Goal: Task Accomplishment & Management: Complete application form

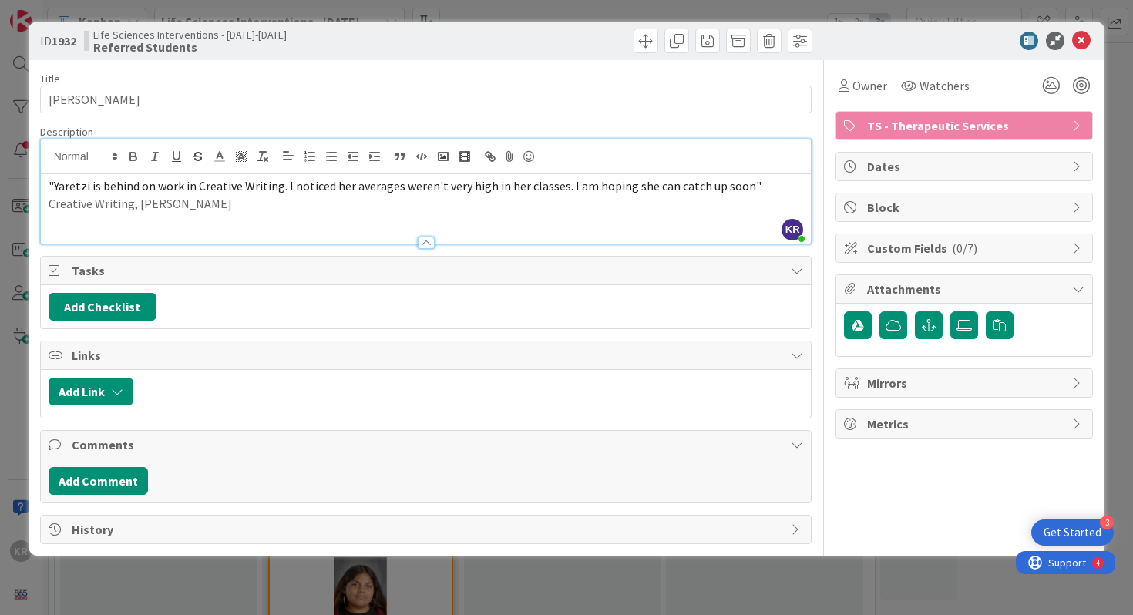
click at [136, 210] on p "Creative Writing, [PERSON_NAME]" at bounding box center [427, 204] width 756 height 18
click at [1133, 153] on div "ID 1932 Life Sciences Interventions - [DATE]-[DATE] Referred Students Title 13 …" at bounding box center [566, 307] width 1133 height 615
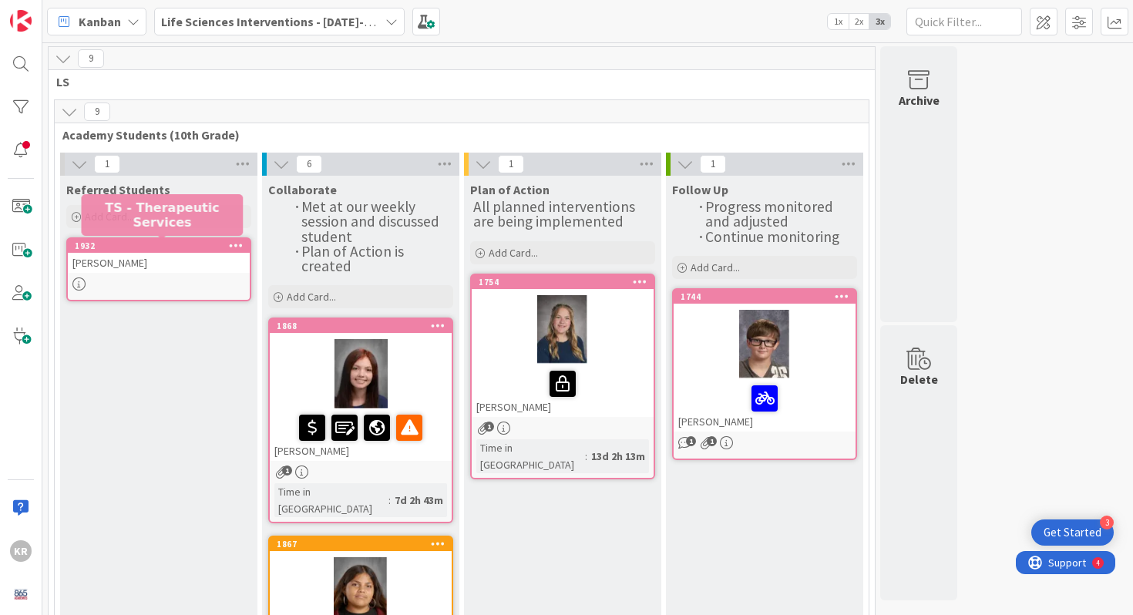
click at [159, 266] on div "[PERSON_NAME]" at bounding box center [159, 263] width 182 height 20
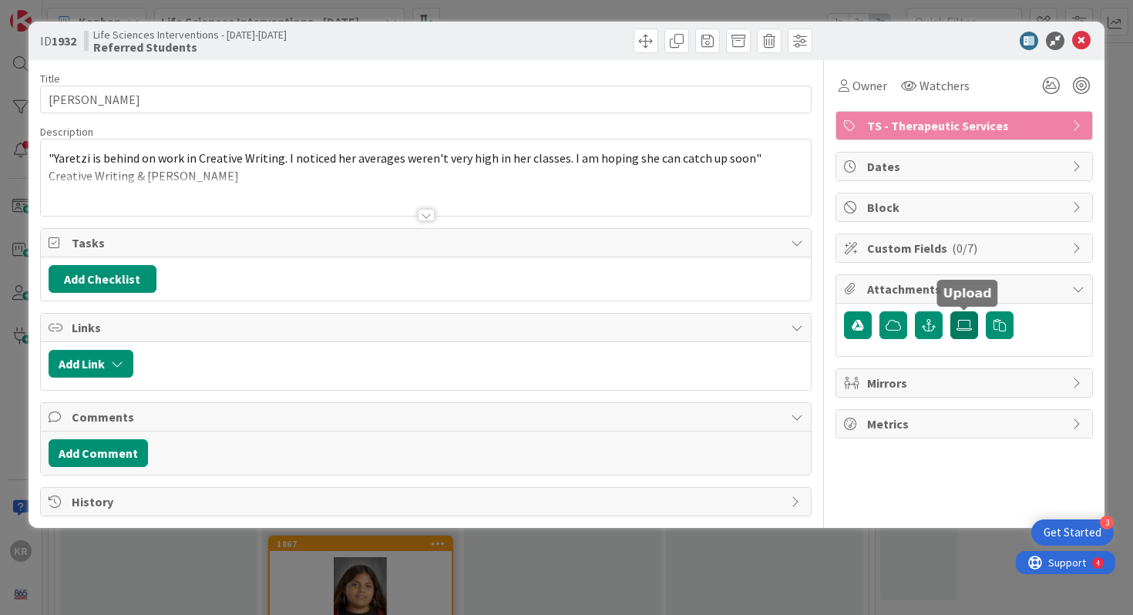
click at [969, 327] on icon at bounding box center [964, 325] width 15 height 12
click at [951, 312] on input "file" at bounding box center [951, 312] width 0 height 0
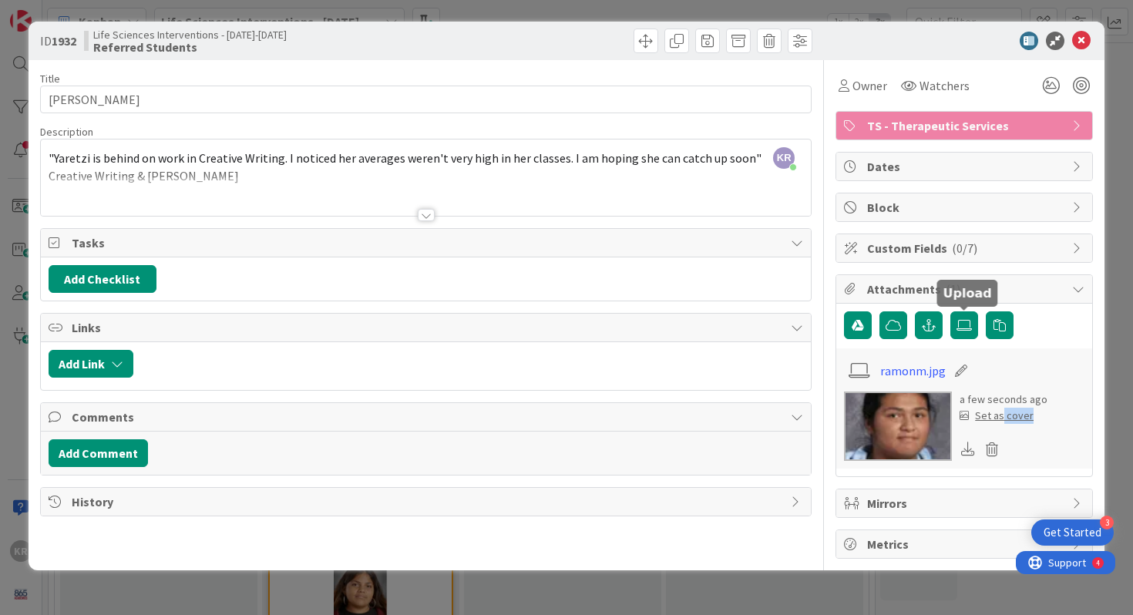
click at [1002, 423] on div "a few seconds ago Set as cover" at bounding box center [1004, 426] width 88 height 69
click at [1001, 416] on div "Set as cover" at bounding box center [997, 416] width 74 height 16
click at [1005, 416] on div "Set as cover" at bounding box center [997, 416] width 74 height 16
click at [1012, 411] on div "Set as cover" at bounding box center [997, 416] width 74 height 16
click at [1012, 413] on div "Set as cover" at bounding box center [997, 416] width 74 height 16
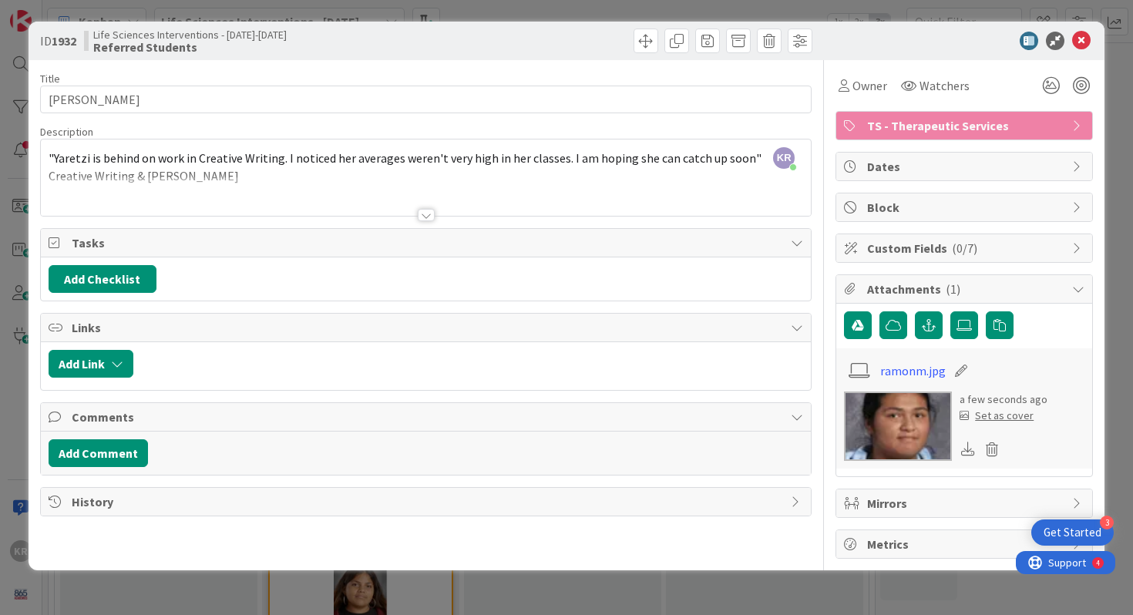
click at [1073, 36] on icon at bounding box center [1082, 41] width 19 height 19
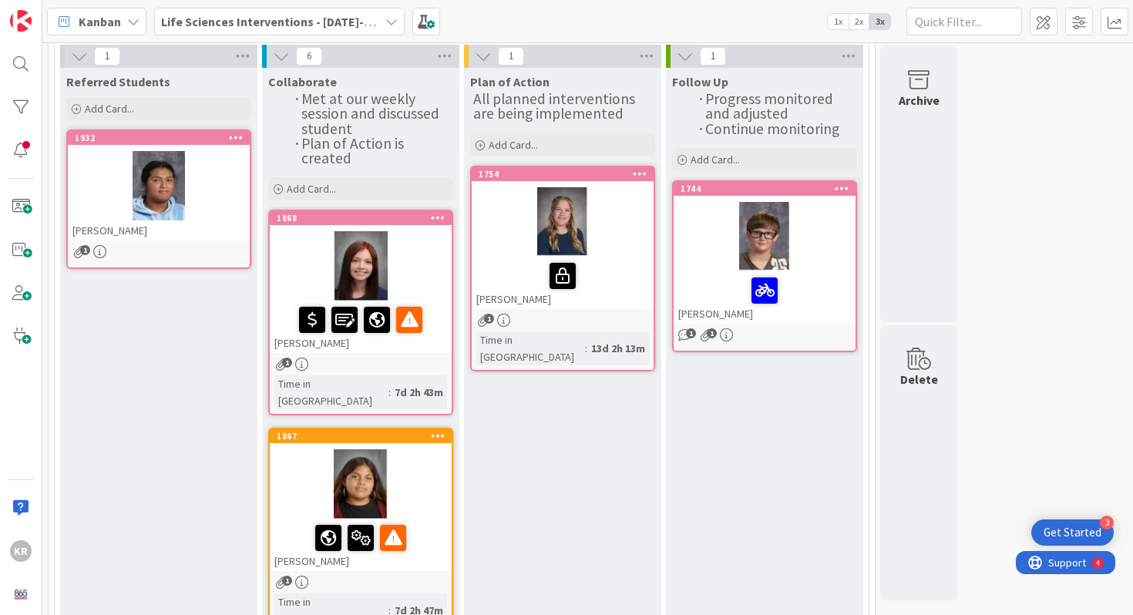
scroll to position [111, 0]
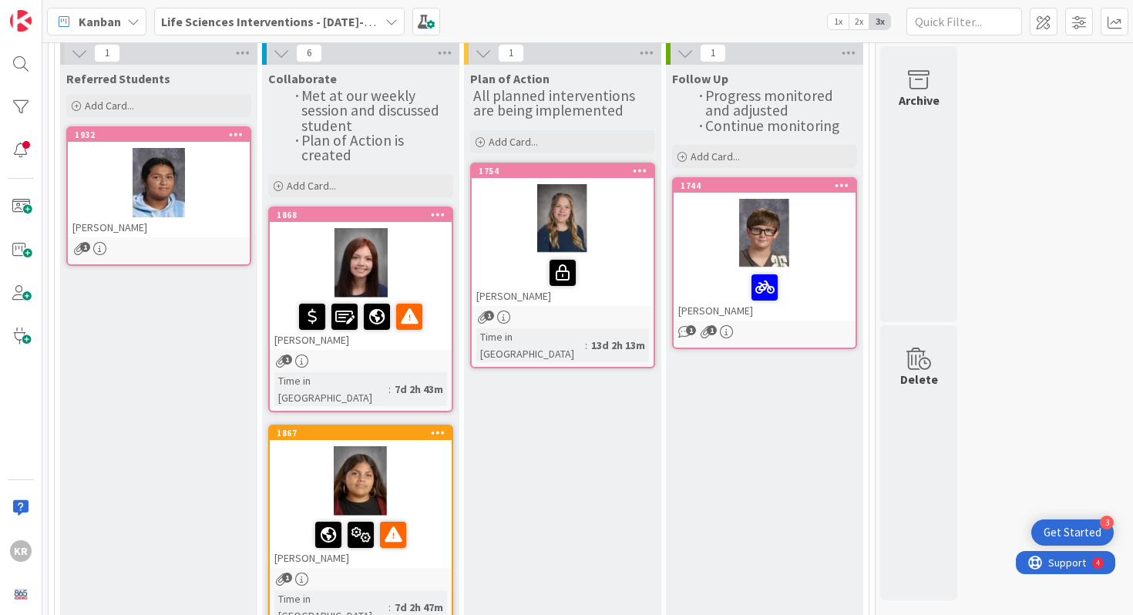
click at [288, 381] on div "Time in [GEOGRAPHIC_DATA]" at bounding box center [331, 389] width 114 height 34
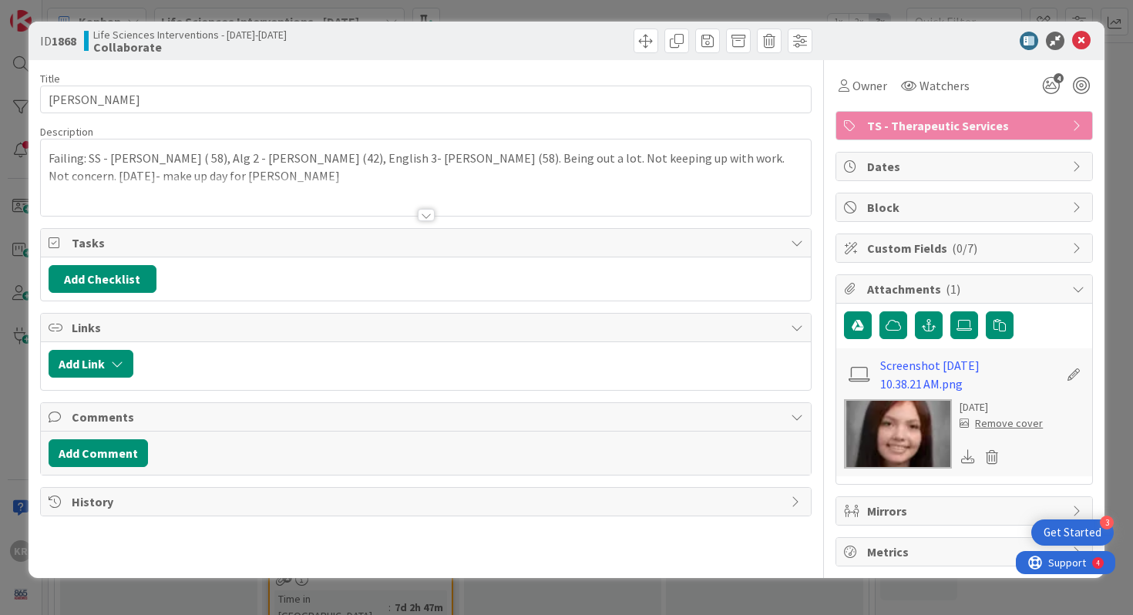
click at [259, 204] on div at bounding box center [426, 196] width 771 height 39
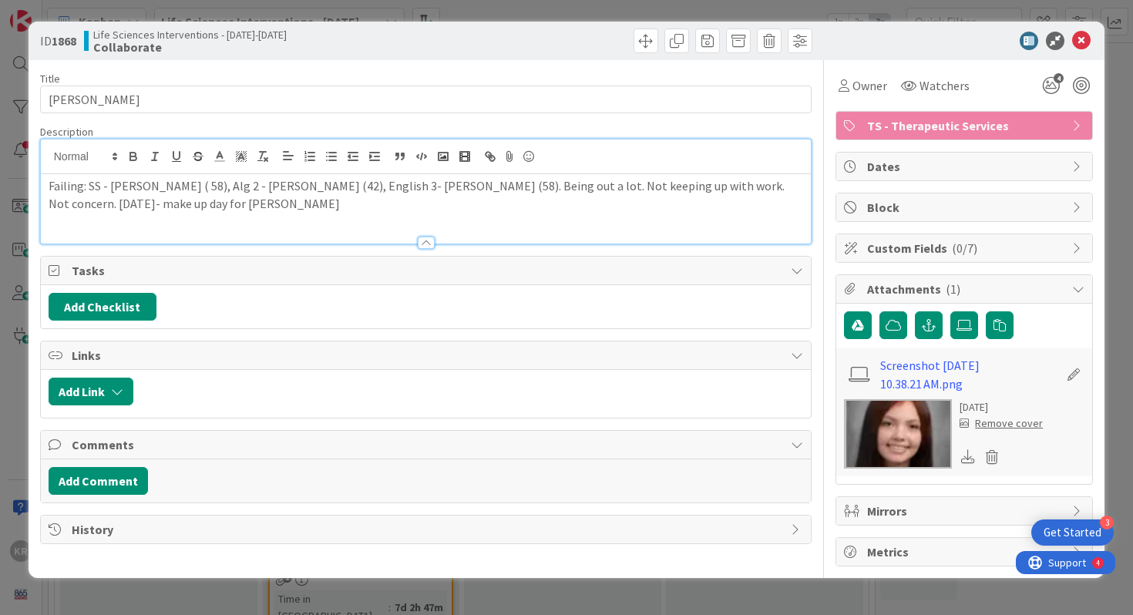
click at [241, 206] on p "Failing: SS - [PERSON_NAME] ( 58), Alg 2 - [PERSON_NAME] (42), English 3- [PERS…" at bounding box center [427, 194] width 756 height 35
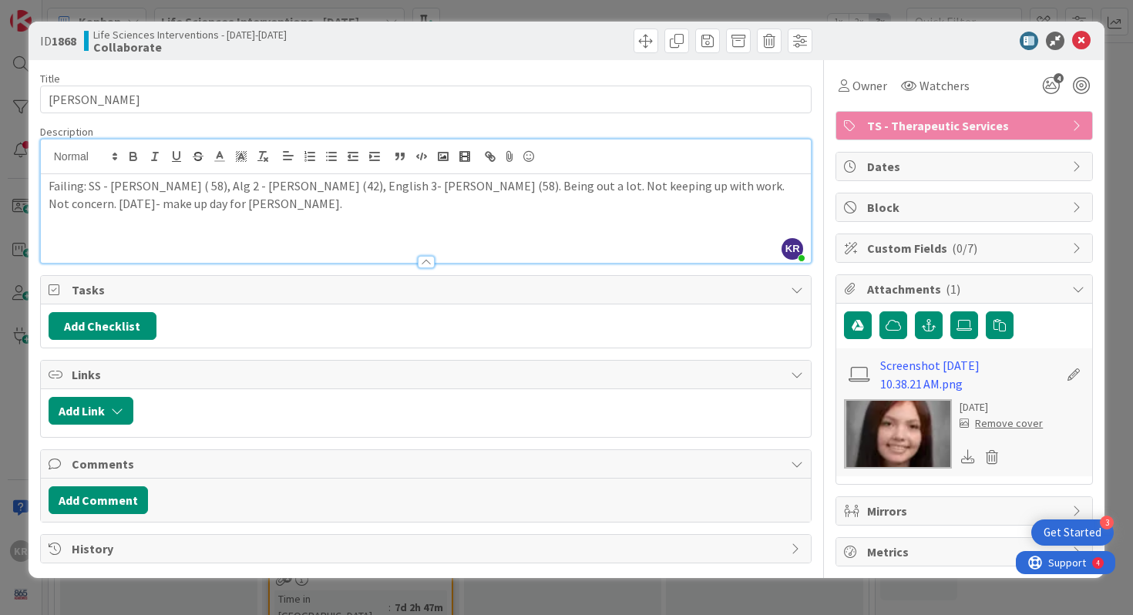
click at [14, 252] on div "ID 1868 Life Sciences Interventions - [DATE]-[DATE] Collaborate Title 14 / 128 …" at bounding box center [566, 307] width 1133 height 615
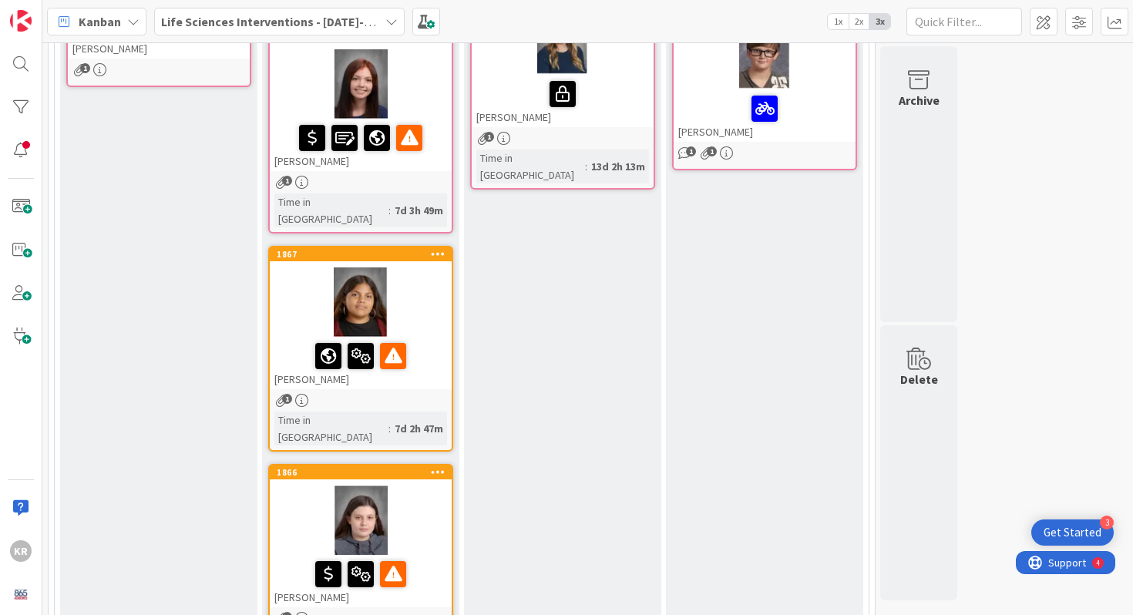
scroll to position [315, 0]
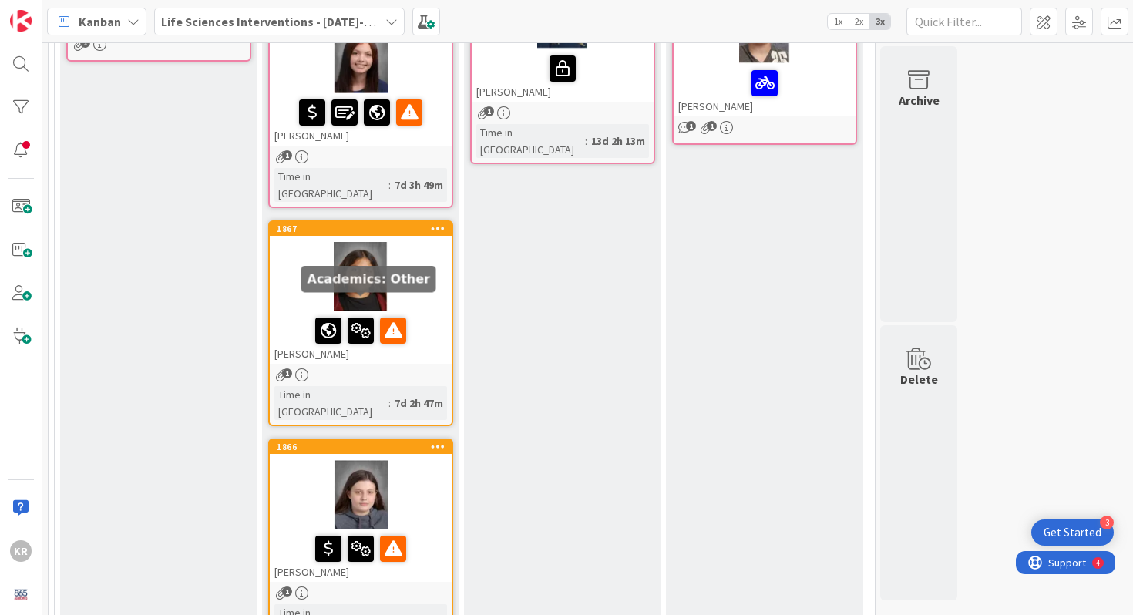
click at [350, 274] on div at bounding box center [361, 276] width 182 height 69
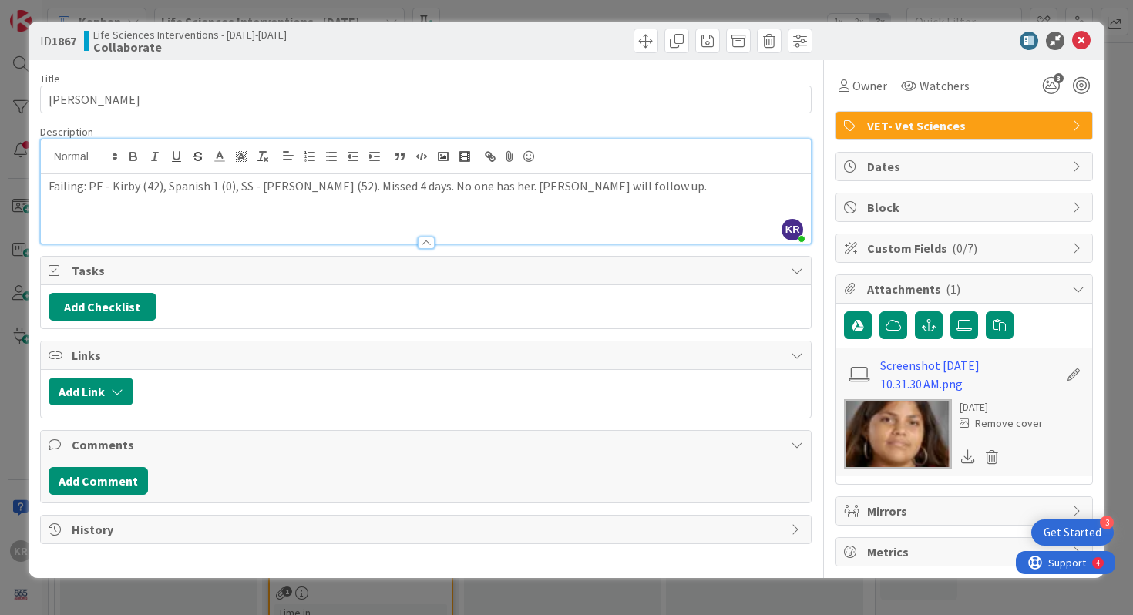
click at [584, 159] on div "KR [PERSON_NAME] joined 3 m ago Failing: PE - Kirby (42), Spanish 1 (0), SS - […" at bounding box center [426, 192] width 771 height 104
click at [579, 182] on p "Failing: PE - Kirby (42), Spanish 1 (0), SS - [PERSON_NAME] (52). Missed 4 days…" at bounding box center [427, 186] width 756 height 18
click at [19, 361] on div "ID 1867 Life Sciences Interventions - [DATE]-[DATE] Collaborate Title 17 / 128 …" at bounding box center [566, 307] width 1133 height 615
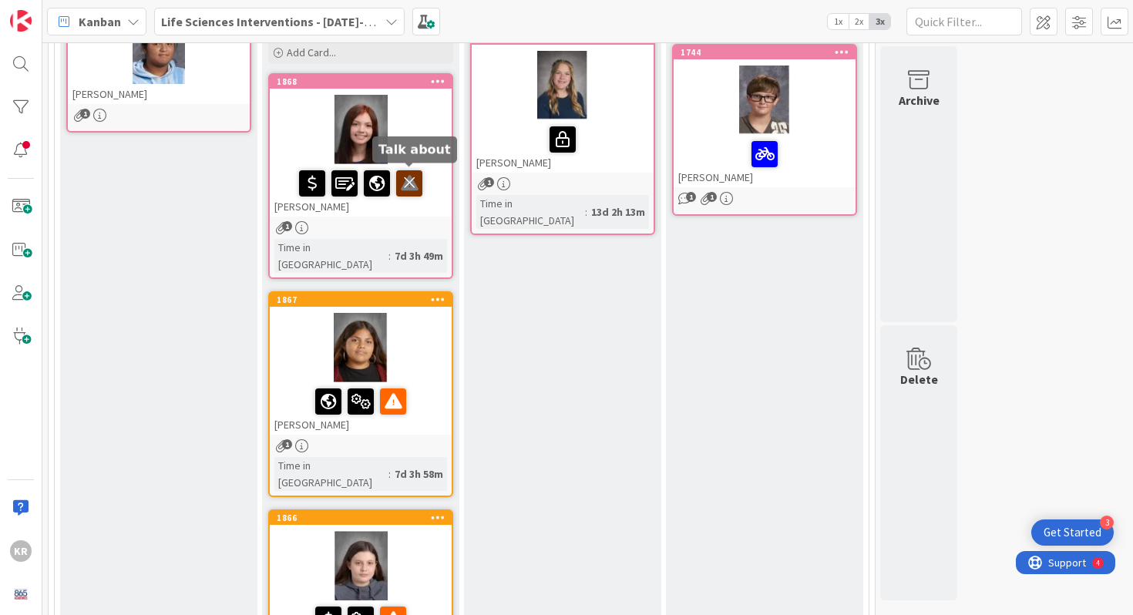
scroll to position [244, 0]
click at [420, 131] on div at bounding box center [361, 130] width 182 height 69
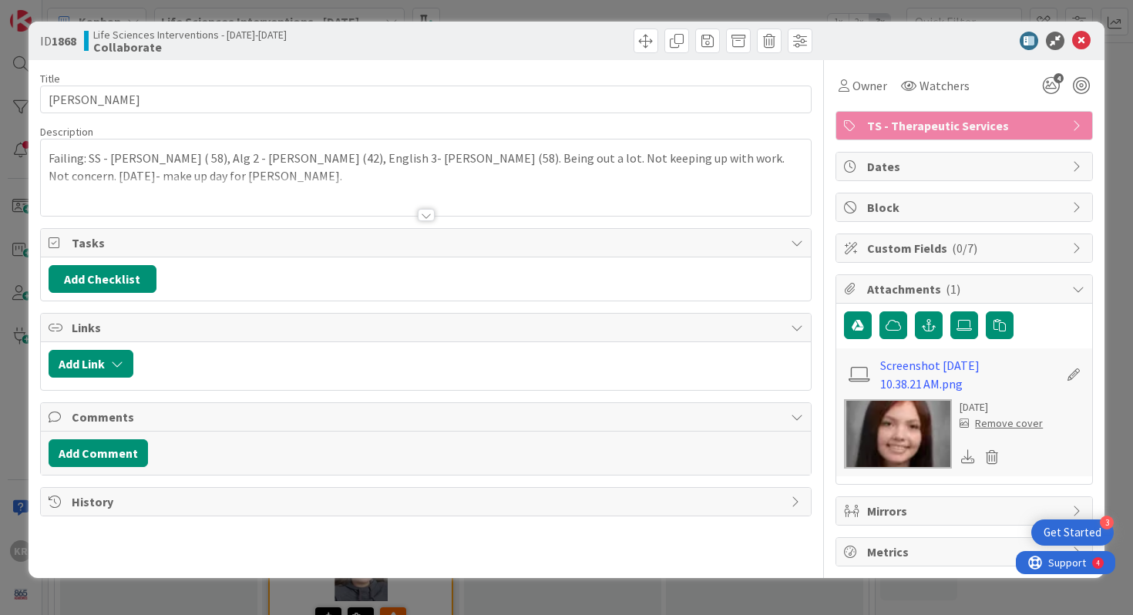
click at [130, 175] on div "Failing: SS - [PERSON_NAME] ( 58), Alg 2 - [PERSON_NAME] (42), English 3- [PERS…" at bounding box center [426, 181] width 771 height 69
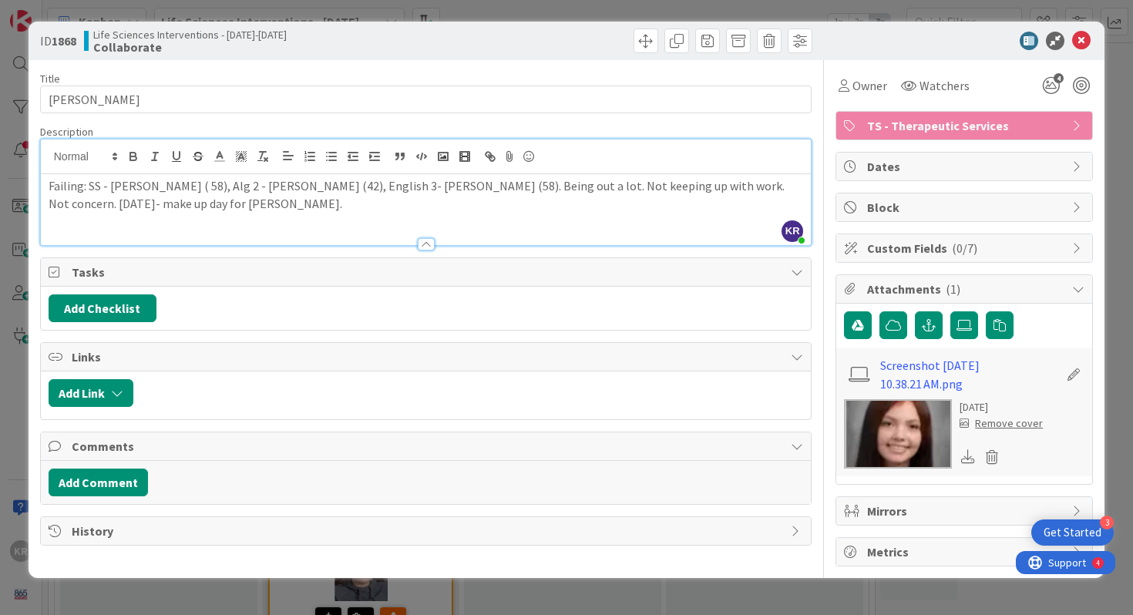
click at [201, 204] on p "Failing: SS - [PERSON_NAME] ( 58), Alg 2 - [PERSON_NAME] (42), English 3- [PERS…" at bounding box center [427, 194] width 756 height 35
click at [0, 160] on div "ID 1868 Life Sciences Interventions - [DATE]-[DATE] Collaborate Title 14 / 128 …" at bounding box center [566, 307] width 1133 height 615
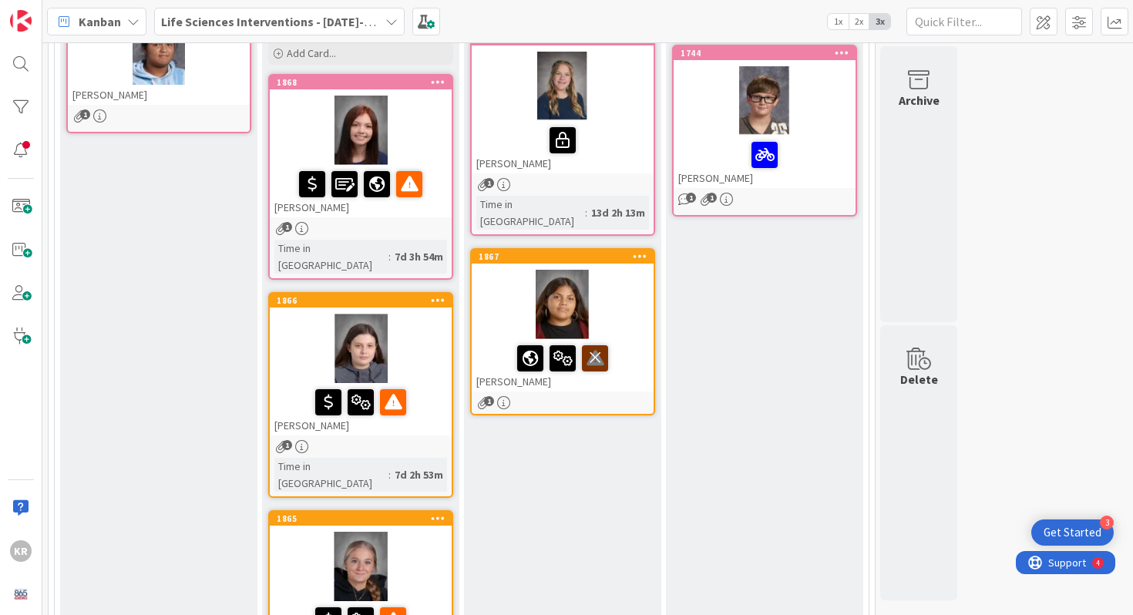
click at [594, 345] on icon at bounding box center [595, 357] width 26 height 25
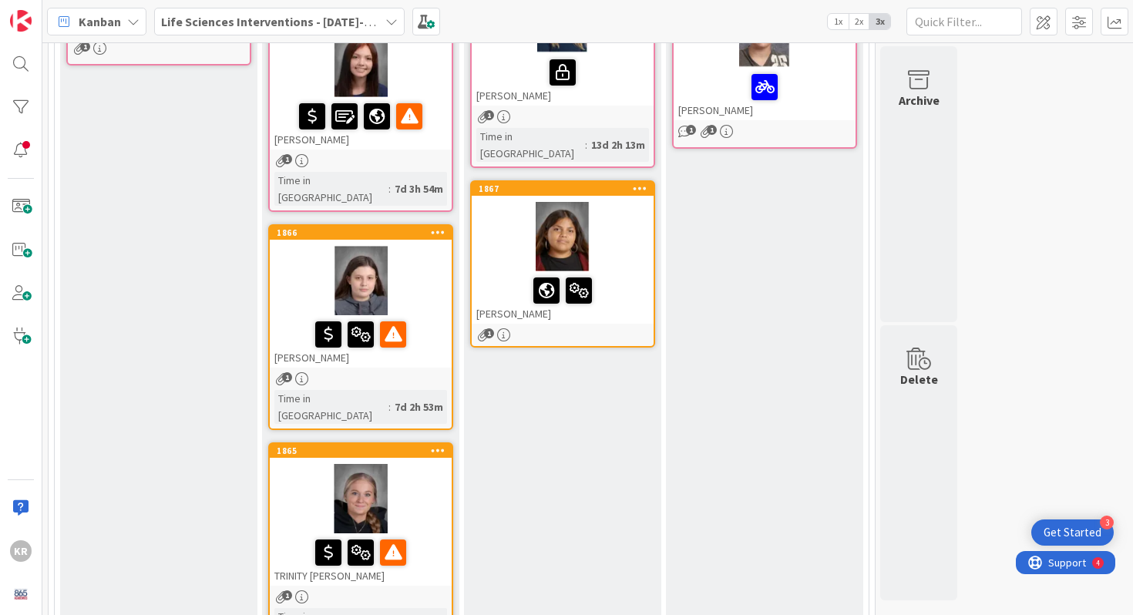
scroll to position [316, 0]
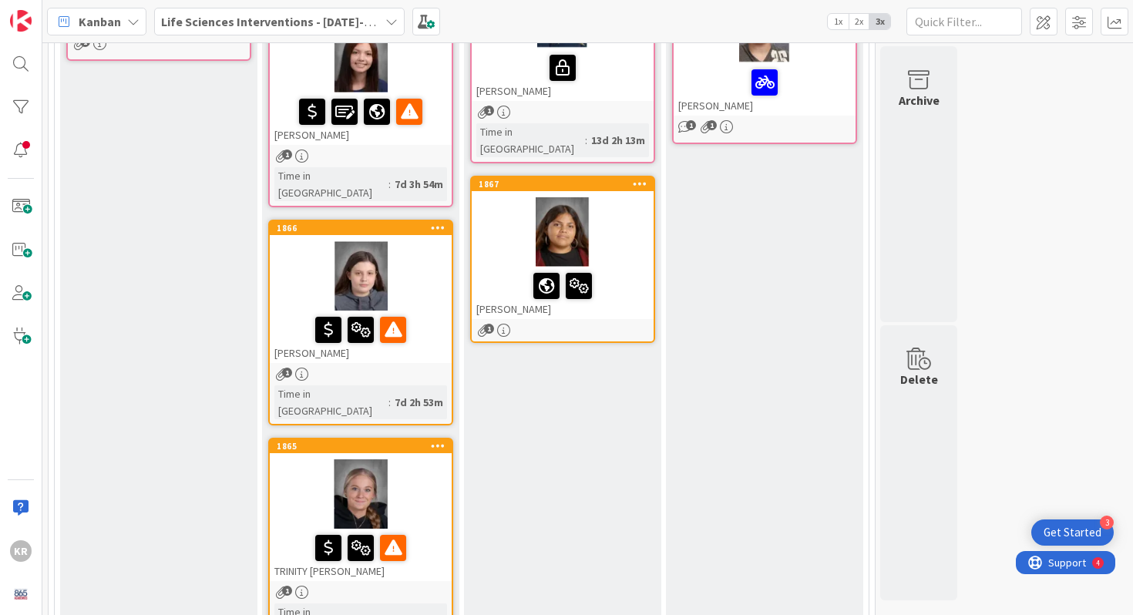
click at [304, 259] on div at bounding box center [361, 275] width 182 height 69
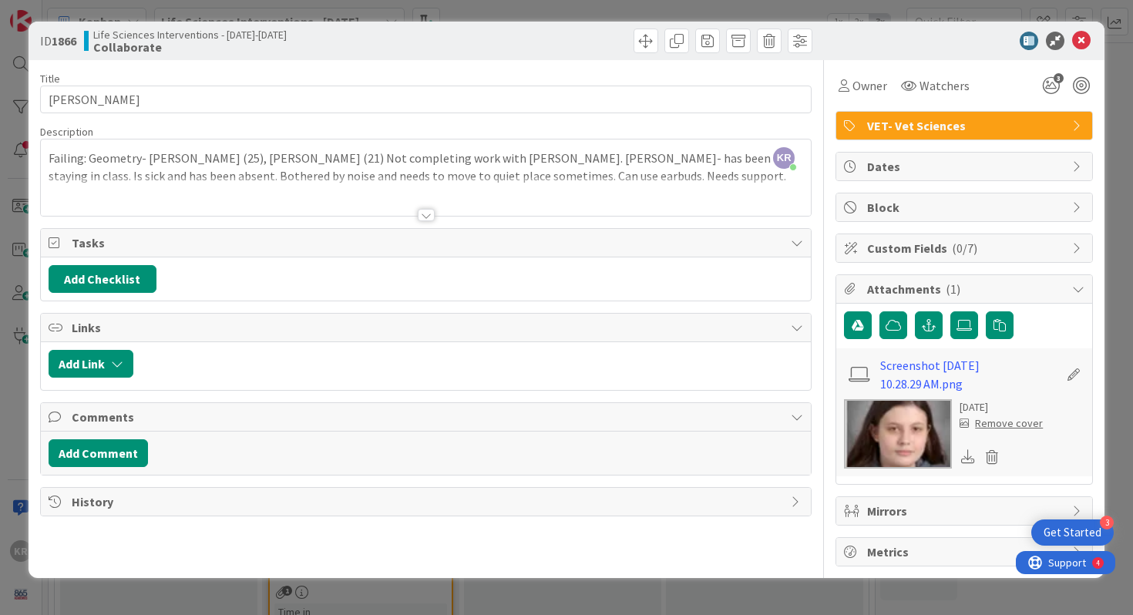
click at [310, 179] on div at bounding box center [426, 196] width 771 height 39
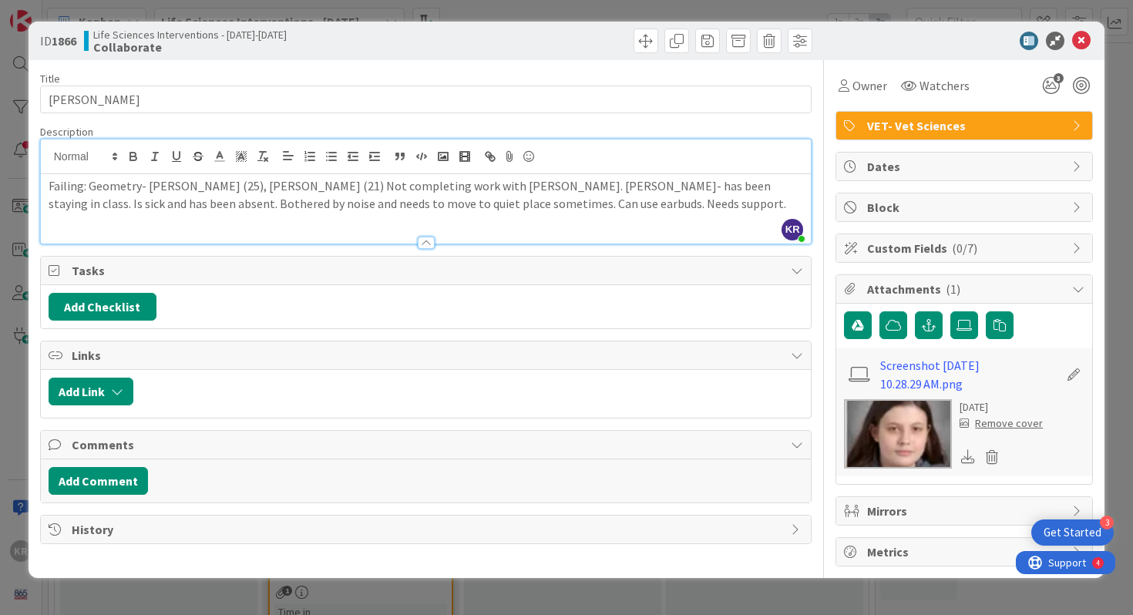
click at [192, 188] on p "Failing: Geometry- [PERSON_NAME] (25), [PERSON_NAME] (21) Not completing work w…" at bounding box center [427, 194] width 756 height 35
click at [285, 187] on p "Failing: Geometry- [PERSON_NAME] (25), [PERSON_NAME] (14) Not completing work w…" at bounding box center [427, 194] width 756 height 35
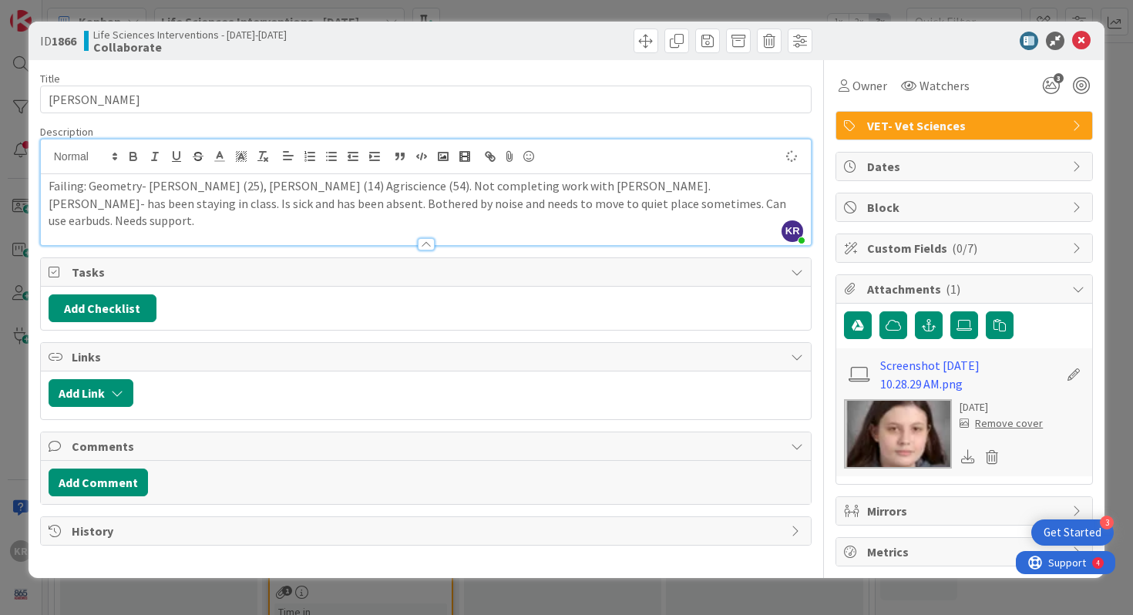
click at [645, 202] on p "Failing: Geometry- [PERSON_NAME] (25), [PERSON_NAME] (14) Agriscience (54). Not…" at bounding box center [427, 203] width 756 height 52
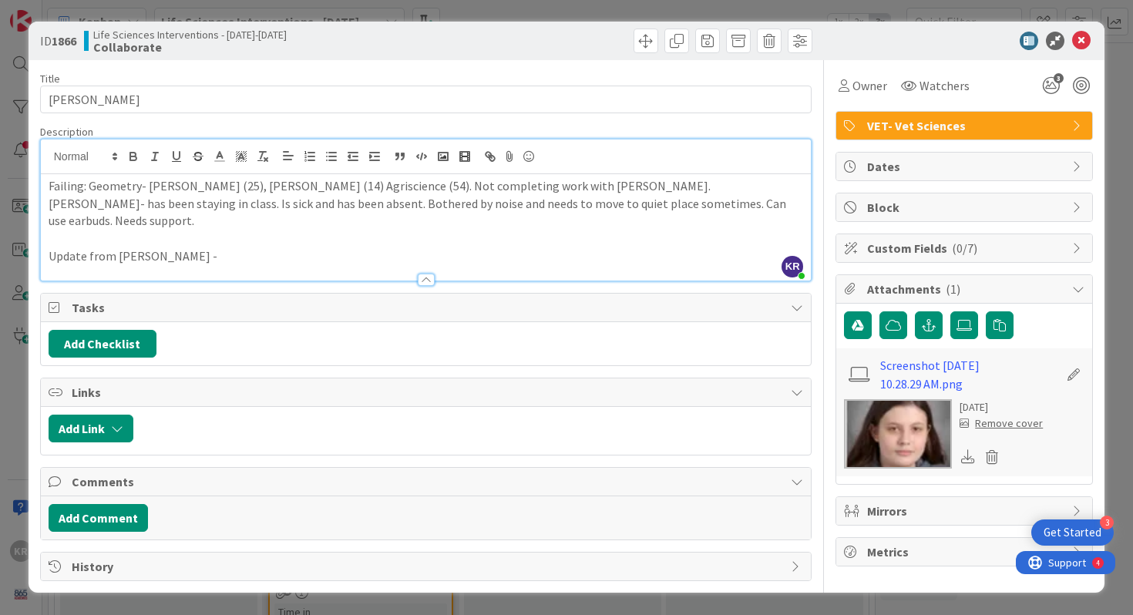
click at [153, 248] on p "Update from [PERSON_NAME] -" at bounding box center [427, 257] width 756 height 18
click at [211, 248] on p "Update from [PERSON_NAME] -" at bounding box center [427, 257] width 756 height 18
click at [52, 248] on p "Update from [PERSON_NAME] ?!" at bounding box center [427, 257] width 756 height 18
click at [182, 248] on p "** Update from [PERSON_NAME] ?!" at bounding box center [427, 257] width 756 height 18
click at [0, 336] on div "ID 1866 Life Sciences Interventions - [DATE]-[DATE] Collaborate Title 11 / 128 …" at bounding box center [566, 307] width 1133 height 615
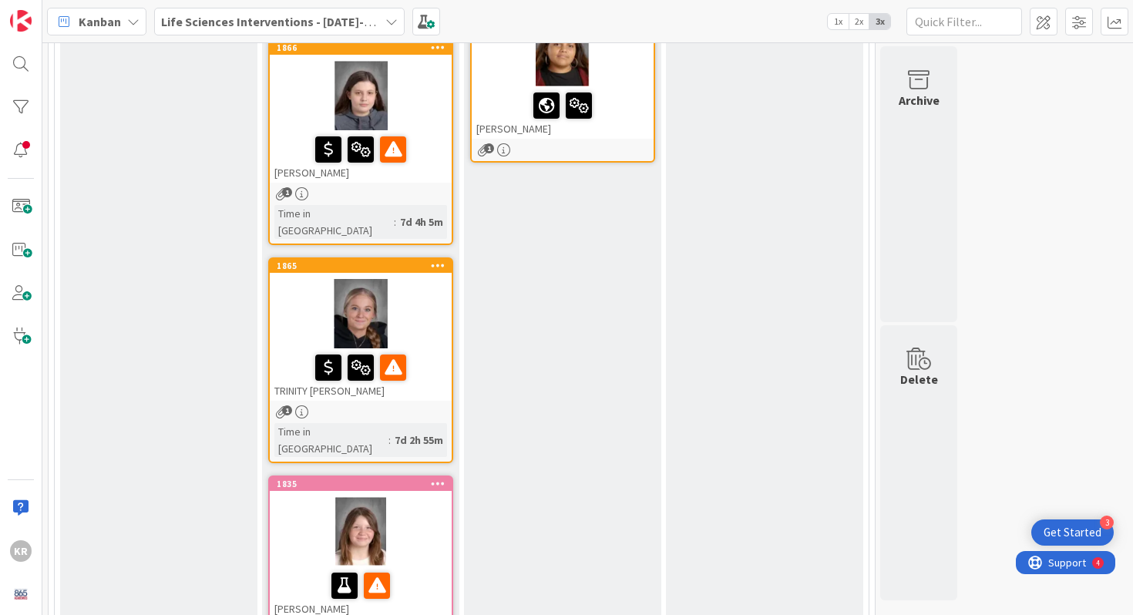
scroll to position [496, 0]
click at [328, 280] on div at bounding box center [361, 314] width 182 height 69
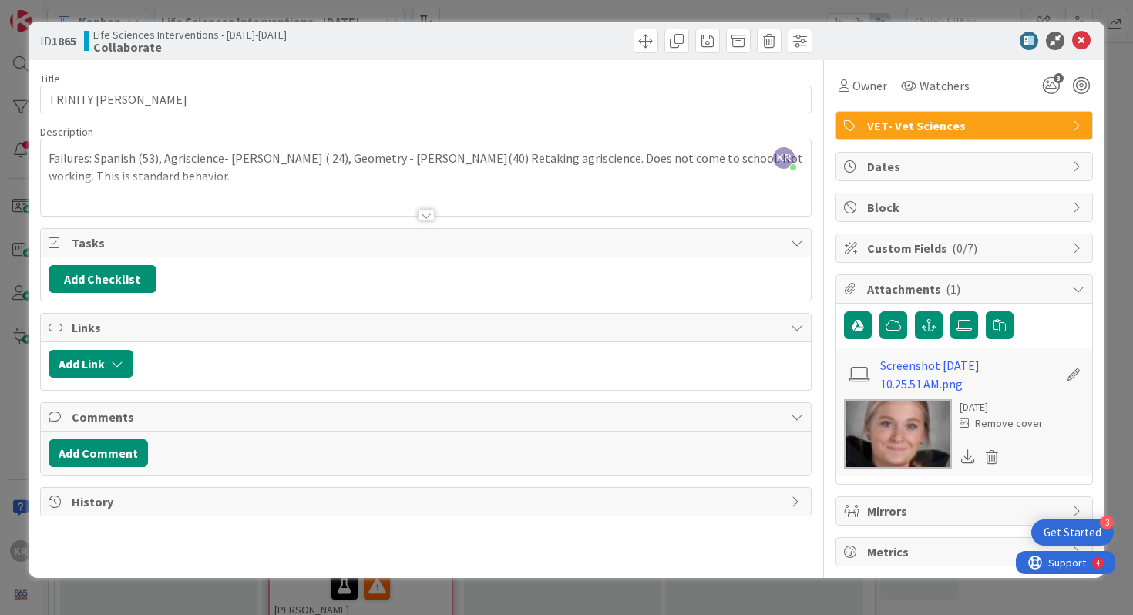
click at [235, 178] on div at bounding box center [426, 196] width 771 height 39
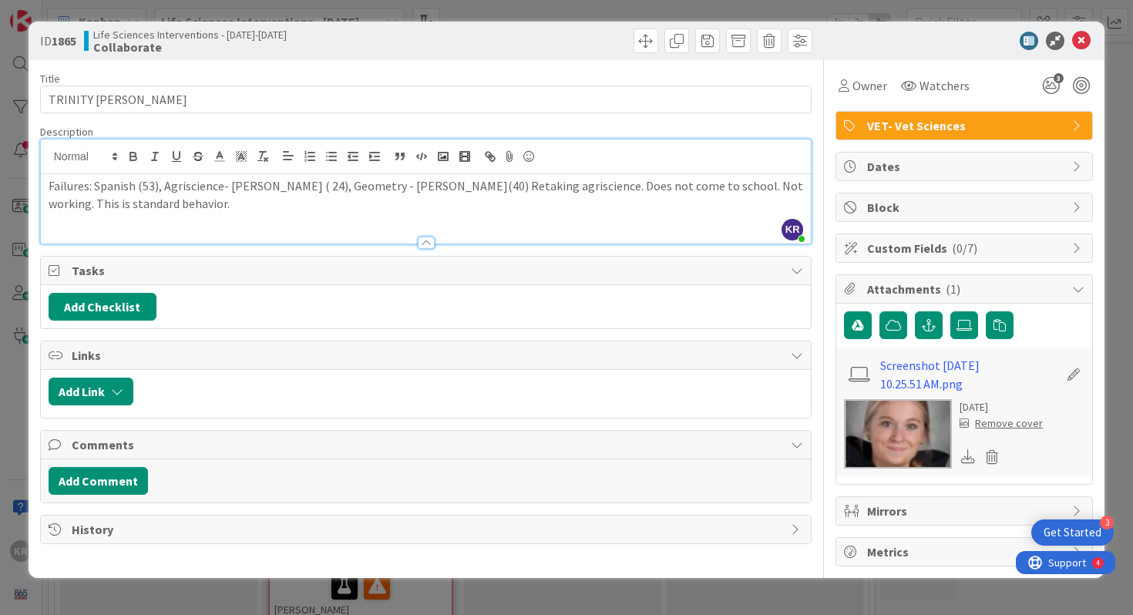
click at [173, 212] on p "Failures: Spanish (53), Agriscience- [PERSON_NAME] ( 24), Geometry - [PERSON_NA…" at bounding box center [427, 194] width 756 height 35
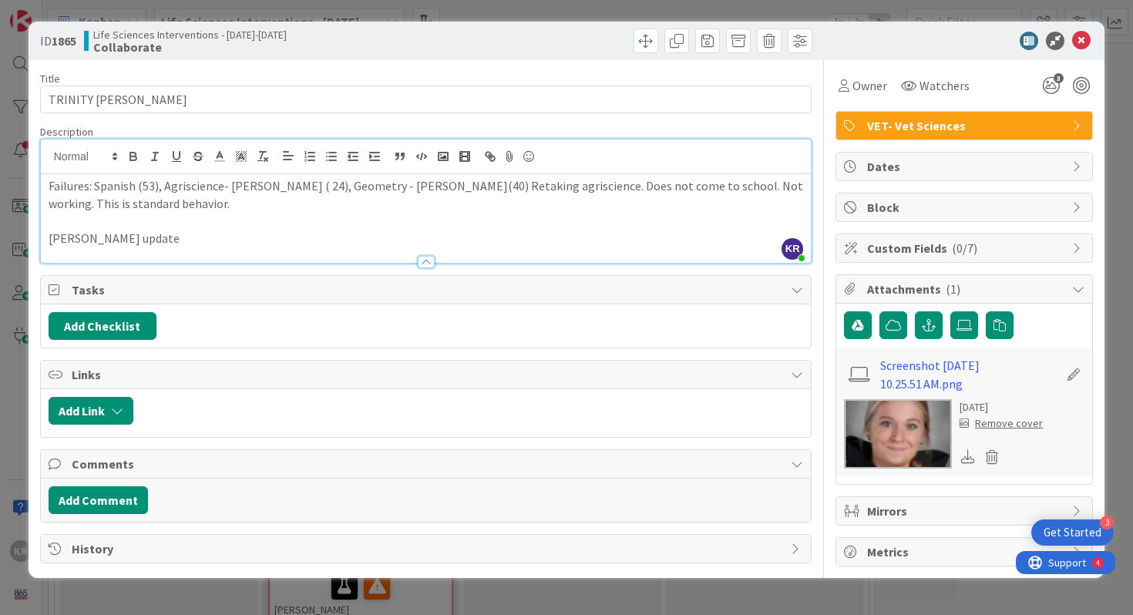
click at [53, 234] on p "[PERSON_NAME] update" at bounding box center [427, 239] width 756 height 18
click at [69, 219] on p at bounding box center [427, 221] width 756 height 18
click at [58, 214] on p "Absences" at bounding box center [427, 221] width 756 height 18
click at [58, 219] on p "Absences" at bounding box center [427, 221] width 756 height 18
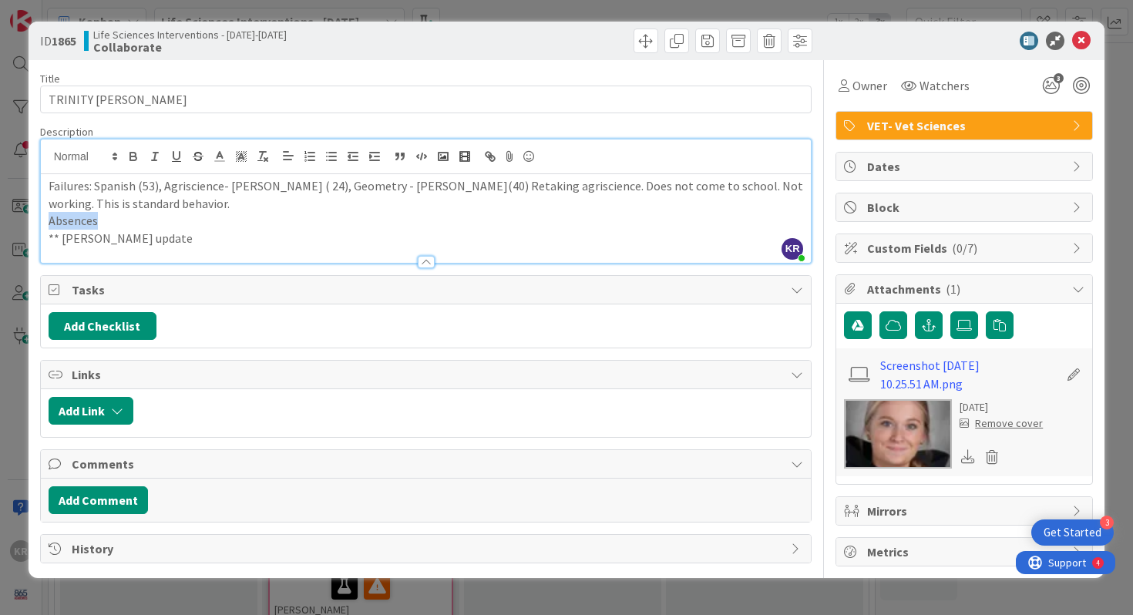
click at [58, 219] on p "Absences" at bounding box center [427, 221] width 756 height 18
click at [129, 209] on p "Failures: Spanish (53), Agriscience- [PERSON_NAME] ( 24), Geometry - [PERSON_NA…" at bounding box center [427, 194] width 756 height 35
click at [155, 187] on p "Failures: Spanish (53), Agriscience- [PERSON_NAME] ( 24), Geometry - [PERSON_NA…" at bounding box center [427, 194] width 756 height 35
click at [510, 190] on p "Failures: Spanish (44), Agriscience- [PERSON_NAME] ( 24), Geometry - [PERSON_NA…" at bounding box center [427, 194] width 756 height 35
drag, startPoint x: 291, startPoint y: 188, endPoint x: 402, endPoint y: 188, distance: 111.8
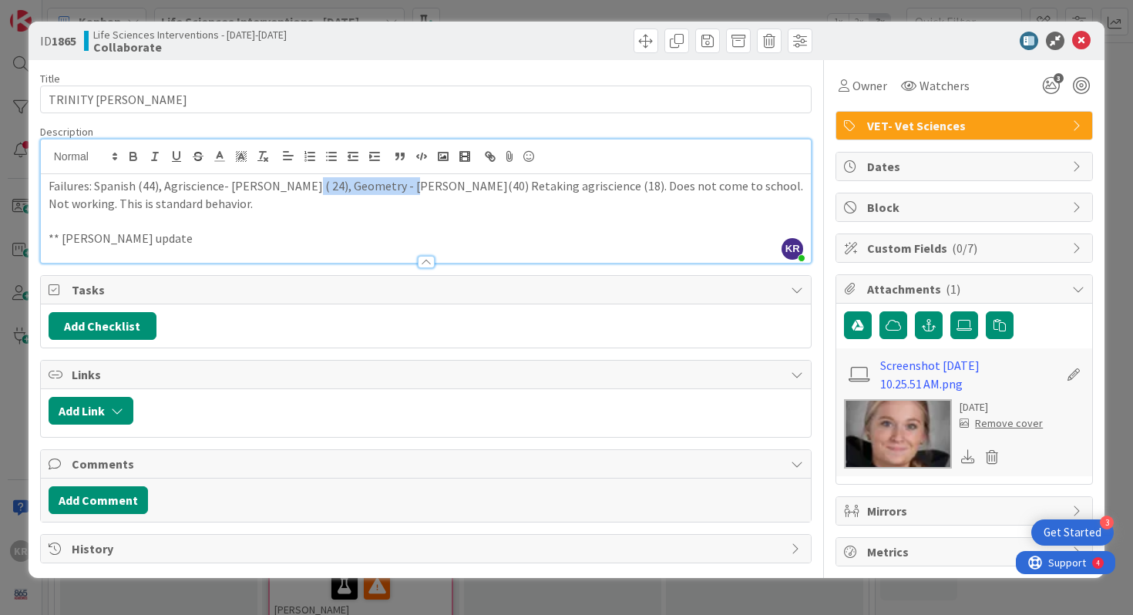
click at [402, 188] on p "Failures: Spanish (44), Agriscience- [PERSON_NAME] ( 24), Geometry - [PERSON_NA…" at bounding box center [427, 194] width 756 height 35
click at [273, 192] on p "Failures: Spanish (44), Agriscience- [PERSON_NAME] ( 24) Retaking agriscience (…" at bounding box center [427, 194] width 756 height 35
drag, startPoint x: 413, startPoint y: 188, endPoint x: 285, endPoint y: 187, distance: 128.0
click at [285, 187] on p "Failures: Spanish (44), Agriscience- [PERSON_NAME] ( 17) Retaking agriscience (…" at bounding box center [427, 194] width 756 height 35
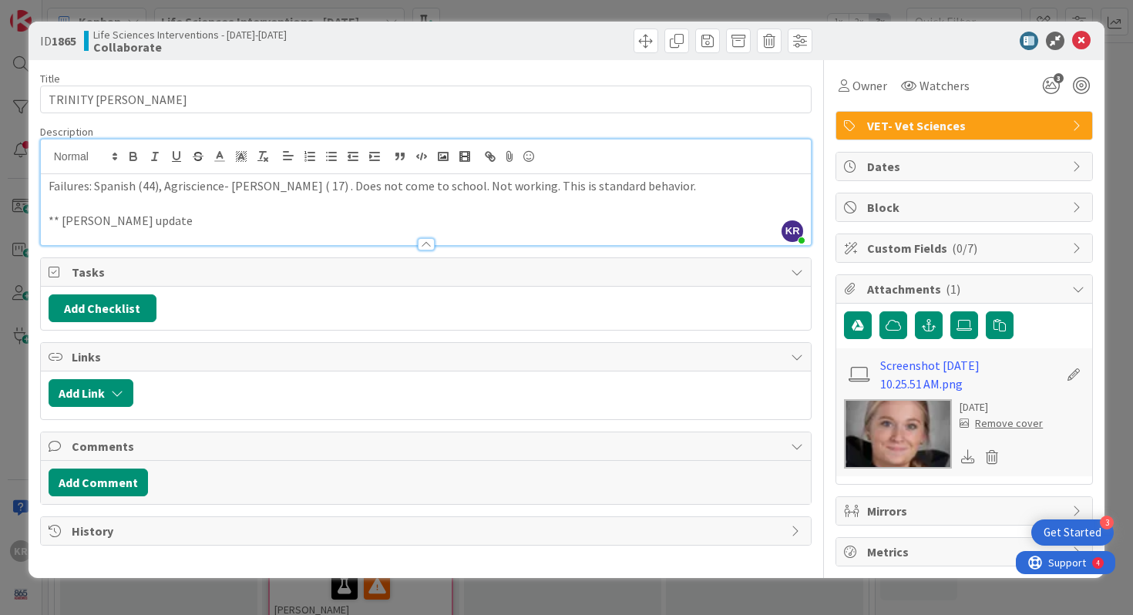
click at [0, 224] on div "ID 1865 Life Sciences Interventions - [DATE]-[DATE] Collaborate Title 15 / 128 …" at bounding box center [566, 307] width 1133 height 615
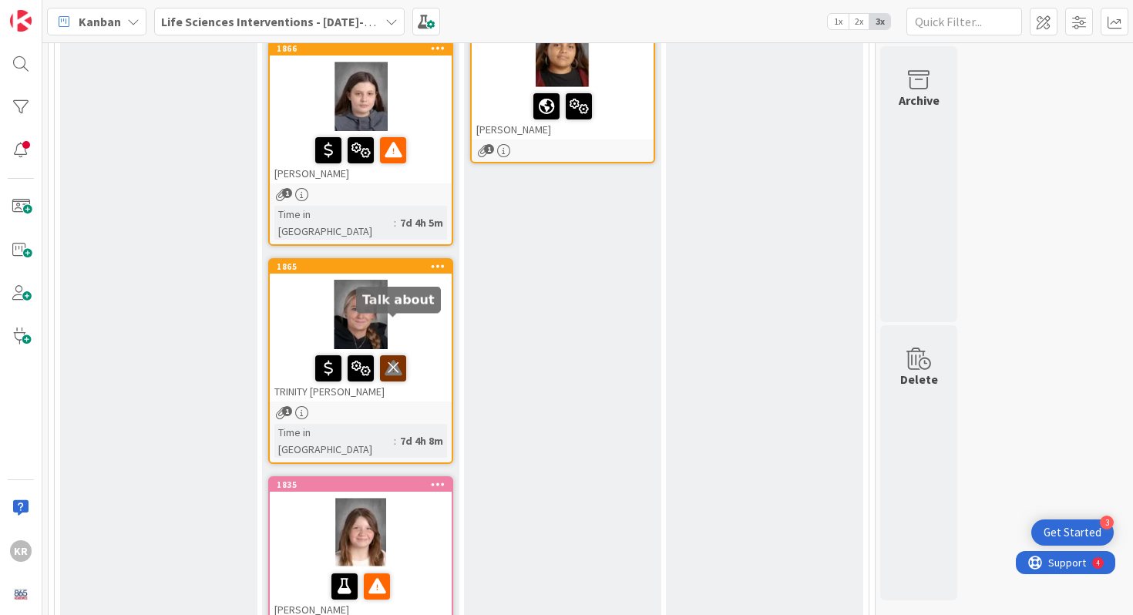
click at [390, 355] on icon at bounding box center [393, 367] width 26 height 25
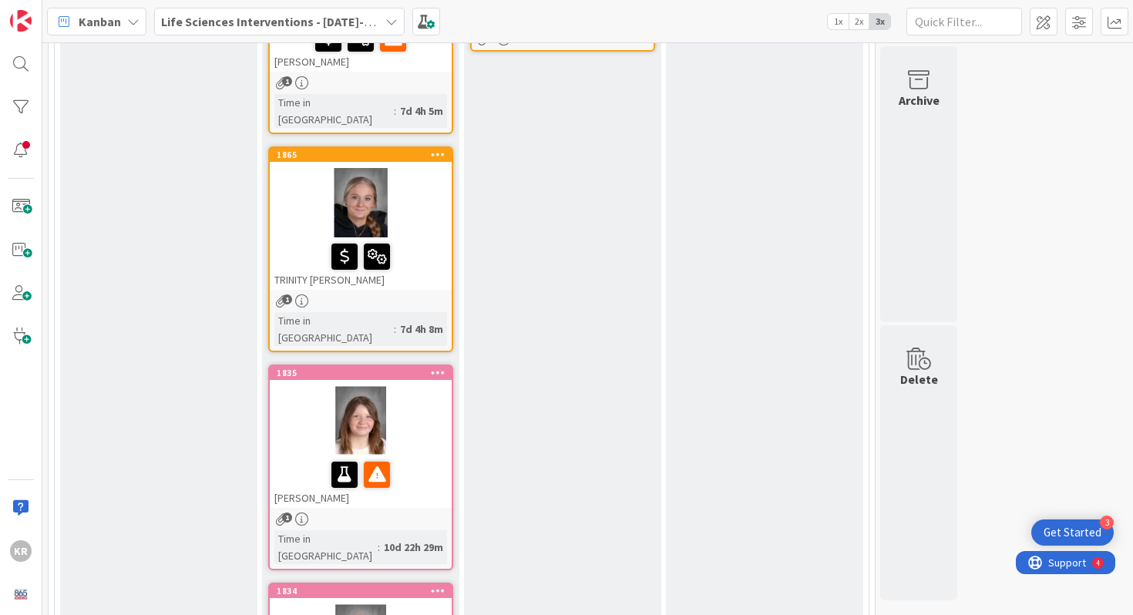
scroll to position [605, 0]
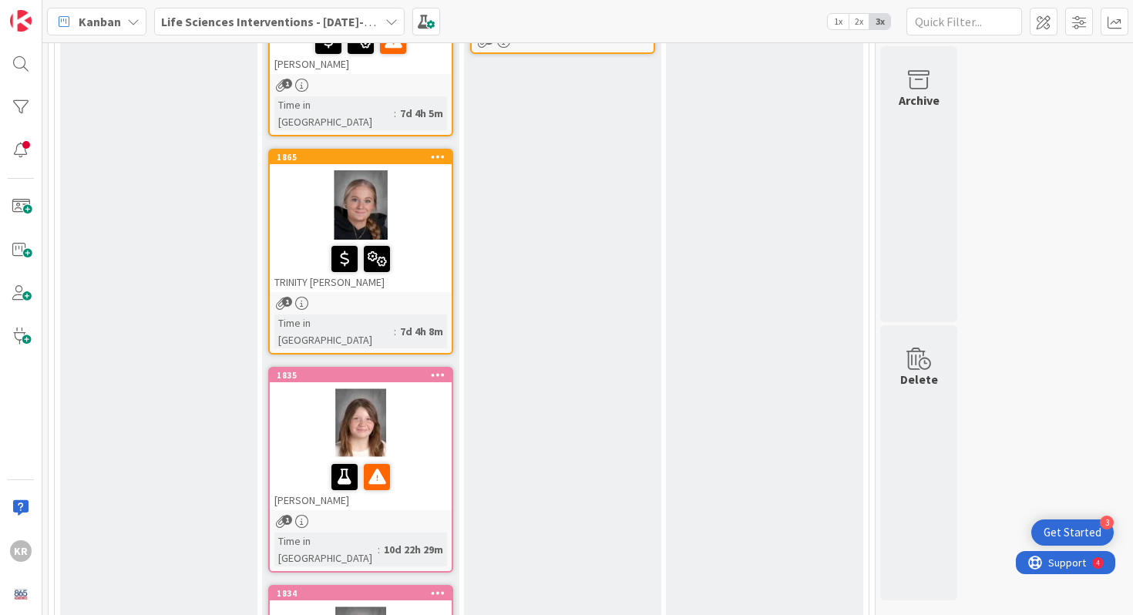
click at [433, 170] on div at bounding box center [361, 204] width 182 height 69
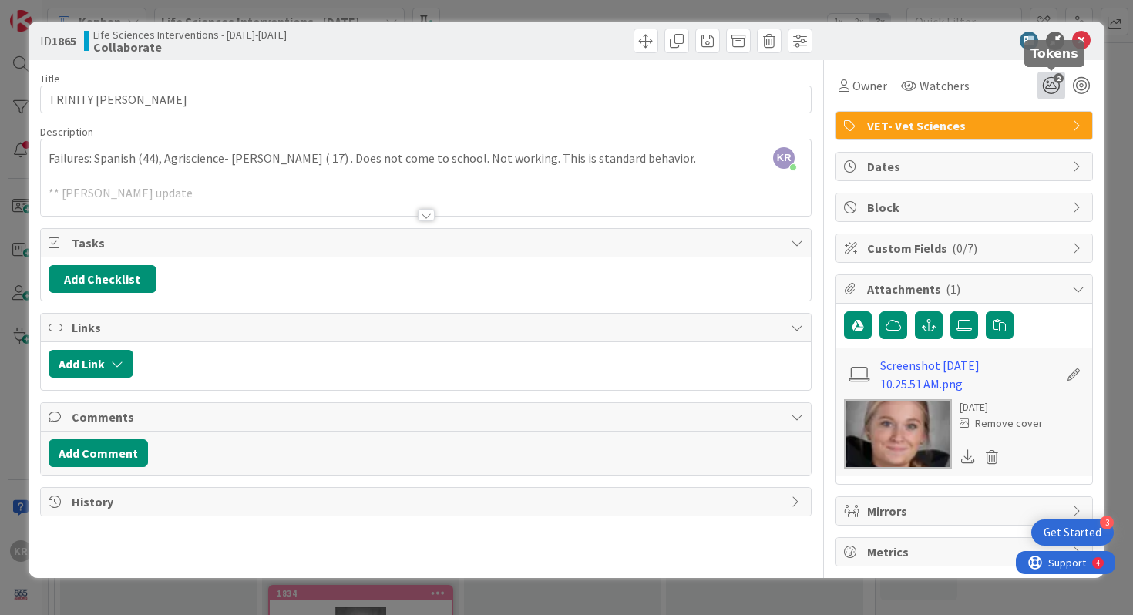
click at [1048, 83] on icon "2" at bounding box center [1052, 86] width 28 height 28
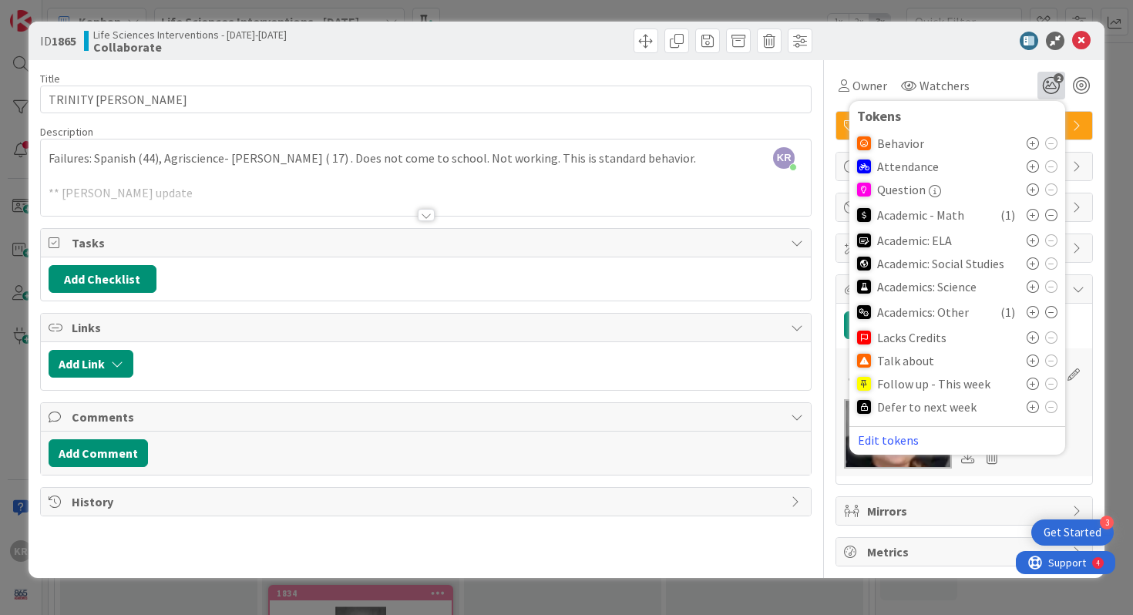
click at [1028, 362] on icon at bounding box center [1033, 361] width 12 height 12
click at [1112, 49] on div "ID 1865 Life Sciences Interventions - [DATE]-[DATE] Collaborate Title 15 / 128 …" at bounding box center [566, 307] width 1133 height 615
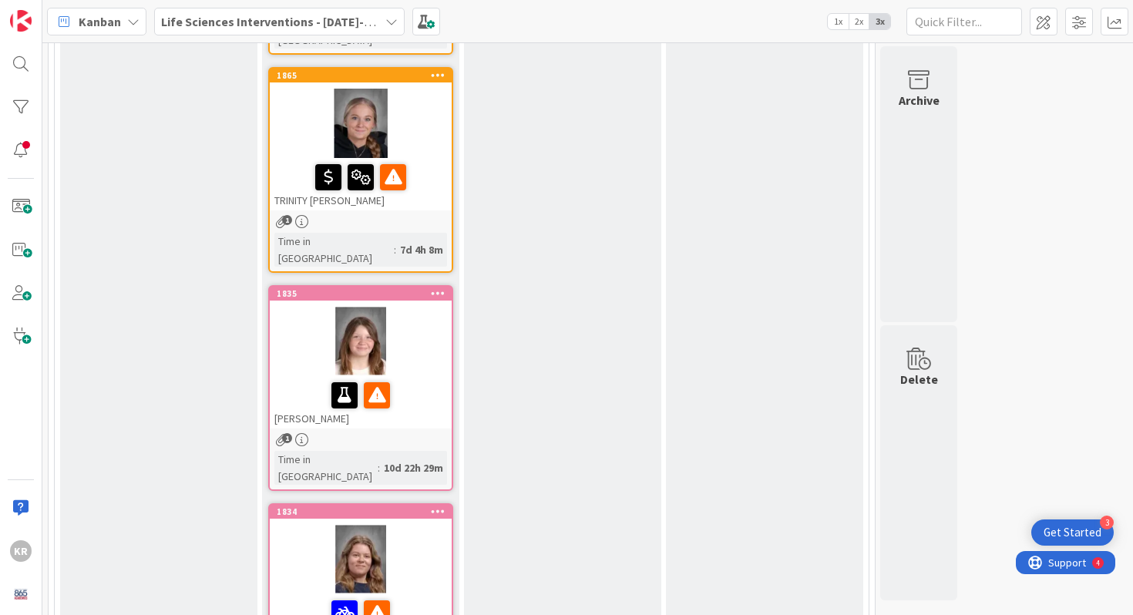
click at [310, 376] on div "[PERSON_NAME]" at bounding box center [361, 402] width 182 height 52
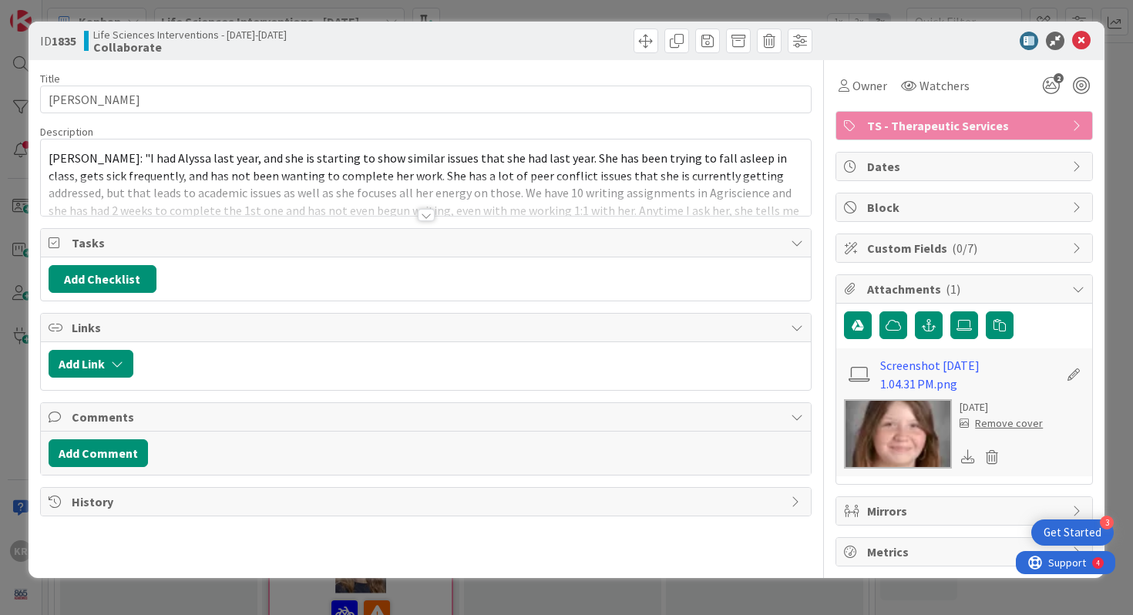
click at [444, 207] on div at bounding box center [426, 196] width 771 height 39
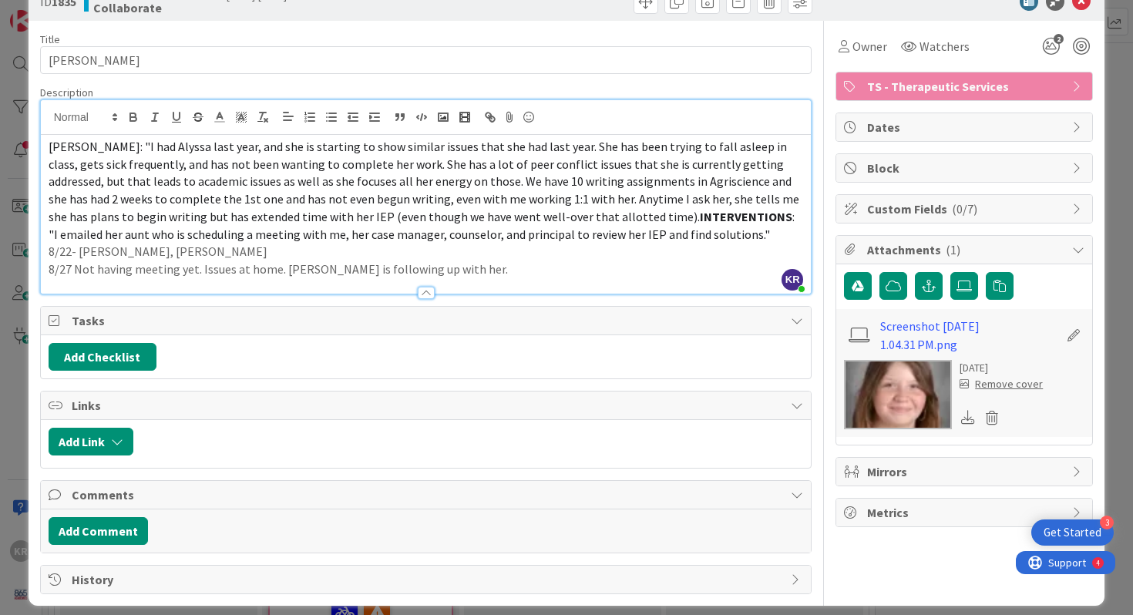
scroll to position [41, 0]
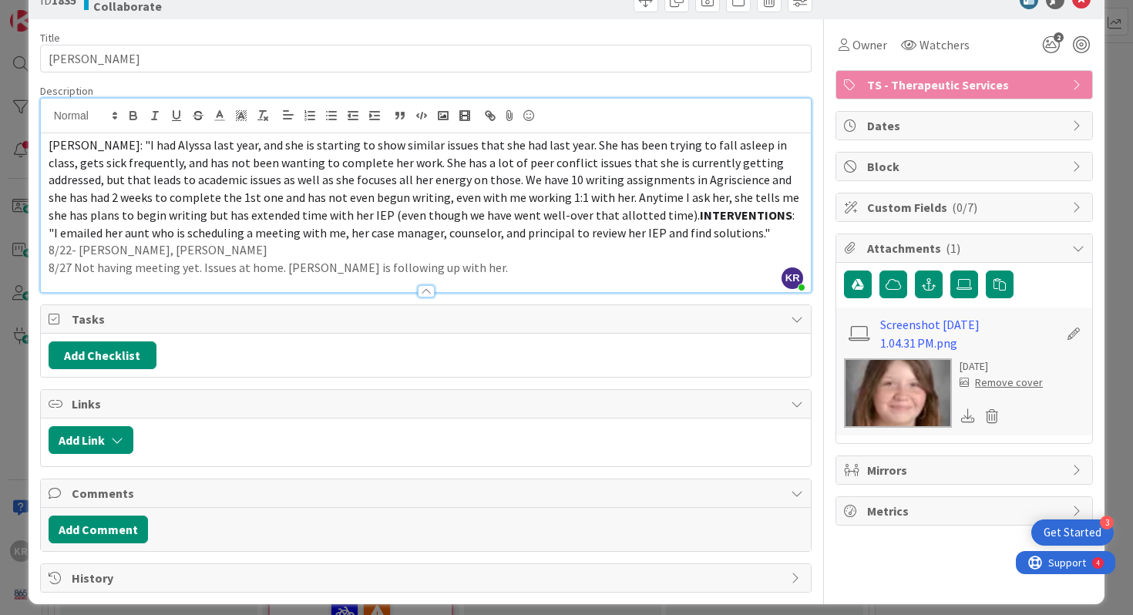
click at [217, 271] on p "8/27 Not having meeting yet. Issues at home. [PERSON_NAME] is following up with…" at bounding box center [427, 268] width 756 height 18
click at [463, 268] on p "8/27 Not having meeting yet. Issues at home. [PERSON_NAME] is following up with…" at bounding box center [427, 268] width 756 height 18
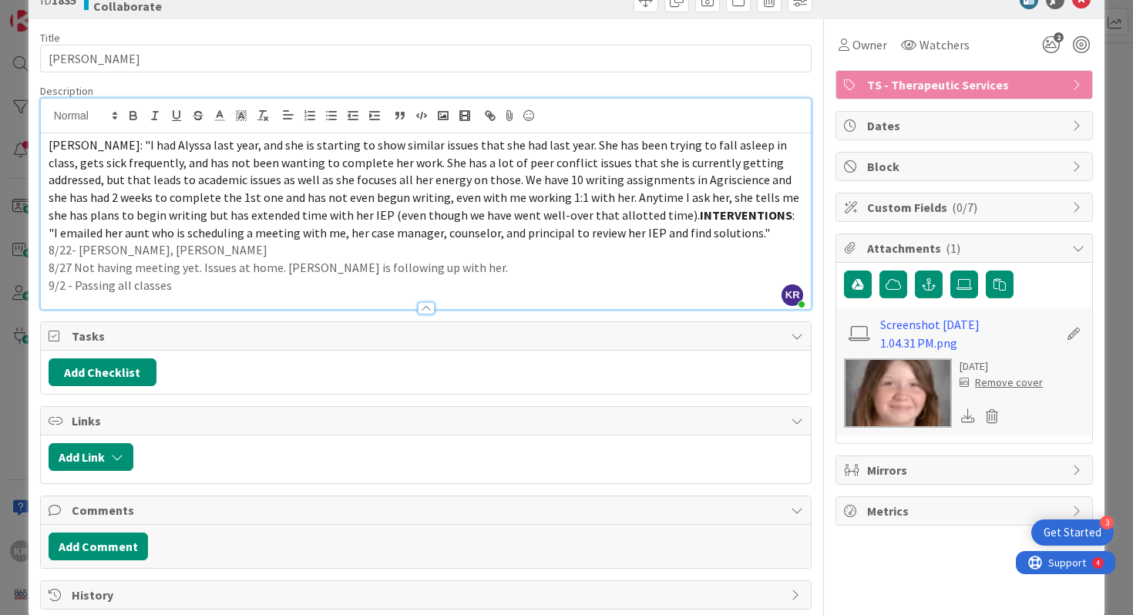
click at [10, 273] on div "ID 1835 Life Sciences Interventions - [DATE]-[DATE] Collaborate Title 14 / 128 …" at bounding box center [566, 307] width 1133 height 615
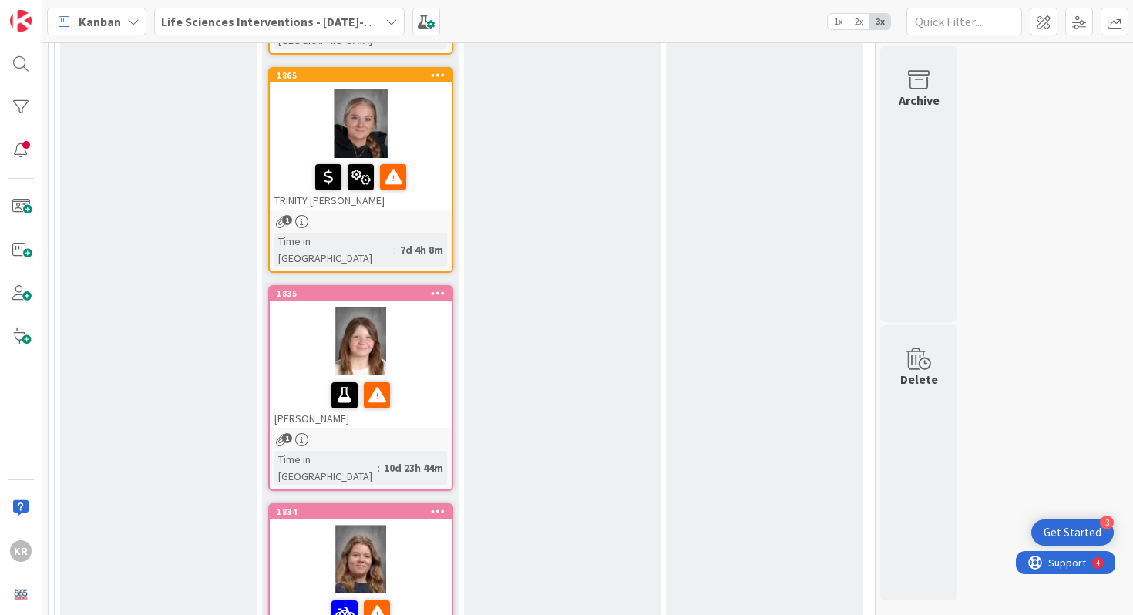
click at [303, 379] on div at bounding box center [360, 395] width 173 height 32
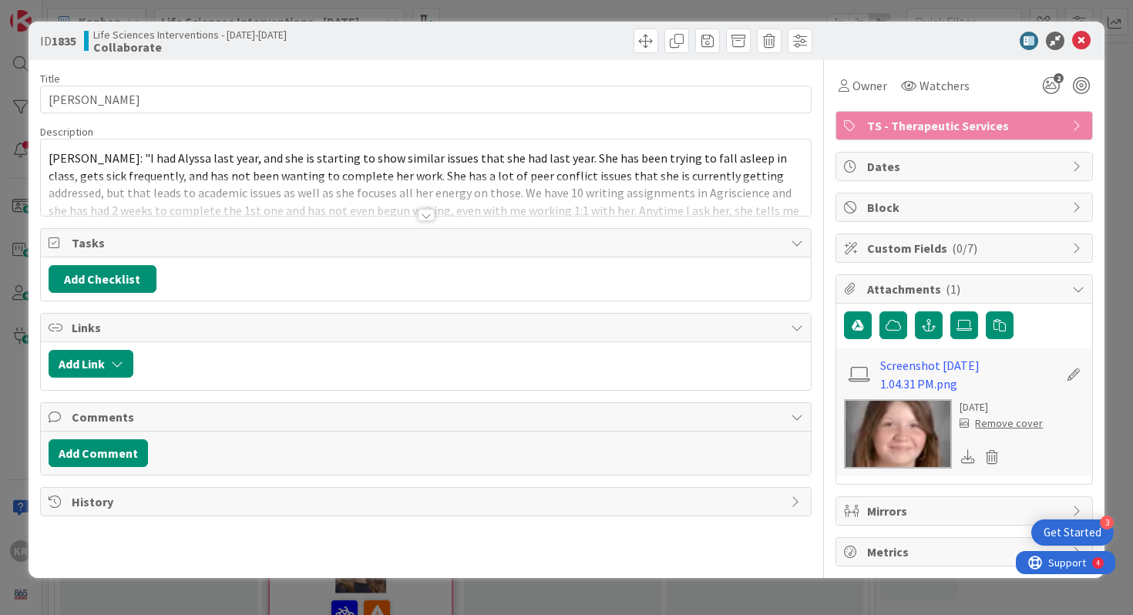
click at [0, 293] on div "ID 1835 Life Sciences Interventions - [DATE]-[DATE] Collaborate Title 14 / 128 …" at bounding box center [566, 307] width 1133 height 615
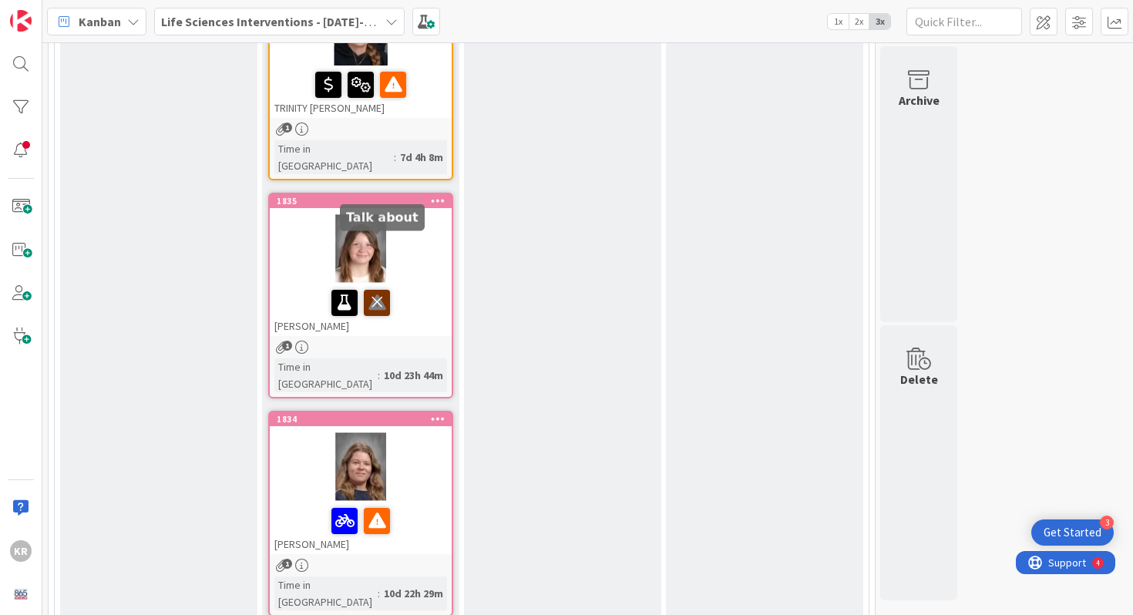
click at [378, 290] on icon at bounding box center [377, 302] width 26 height 25
click at [316, 433] on div at bounding box center [361, 467] width 182 height 69
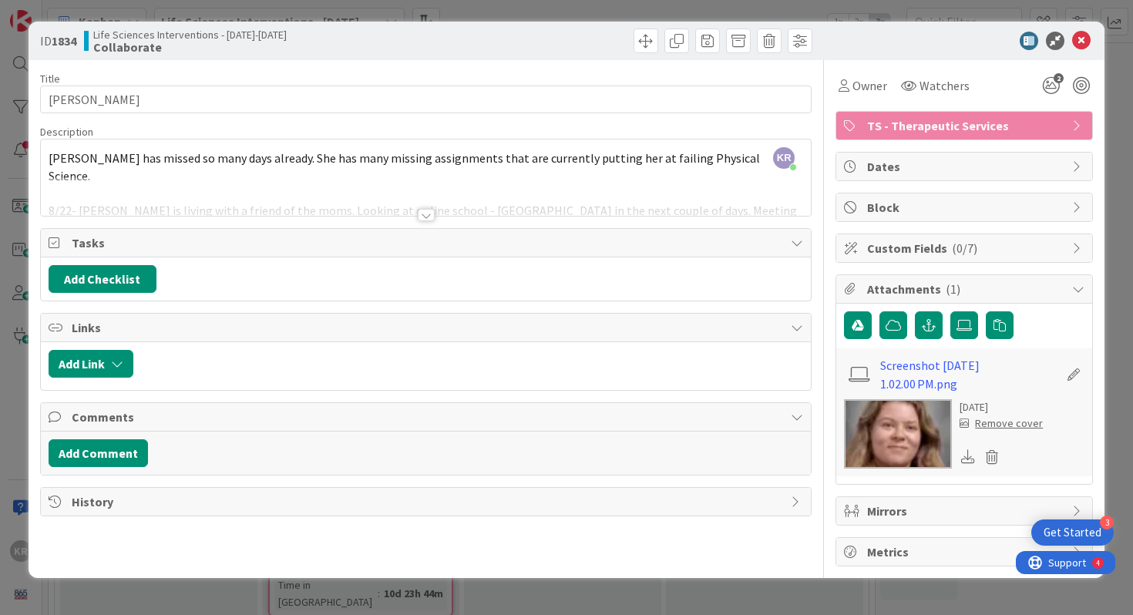
click at [426, 214] on div at bounding box center [426, 215] width 17 height 12
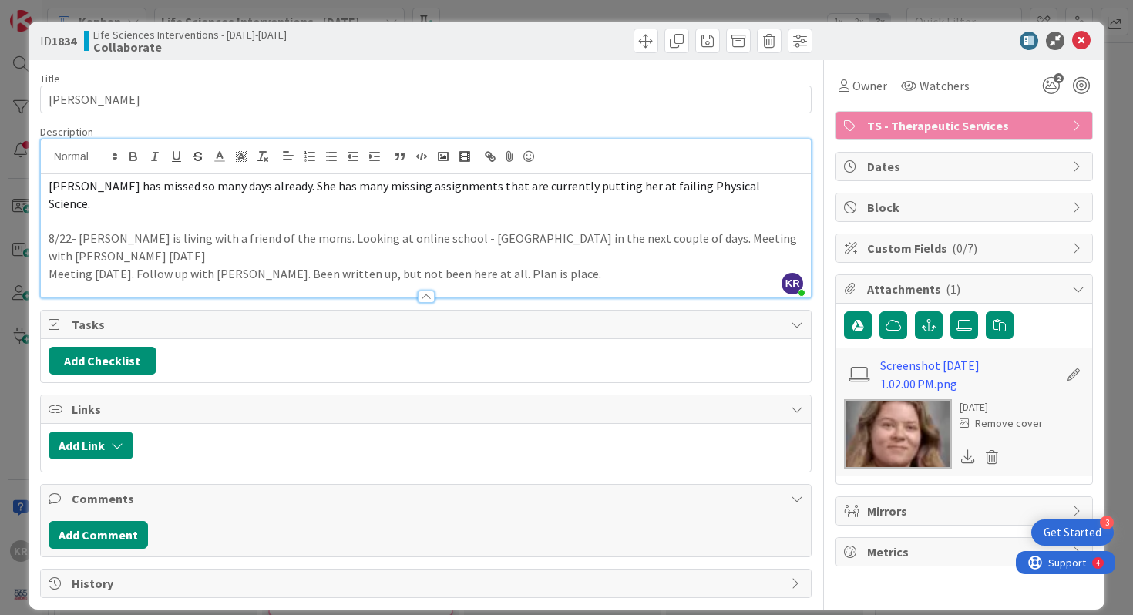
click at [0, 325] on div "ID 1834 Life Sciences Interventions - [DATE]-[DATE] Collaborate Title 17 / 128 …" at bounding box center [566, 307] width 1133 height 615
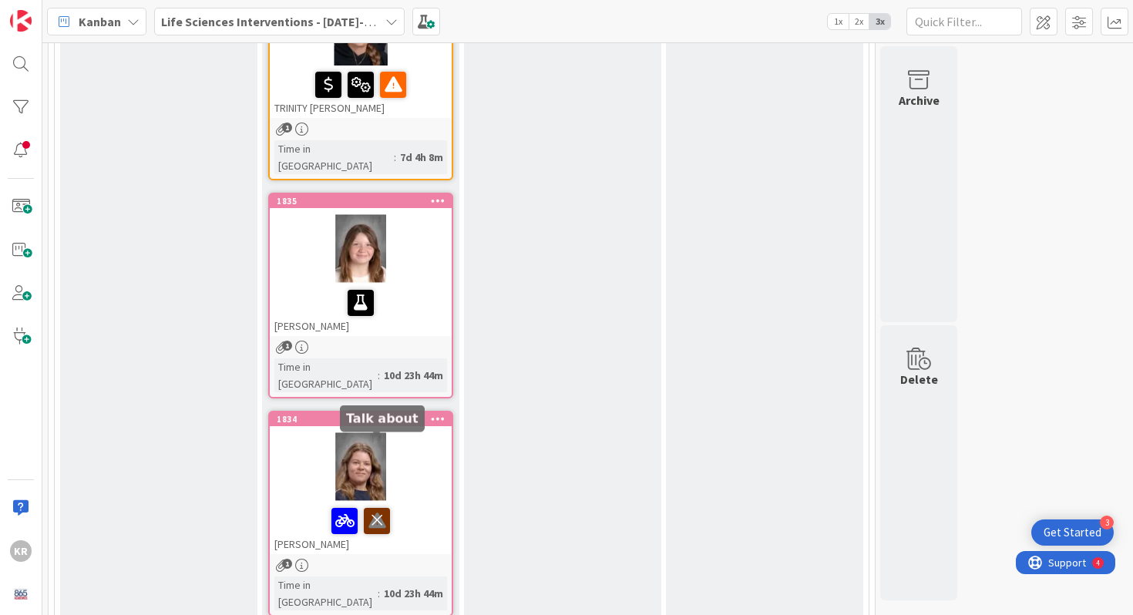
click at [377, 508] on icon at bounding box center [377, 520] width 26 height 25
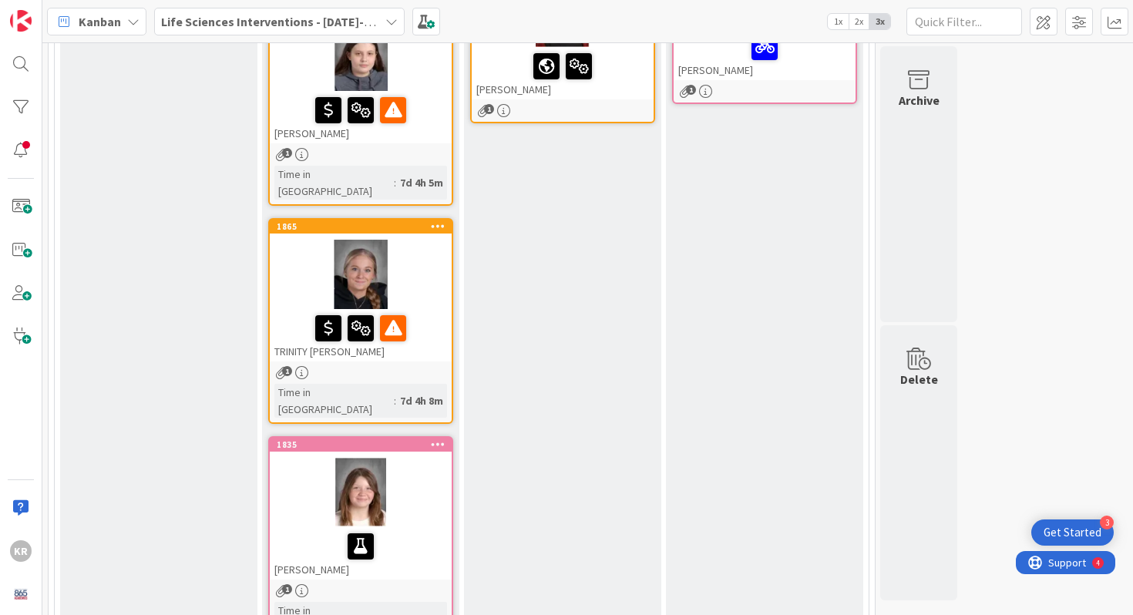
scroll to position [524, 0]
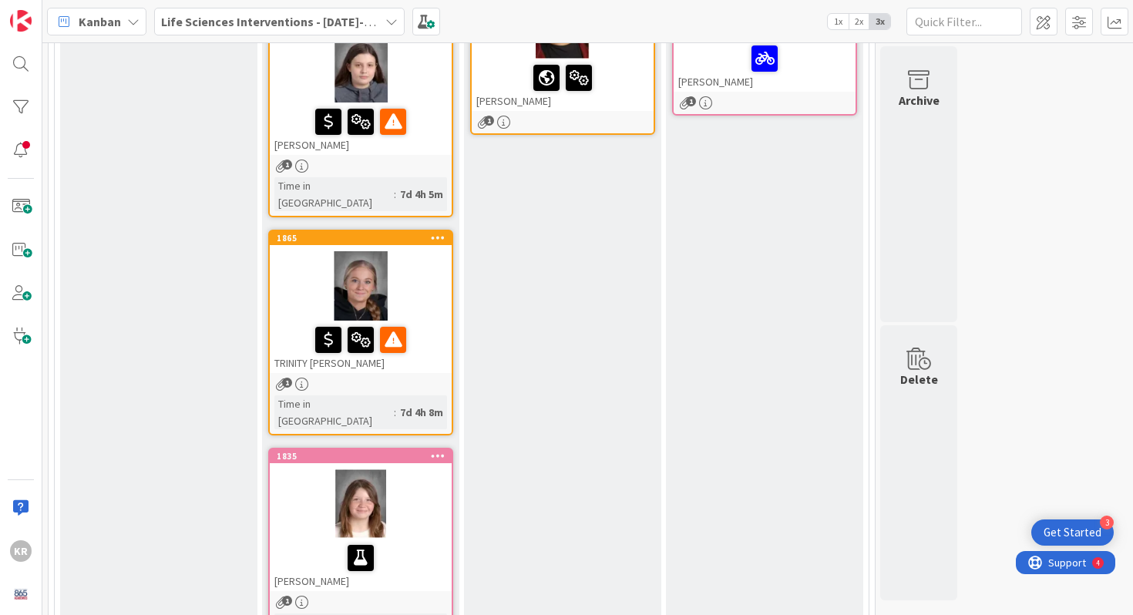
click at [412, 276] on div at bounding box center [361, 285] width 182 height 69
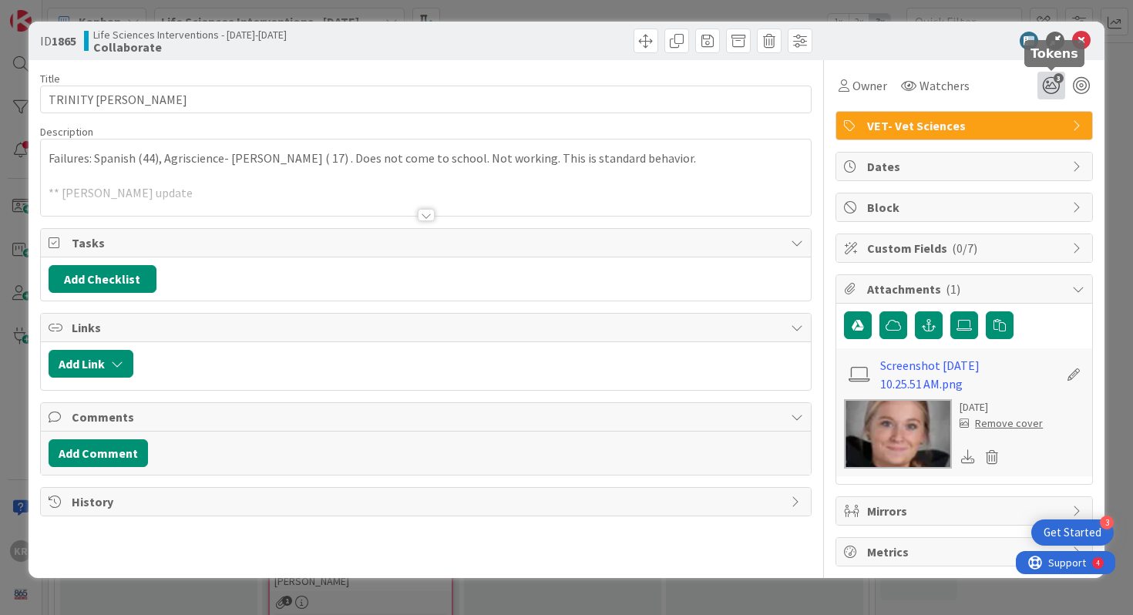
click at [1056, 87] on icon "3" at bounding box center [1052, 86] width 28 height 28
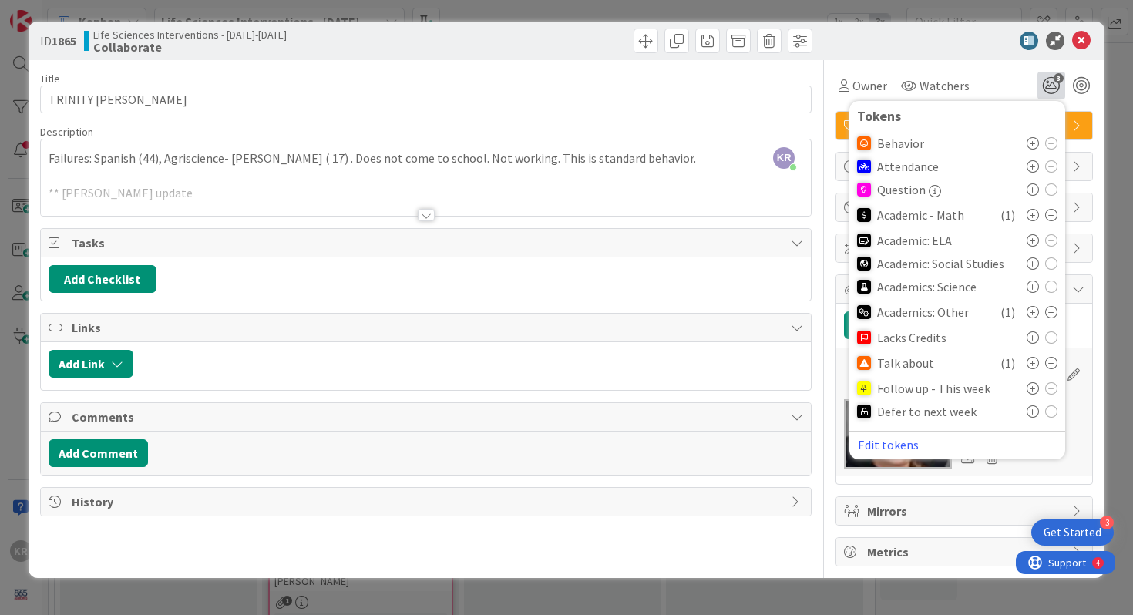
click at [1035, 167] on icon at bounding box center [1033, 166] width 12 height 12
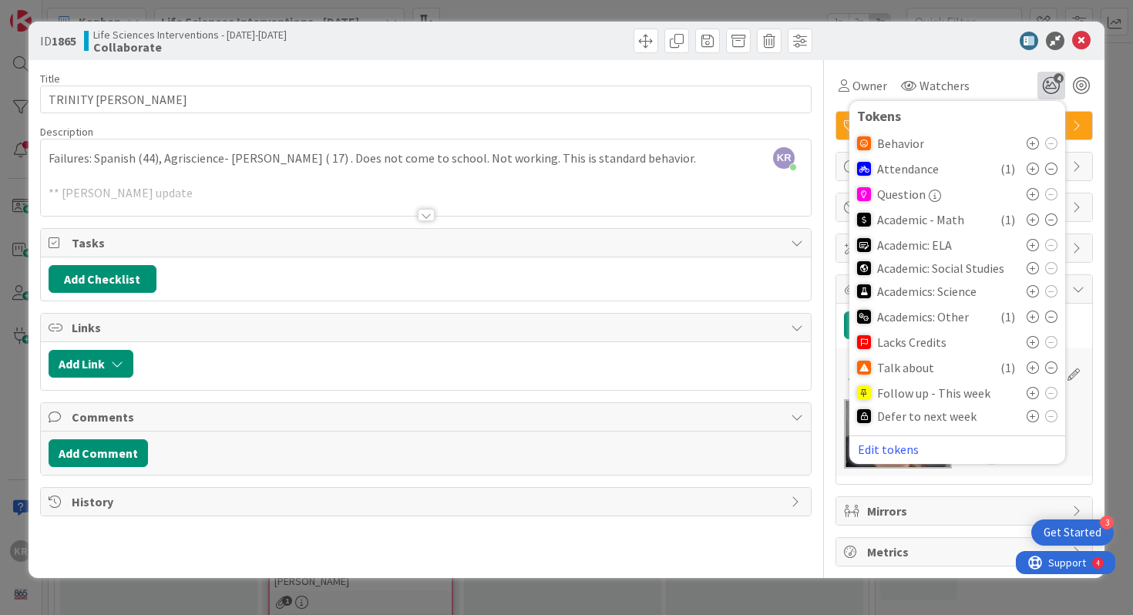
click at [1120, 163] on div "ID 1865 Life Sciences Interventions - [DATE]-[DATE] Collaborate Title 15 / 128 …" at bounding box center [566, 307] width 1133 height 615
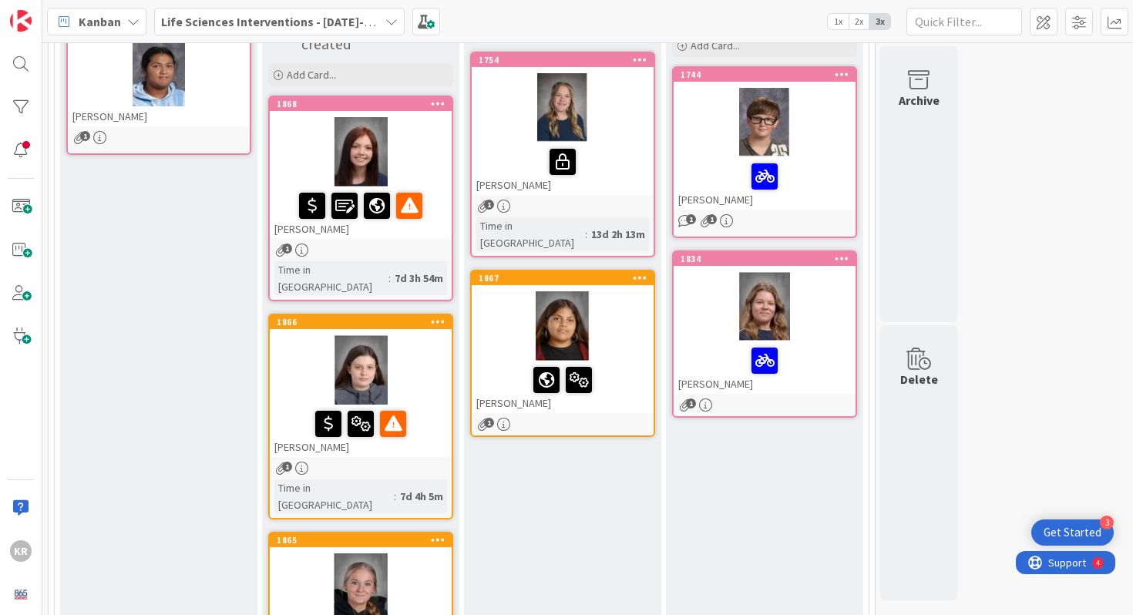
click at [179, 268] on div "Referred Students Add Card... Template Not Set Title 0 / 128 Label TS - Therape…" at bounding box center [158, 461] width 197 height 1015
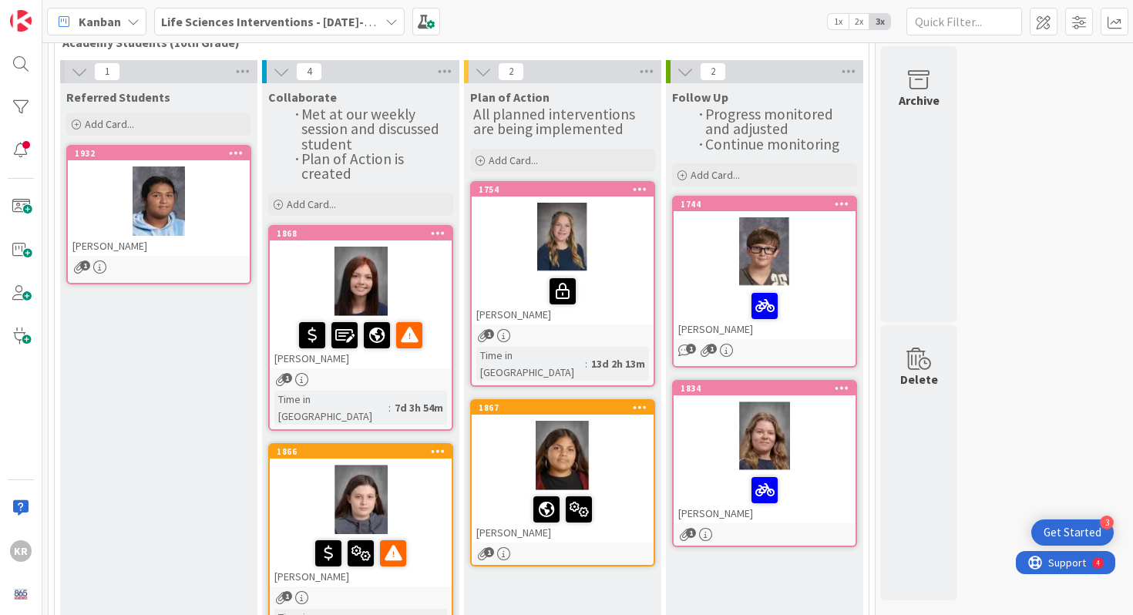
scroll to position [77, 0]
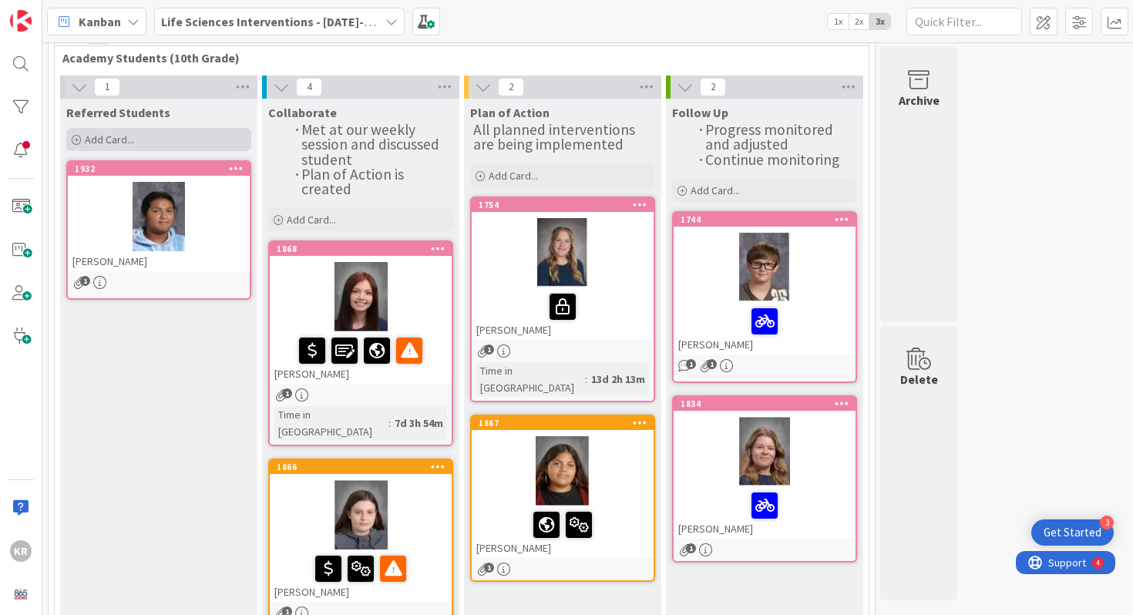
click at [110, 139] on span "Add Card..." at bounding box center [109, 140] width 49 height 14
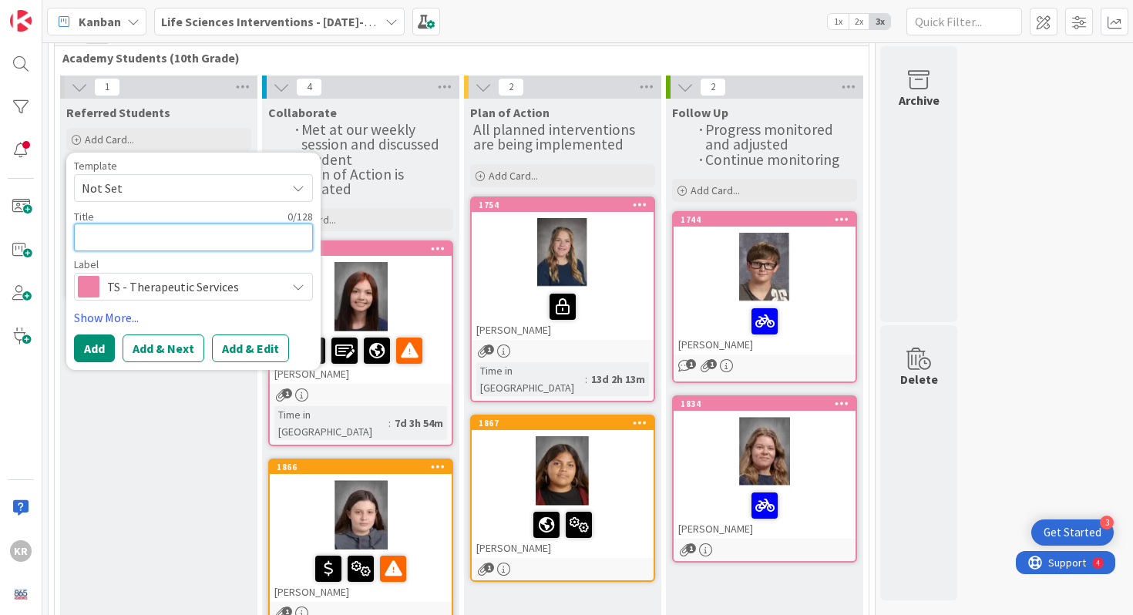
type textarea "H"
type textarea "x"
type textarea "Hy"
type textarea "x"
type textarea "Hys"
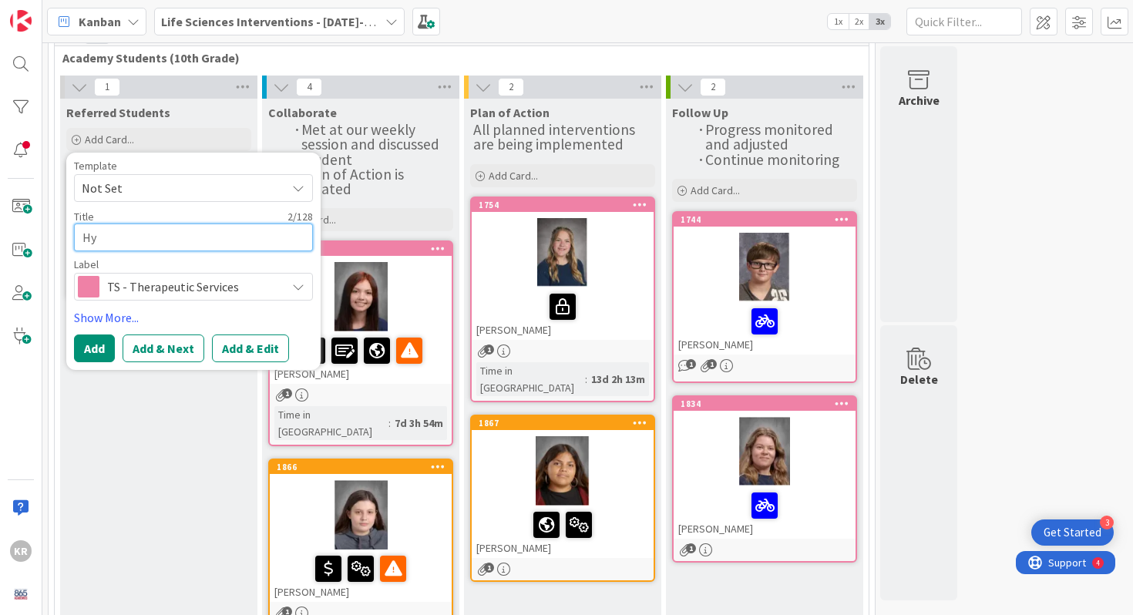
type textarea "x"
type textarea "Hyst"
type textarea "x"
type textarea "Hyste"
type textarea "x"
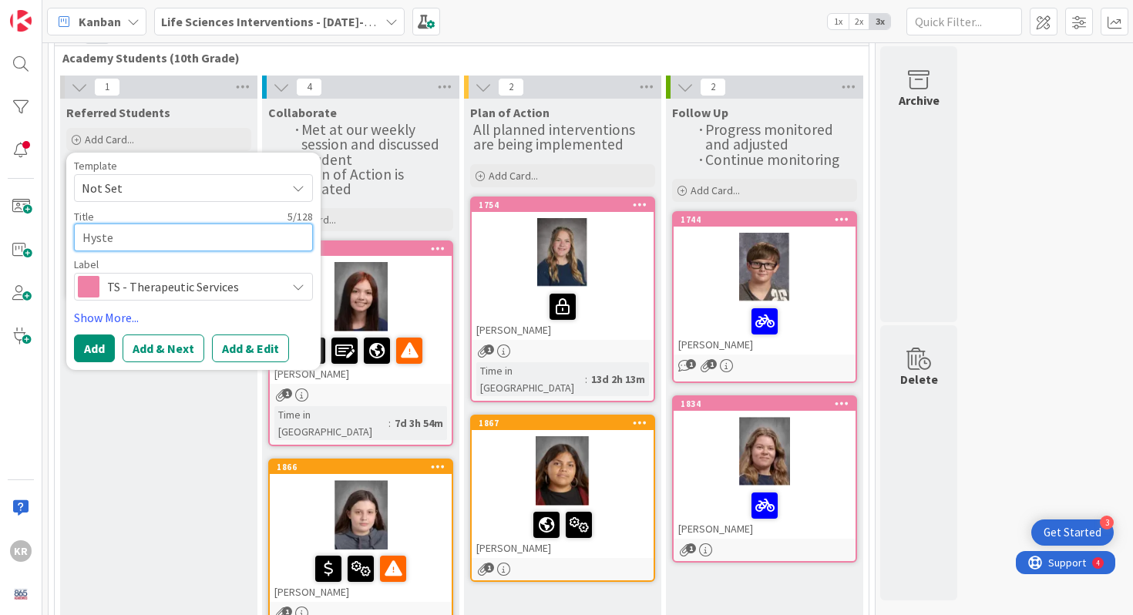
type textarea "Hystel"
type textarea "x"
type textarea "Hystely"
type textarea "x"
type textarea "Hystely="
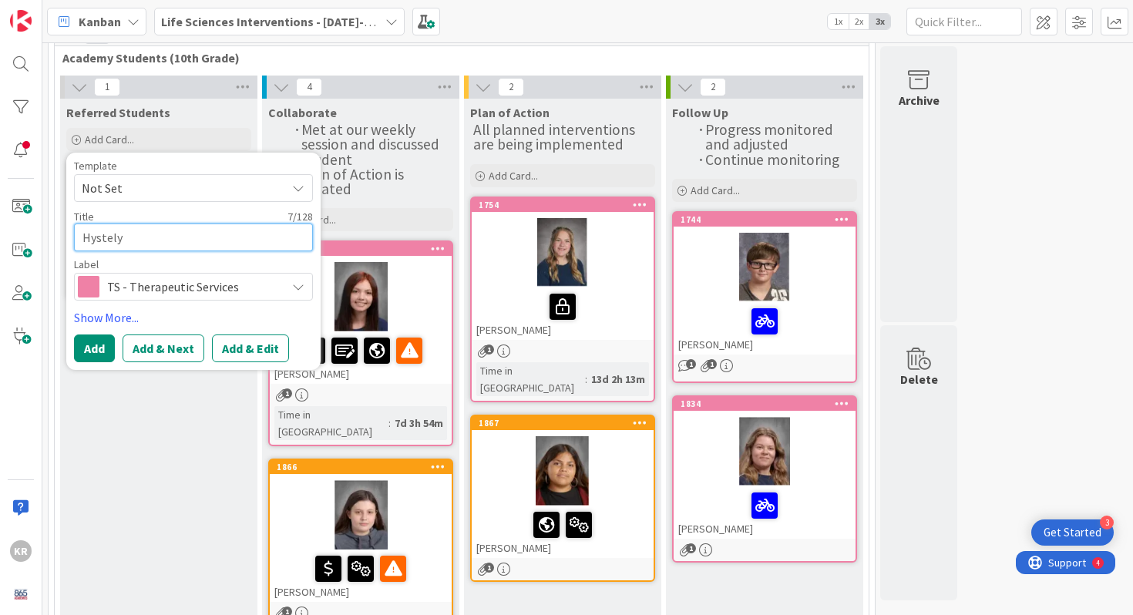
type textarea "x"
type textarea "Hystely=="
type textarea "x"
type textarea "Hystely==="
type textarea "x"
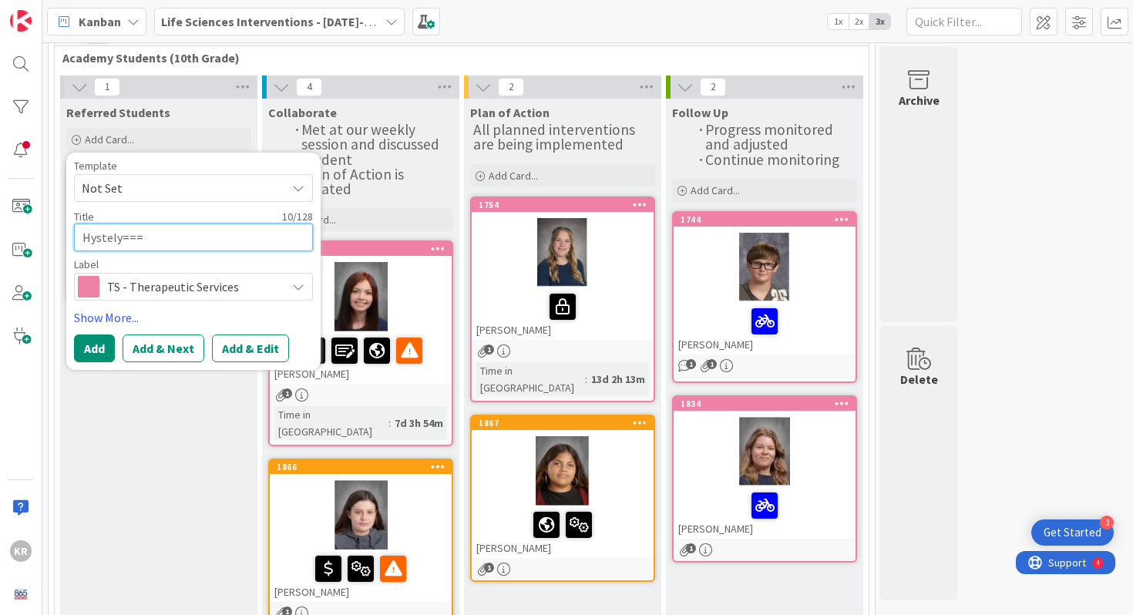
type textarea "Hystely===="
type textarea "x"
type textarea "Hystely==="
type textarea "x"
type textarea "Hystely=="
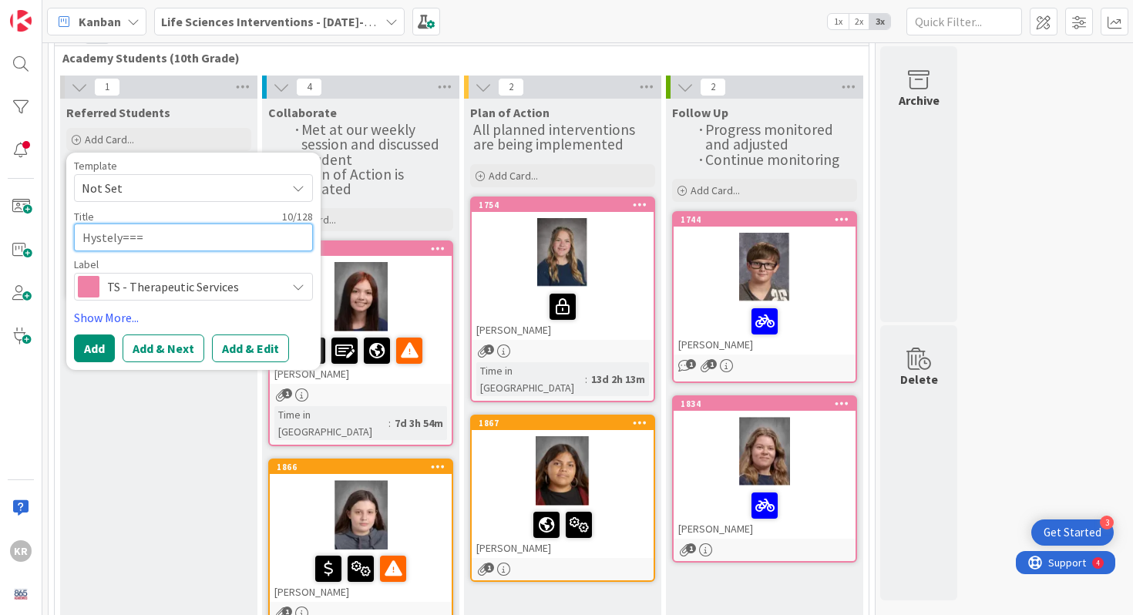
type textarea "x"
type textarea "Hystely="
type textarea "x"
type textarea "Hystely"
type textarea "x"
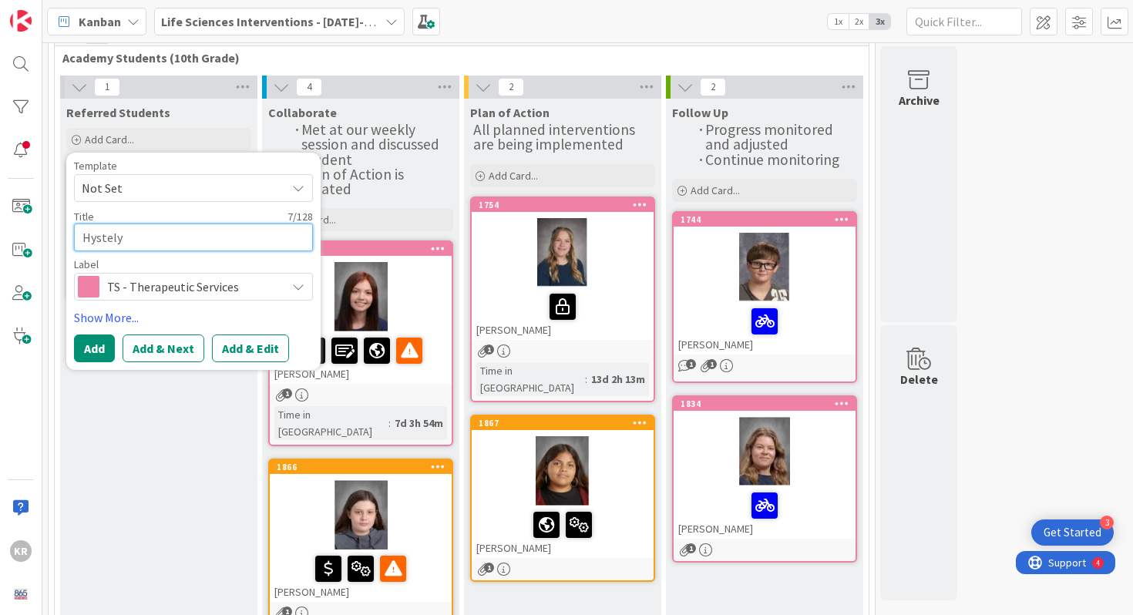
type textarea "Hystel"
type textarea "x"
type textarea "Hyste"
type textarea "x"
type textarea "Hyst"
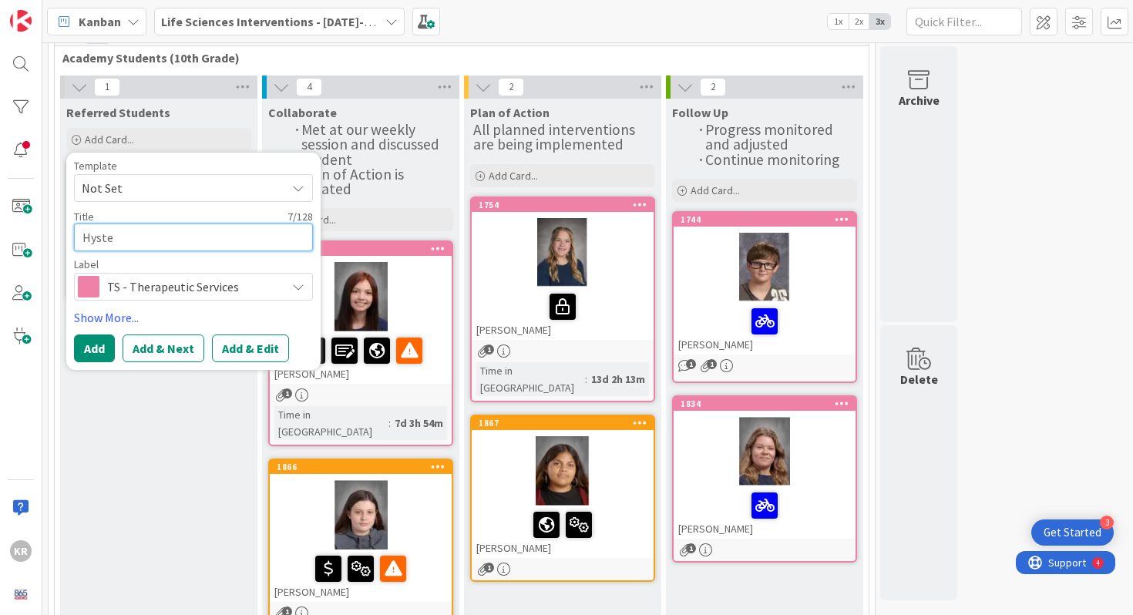
type textarea "x"
type textarea "Hys"
type textarea "x"
type textarea "Hy"
type textarea "x"
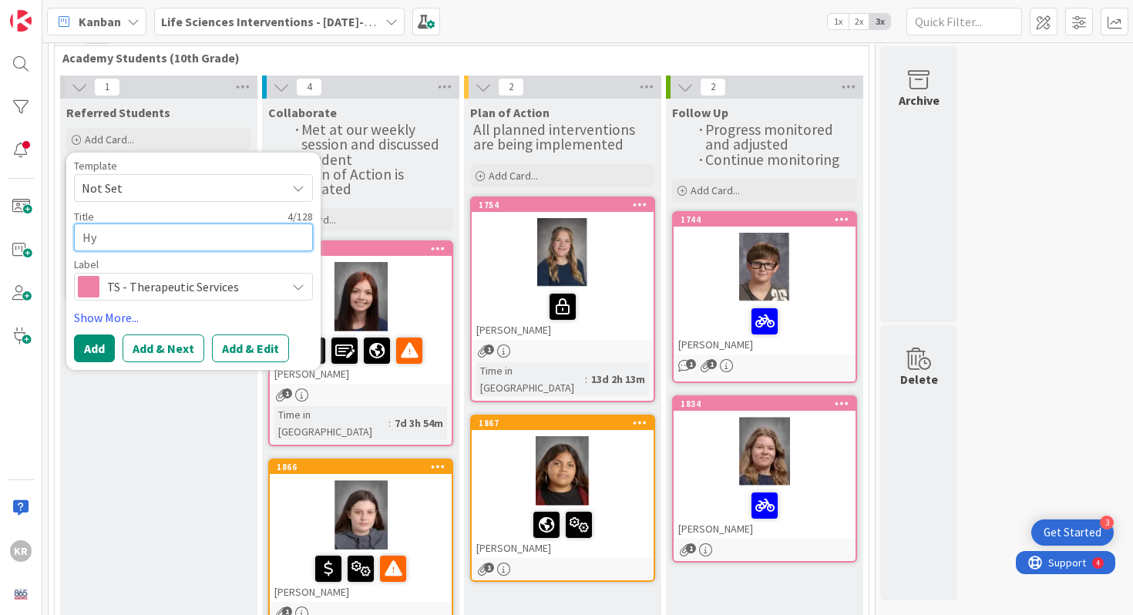
type textarea "H"
type textarea "x"
type textarea "J"
type textarea "x"
type textarea "Ju"
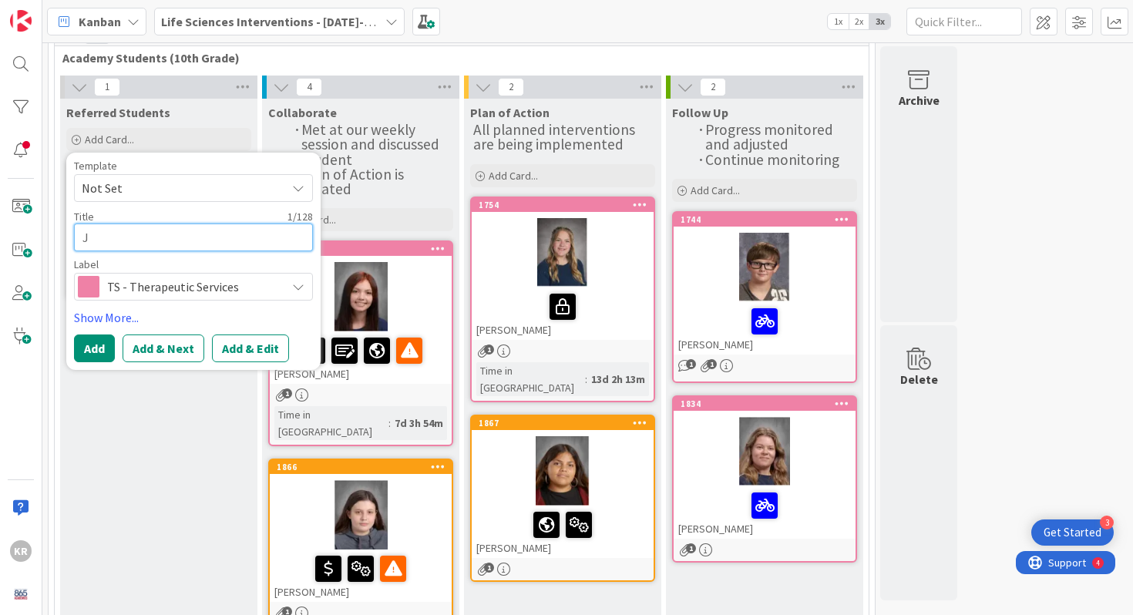
type textarea "x"
type textarea "Jut"
type textarea "x"
type textarea "Juts"
type textarea "x"
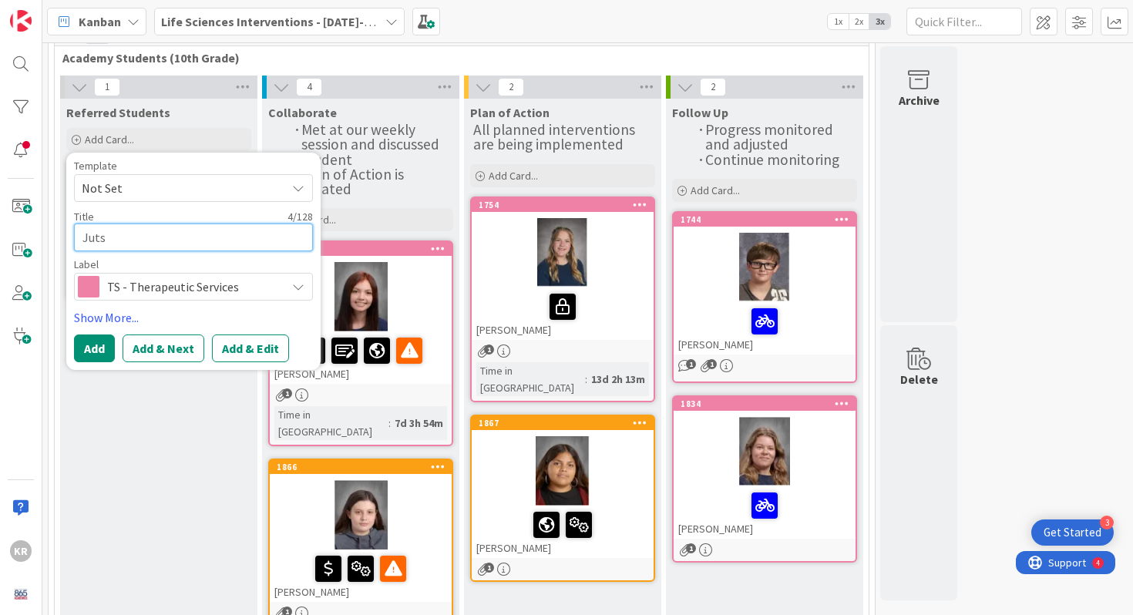
type textarea "Jutse"
type textarea "x"
type textarea "Jutsel"
type textarea "x"
type textarea "Jutsely"
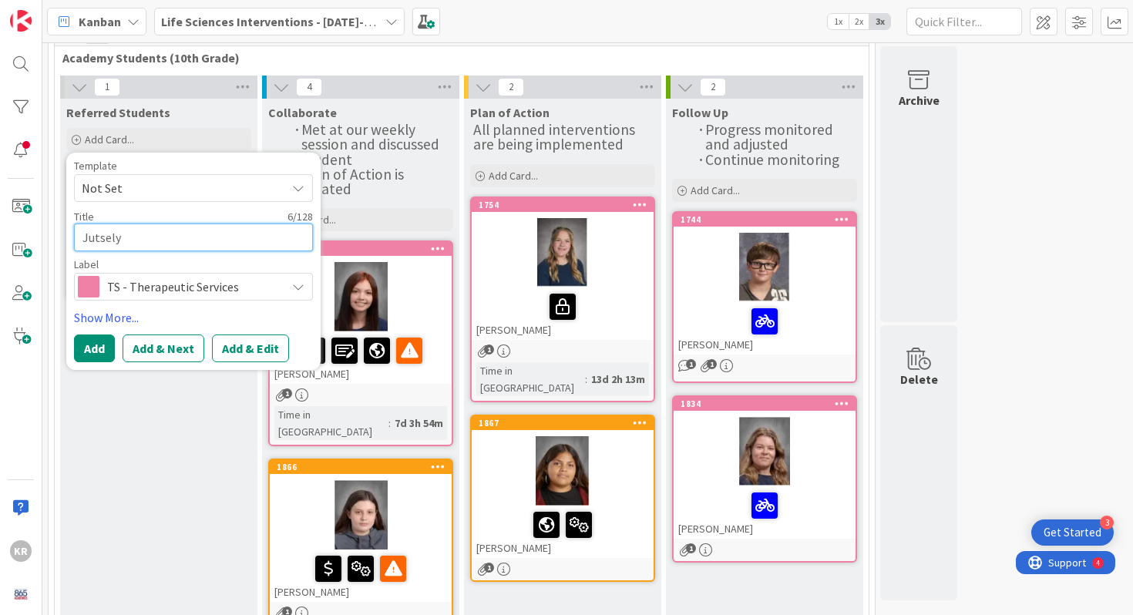
type textarea "x"
type textarea "Jutsely"
type textarea "x"
type textarea "Jutsely Z"
type textarea "x"
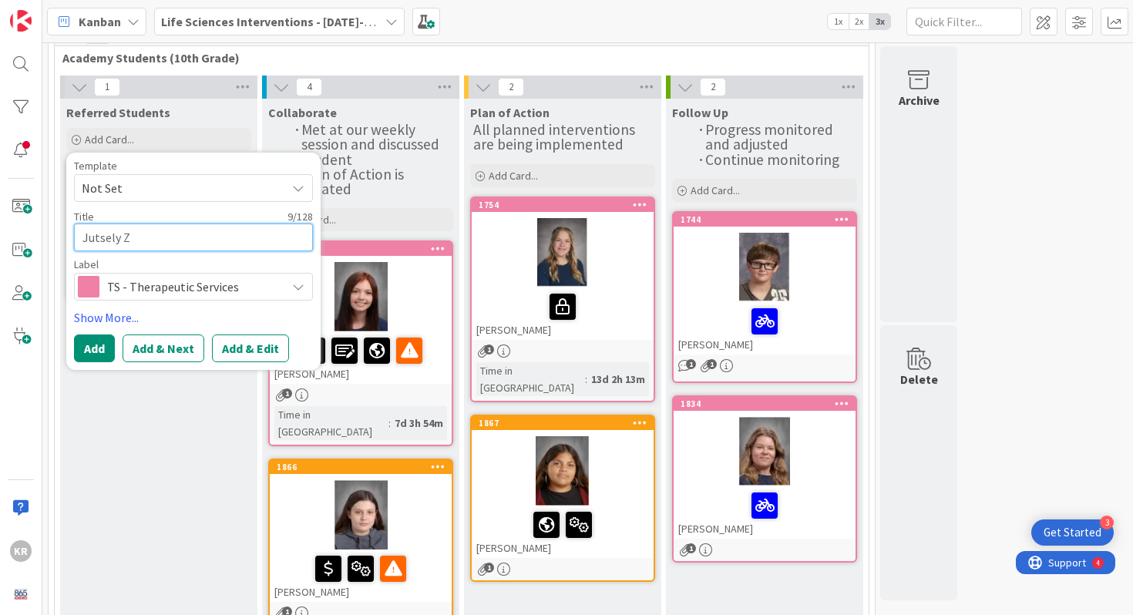
type textarea "Jutsely Za"
type textarea "x"
type textarea "Jutsely Zar"
type textarea "x"
type textarea "Jutsely ZarA"
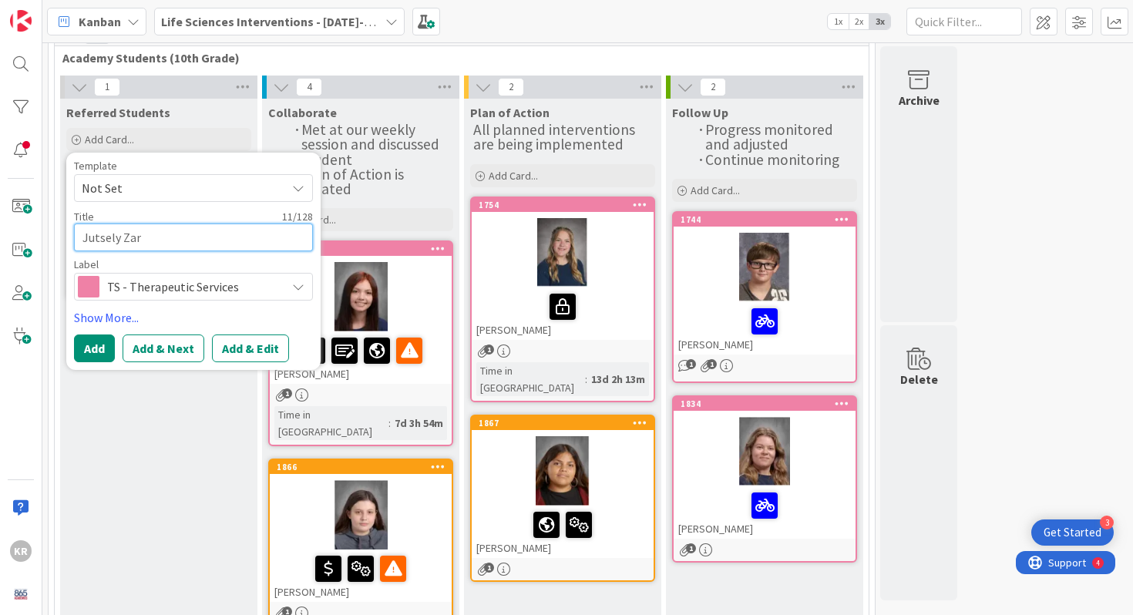
type textarea "x"
type textarea "Jutsely ZarAz"
type textarea "x"
type textarea "Jutsely ZarAz"
type textarea "x"
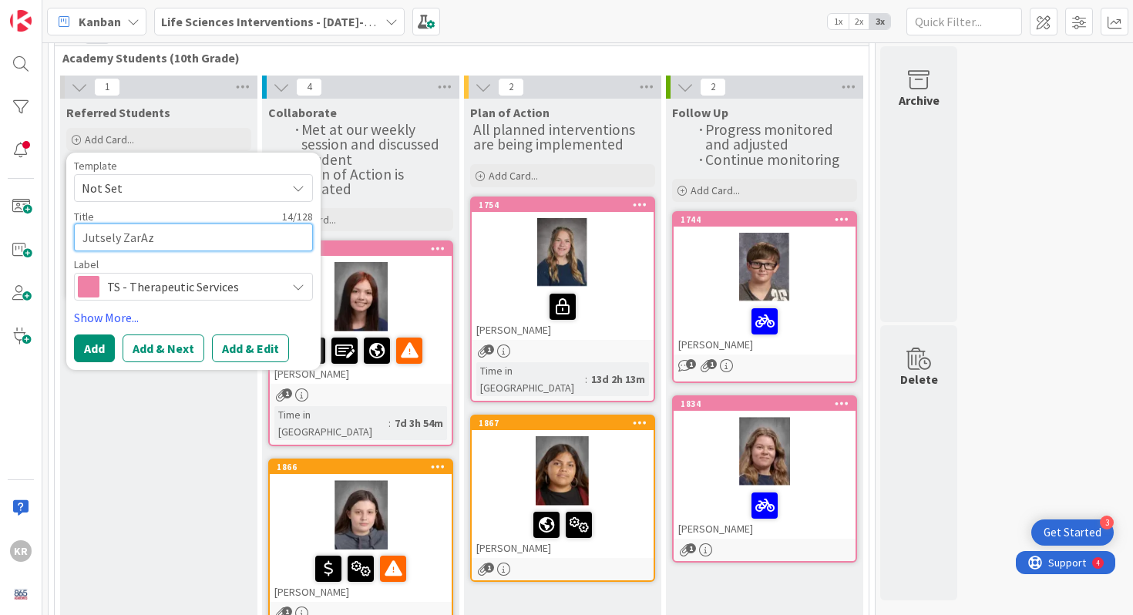
type textarea "Jutsely ZarAz"
type textarea "x"
type textarea "Jutsely ZarA"
type textarea "x"
type textarea "Jutsely Zar"
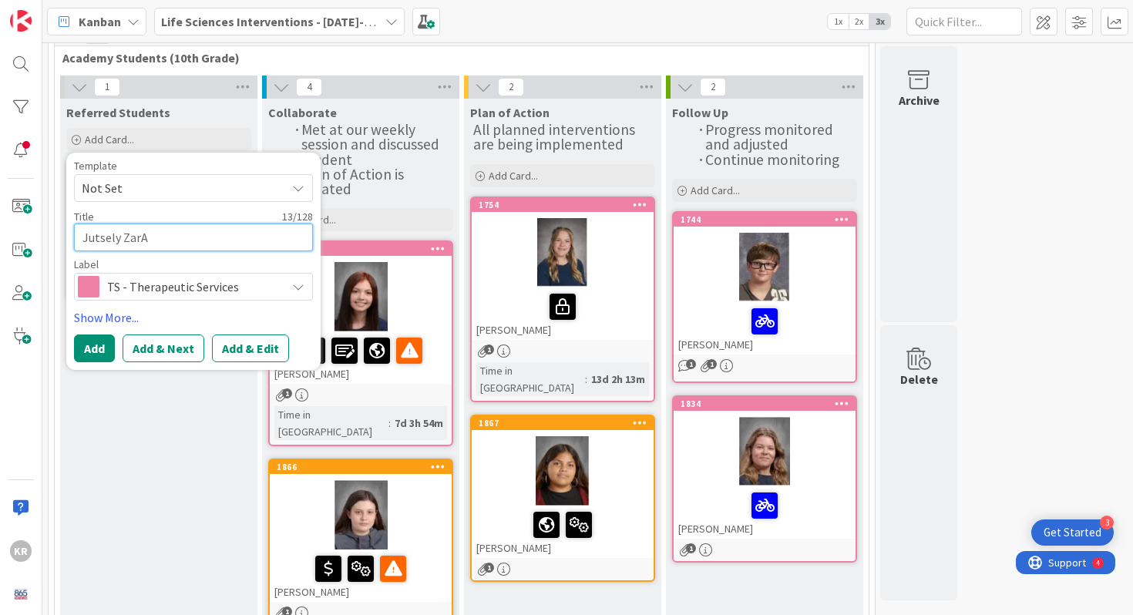
type textarea "x"
type textarea "Jutsely Za"
type textarea "x"
type textarea "Jutsely Z"
type textarea "x"
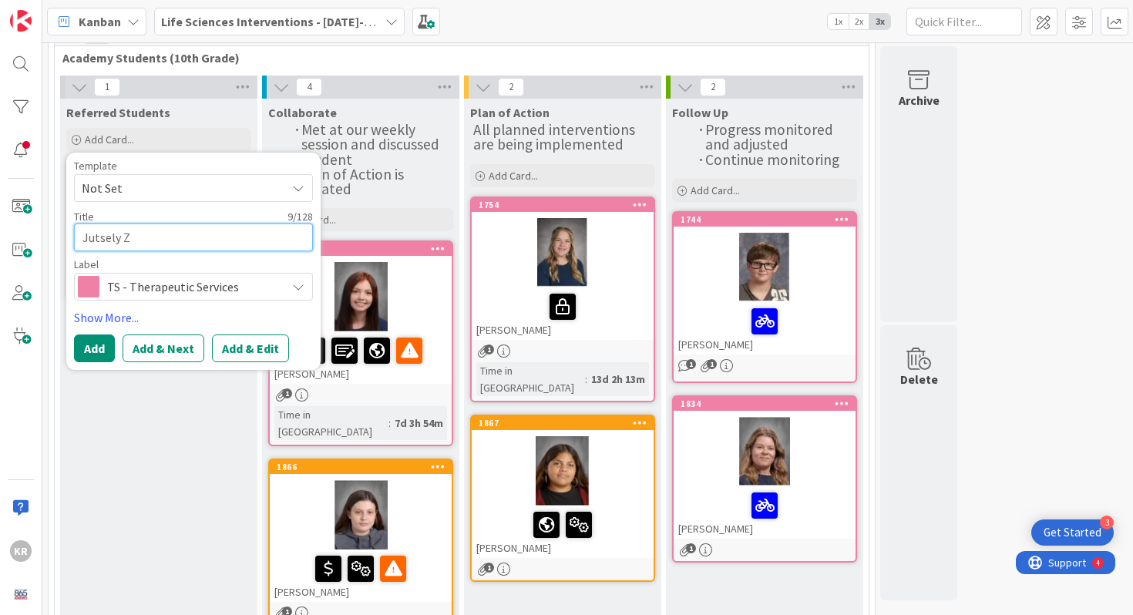
type textarea "Jutsely"
type textarea "x"
type textarea "Jutsely C"
type textarea "x"
type textarea "Jutsely Ca"
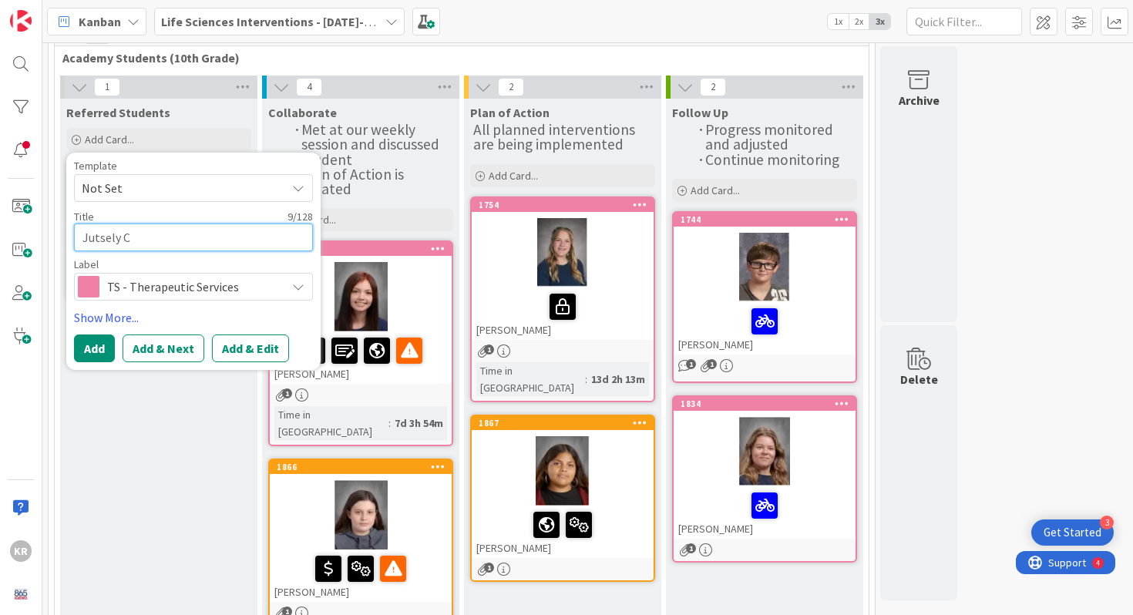
type textarea "x"
type textarea "Jutsely Cam"
type textarea "x"
type textarea "Jutsely Cama"
type textarea "x"
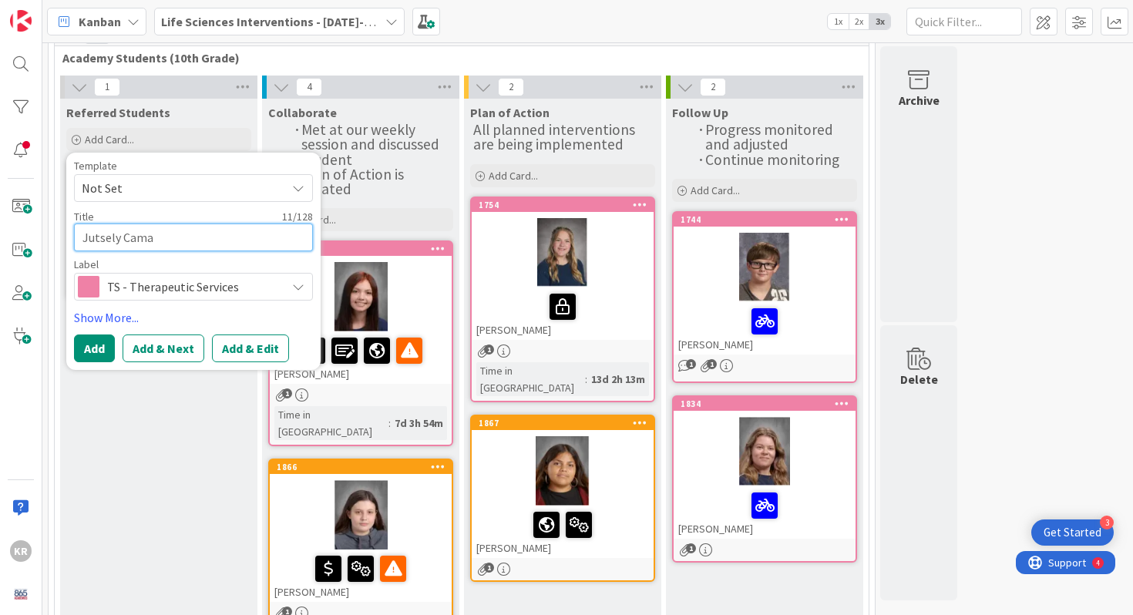
type textarea "Jutsely Camac"
type textarea "x"
type textarea "Jutsely Camach"
type textarea "x"
type textarea "Jutsely [PERSON_NAME]"
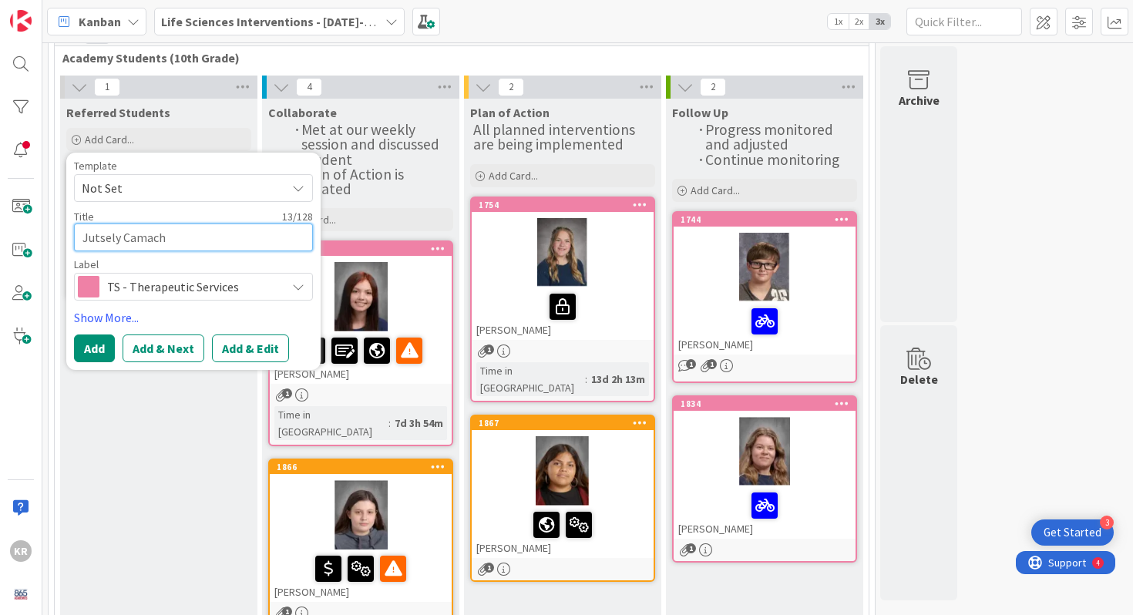
type textarea "x"
type textarea "Jutsely [PERSON_NAME]"
type textarea "x"
type textarea "Jutsely [PERSON_NAME] Z"
type textarea "x"
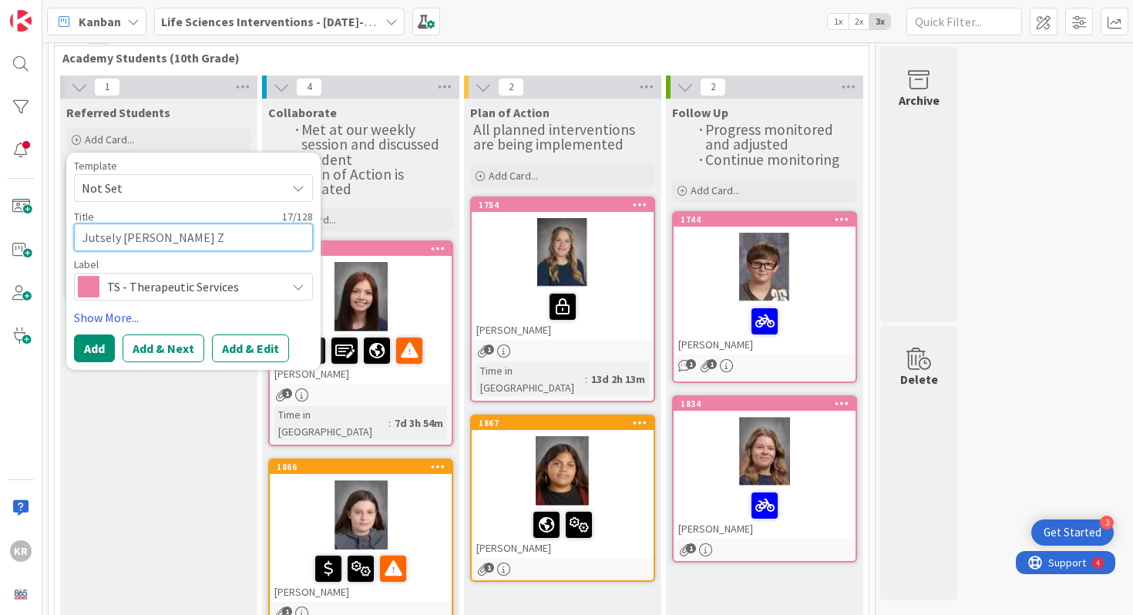
type textarea "Jutsely [PERSON_NAME] Za"
type textarea "x"
type textarea "Jutsely [PERSON_NAME] Zar"
type textarea "x"
type textarea "Jutsely [PERSON_NAME] Zara"
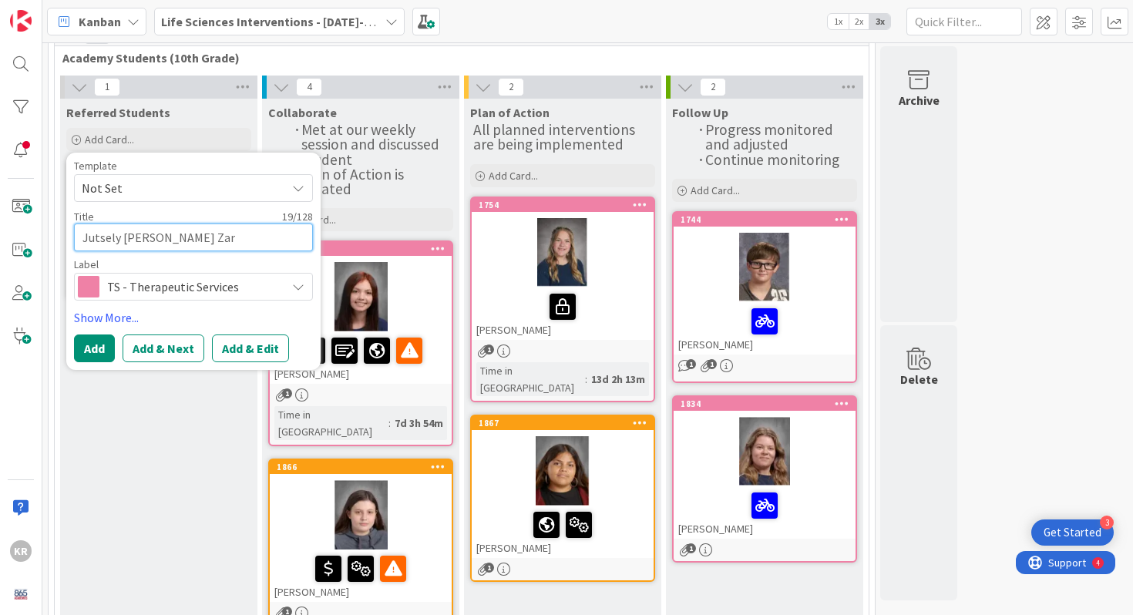
type textarea "x"
type textarea "Jutsely [PERSON_NAME] Zaraz"
type textarea "x"
type textarea "Jutsely [PERSON_NAME] Zaraz"
type textarea "x"
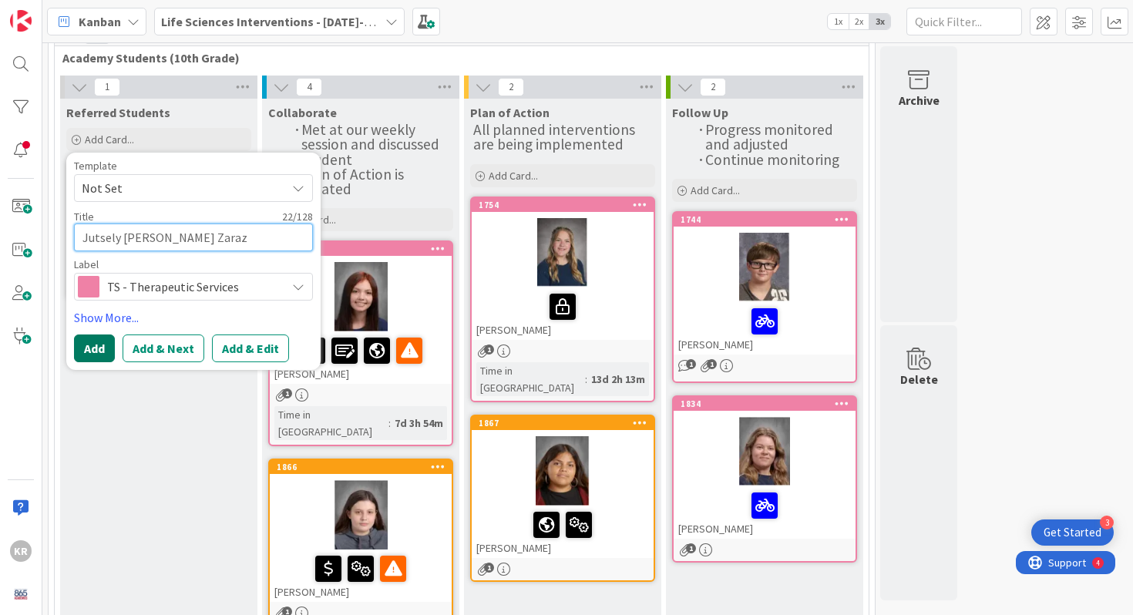
type textarea "Jutsely [PERSON_NAME] Zaraz"
click at [103, 355] on button "Add" at bounding box center [94, 349] width 41 height 28
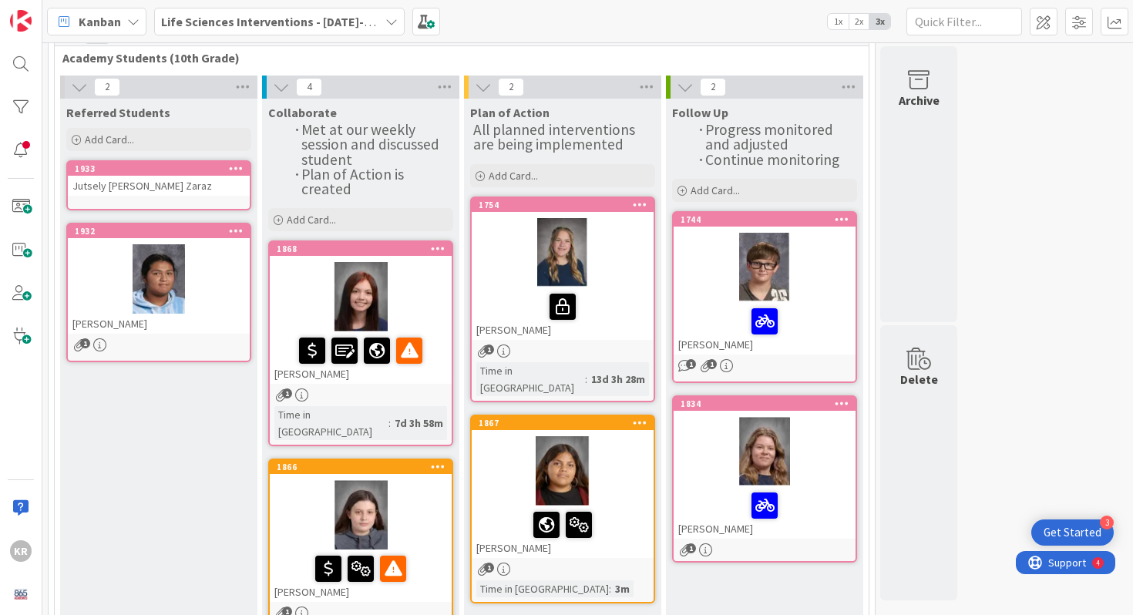
click at [90, 178] on div "Jutsely [PERSON_NAME] Zaraz" at bounding box center [159, 186] width 182 height 20
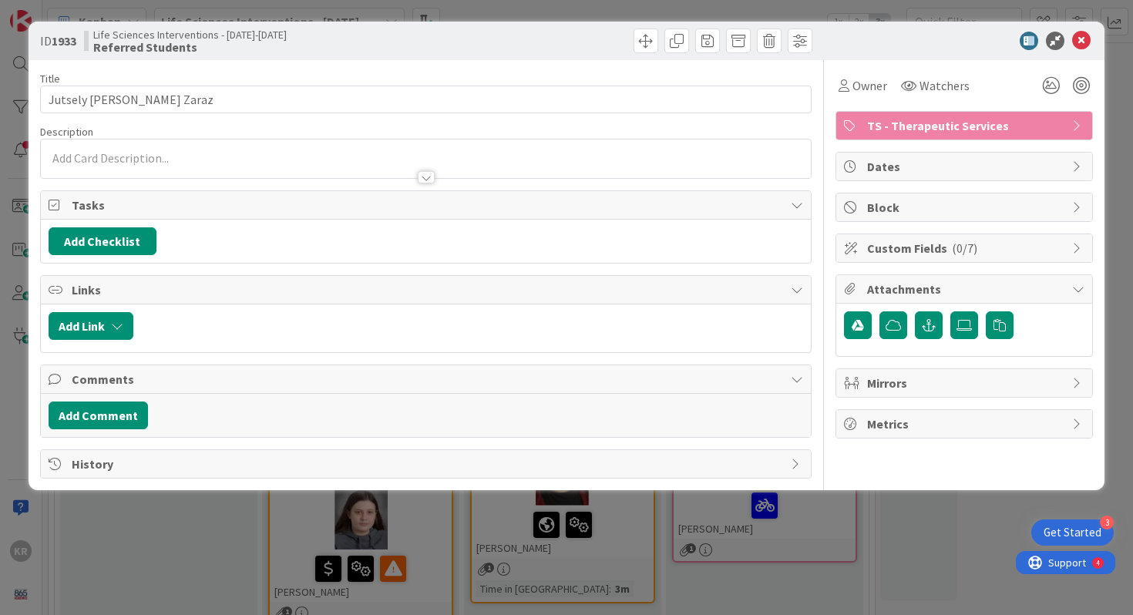
click at [296, 163] on div at bounding box center [426, 170] width 771 height 16
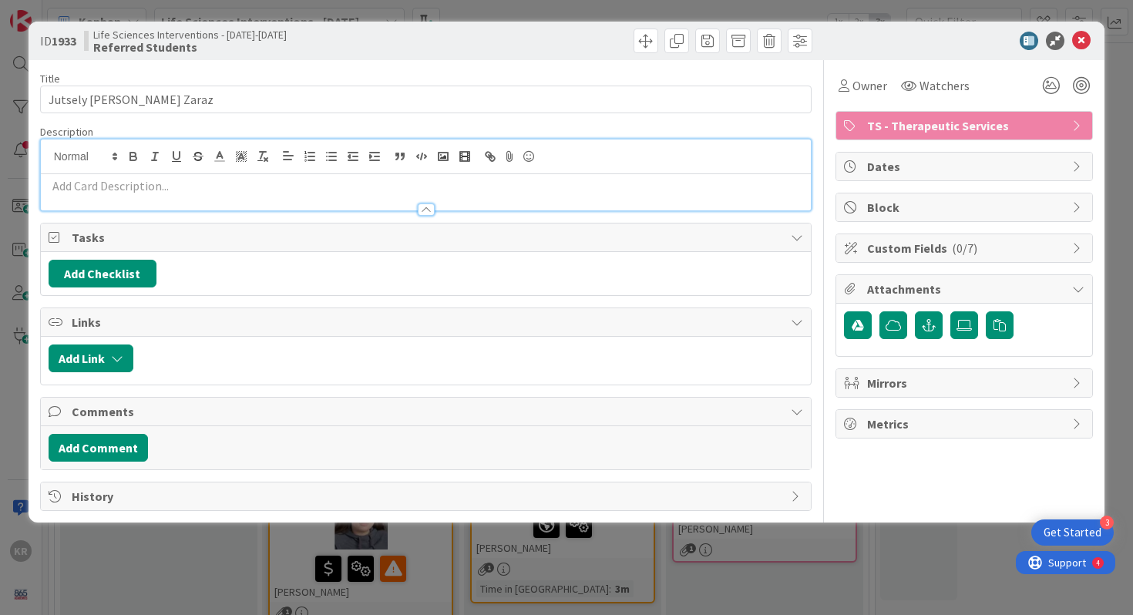
click at [287, 187] on p at bounding box center [427, 186] width 756 height 18
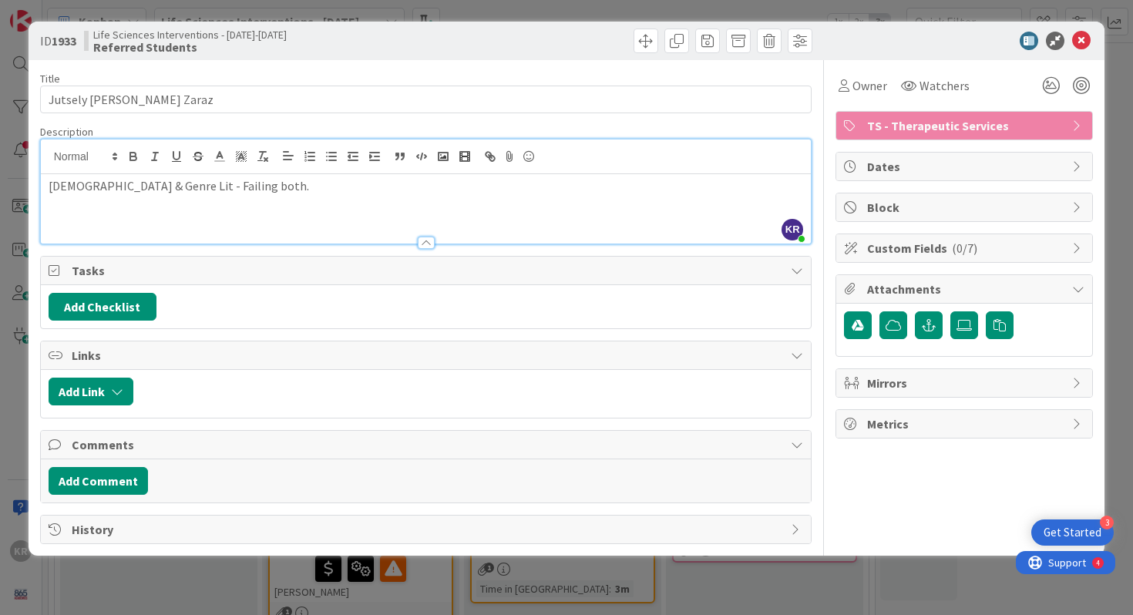
click at [12, 267] on div "ID 1933 Life Sciences Interventions - [DATE]-[DATE] Referred Students Title 22 …" at bounding box center [566, 307] width 1133 height 615
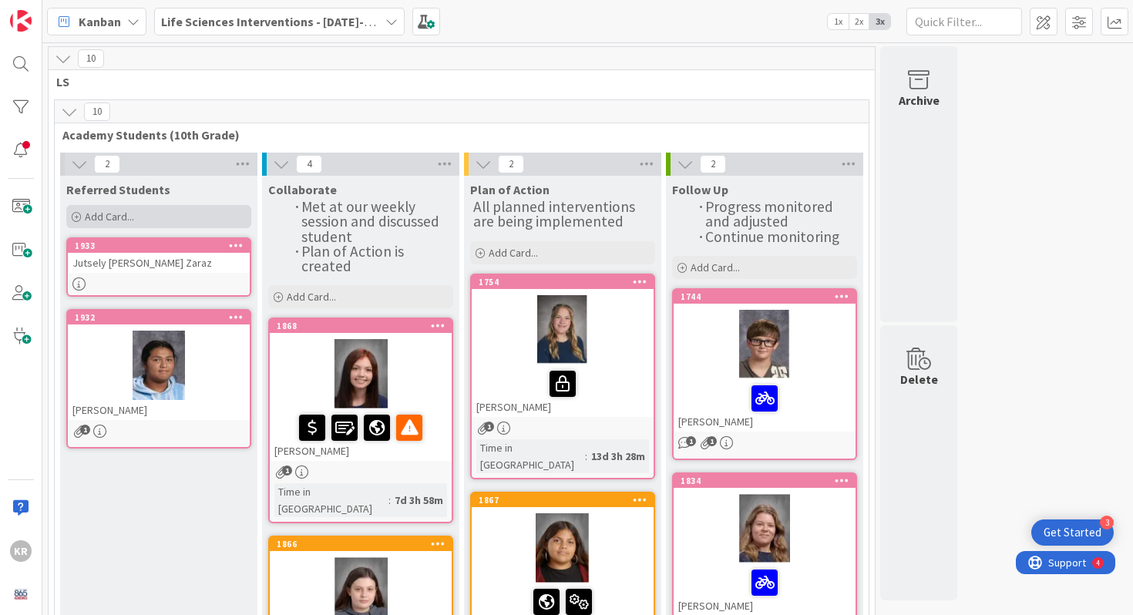
click at [136, 211] on div "Add Card..." at bounding box center [158, 216] width 185 height 23
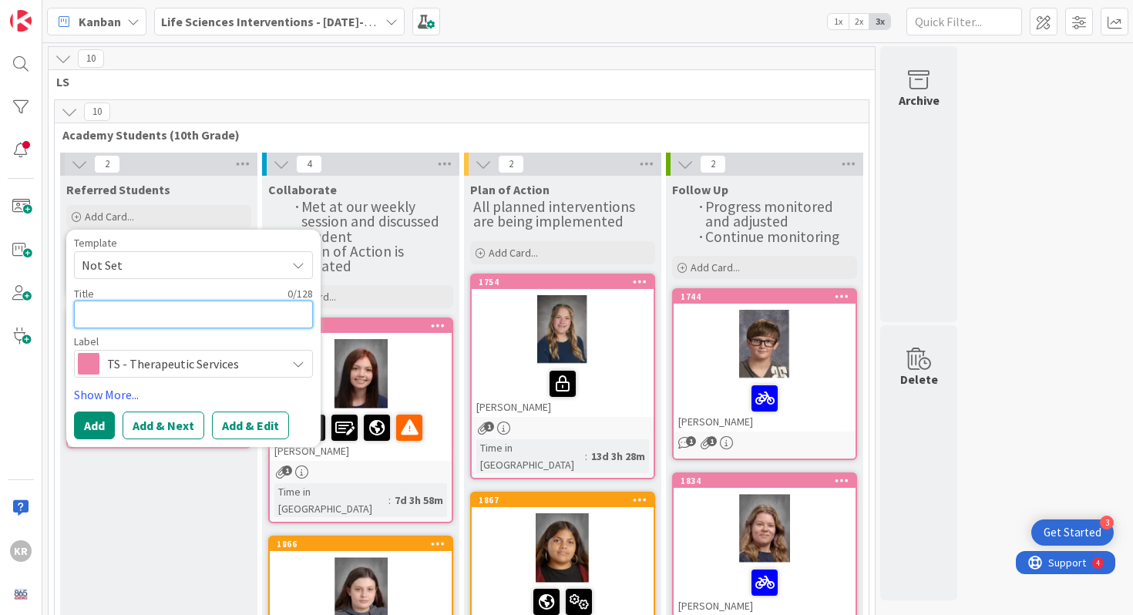
type textarea "L"
type textarea "x"
type textarea "Li"
type textarea "x"
type textarea "[PERSON_NAME]"
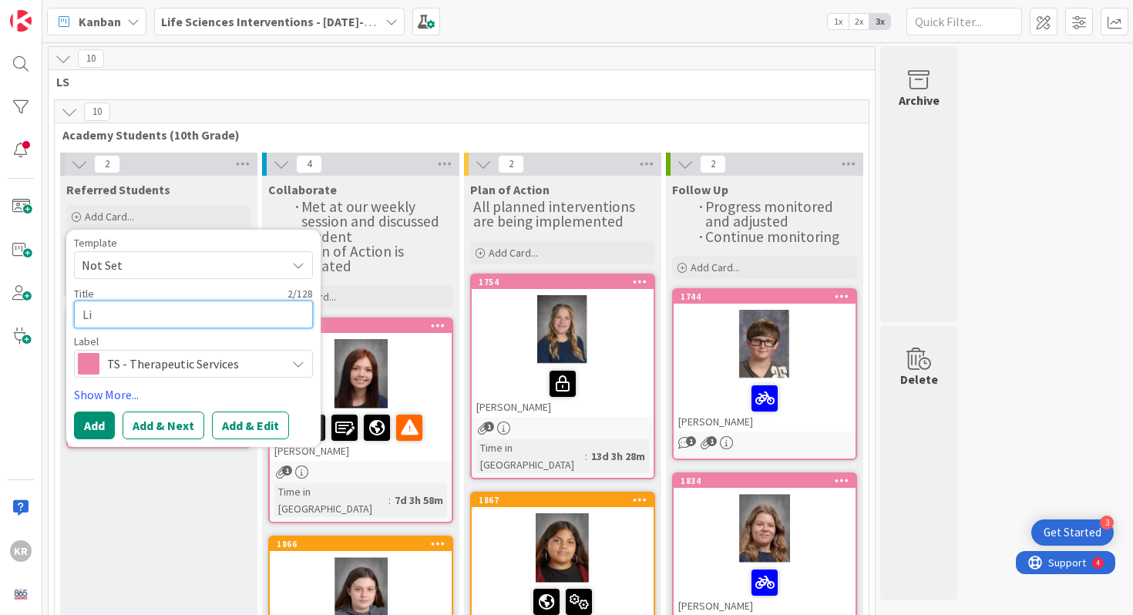
type textarea "x"
type textarea "Link"
type textarea "x"
type textarea "Linki"
type textarea "x"
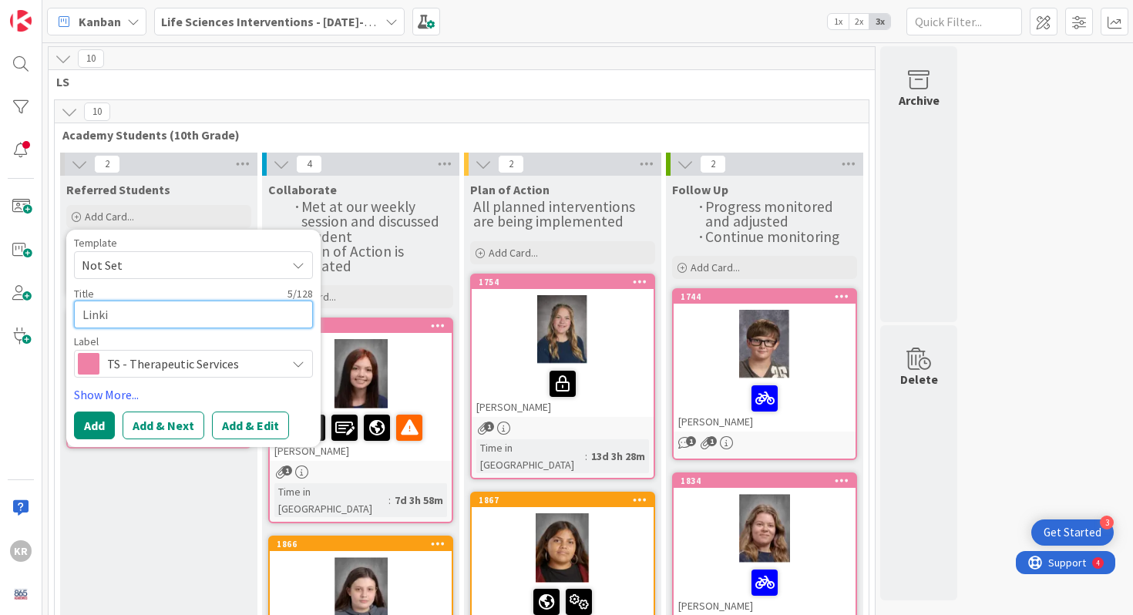
type textarea "Linkin"
type textarea "x"
type textarea "Linkin"
type textarea "x"
type textarea "[PERSON_NAME]"
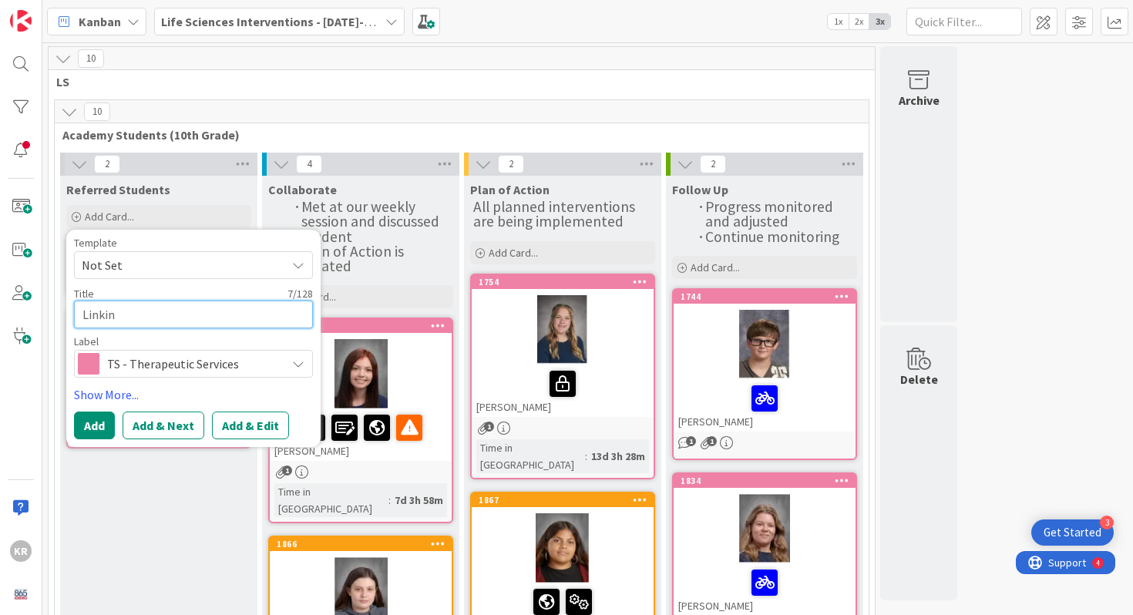
type textarea "x"
type textarea "[PERSON_NAME]"
type textarea "x"
type textarea "[PERSON_NAME]"
type textarea "x"
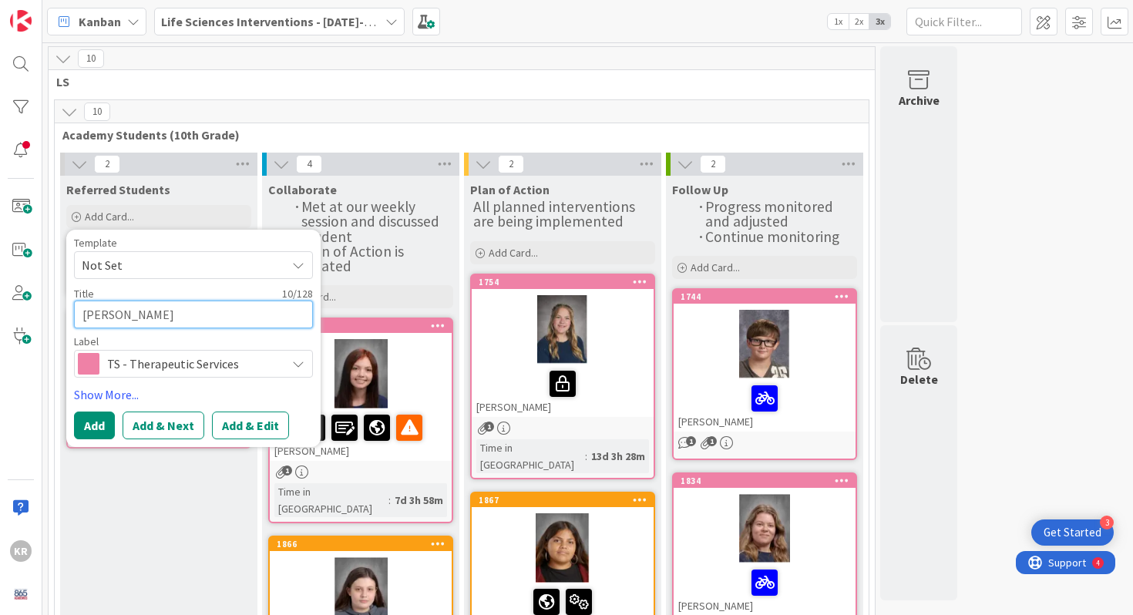
type textarea "[PERSON_NAME]"
type textarea "x"
type textarea "[PERSON_NAME]"
type textarea "x"
type textarea "[PERSON_NAME]"
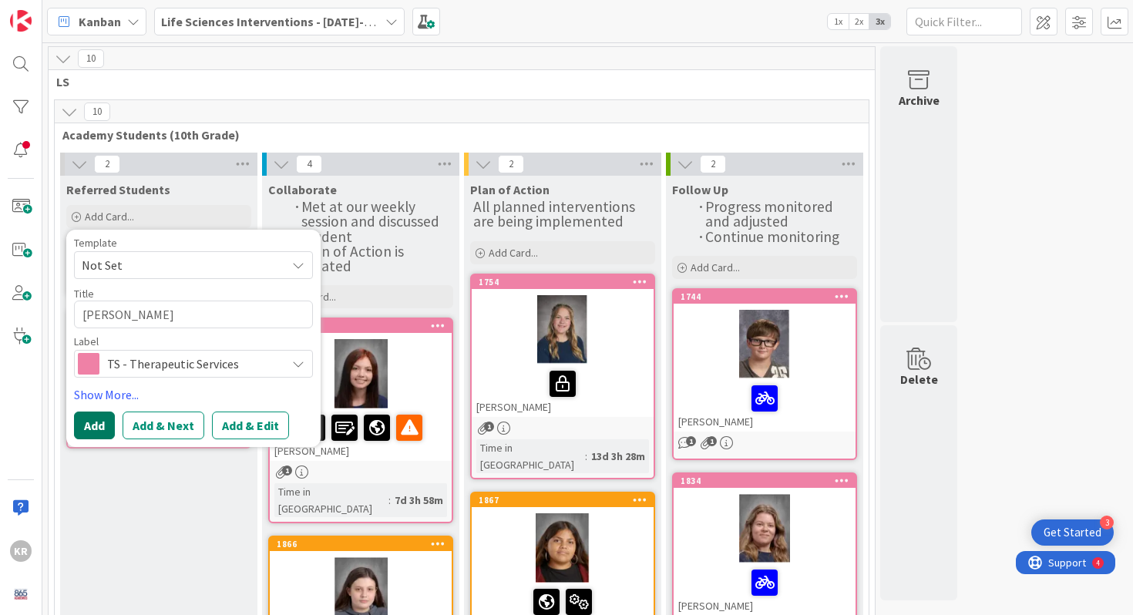
click at [100, 422] on button "Add" at bounding box center [94, 426] width 41 height 28
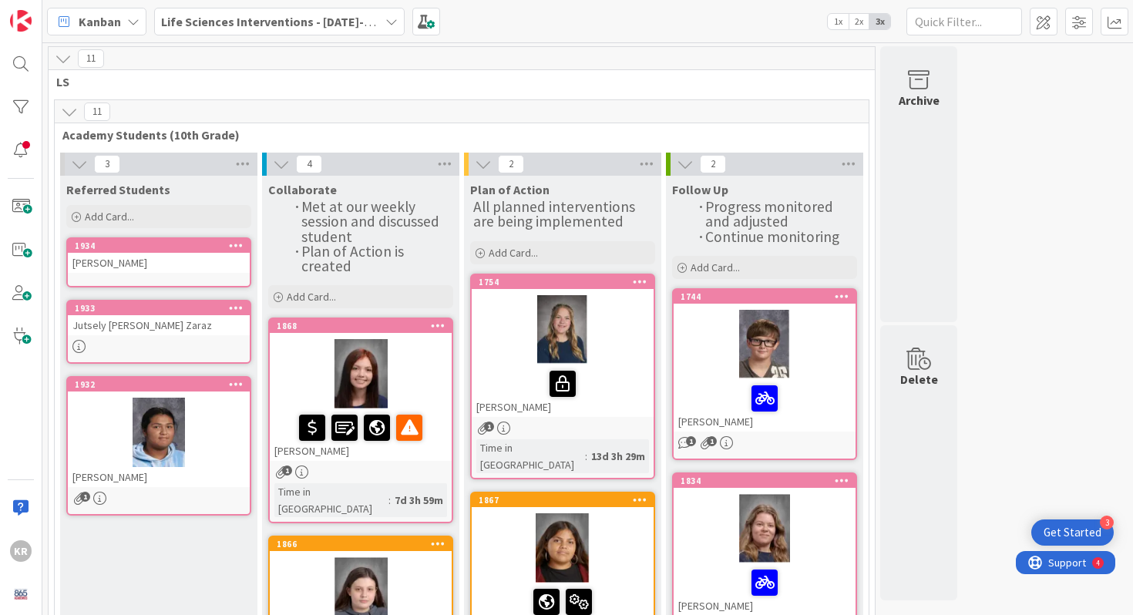
click at [146, 265] on div "[PERSON_NAME]" at bounding box center [159, 263] width 182 height 20
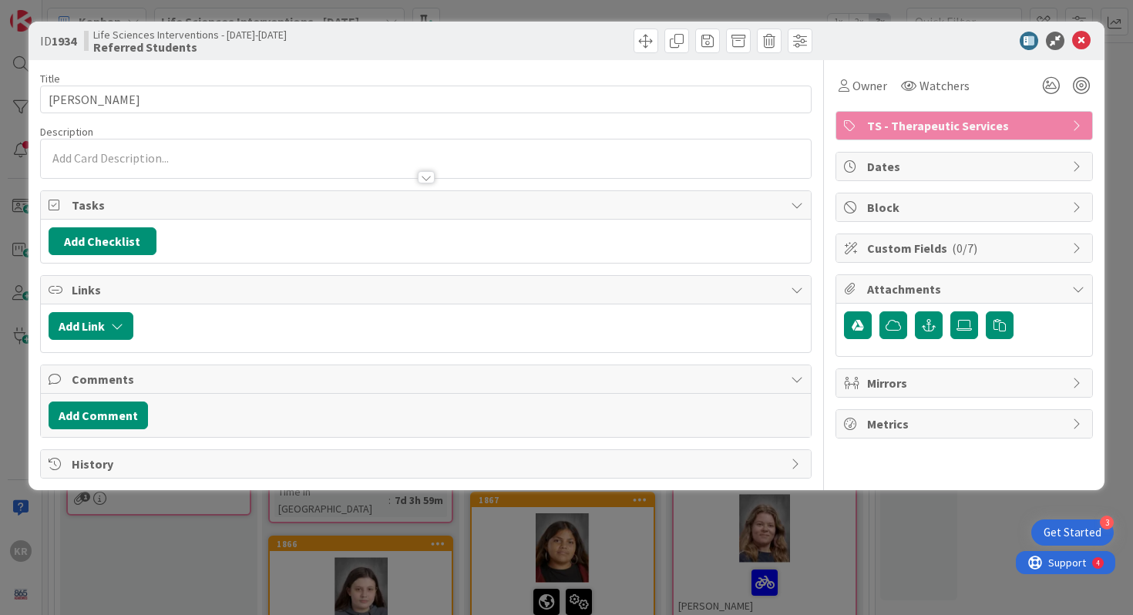
click at [210, 147] on div at bounding box center [426, 163] width 771 height 32
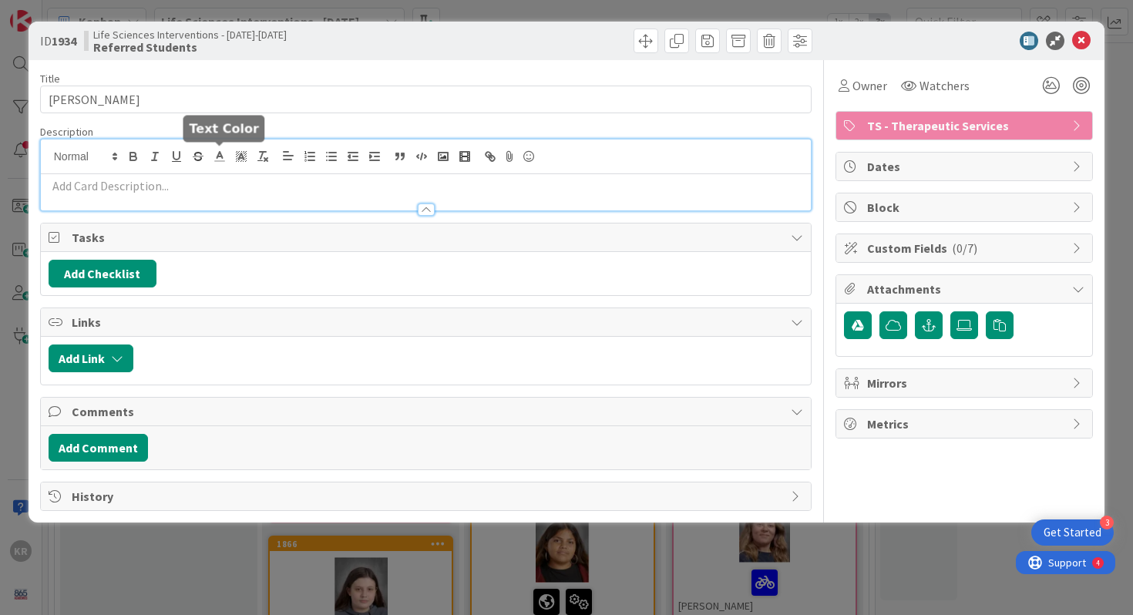
click at [200, 170] on div at bounding box center [426, 157] width 771 height 35
click at [196, 182] on p at bounding box center [427, 186] width 756 height 18
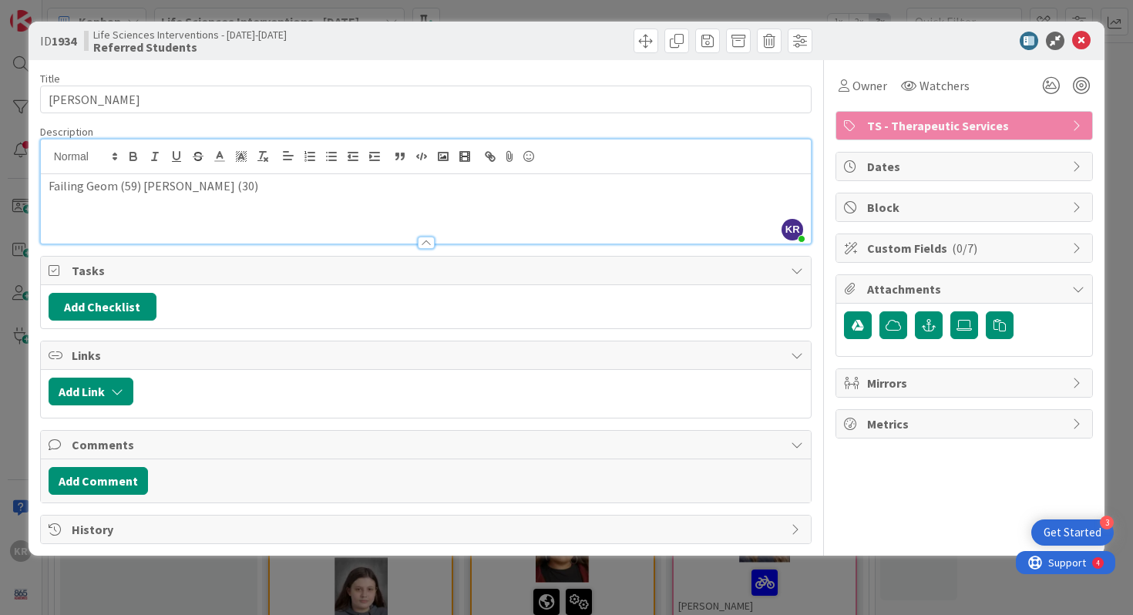
click at [11, 335] on div "ID 1934 Life Sciences Interventions - [DATE]-[DATE] Referred Students Title 12 …" at bounding box center [566, 307] width 1133 height 615
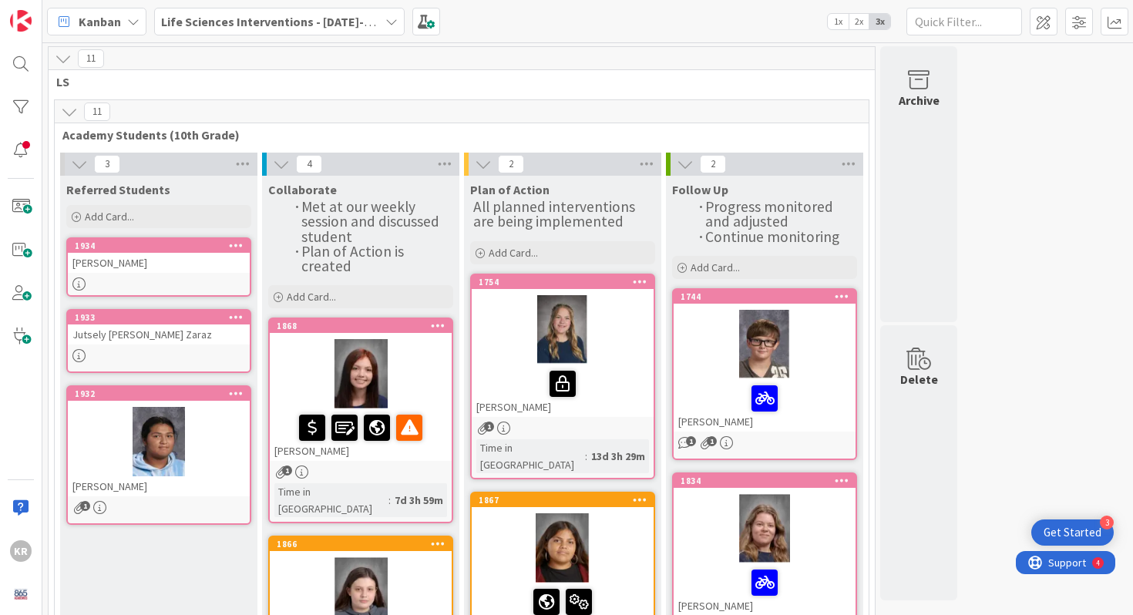
click at [705, 376] on div at bounding box center [765, 344] width 182 height 69
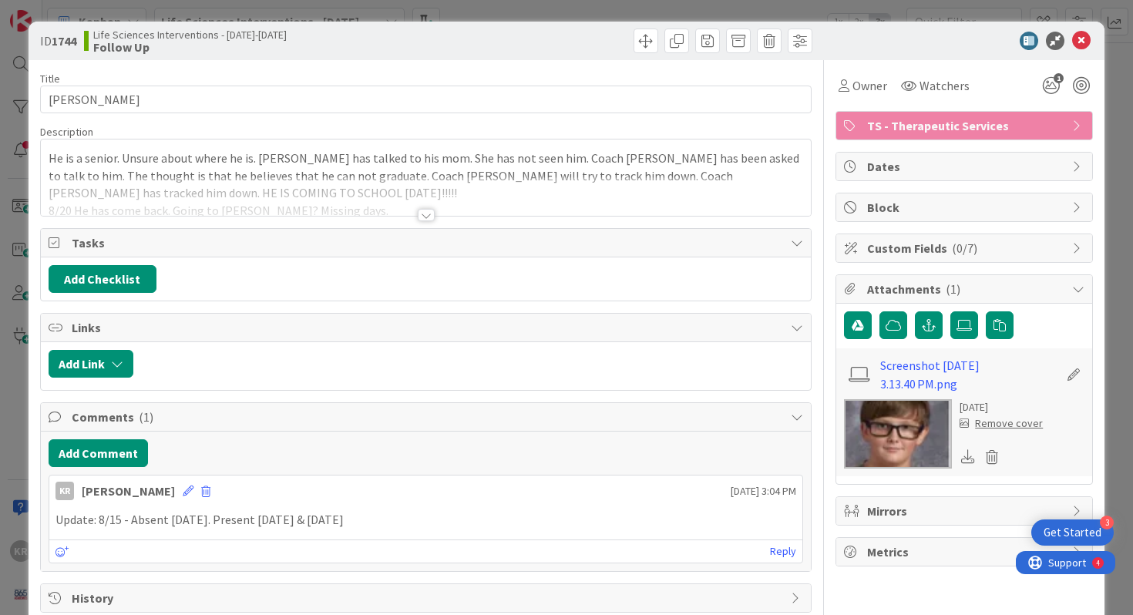
click at [428, 217] on div at bounding box center [426, 215] width 17 height 12
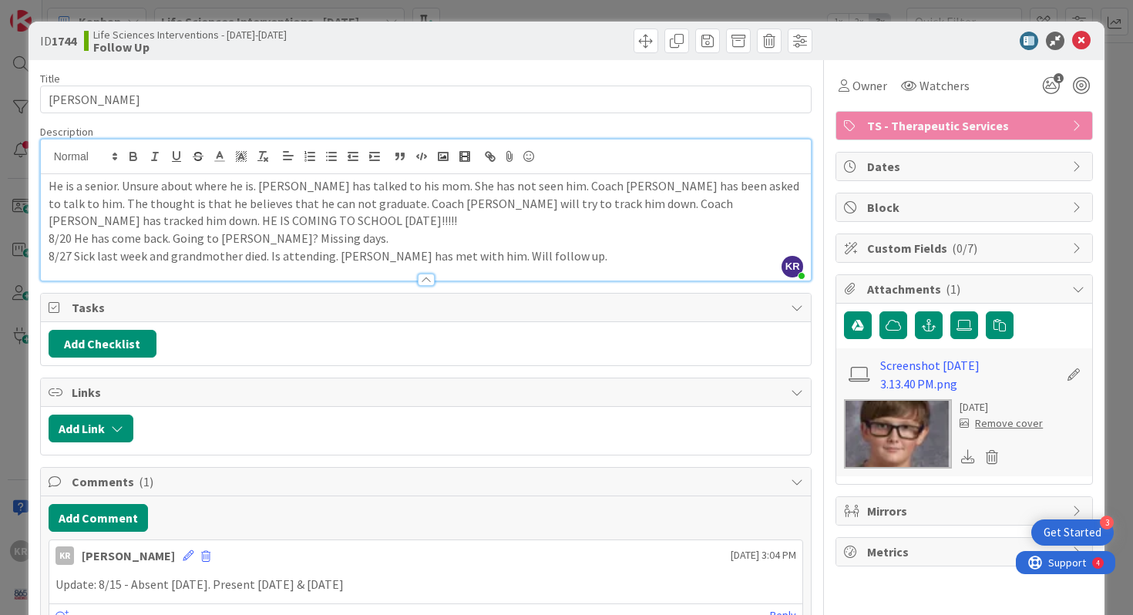
click at [547, 265] on div at bounding box center [426, 272] width 771 height 16
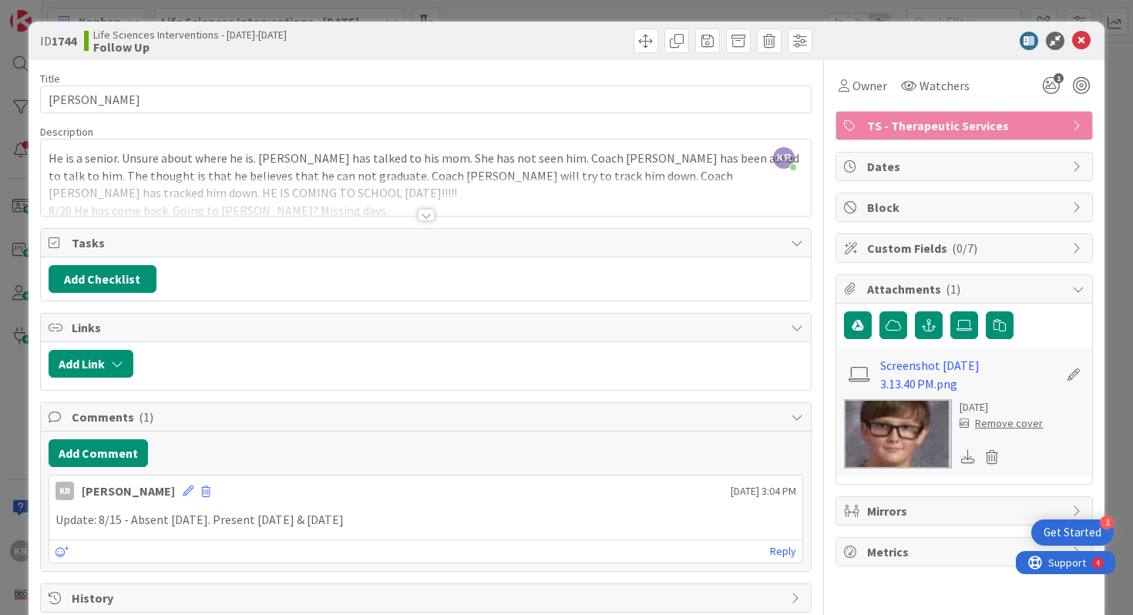
click at [488, 200] on div at bounding box center [426, 196] width 771 height 39
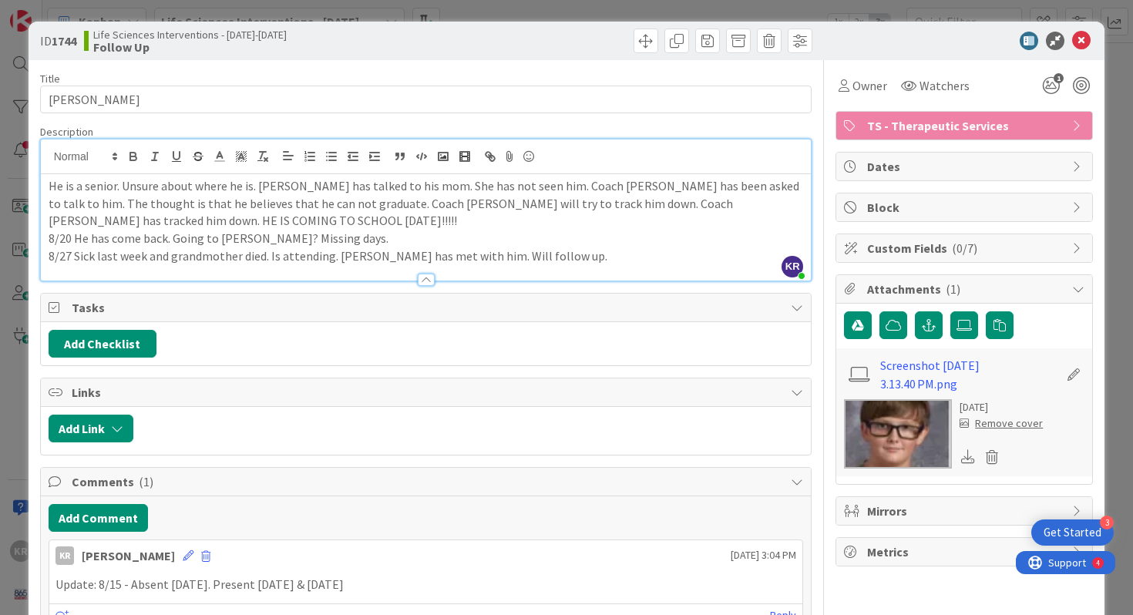
click at [490, 250] on p "8/27 Sick last week and grandmother died. Is attending. [PERSON_NAME] has met w…" at bounding box center [427, 257] width 756 height 18
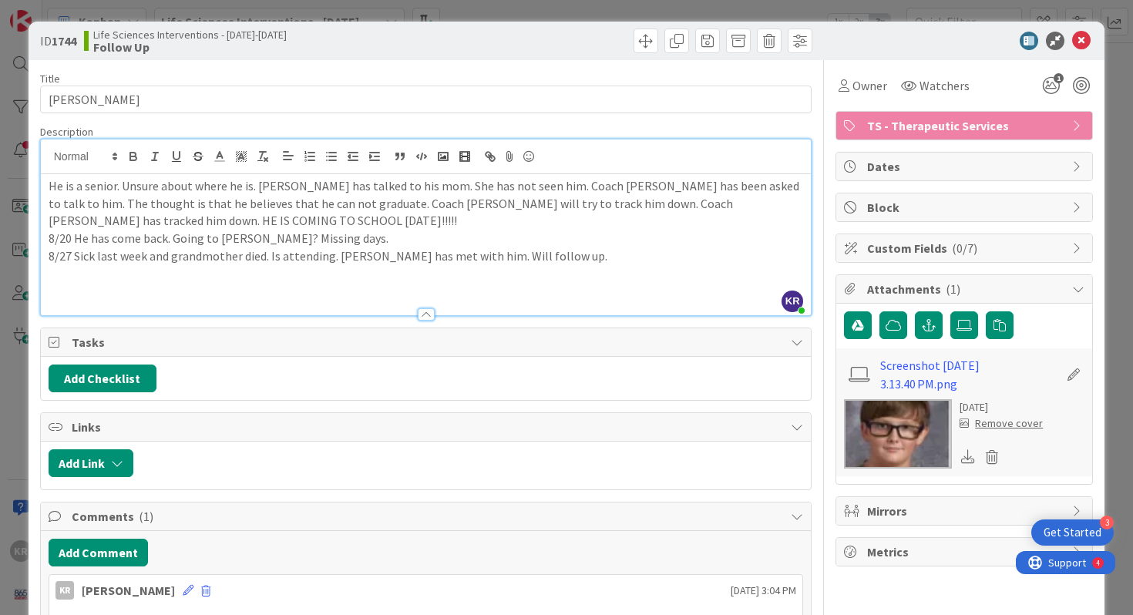
click at [537, 253] on p "8/27 Sick last week and grandmother died. Is attending. [PERSON_NAME] has met w…" at bounding box center [427, 257] width 756 height 18
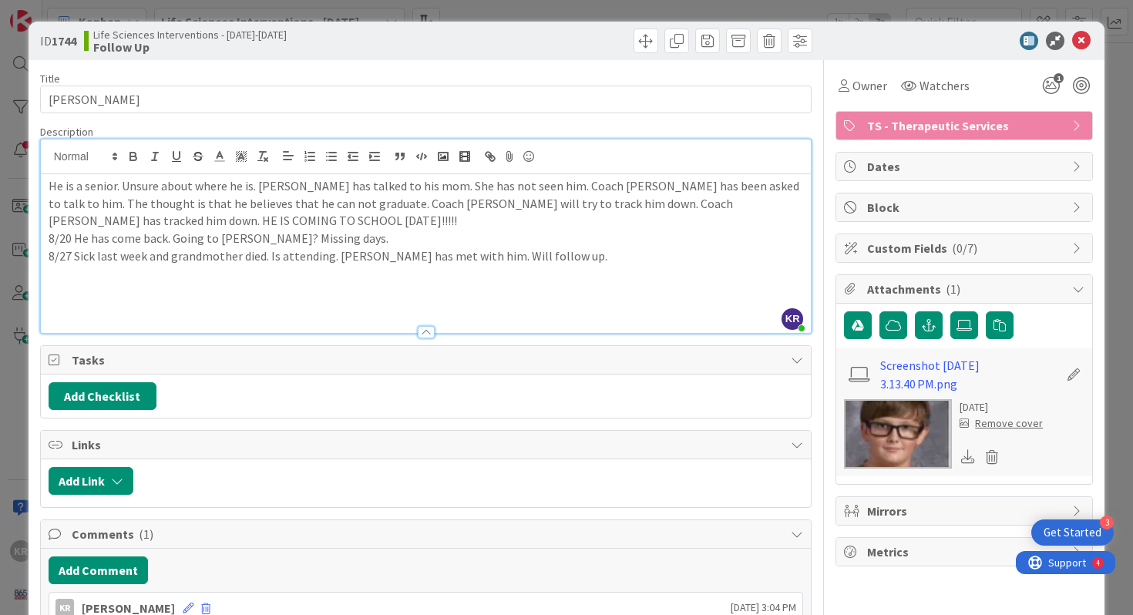
click at [7, 259] on div "ID 1744 Life Sciences Interventions - [DATE]-[DATE] Follow Up Title 11 / 128 [P…" at bounding box center [566, 307] width 1133 height 615
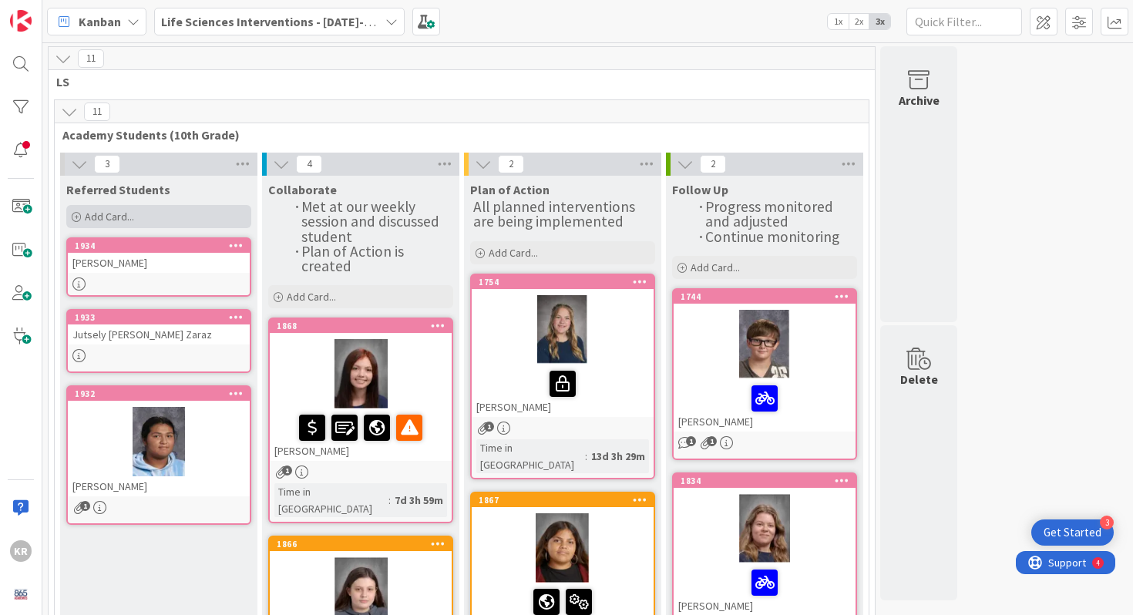
click at [172, 212] on div "Add Card..." at bounding box center [158, 216] width 185 height 23
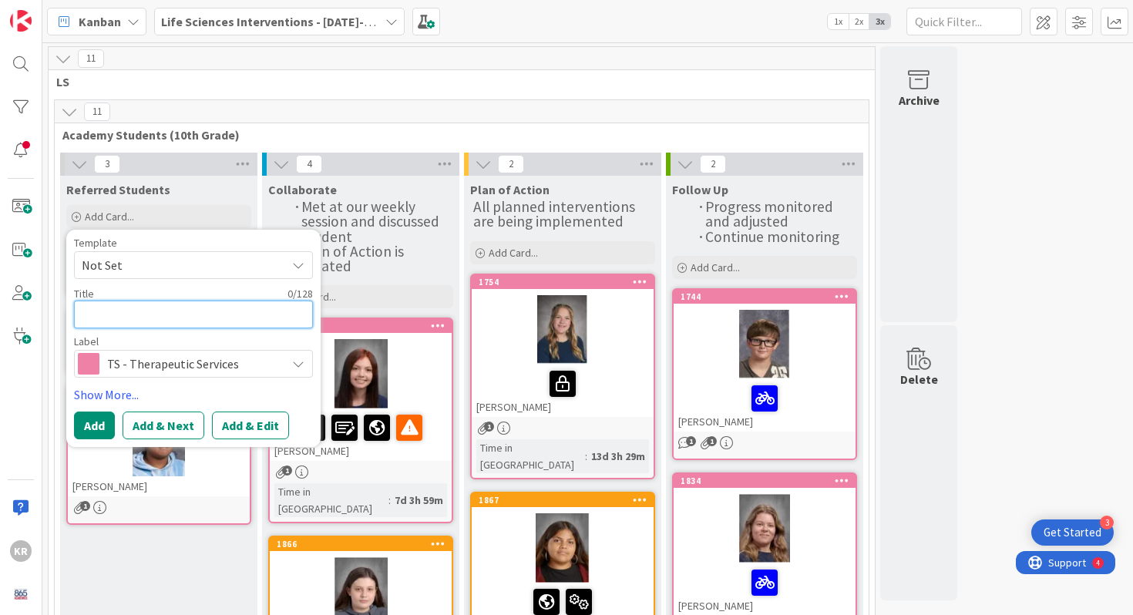
type textarea "A"
type textarea "x"
type textarea "Ae"
type textarea "x"
type textarea "Ael"
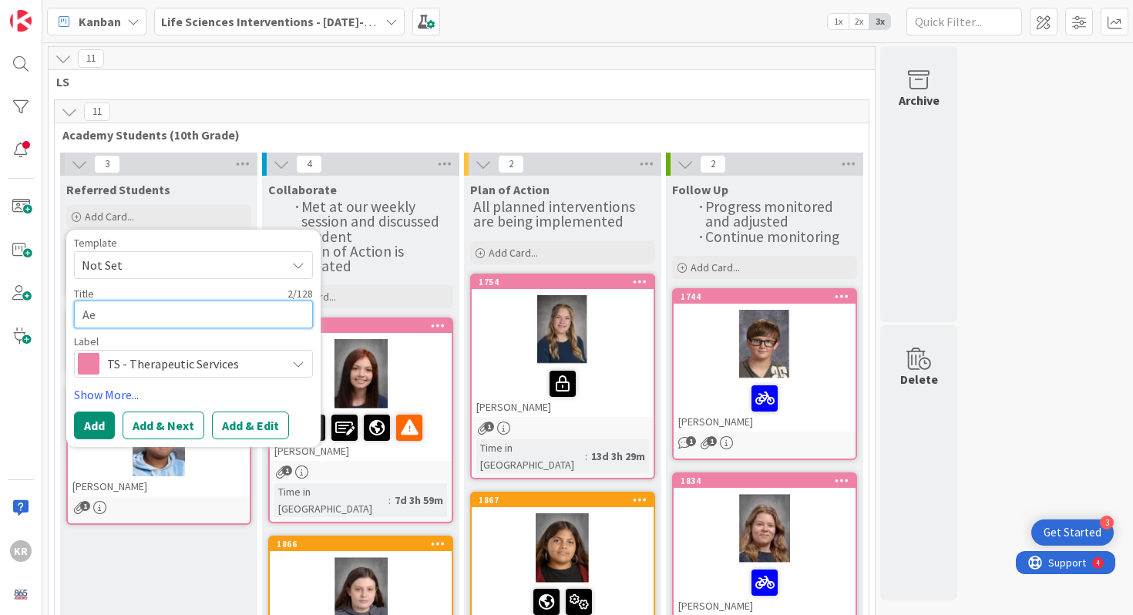
type textarea "x"
type textarea "Ae"
type textarea "x"
type textarea "A"
type textarea "x"
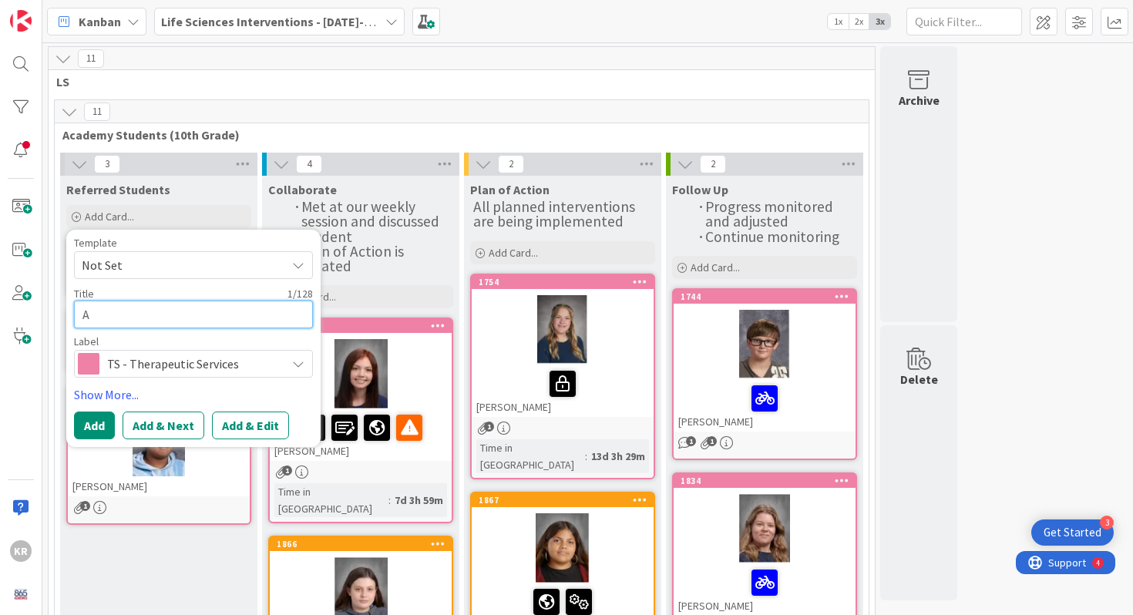
type textarea "Al"
type textarea "x"
type textarea "Ale"
type textarea "x"
type textarea "[PERSON_NAME]"
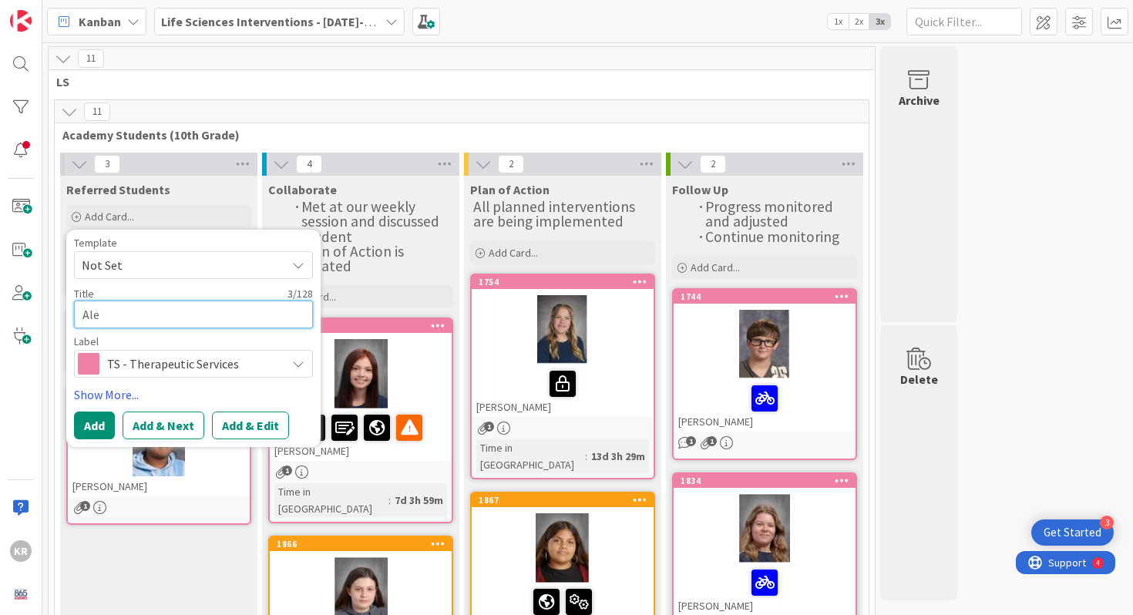
type textarea "x"
type textarea "[PERSON_NAME]"
type textarea "x"
type textarea "[PERSON_NAME]"
type textarea "x"
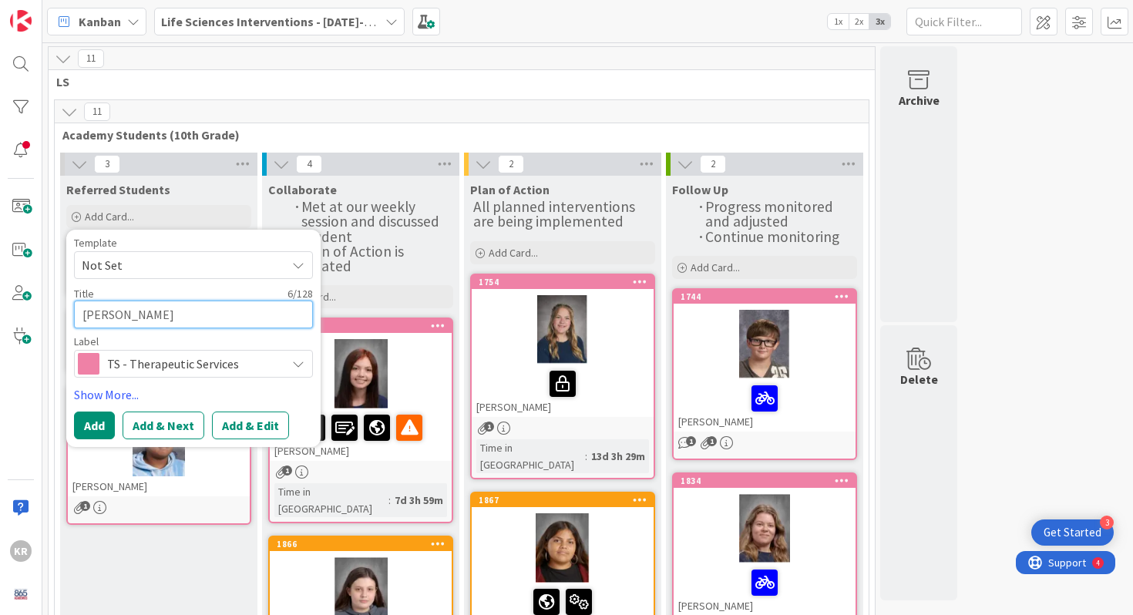
type textarea "[PERSON_NAME]"
type textarea "x"
type textarea "[PERSON_NAME]"
type textarea "x"
type textarea "[PERSON_NAME]"
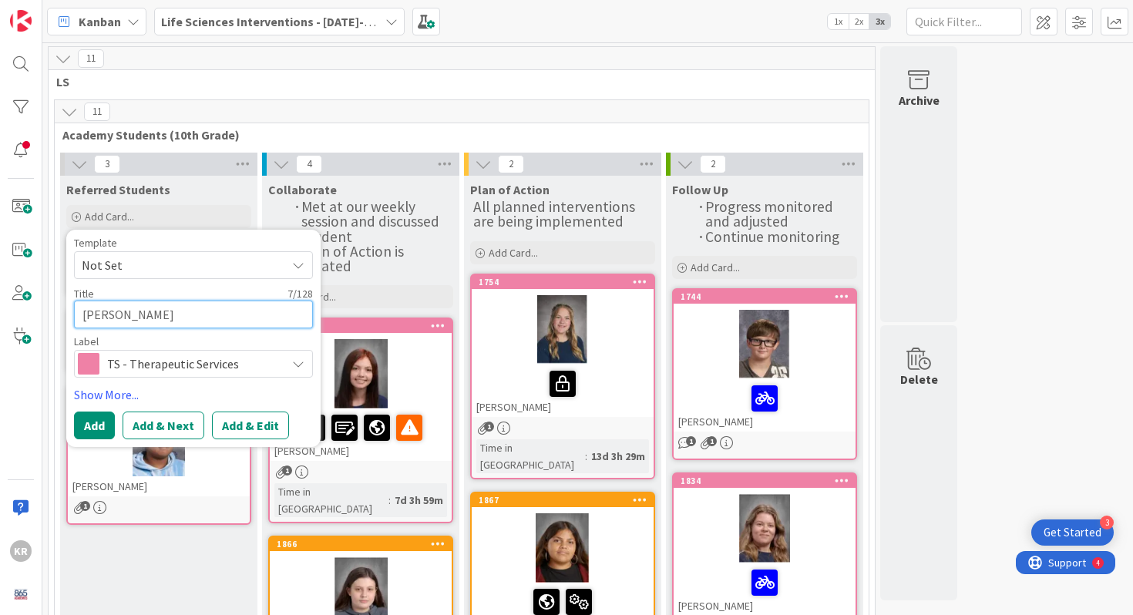
type textarea "x"
type textarea "[PERSON_NAME]"
type textarea "x"
type textarea "[PERSON_NAME]"
type textarea "x"
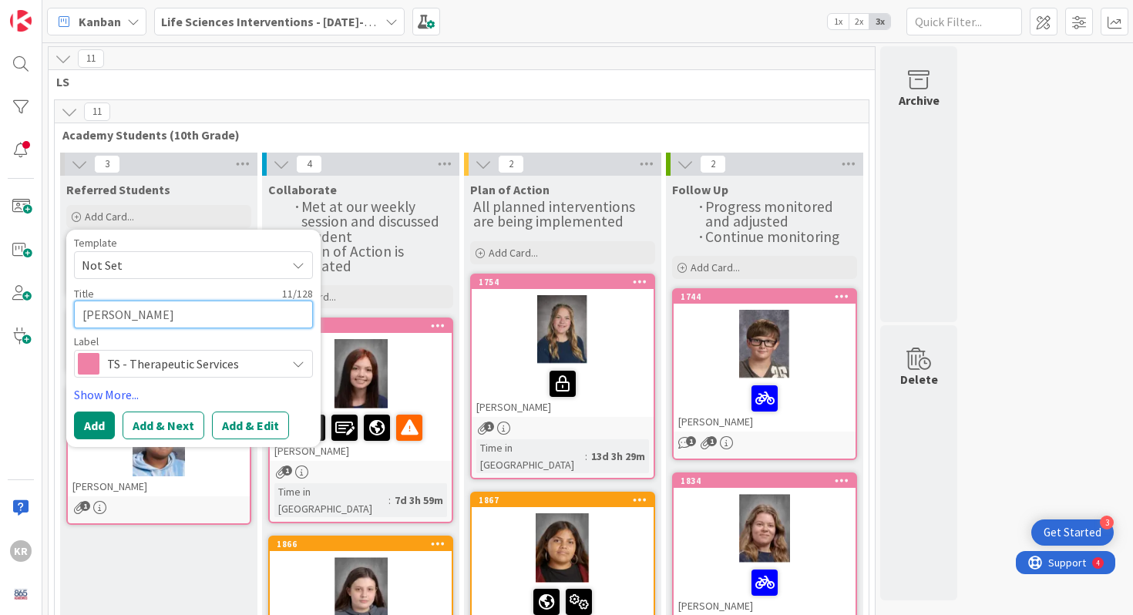
type textarea "[PERSON_NAME]"
type textarea "x"
type textarea "[PERSON_NAME]"
type textarea "x"
type textarea "[PERSON_NAME]"
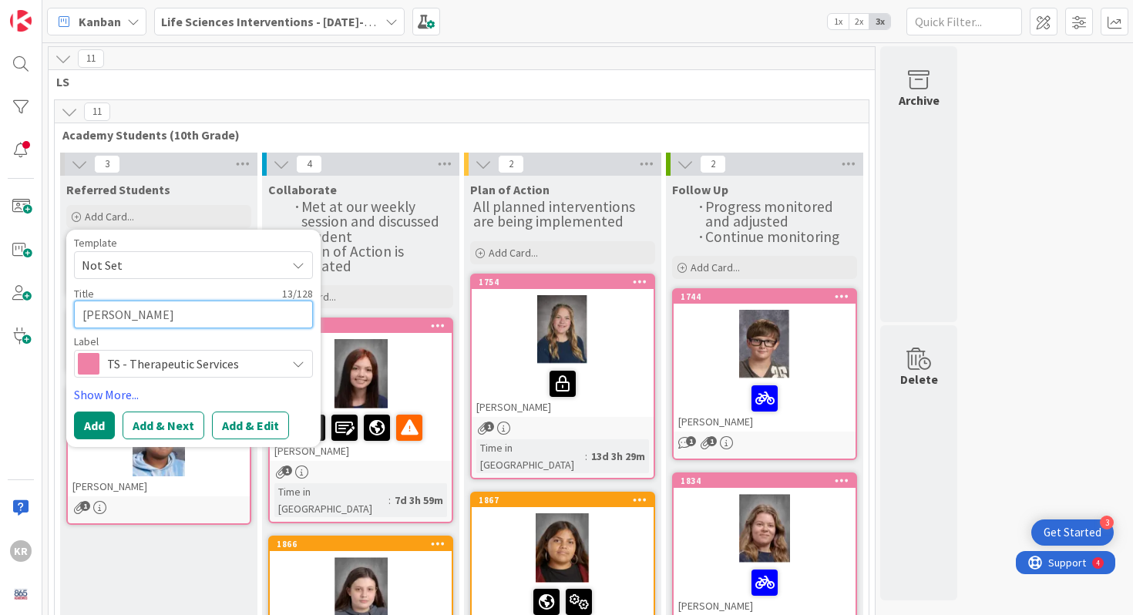
type textarea "x"
type textarea "[PERSON_NAME] Ca"
type textarea "x"
type textarea "[PERSON_NAME] Cab"
type textarea "x"
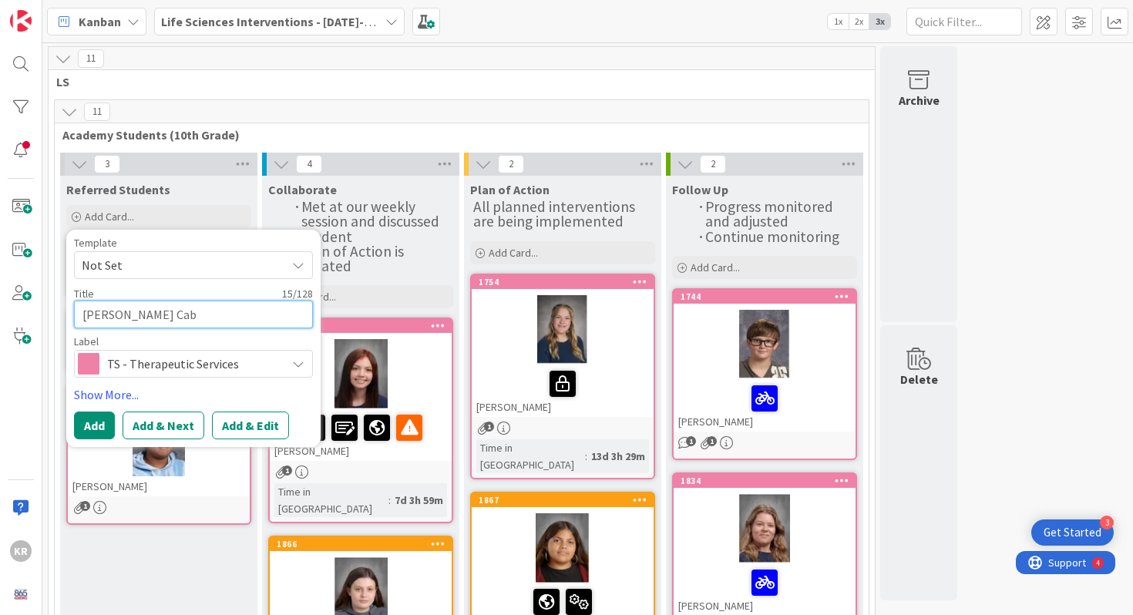
type textarea "[PERSON_NAME]"
type textarea "x"
type textarea "[PERSON_NAME]"
type textarea "x"
type textarea "[PERSON_NAME] Caball"
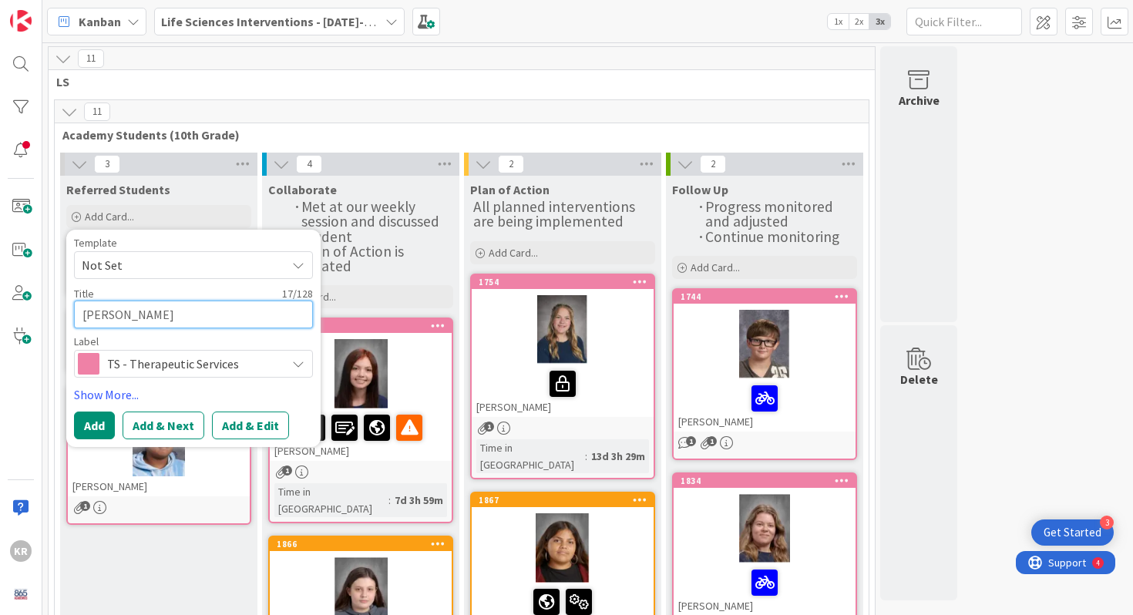
type textarea "x"
type textarea "[PERSON_NAME] Caballe"
type textarea "x"
type textarea "[PERSON_NAME] [PERSON_NAME]"
type textarea "x"
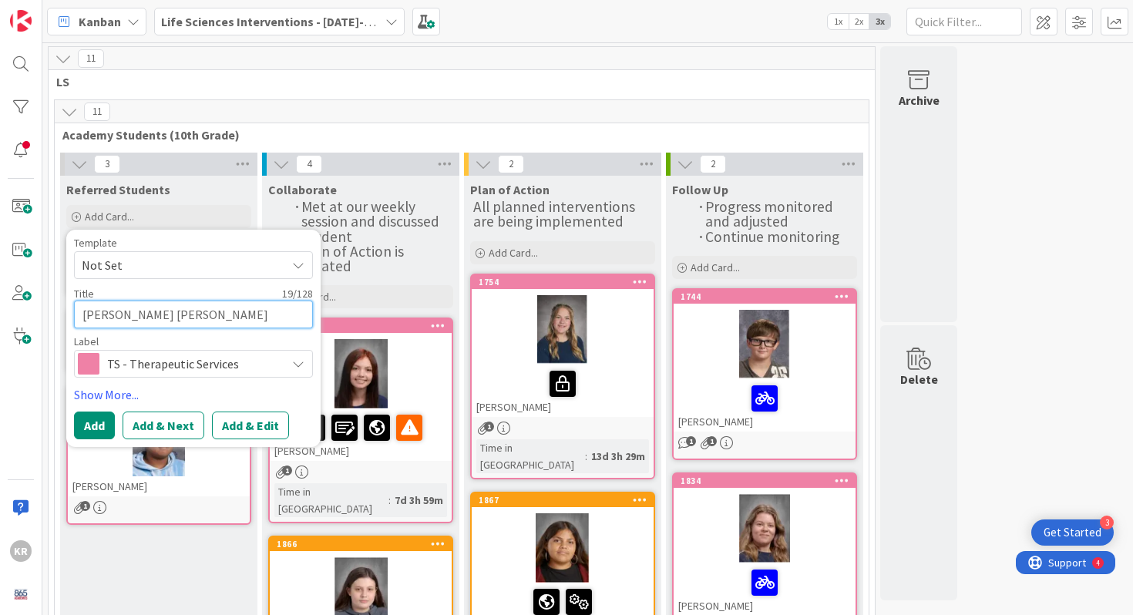
type textarea "[PERSON_NAME] [PERSON_NAME]"
type textarea "x"
type textarea "[PERSON_NAME] [PERSON_NAME]"
type textarea "x"
type textarea "[PERSON_NAME] [PERSON_NAME]"
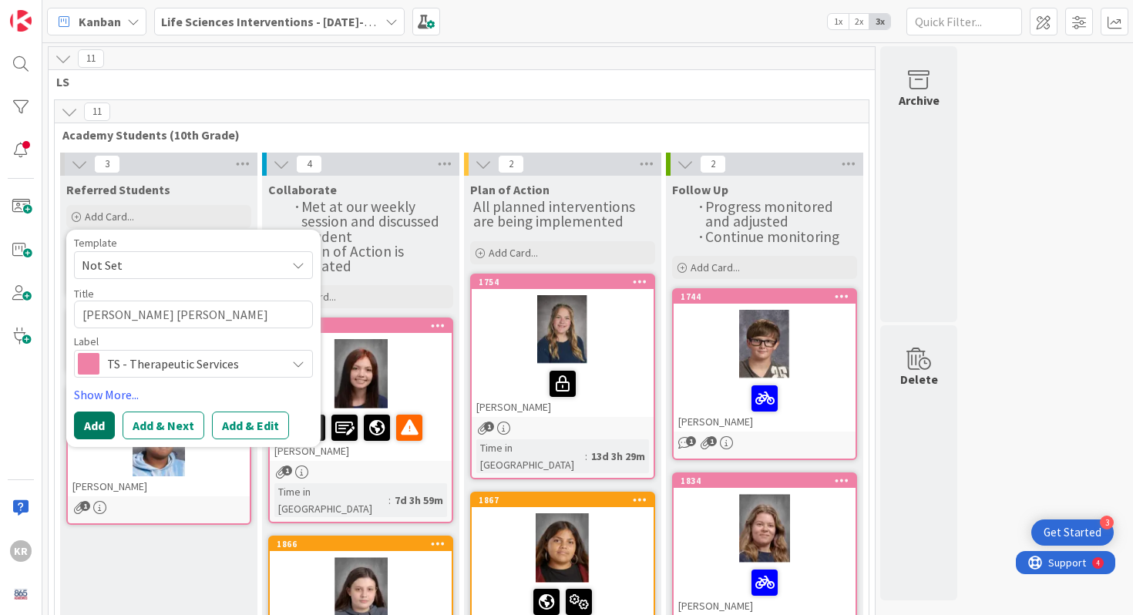
click at [104, 436] on button "Add" at bounding box center [94, 426] width 41 height 28
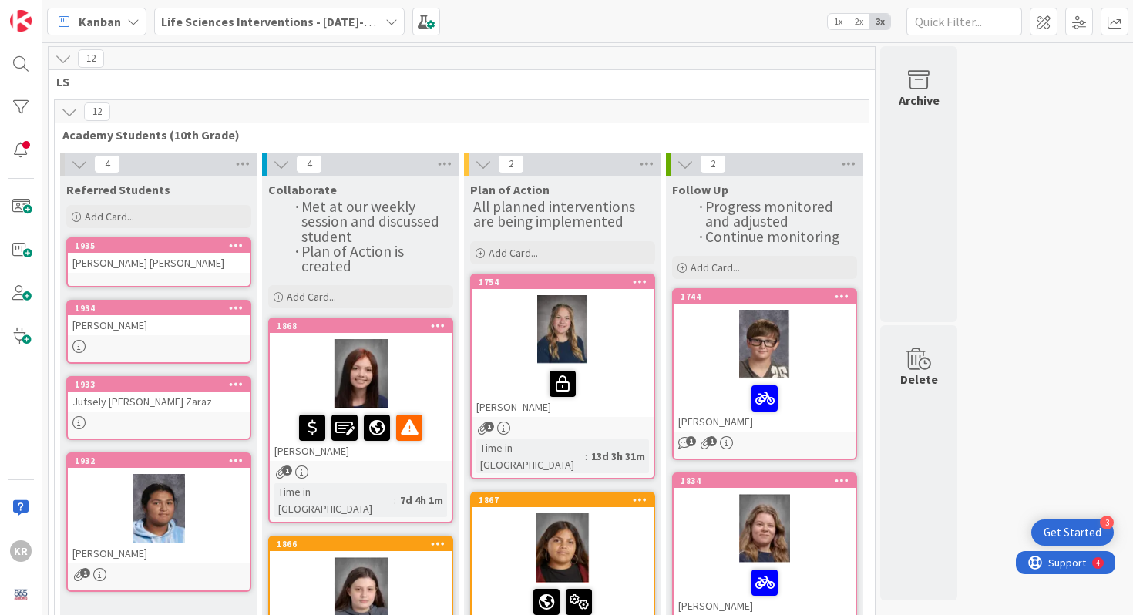
click at [157, 272] on div "[PERSON_NAME] [PERSON_NAME]" at bounding box center [159, 263] width 182 height 20
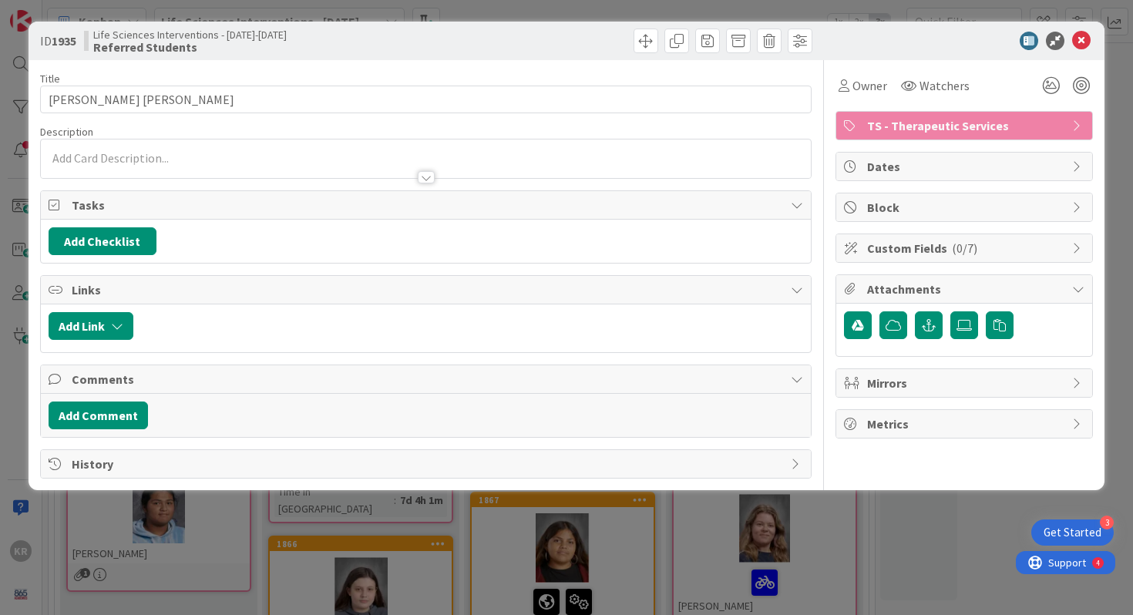
click at [218, 163] on div at bounding box center [426, 170] width 771 height 16
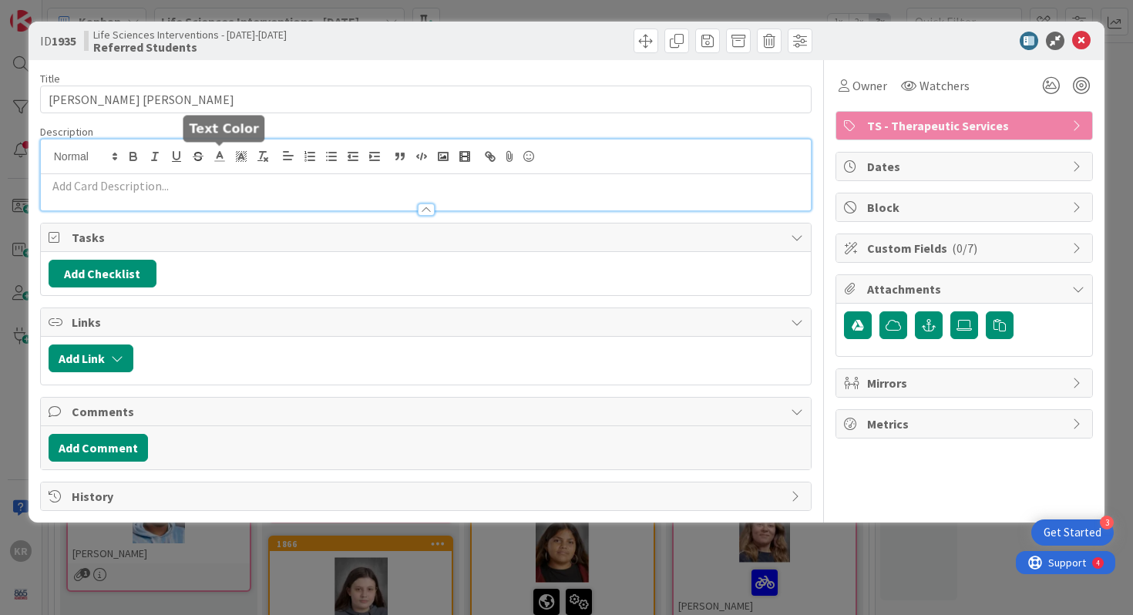
click at [206, 194] on p at bounding box center [427, 186] width 756 height 18
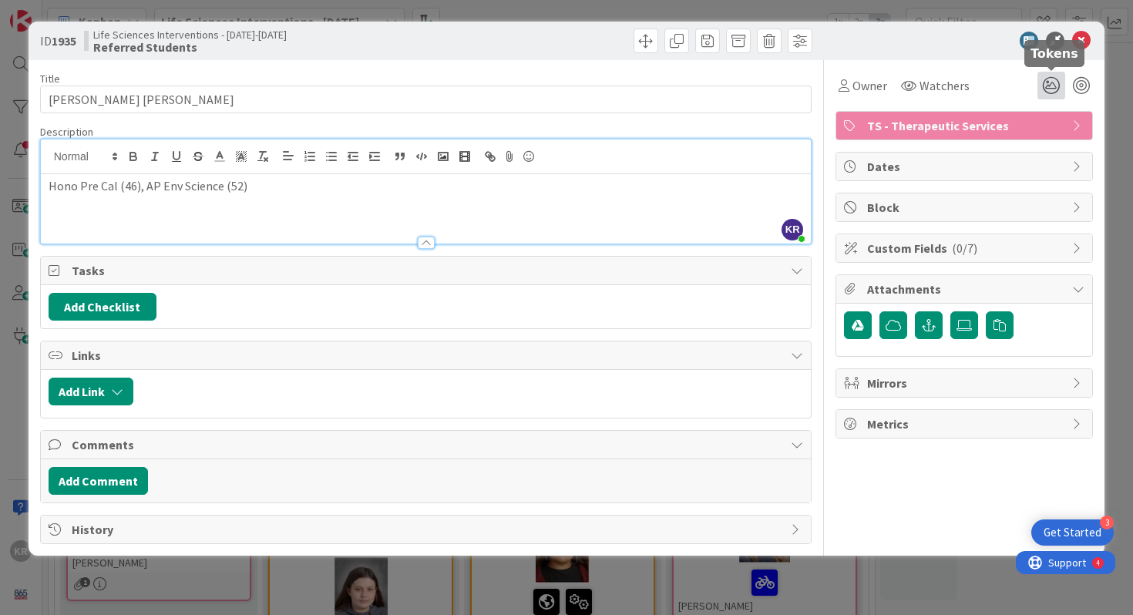
click at [1053, 91] on icon at bounding box center [1052, 86] width 28 height 28
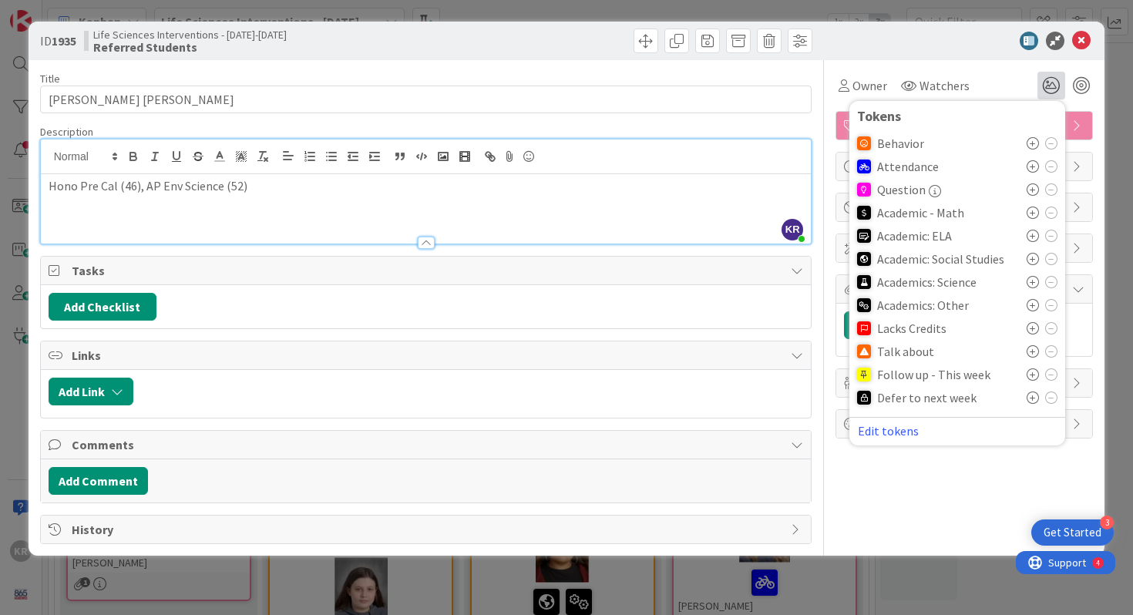
click at [1030, 283] on icon at bounding box center [1033, 282] width 12 height 12
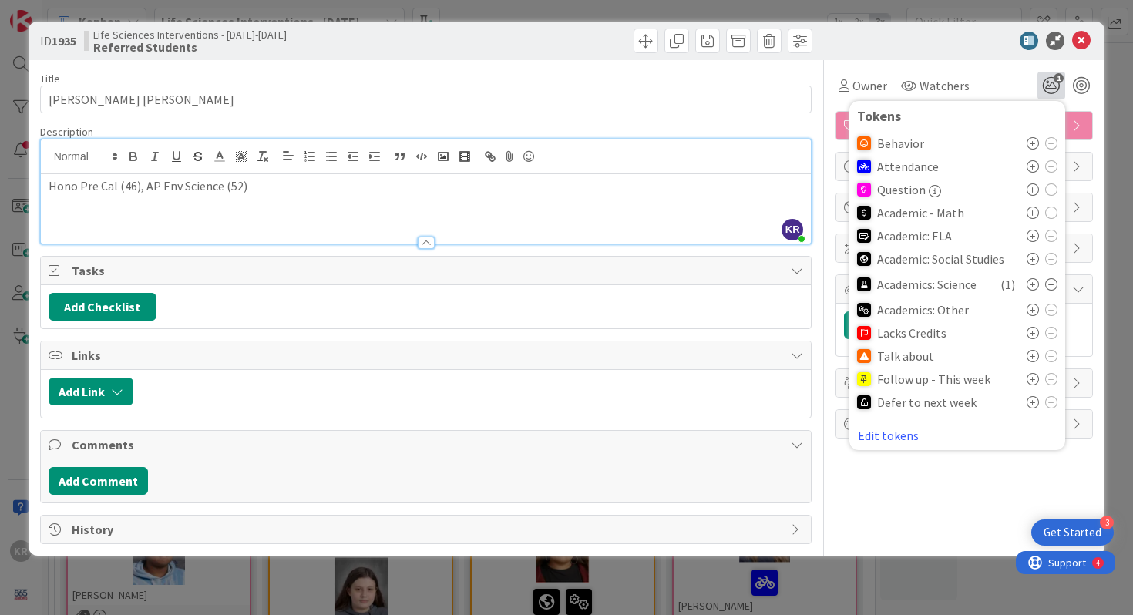
click at [416, 578] on div "ID 1935 Life Sciences Interventions - [DATE]-[DATE] Referred Students Title 23 …" at bounding box center [566, 307] width 1133 height 615
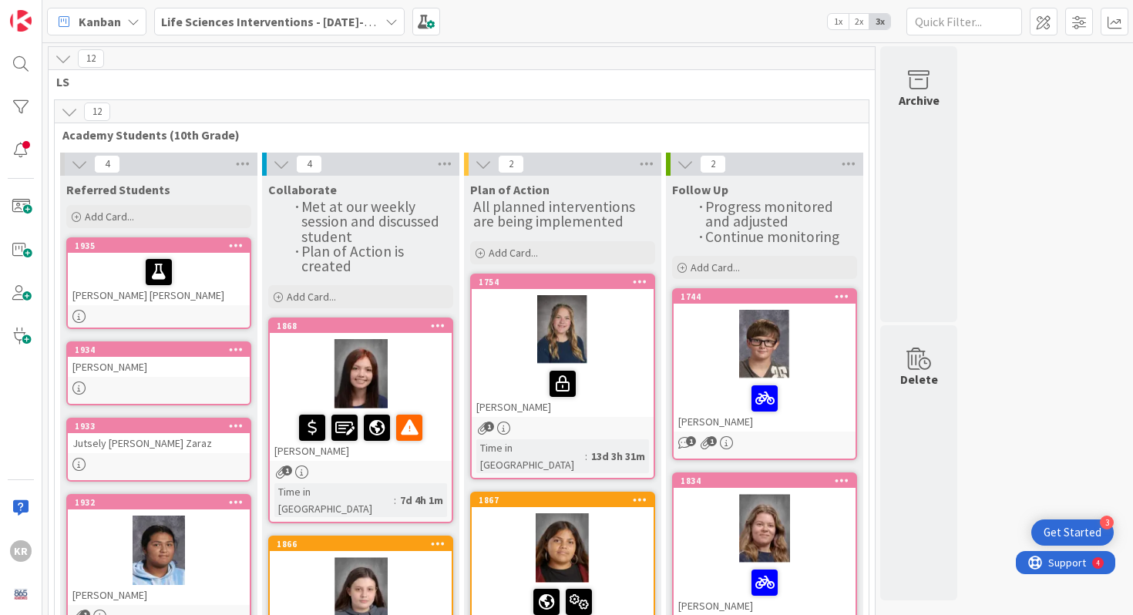
click at [214, 298] on div "[PERSON_NAME] [PERSON_NAME]" at bounding box center [159, 279] width 182 height 52
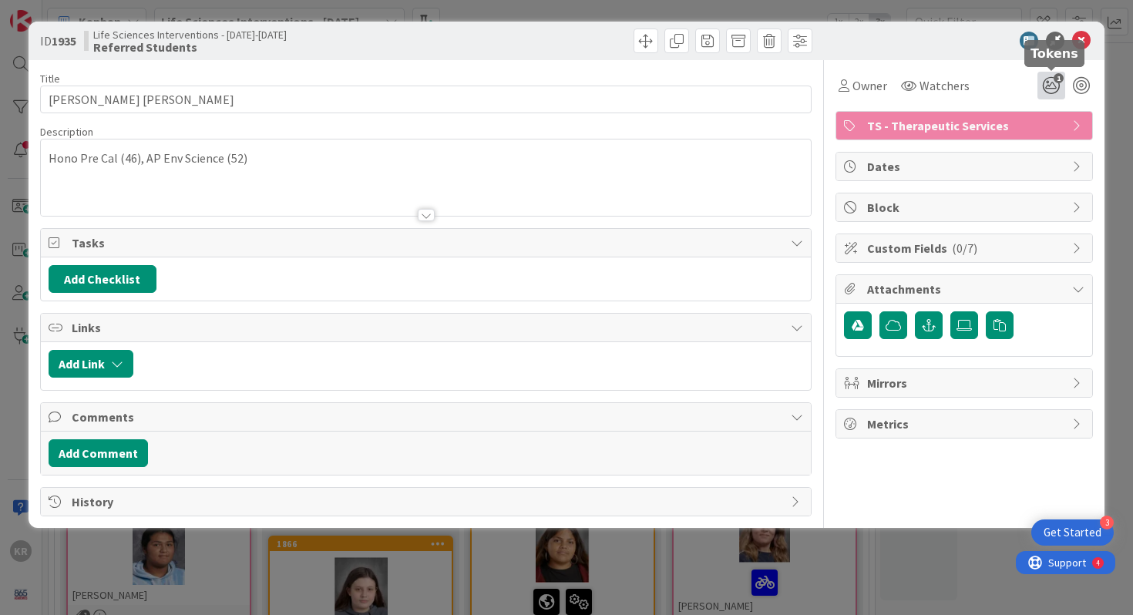
click at [1049, 86] on icon "1" at bounding box center [1052, 86] width 28 height 28
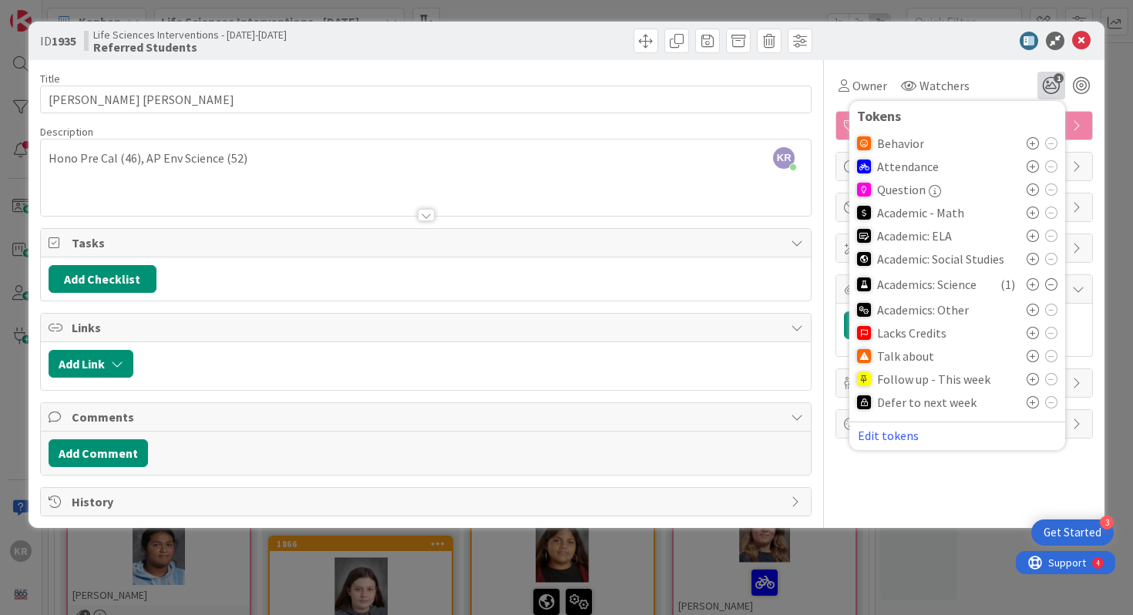
click at [1032, 355] on icon at bounding box center [1033, 356] width 12 height 12
click at [1130, 329] on div "ID 1935 Life Sciences Interventions - [DATE]-[DATE] Referred Students Title 23 …" at bounding box center [566, 307] width 1133 height 615
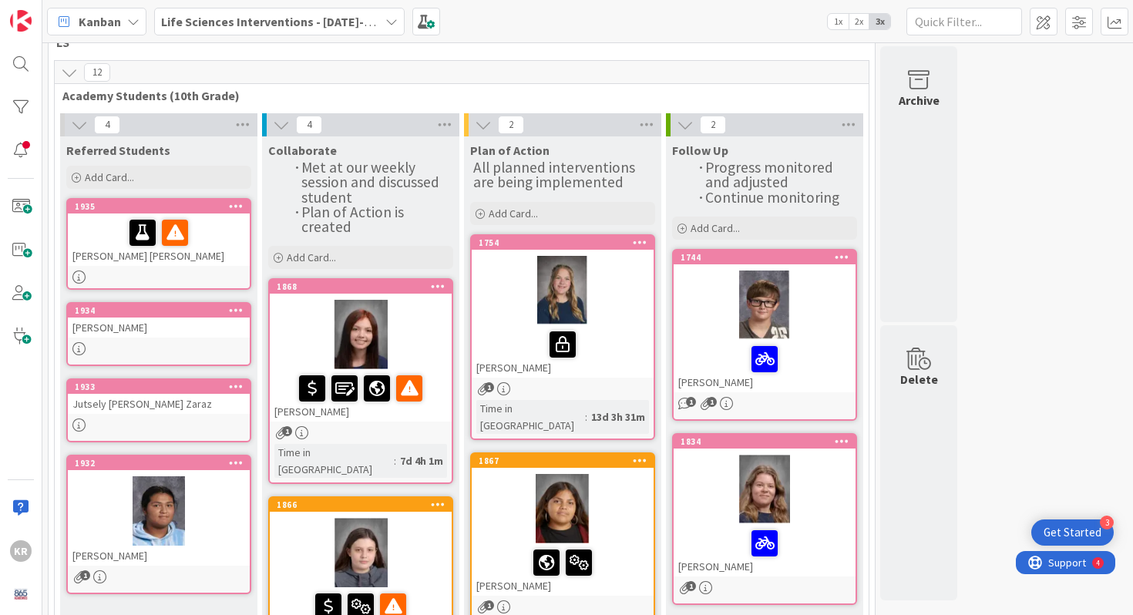
scroll to position [42, 0]
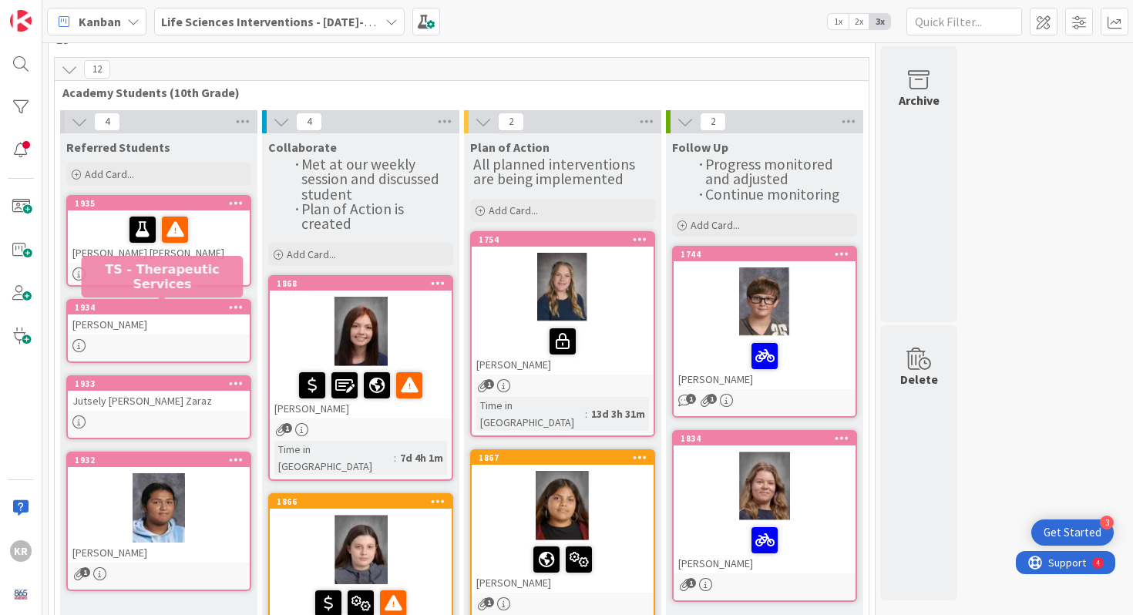
click at [147, 330] on div "[PERSON_NAME]" at bounding box center [159, 325] width 182 height 20
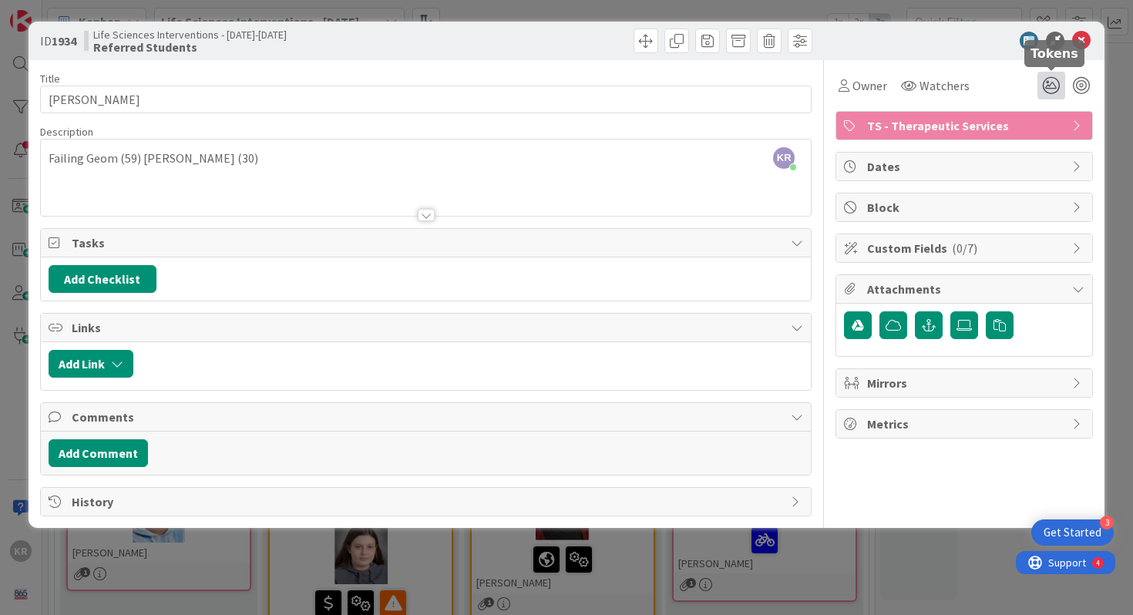
click at [1052, 89] on icon at bounding box center [1052, 86] width 28 height 28
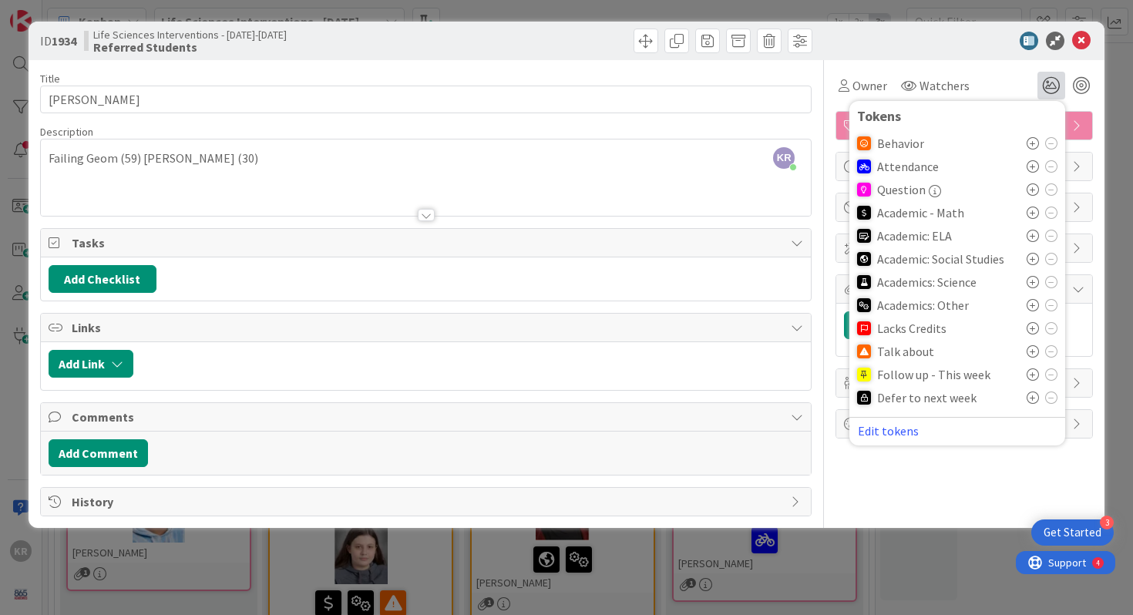
click at [1033, 308] on icon at bounding box center [1033, 305] width 12 height 12
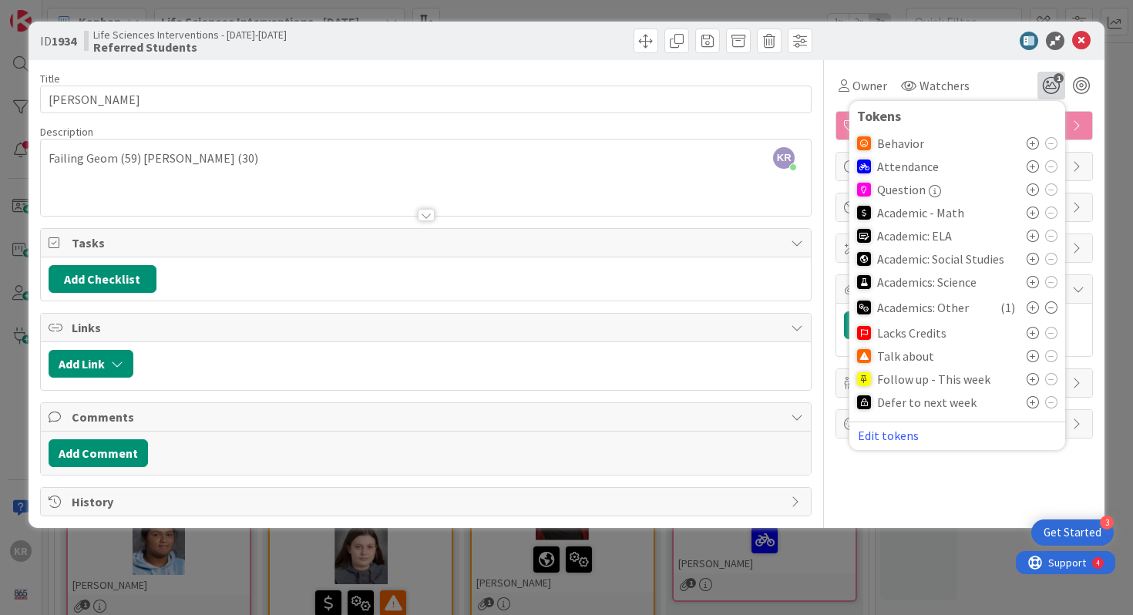
click at [1032, 212] on icon at bounding box center [1033, 213] width 12 height 12
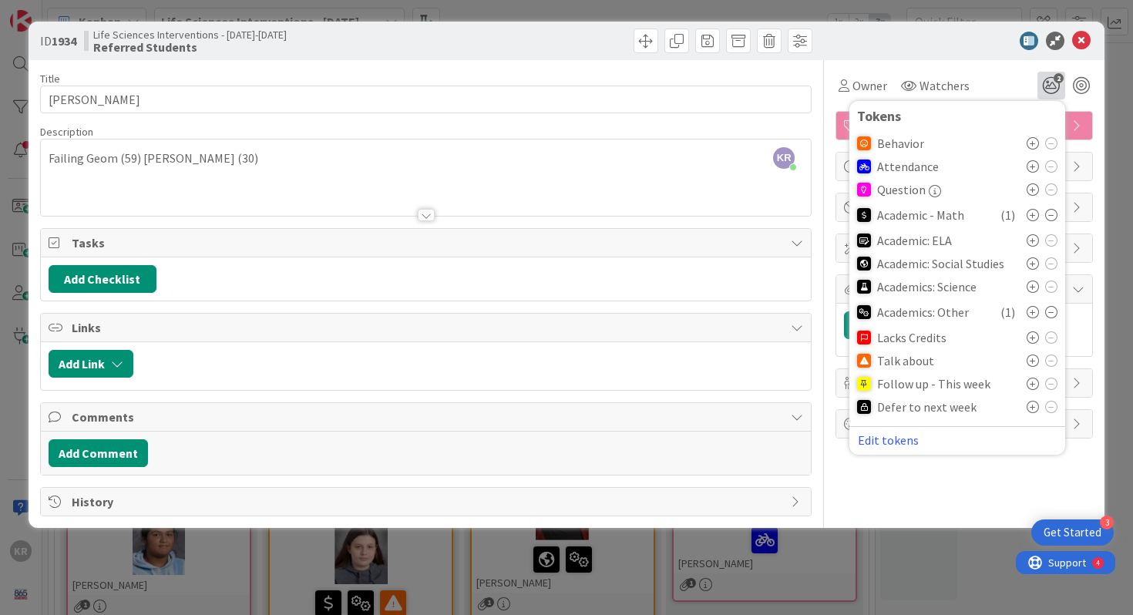
click at [929, 52] on div "ID 1934 Life Sciences Interventions - [DATE]-[DATE] Referred Students" at bounding box center [567, 41] width 1077 height 39
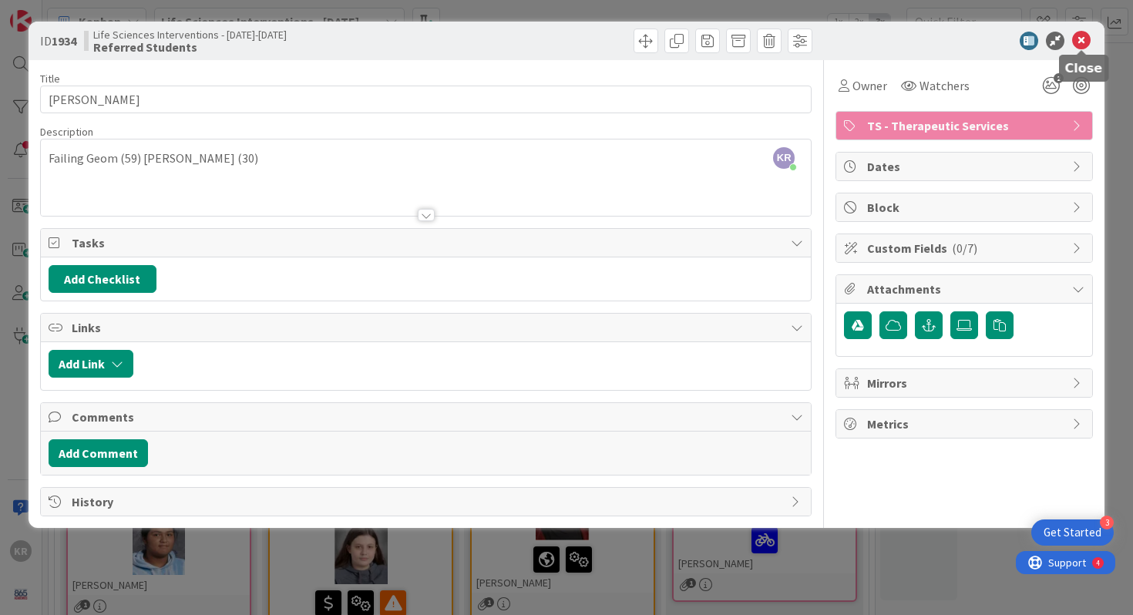
click at [1086, 45] on icon at bounding box center [1082, 41] width 19 height 19
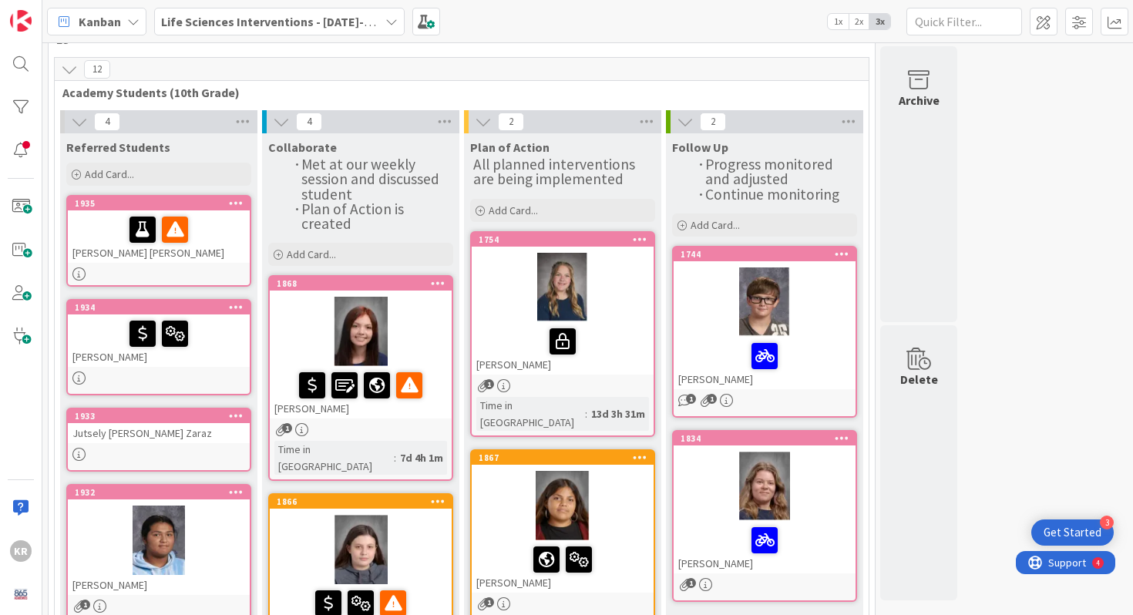
click at [169, 441] on div "Jutsely [PERSON_NAME] Zaraz" at bounding box center [159, 433] width 182 height 20
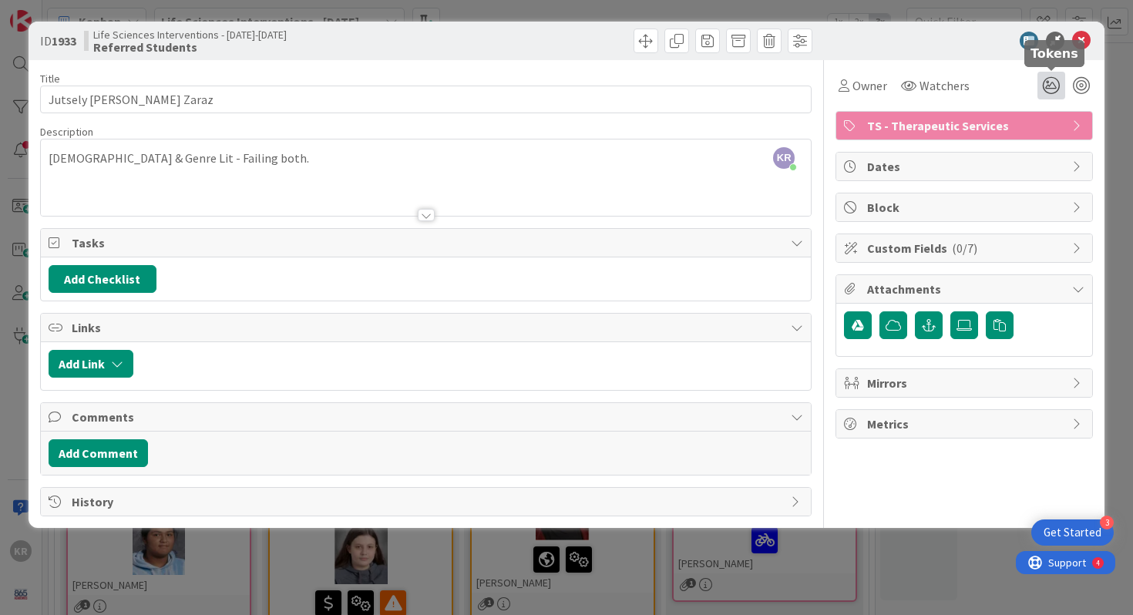
click at [1051, 91] on icon at bounding box center [1052, 86] width 28 height 28
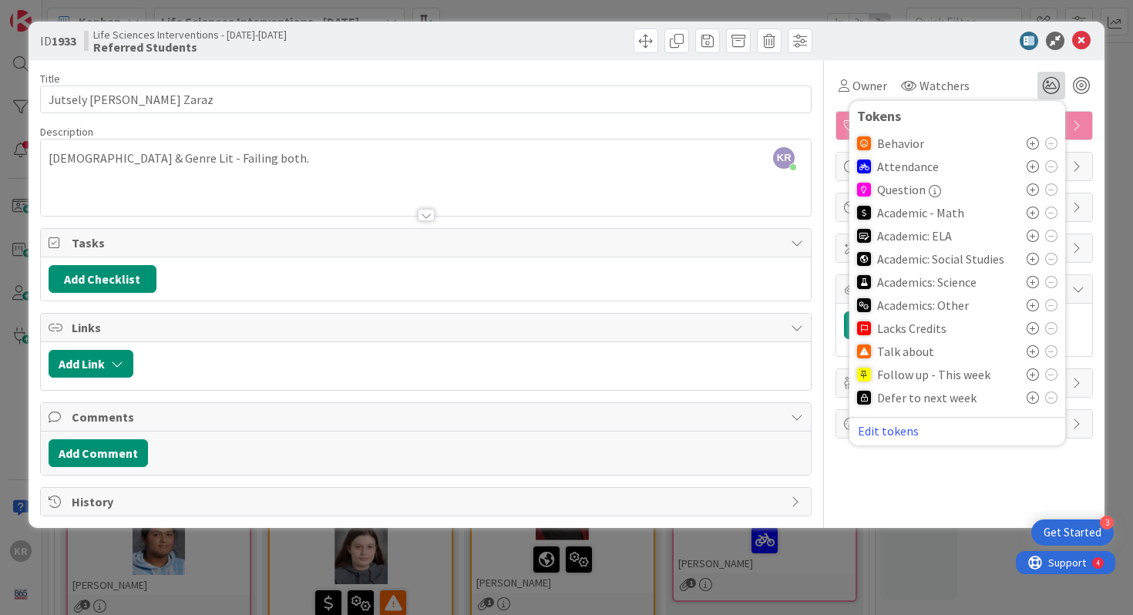
click at [1034, 307] on icon at bounding box center [1033, 305] width 12 height 12
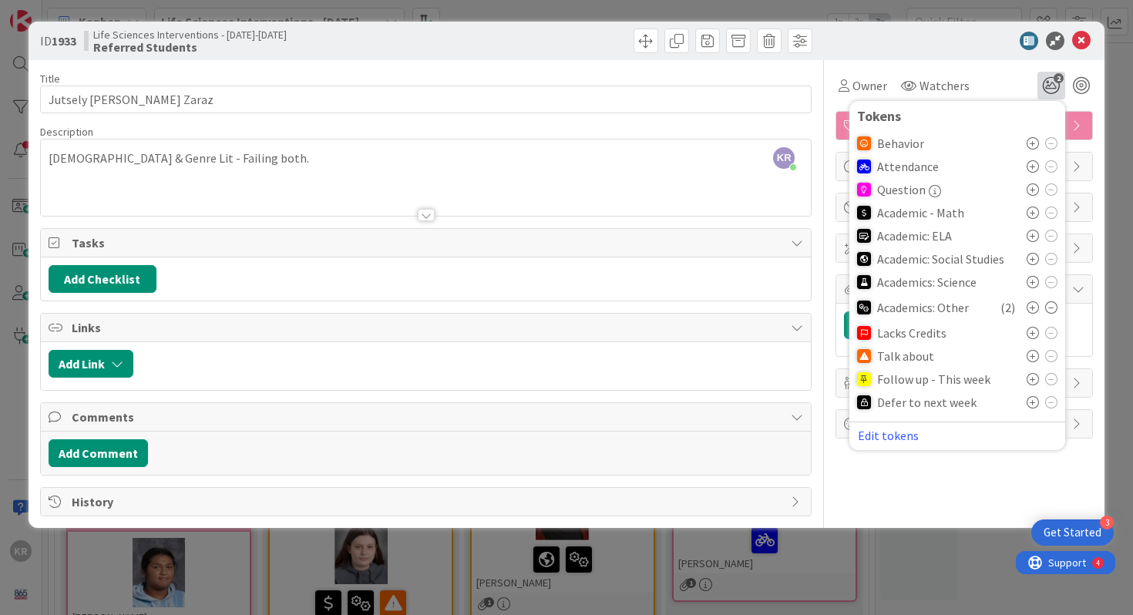
click at [1126, 139] on div "ID 1933 Life Sciences Interventions - [DATE]-[DATE] Referred Students Title 22 …" at bounding box center [566, 307] width 1133 height 615
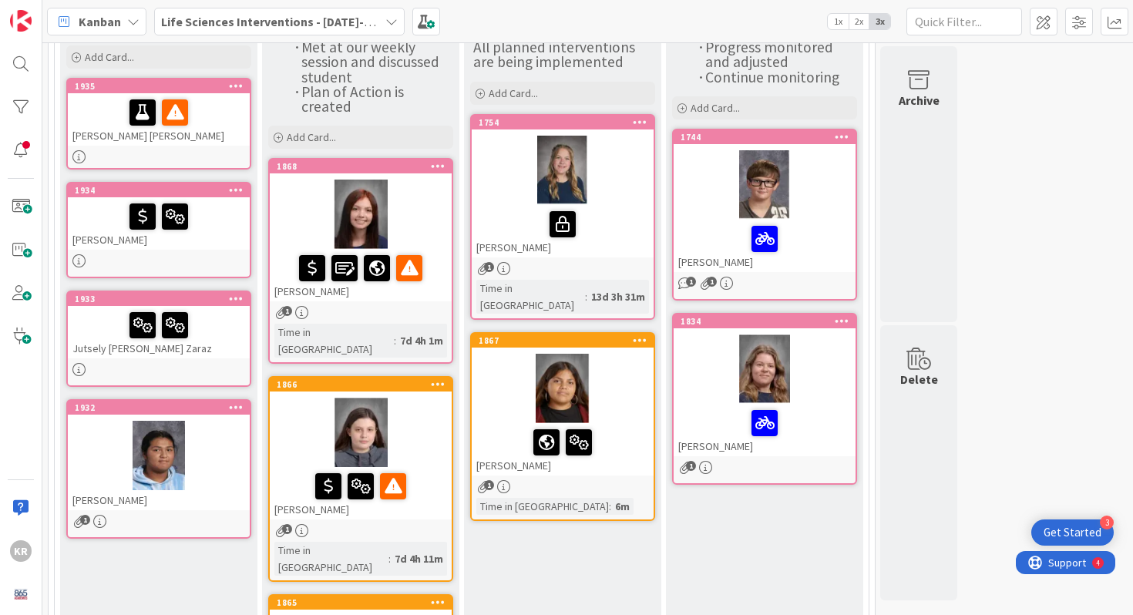
click at [98, 463] on div at bounding box center [159, 455] width 182 height 69
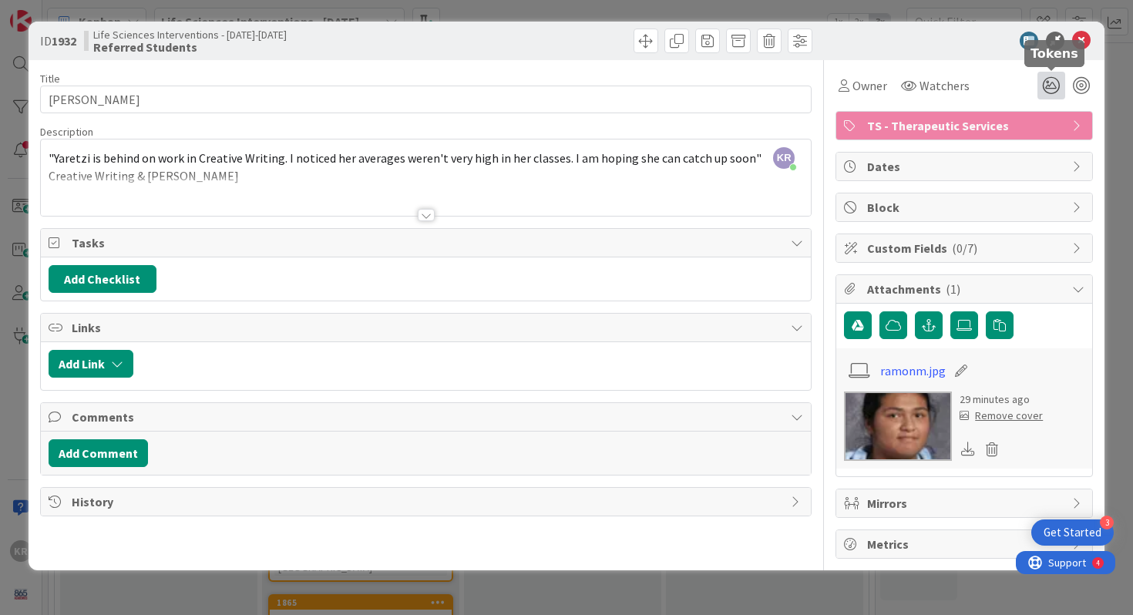
click at [1046, 87] on icon at bounding box center [1052, 86] width 28 height 28
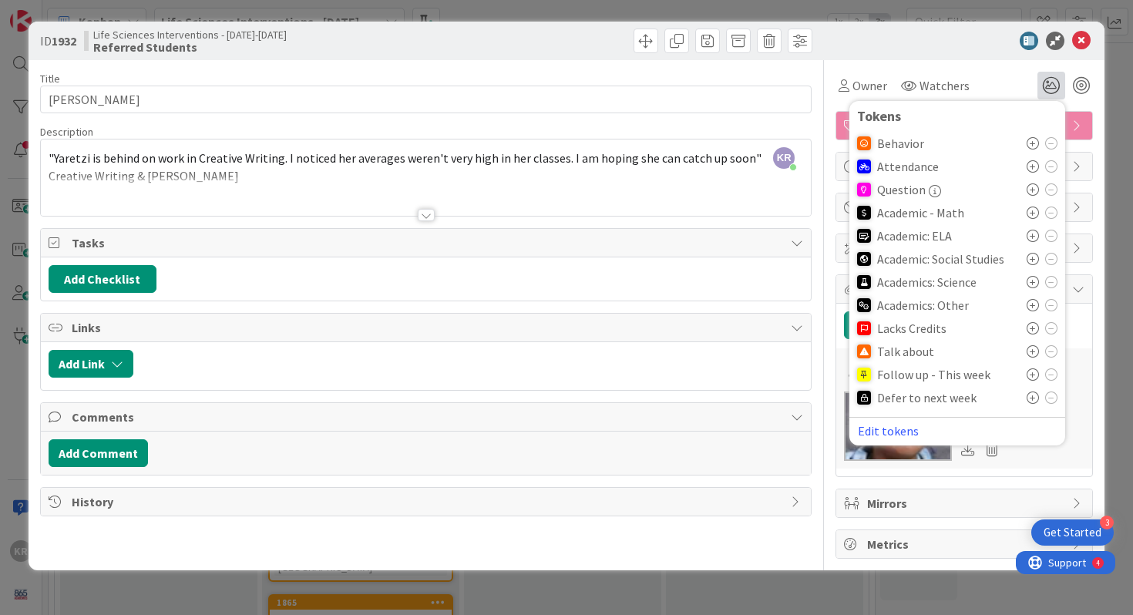
click at [1032, 232] on icon at bounding box center [1033, 236] width 12 height 12
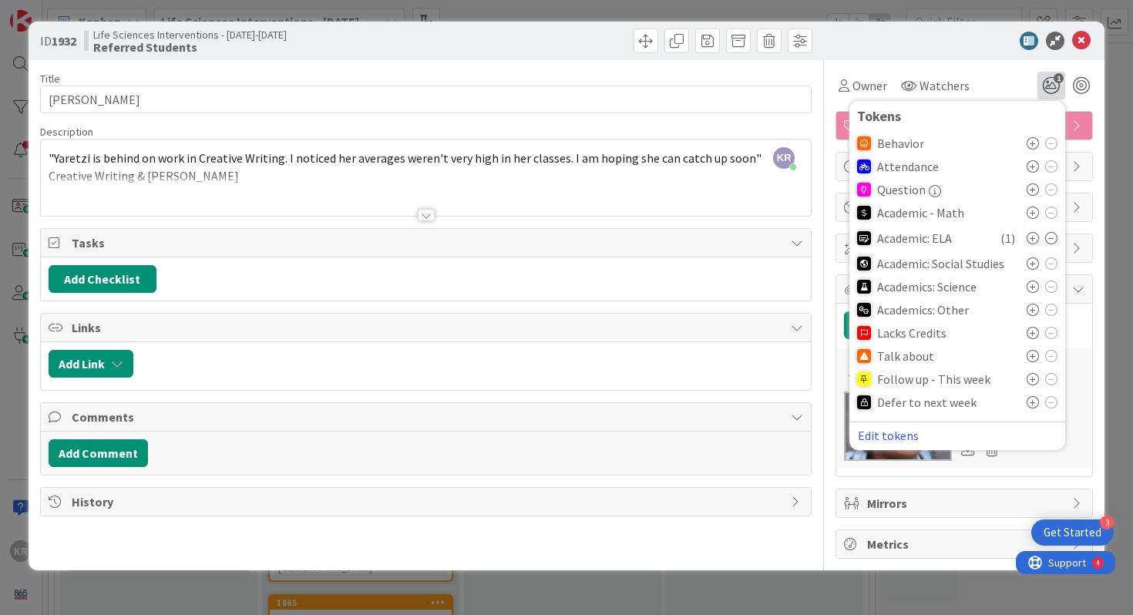
click at [1116, 232] on div "ID 1932 Life Sciences Interventions - [DATE]-[DATE] Referred Students Title 13 …" at bounding box center [566, 307] width 1133 height 615
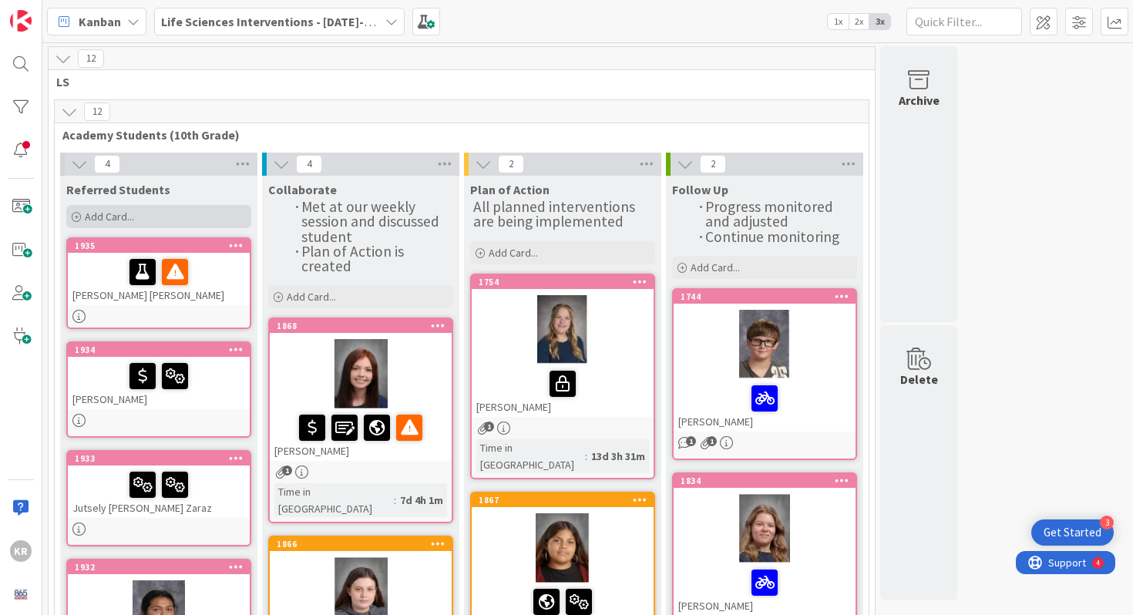
click at [150, 211] on div "Add Card..." at bounding box center [158, 216] width 185 height 23
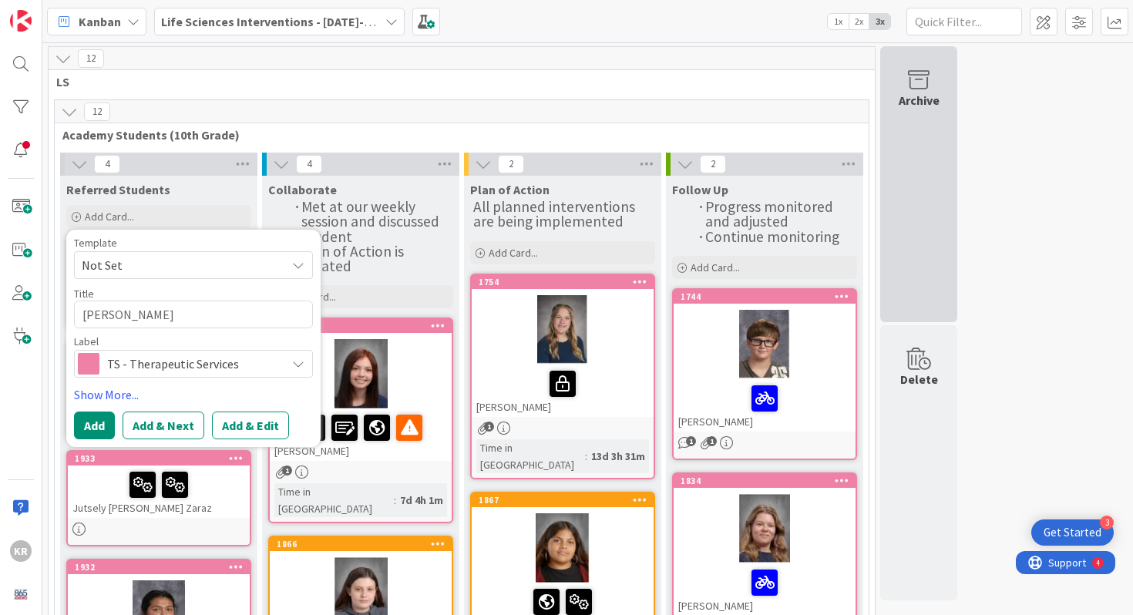
click at [933, 111] on div "Archive" at bounding box center [919, 184] width 77 height 276
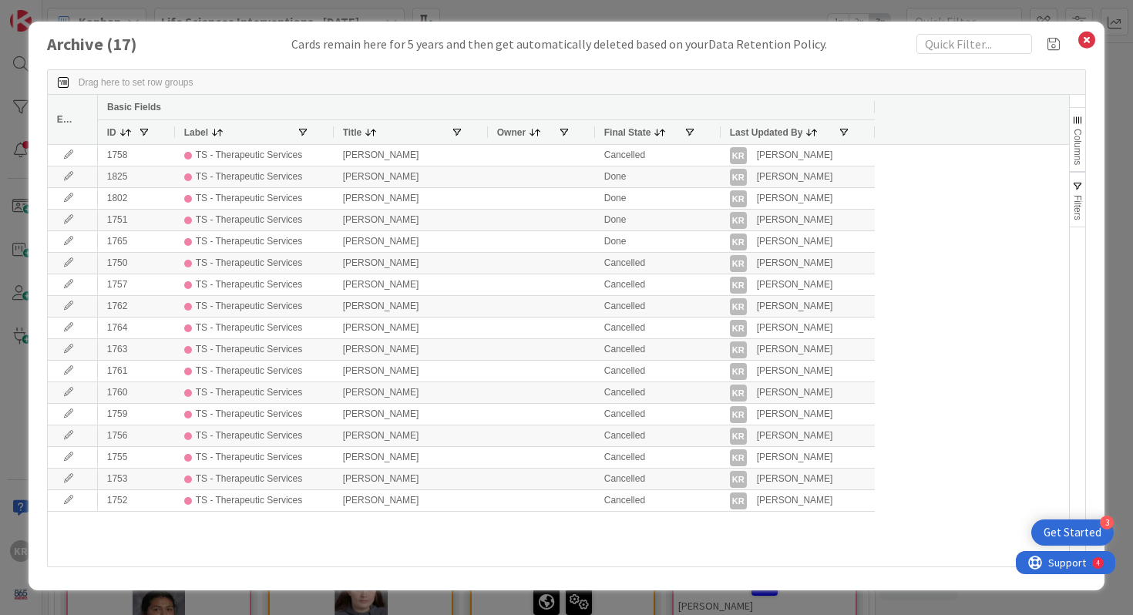
click at [0, 517] on div "Archive ( 17 ) Cards remain here for 5 years and then get automatically deleted…" at bounding box center [566, 307] width 1133 height 615
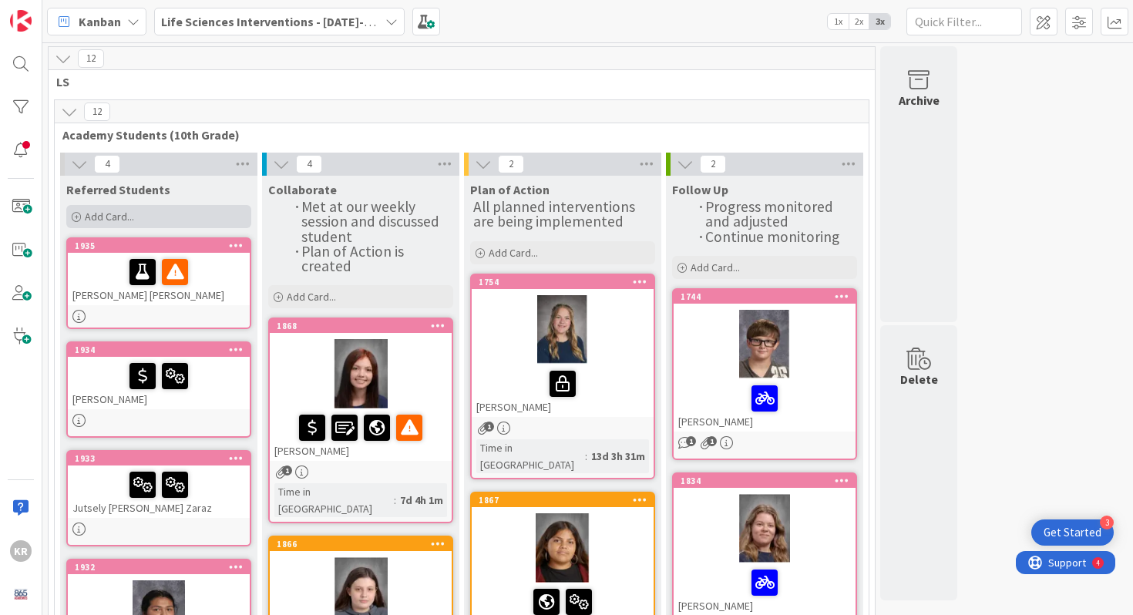
click at [115, 220] on span "Add Card..." at bounding box center [109, 217] width 49 height 14
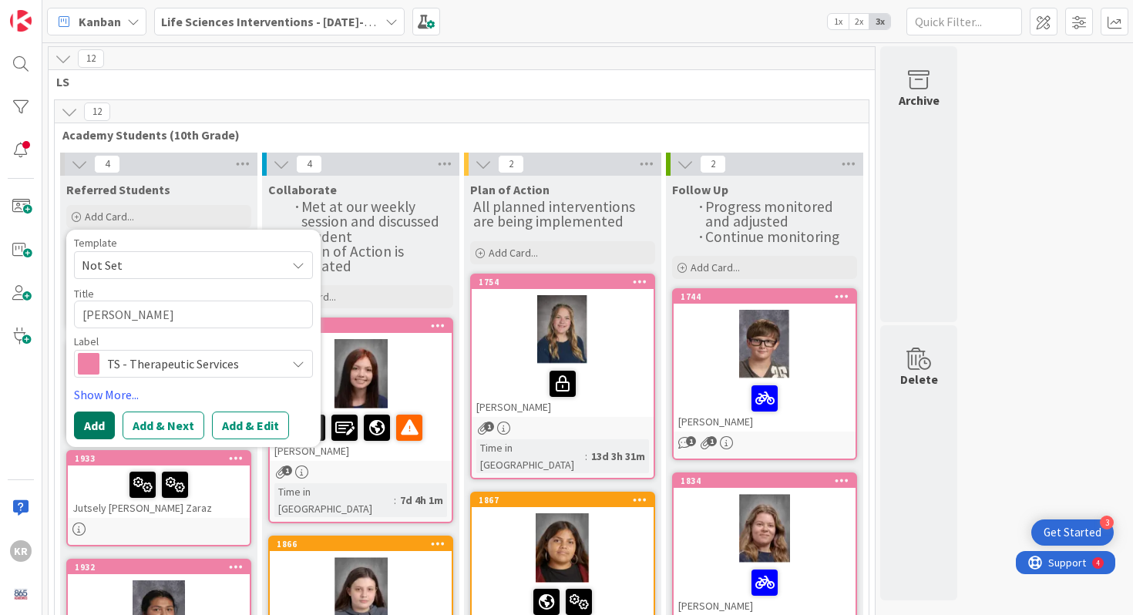
click at [102, 426] on button "Add" at bounding box center [94, 426] width 41 height 28
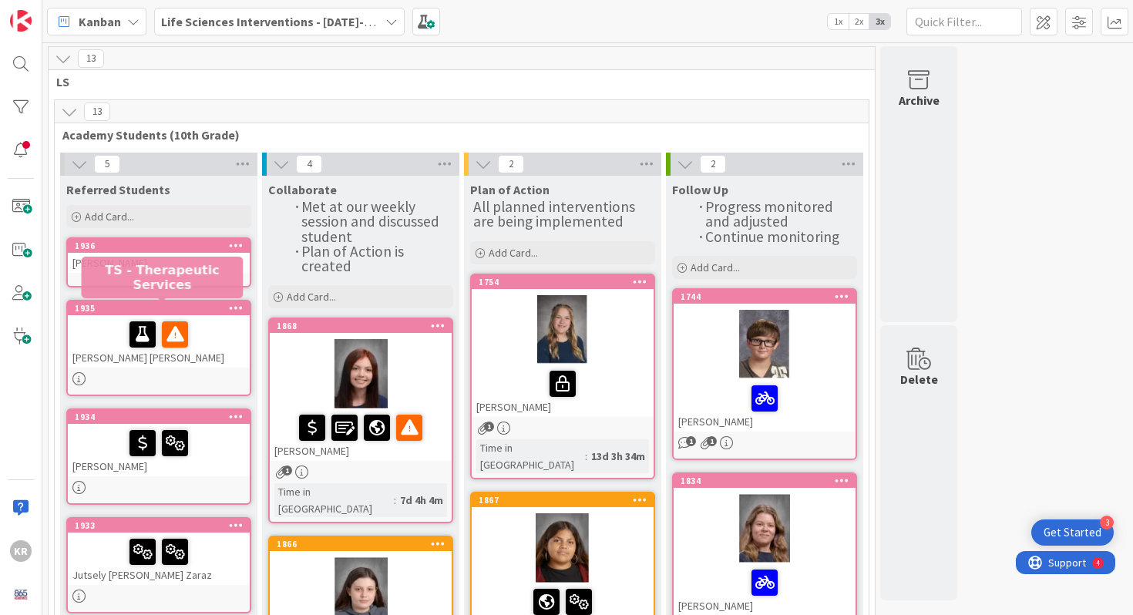
click at [163, 264] on div "[PERSON_NAME]" at bounding box center [159, 263] width 182 height 20
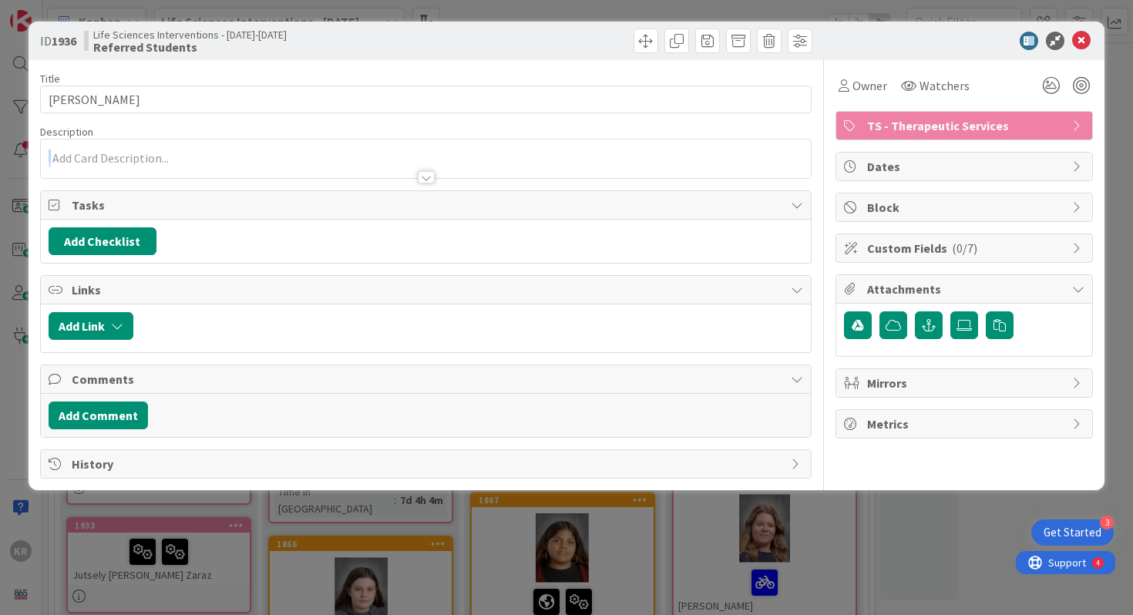
click at [276, 161] on div "Description" at bounding box center [426, 152] width 773 height 54
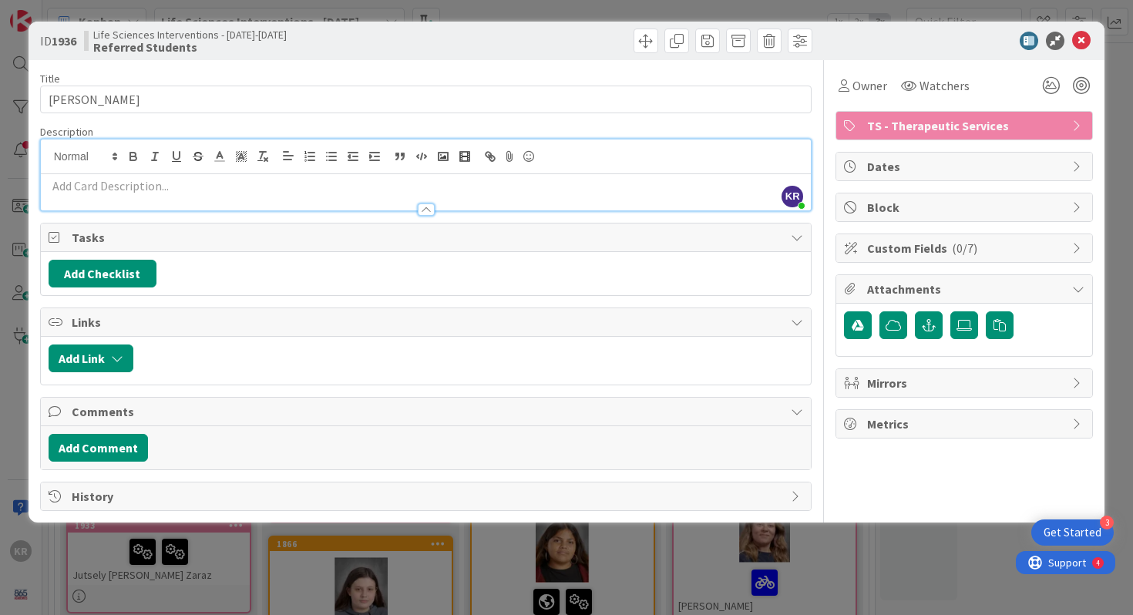
click at [276, 161] on div "KR [PERSON_NAME] just joined" at bounding box center [426, 175] width 771 height 71
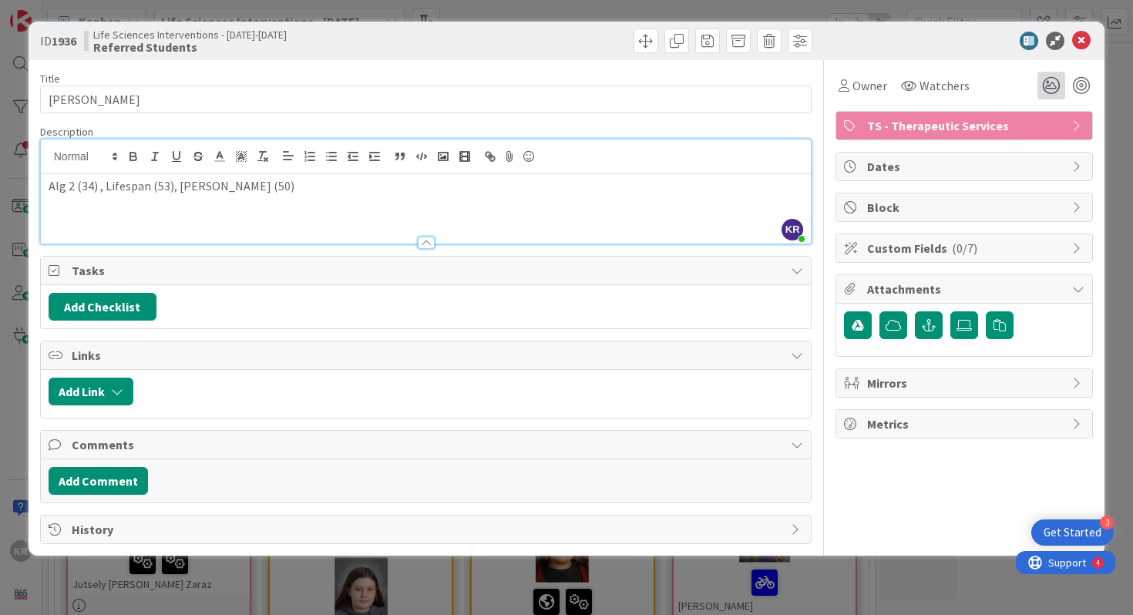
click at [1051, 81] on icon at bounding box center [1052, 86] width 28 height 28
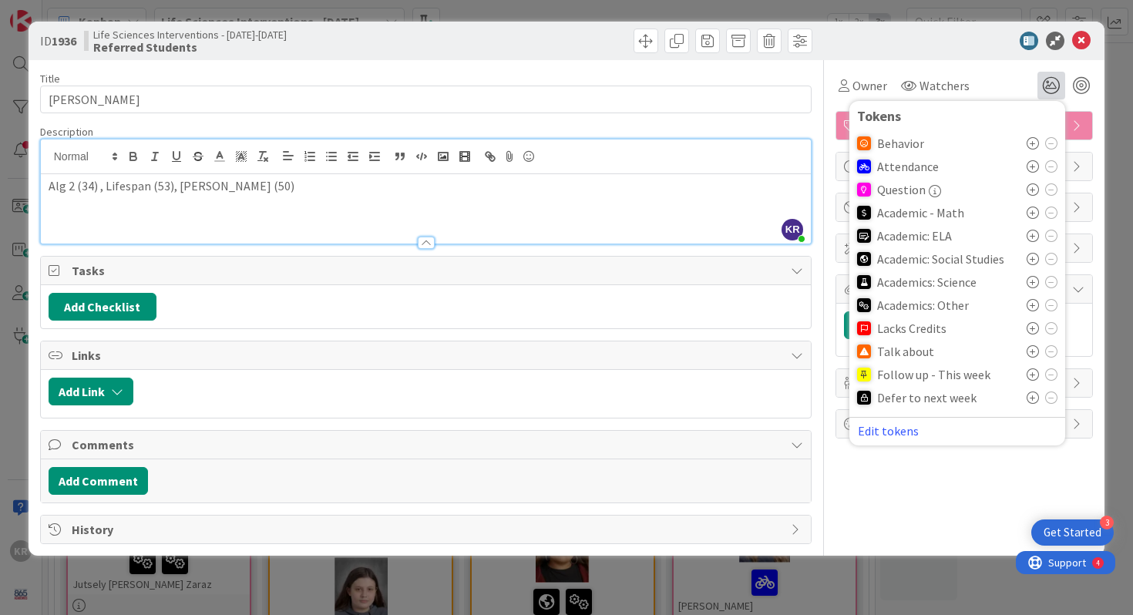
click at [1038, 306] on icon at bounding box center [1033, 305] width 12 height 12
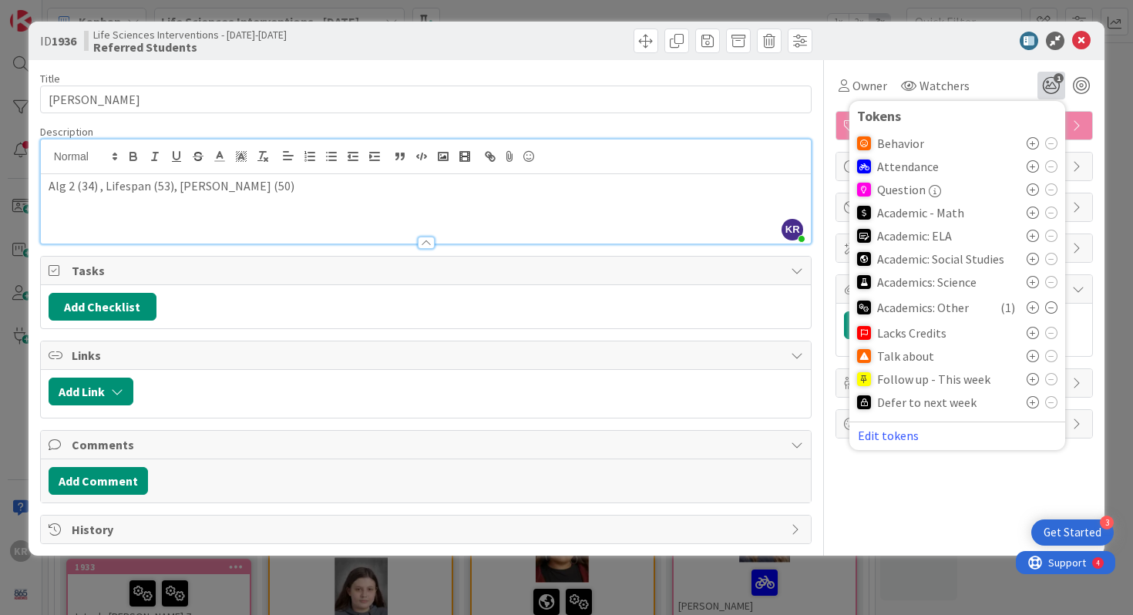
click at [1038, 306] on icon at bounding box center [1033, 307] width 12 height 12
click at [1030, 210] on icon at bounding box center [1033, 213] width 12 height 12
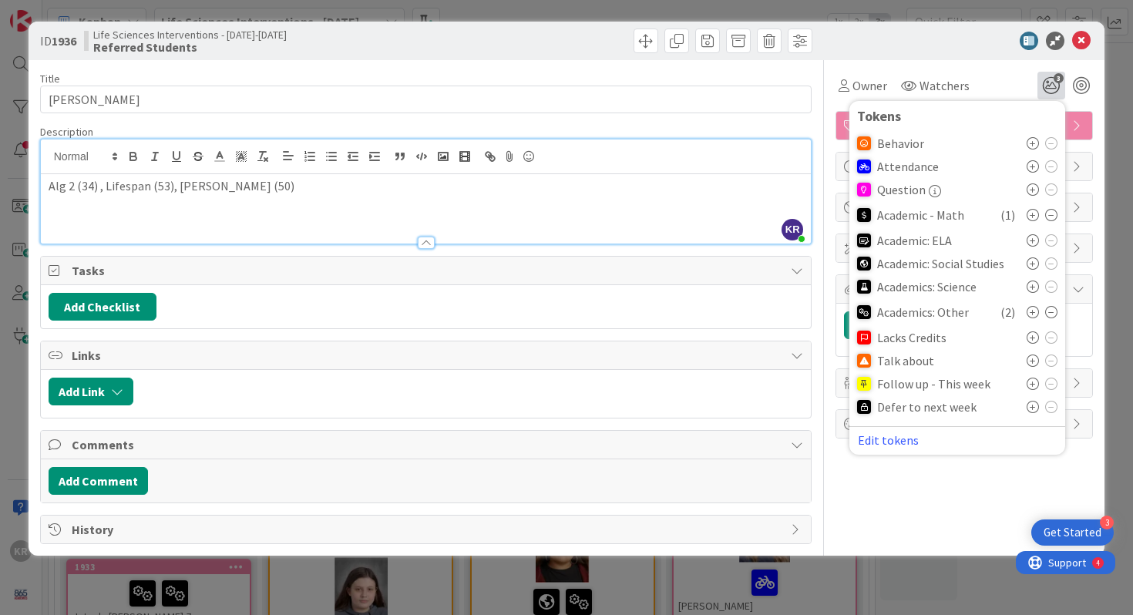
click at [26, 455] on div "ID 1936 Life Sciences Interventions - [DATE]-[DATE] Referred Students Title 13 …" at bounding box center [566, 307] width 1133 height 615
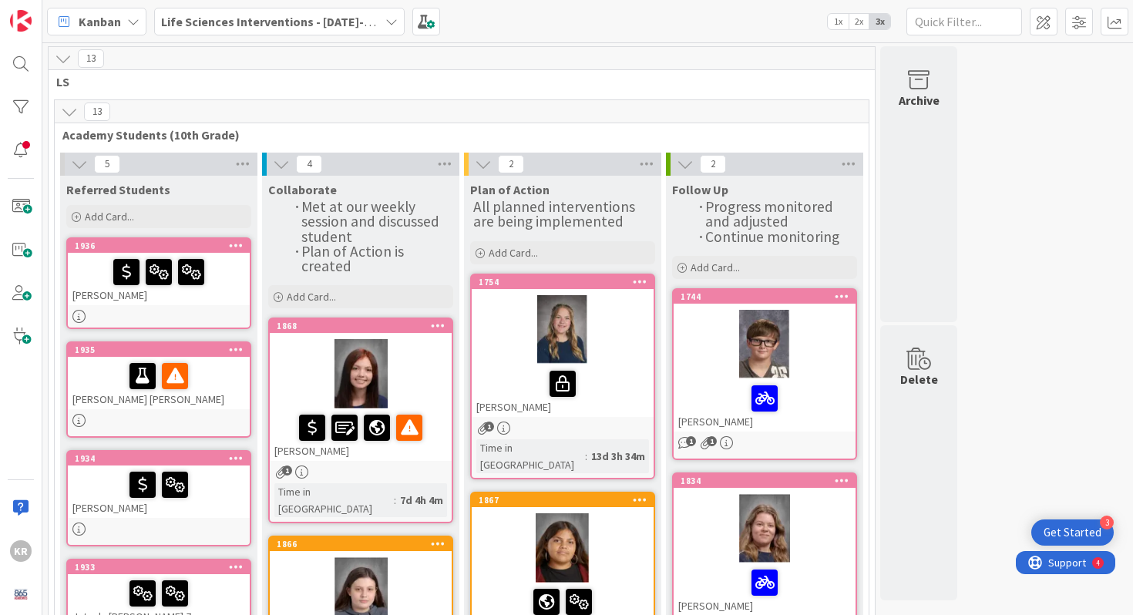
click at [143, 294] on div "[PERSON_NAME]" at bounding box center [159, 279] width 182 height 52
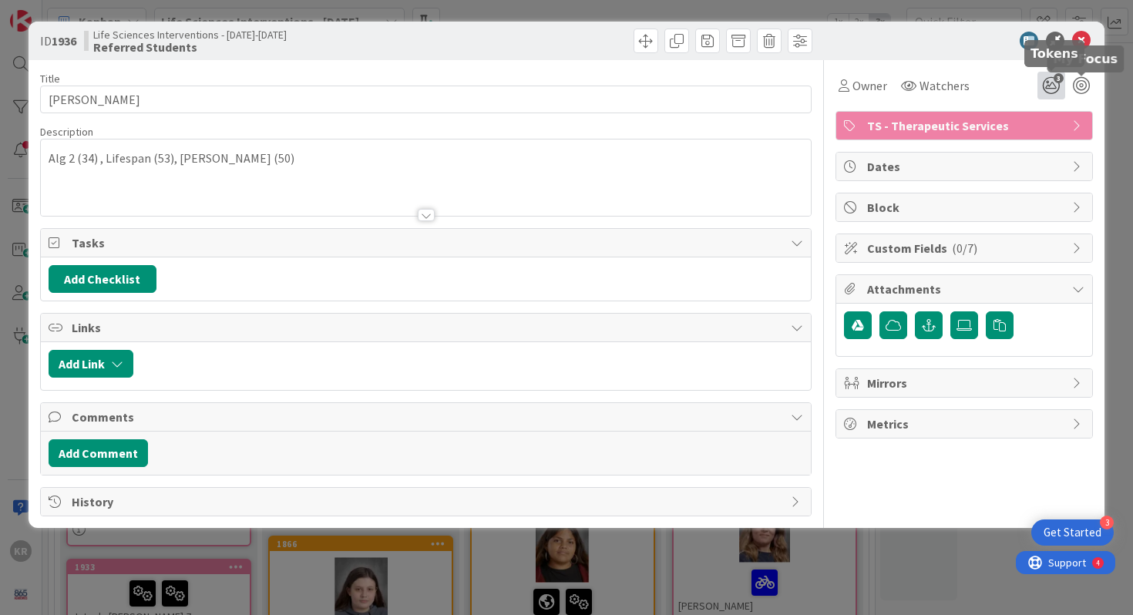
click at [1059, 77] on span "3" at bounding box center [1059, 78] width 10 height 10
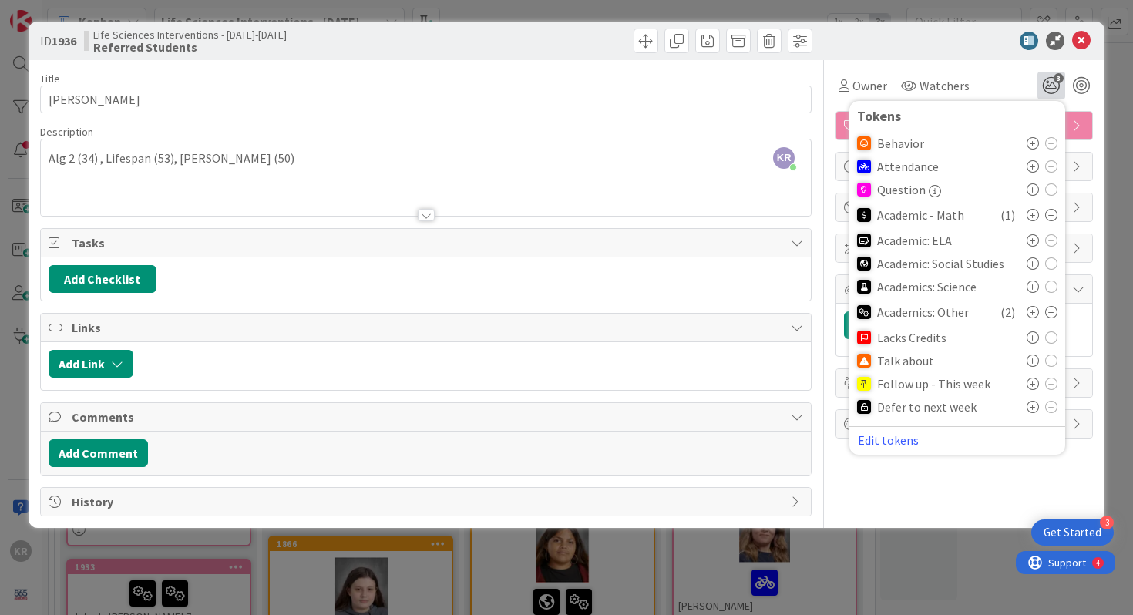
click at [1039, 363] on div at bounding box center [1042, 361] width 31 height 12
click at [1032, 362] on icon at bounding box center [1033, 361] width 12 height 12
click at [891, 559] on div "ID 1936 Life Sciences Interventions - [DATE]-[DATE] Referred Students Title 13 …" at bounding box center [566, 307] width 1133 height 615
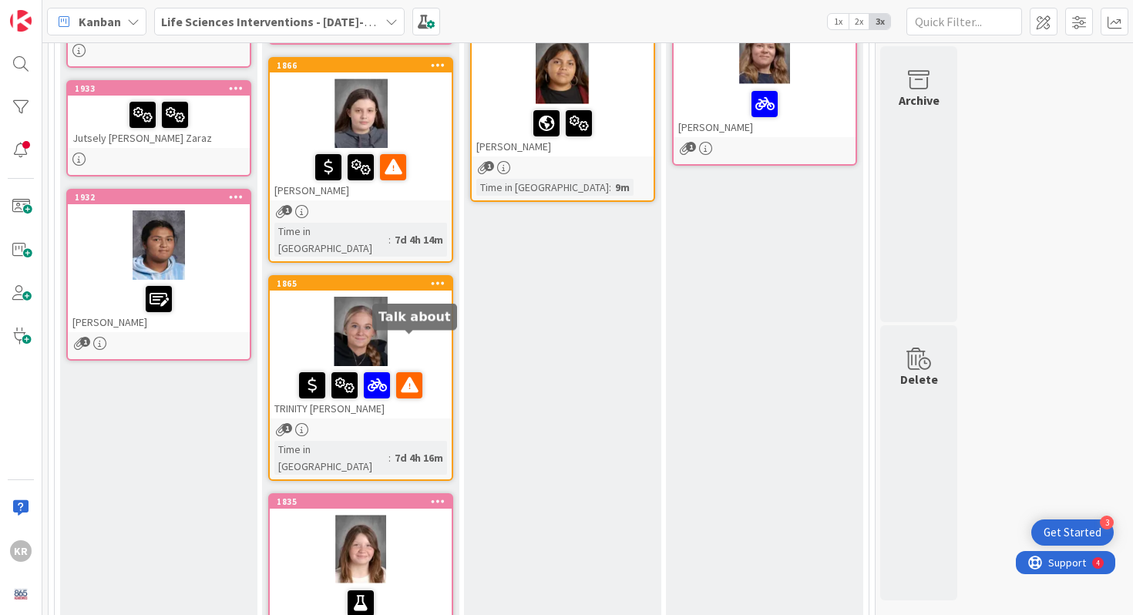
scroll to position [478, 0]
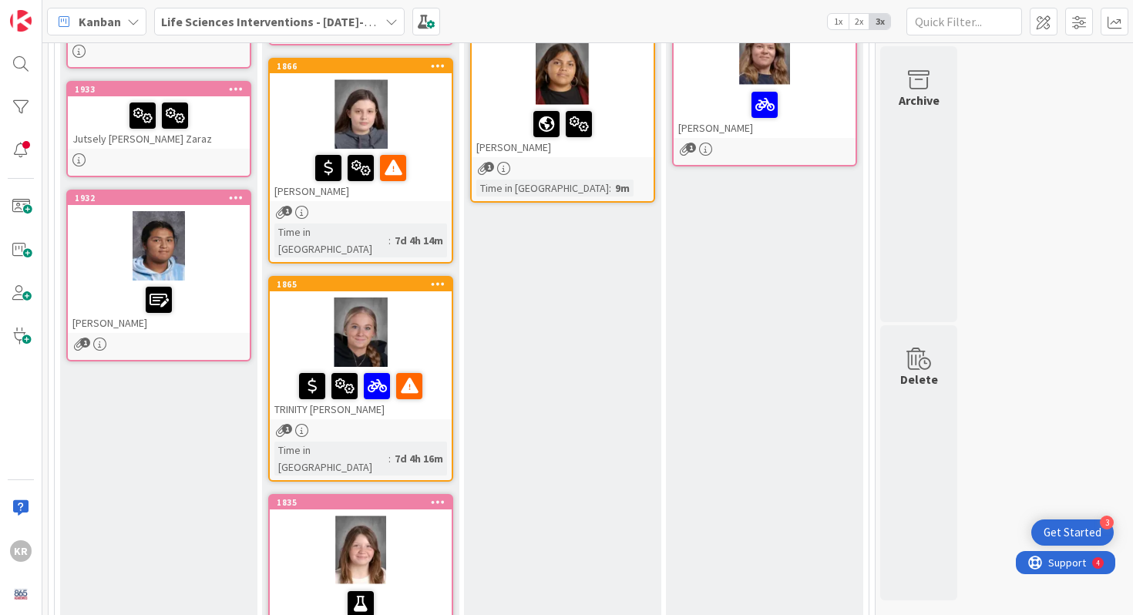
click at [611, 392] on div "Plan of Action All planned interventions are being implemented Add Card... 1754…" at bounding box center [562, 205] width 197 height 1015
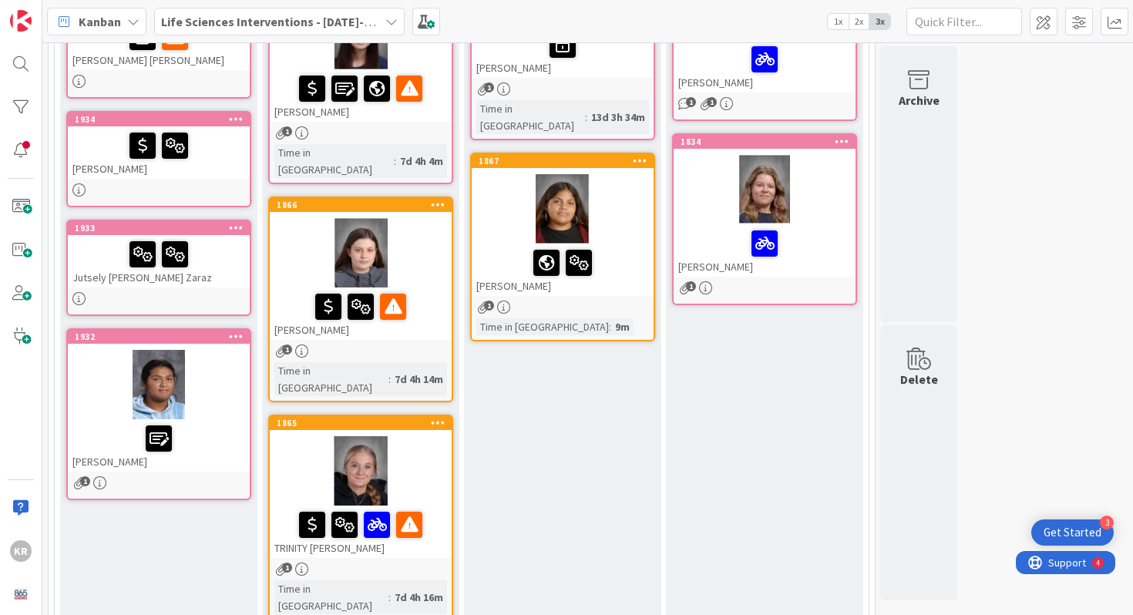
scroll to position [219, 0]
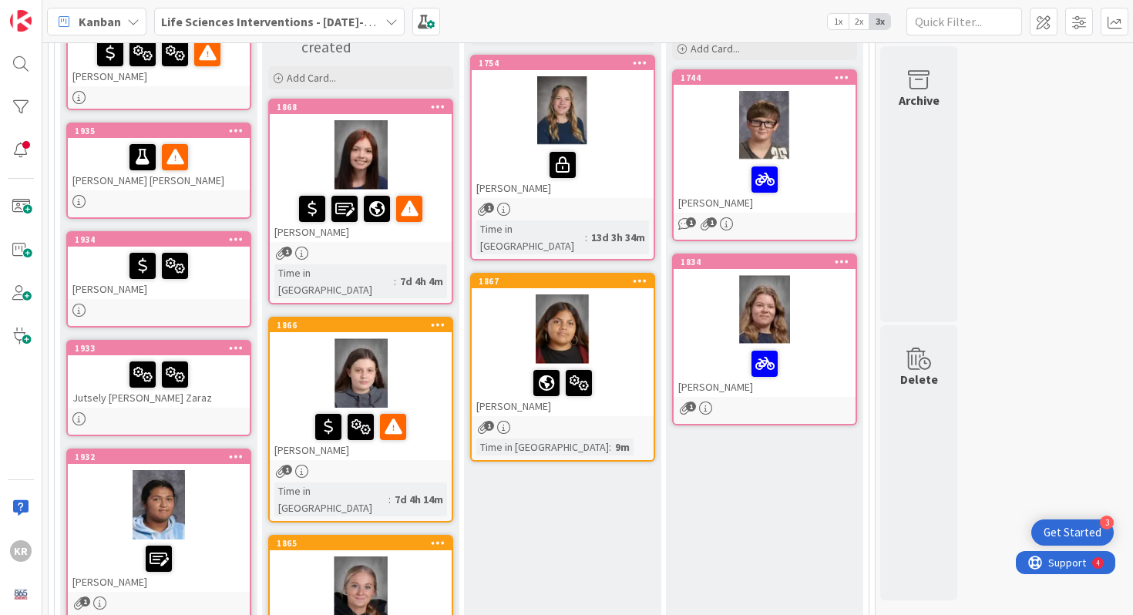
click at [765, 335] on div at bounding box center [765, 309] width 182 height 69
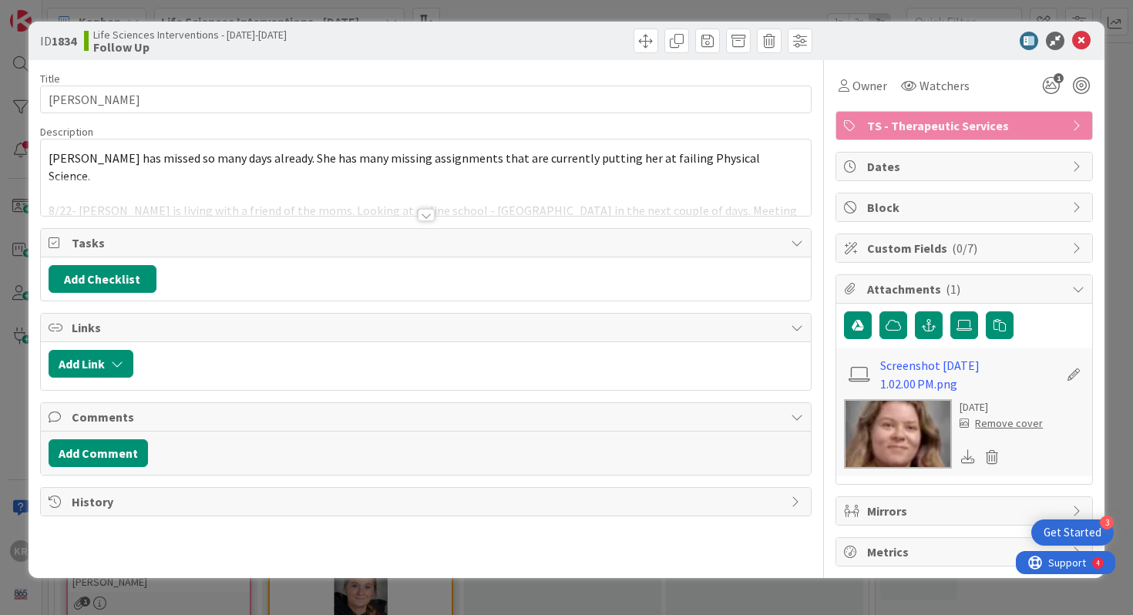
click at [415, 217] on div "Title 17 / 128 [PERSON_NAME] Description [PERSON_NAME] has missed so many days …" at bounding box center [426, 313] width 773 height 507
click at [418, 216] on div at bounding box center [426, 215] width 17 height 12
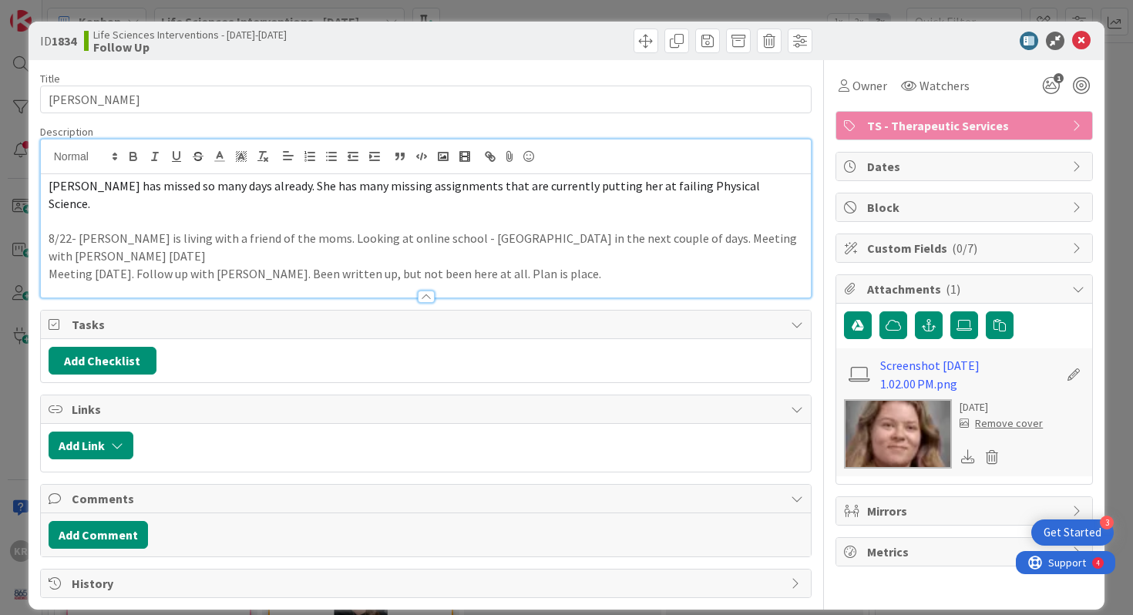
click at [525, 281] on div at bounding box center [426, 289] width 771 height 16
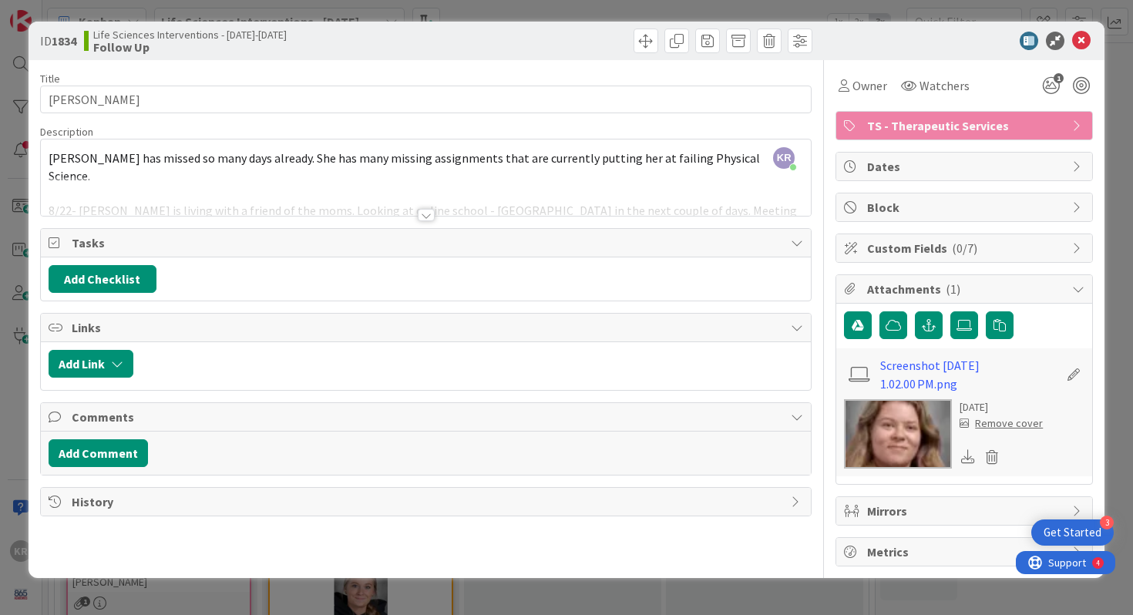
click at [510, 211] on div at bounding box center [426, 196] width 771 height 39
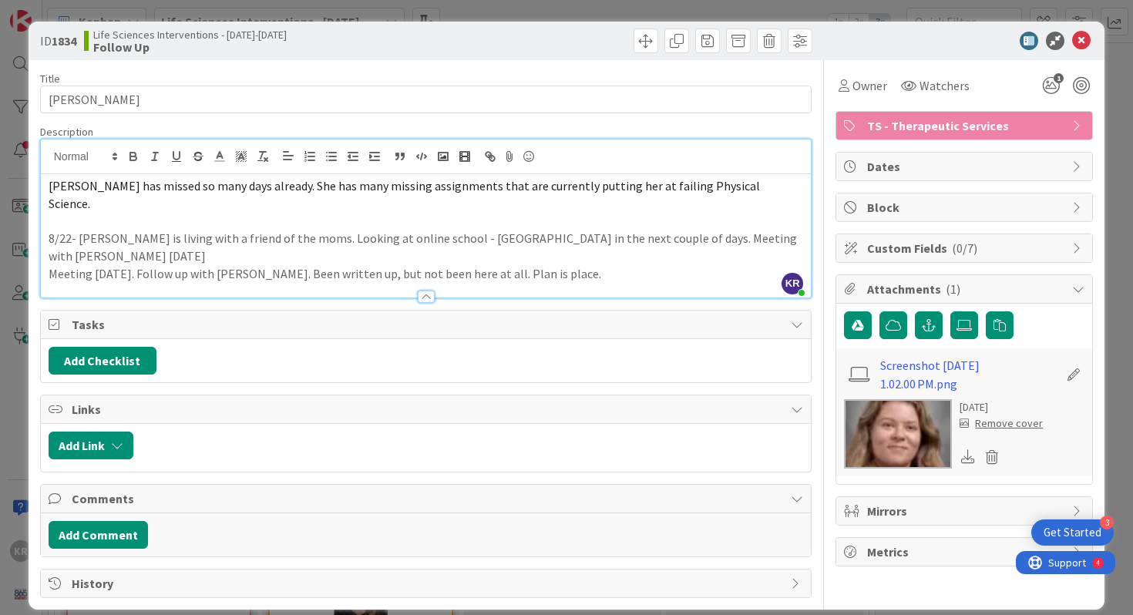
click at [529, 281] on div at bounding box center [426, 289] width 771 height 16
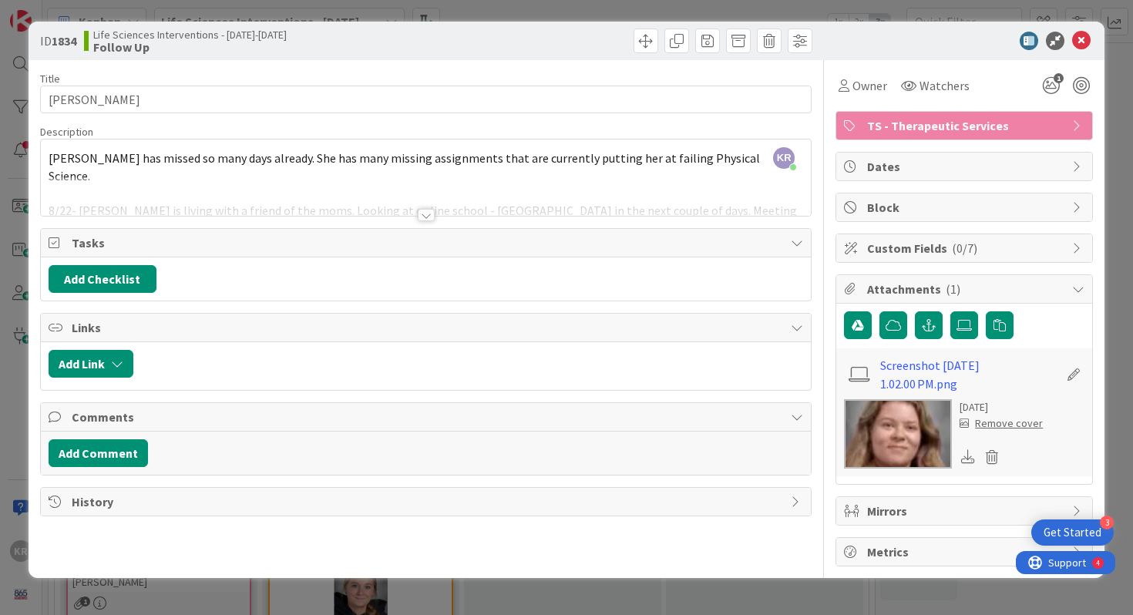
click at [502, 194] on div at bounding box center [426, 196] width 771 height 39
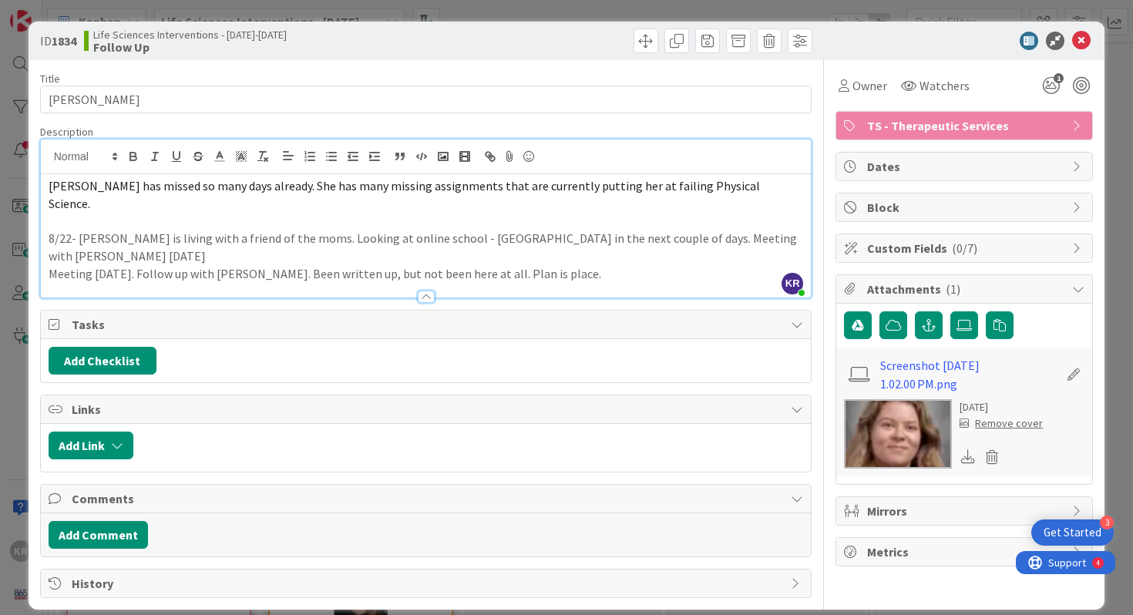
click at [517, 265] on p "Meeting [DATE]. Follow up with [PERSON_NAME]. Been written up, but not been her…" at bounding box center [427, 274] width 756 height 18
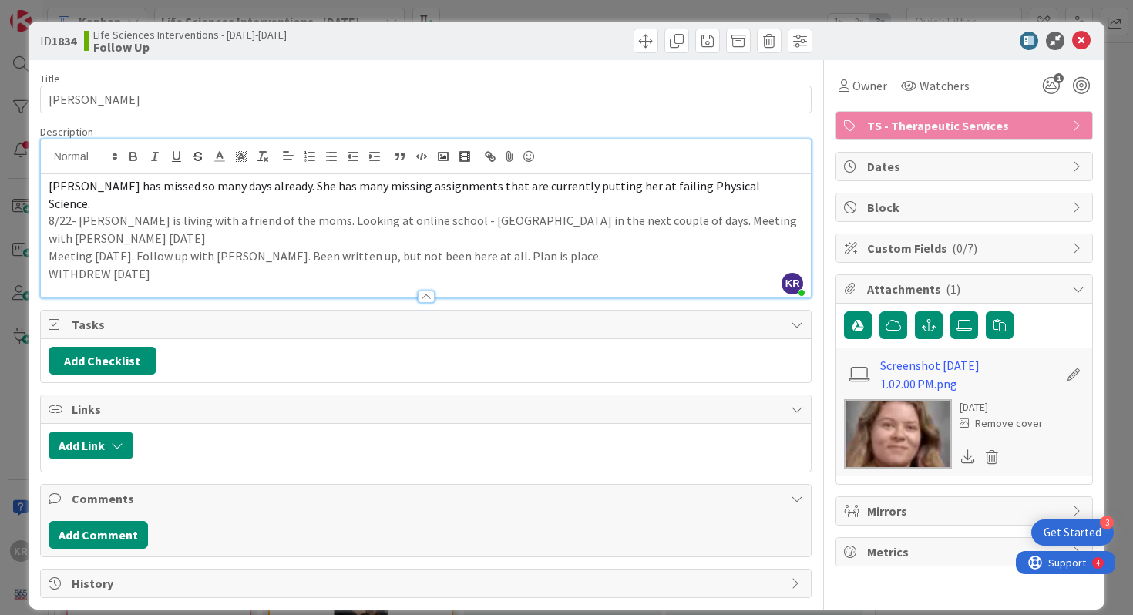
click at [11, 309] on div "ID 1834 Life Sciences Interventions - [DATE]-[DATE] Follow Up Title 17 / 128 [P…" at bounding box center [566, 307] width 1133 height 615
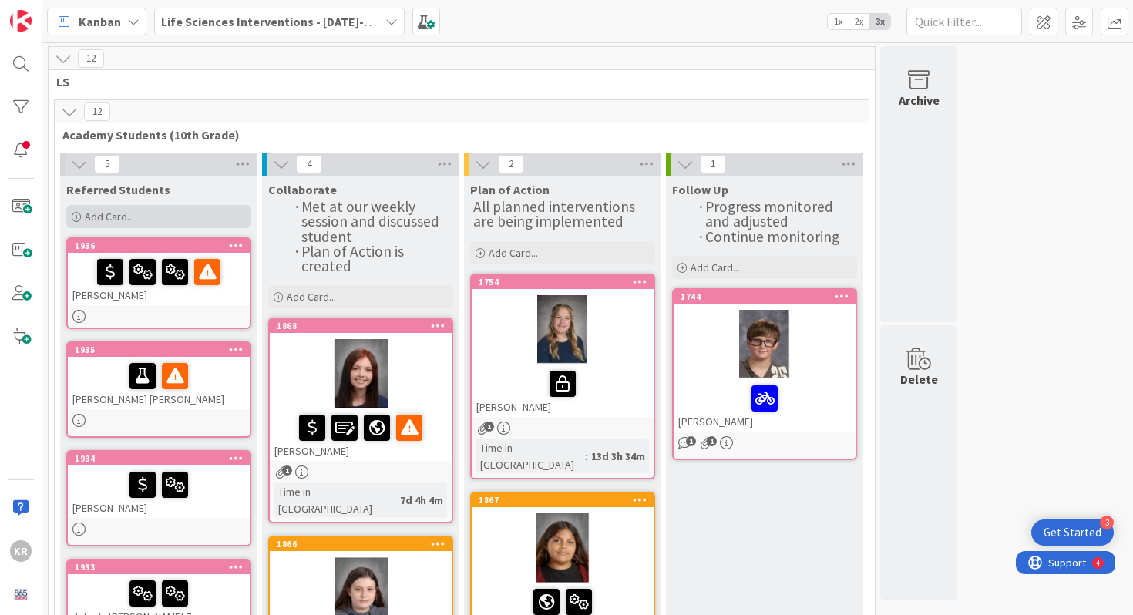
click at [103, 221] on span "Add Card..." at bounding box center [109, 217] width 49 height 14
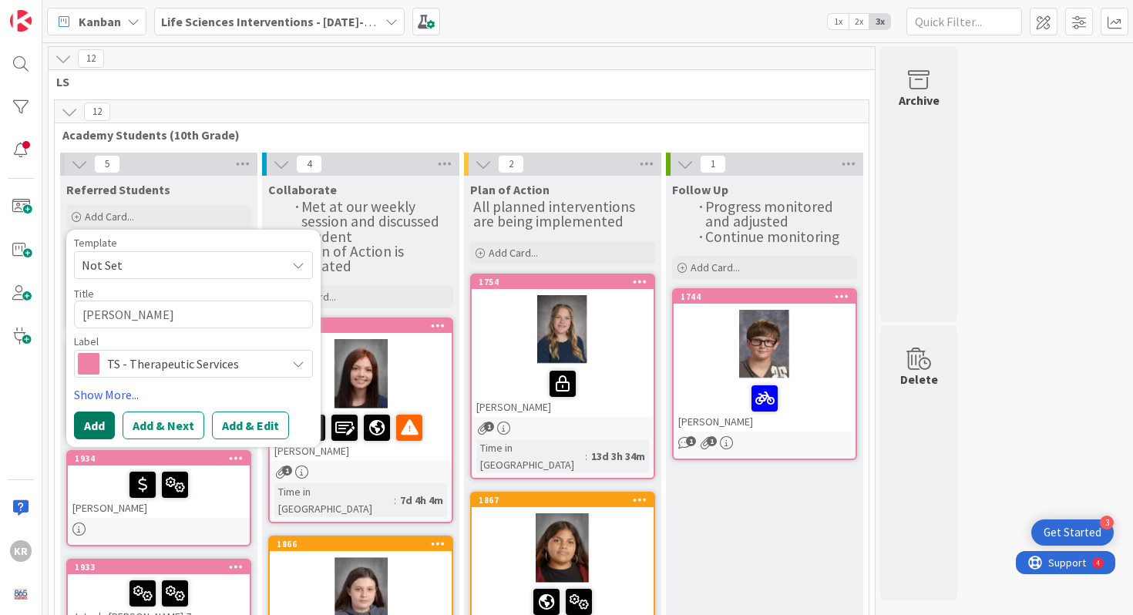
click at [96, 422] on button "Add" at bounding box center [94, 426] width 41 height 28
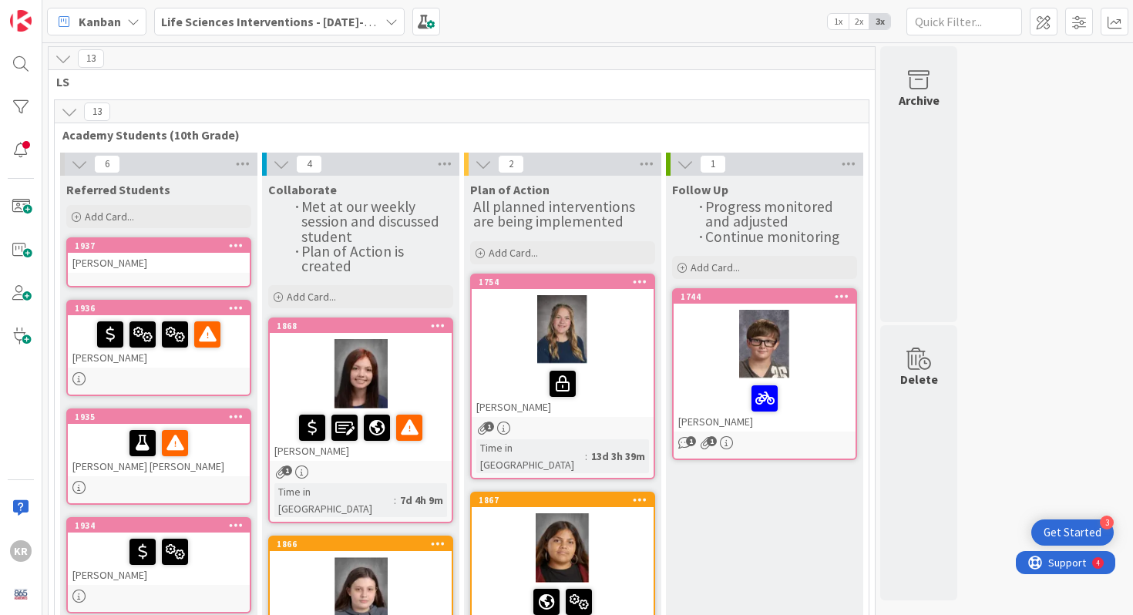
click at [156, 254] on div "[PERSON_NAME]" at bounding box center [159, 263] width 182 height 20
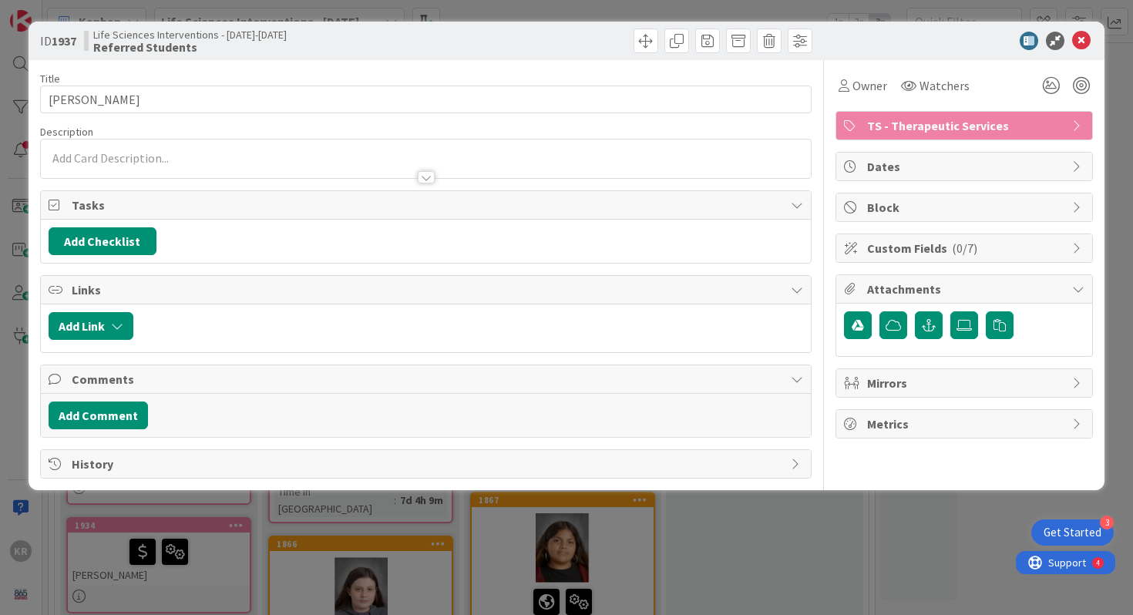
click at [246, 167] on div at bounding box center [426, 170] width 771 height 16
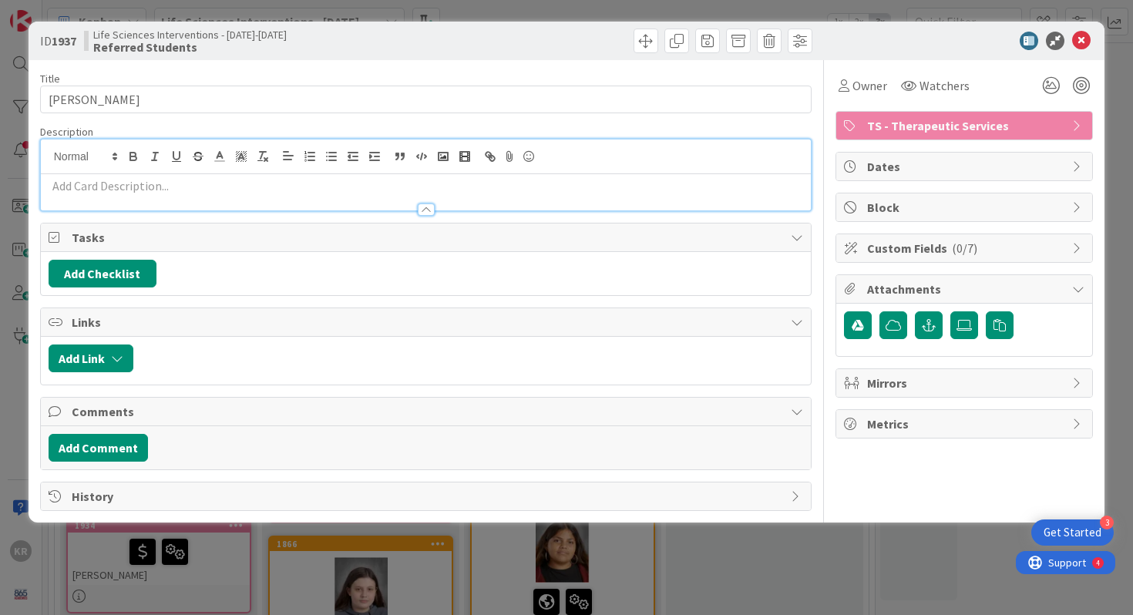
click at [233, 183] on p at bounding box center [427, 186] width 756 height 18
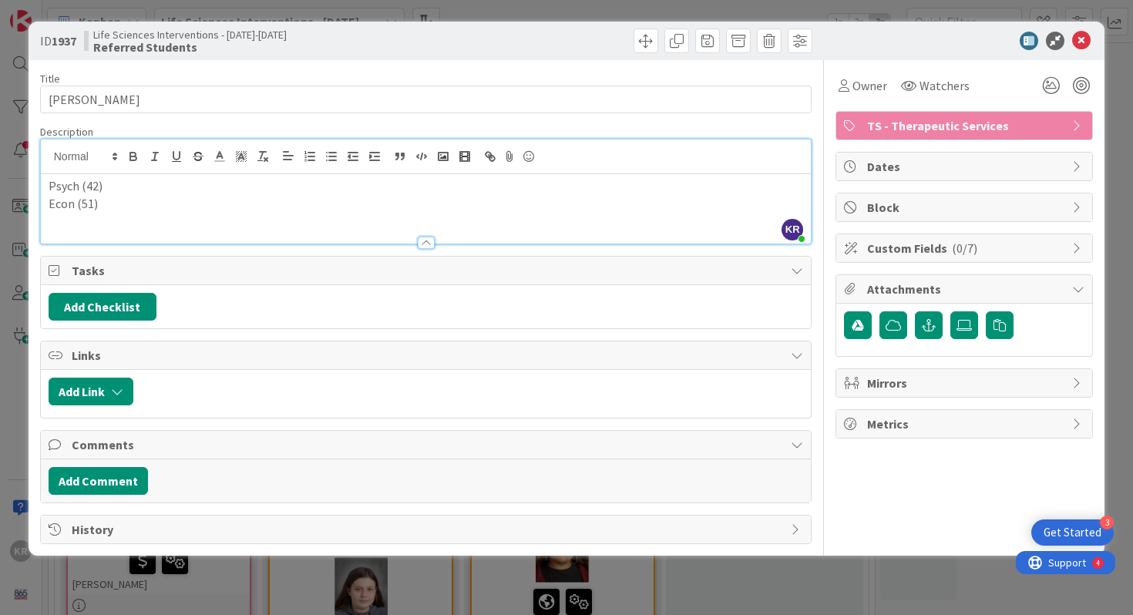
click at [56, 207] on p "Econ (51)" at bounding box center [427, 204] width 756 height 18
click at [177, 191] on p "Psych (42). Econ (51)" at bounding box center [427, 186] width 756 height 18
click at [1044, 91] on icon at bounding box center [1052, 86] width 28 height 28
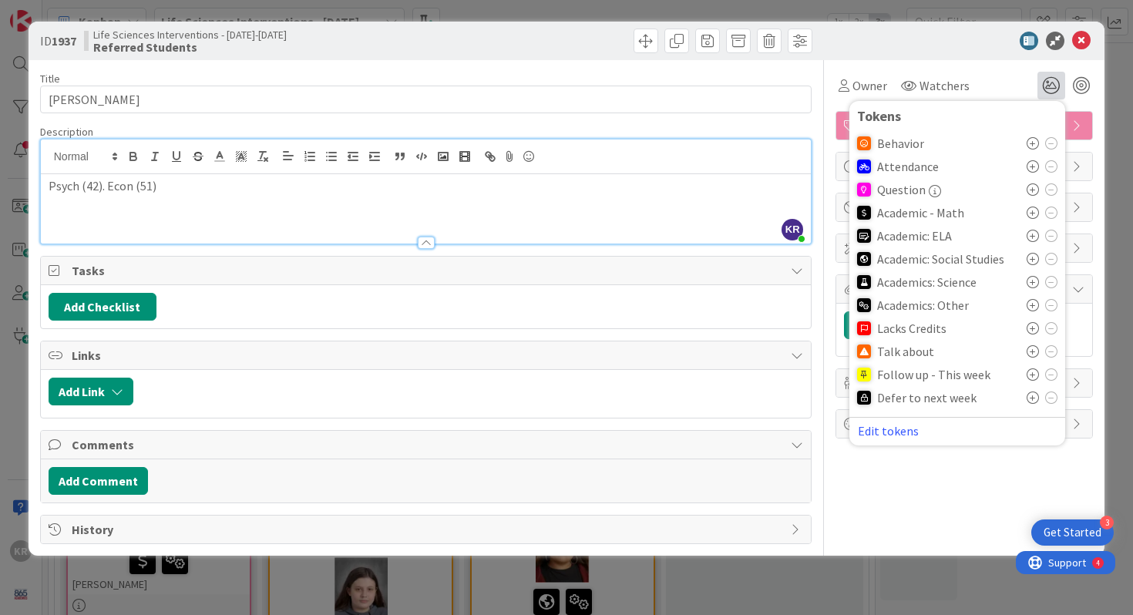
click at [1040, 210] on div at bounding box center [1042, 213] width 31 height 12
click at [1031, 304] on icon at bounding box center [1033, 305] width 12 height 12
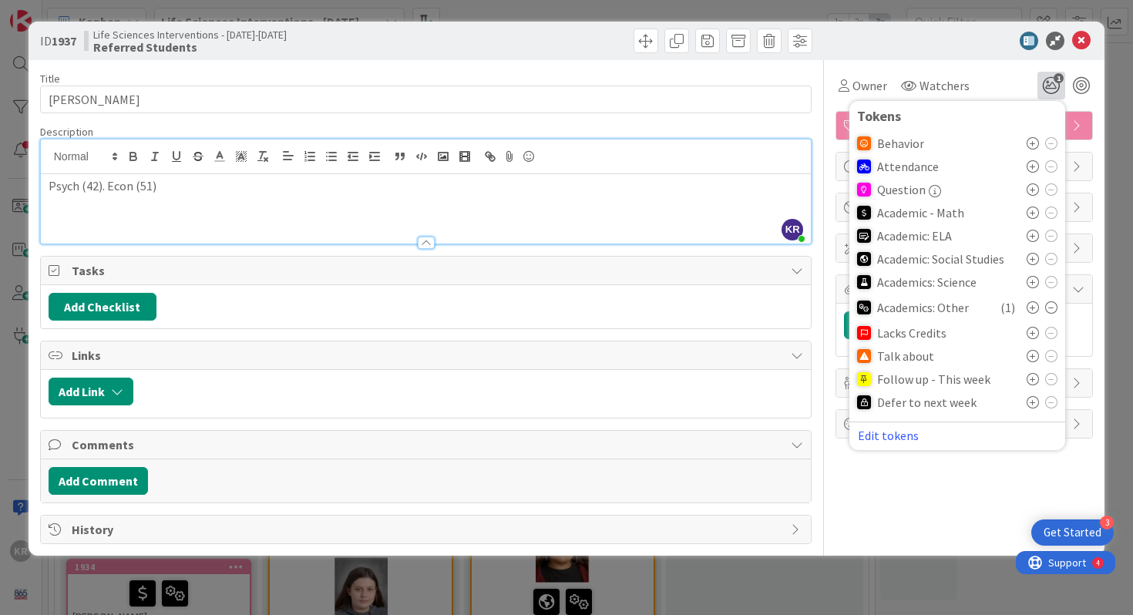
click at [1032, 357] on icon at bounding box center [1033, 356] width 12 height 12
click at [894, 530] on div "Owner Watchers 2 Tokens Behavior Attendance Question Academic - Math Academic: …" at bounding box center [965, 302] width 258 height 484
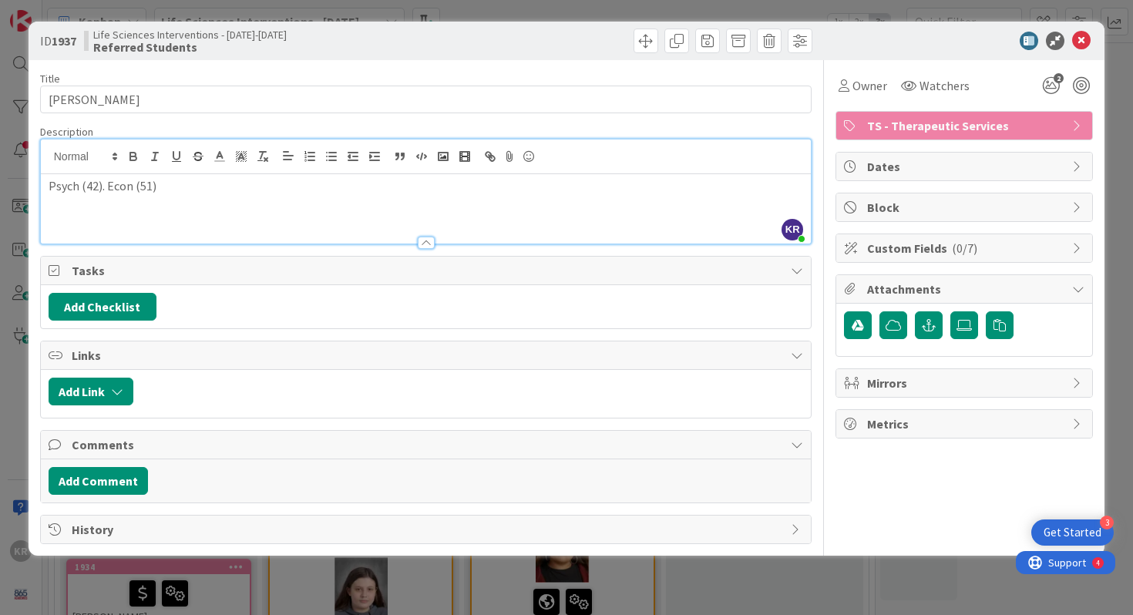
click at [872, 577] on div "ID 1937 Life Sciences Interventions - [DATE]-[DATE] Referred Students Title 17 …" at bounding box center [566, 307] width 1133 height 615
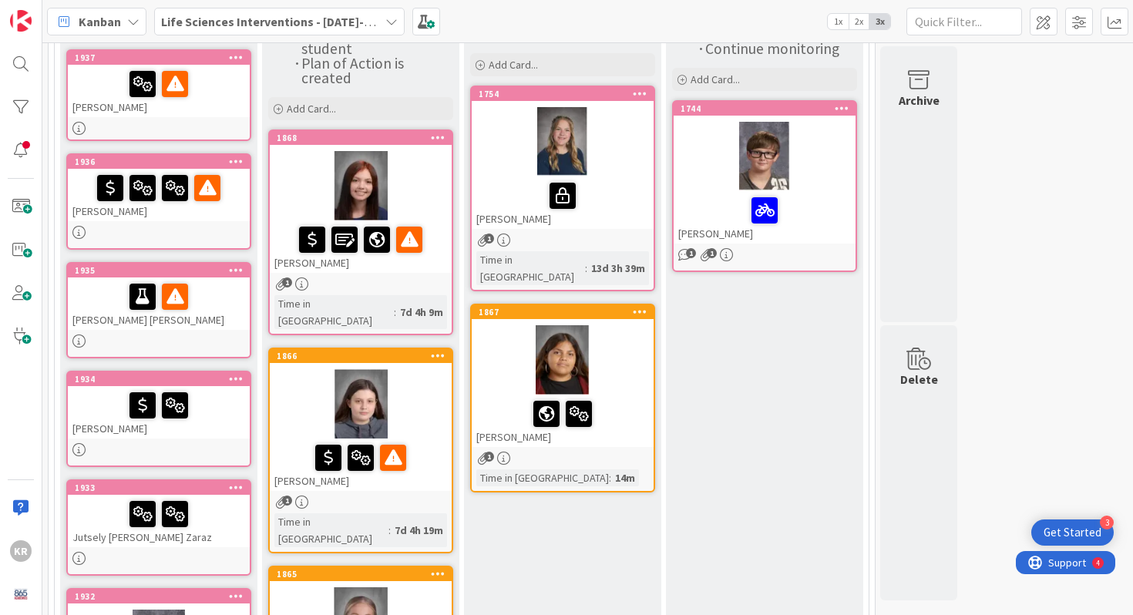
scroll to position [115, 0]
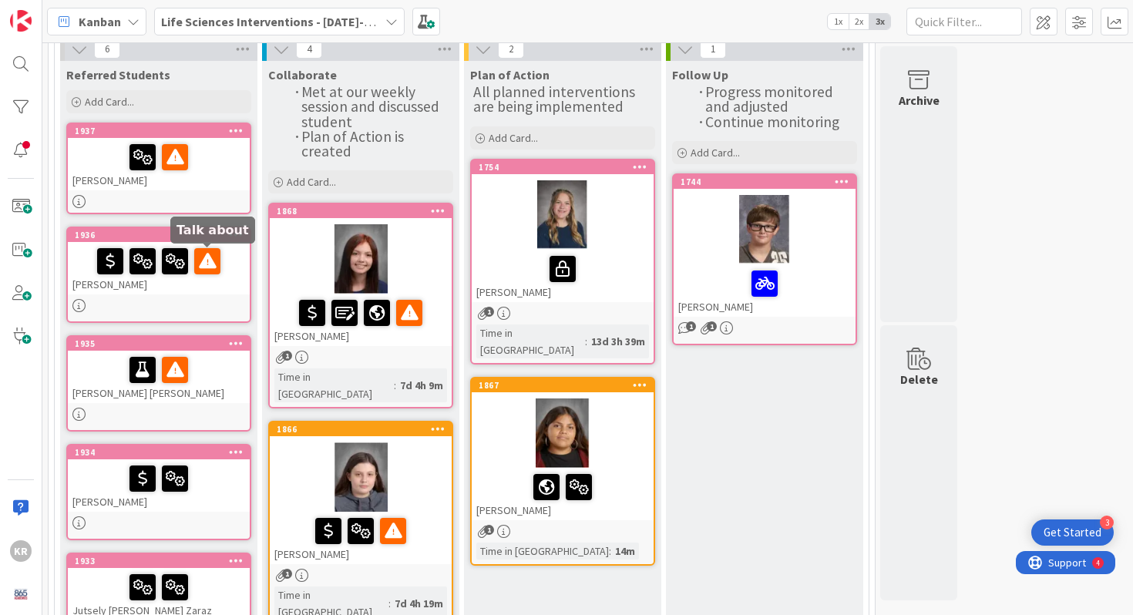
click at [147, 208] on link "1937 [PERSON_NAME]" at bounding box center [158, 169] width 185 height 92
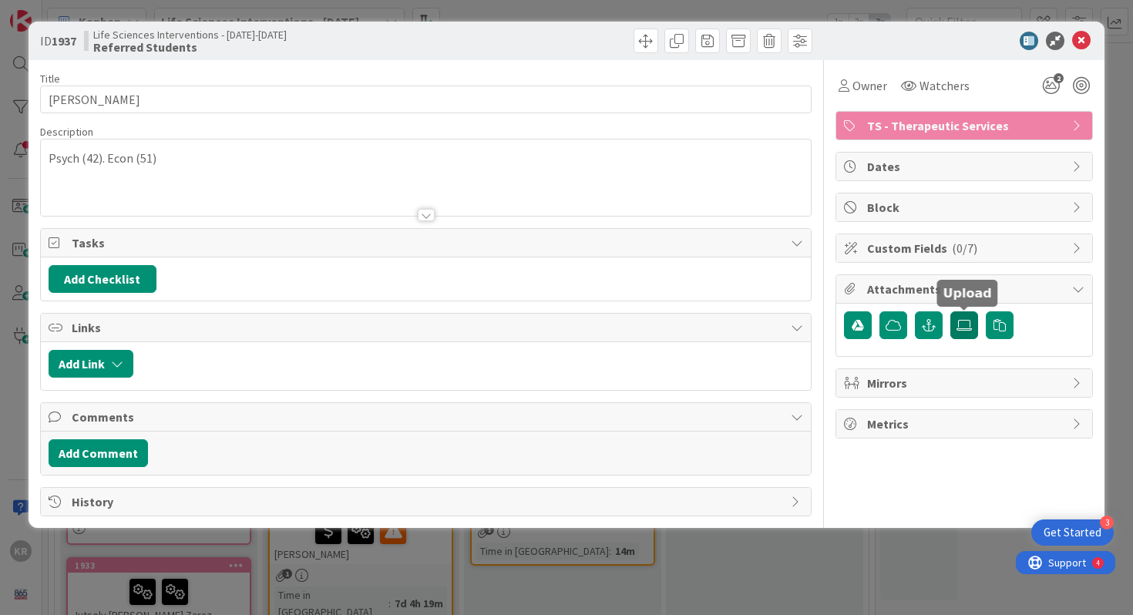
click at [956, 328] on label at bounding box center [965, 326] width 28 height 28
click at [951, 312] on input "file" at bounding box center [951, 312] width 0 height 0
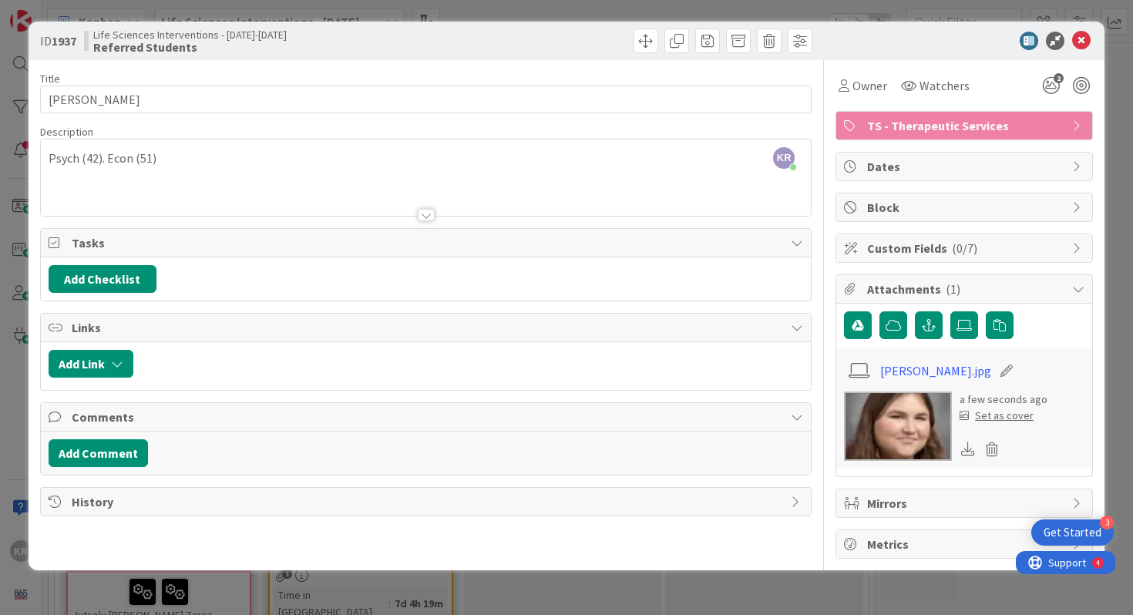
click at [990, 420] on div "Set as cover" at bounding box center [997, 416] width 74 height 16
click at [995, 416] on div "Set as cover" at bounding box center [997, 416] width 74 height 16
click at [1082, 52] on div "ID 1937 Life Sciences Interventions - [DATE]-[DATE] Referred Students" at bounding box center [567, 41] width 1077 height 39
click at [1081, 50] on div "ID 1937 Life Sciences Interventions - [DATE]-[DATE] Referred Students" at bounding box center [567, 41] width 1077 height 39
click at [1079, 47] on icon at bounding box center [1082, 41] width 19 height 19
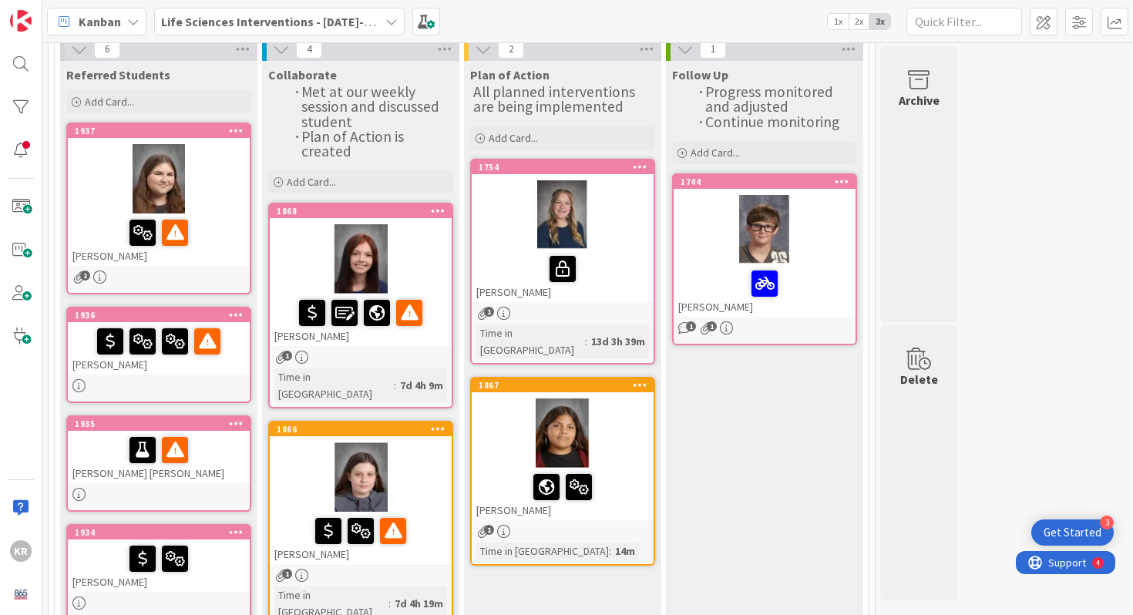
click at [157, 377] on link "1936 [PERSON_NAME]" at bounding box center [158, 355] width 185 height 96
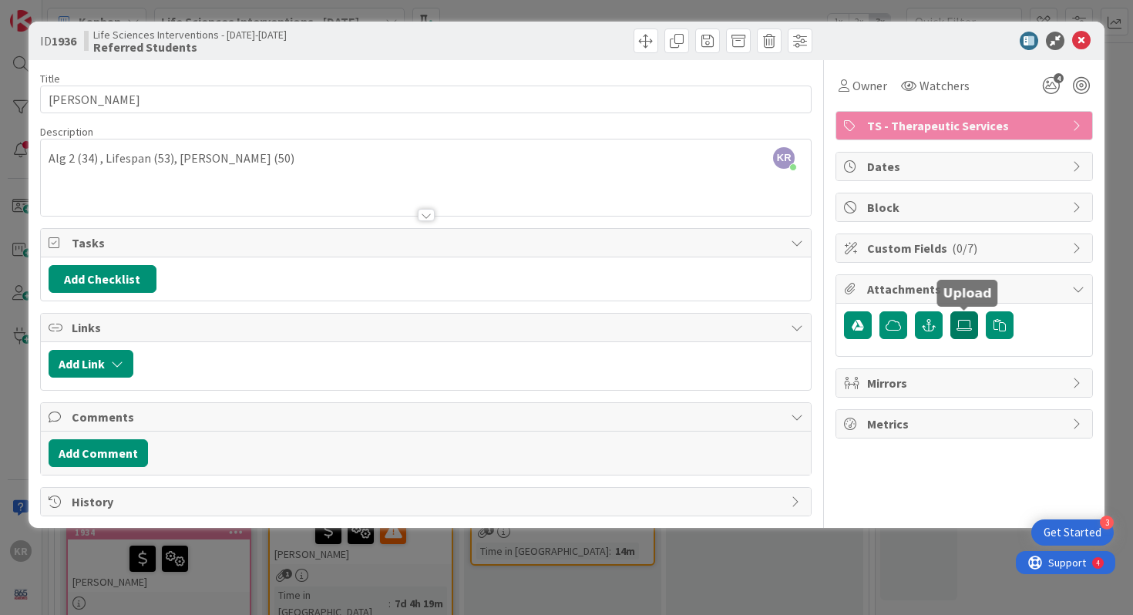
click at [965, 330] on icon at bounding box center [964, 325] width 15 height 12
click at [951, 312] on input "file" at bounding box center [951, 312] width 0 height 0
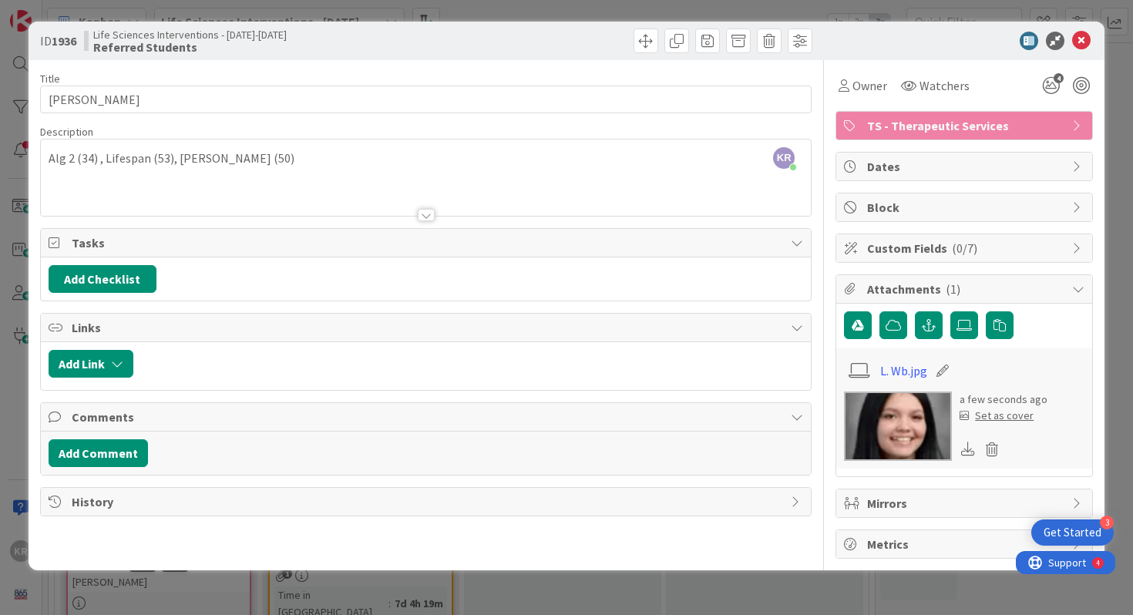
click at [991, 417] on div "Set as cover" at bounding box center [997, 416] width 74 height 16
click at [1001, 416] on div "Set as cover" at bounding box center [997, 416] width 74 height 16
click at [1075, 38] on icon at bounding box center [1082, 41] width 19 height 19
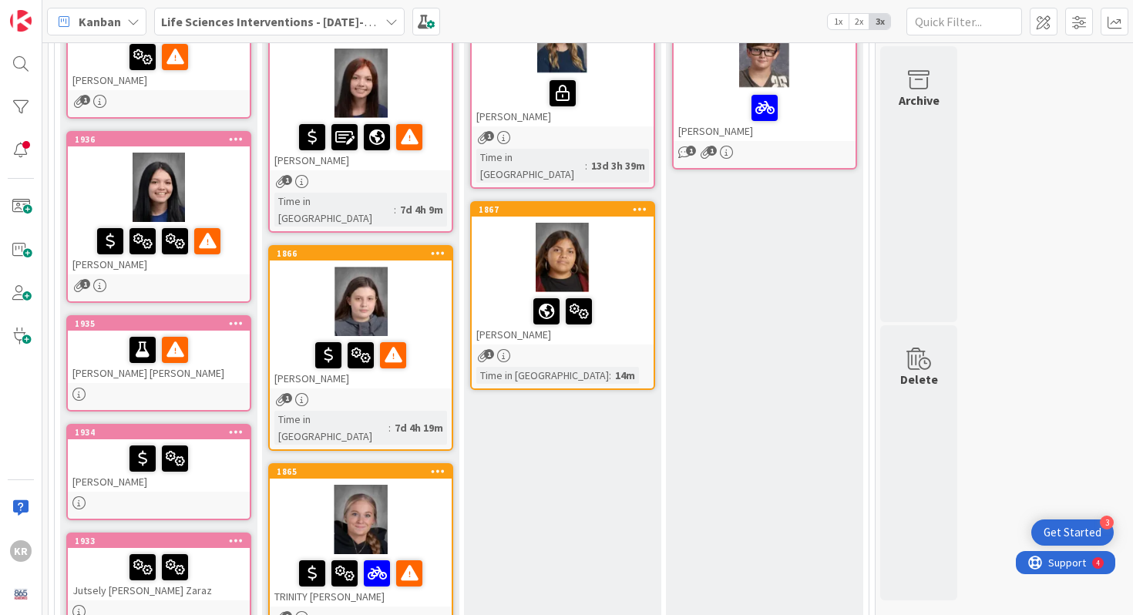
click at [98, 366] on div "[PERSON_NAME] [PERSON_NAME]" at bounding box center [159, 357] width 182 height 52
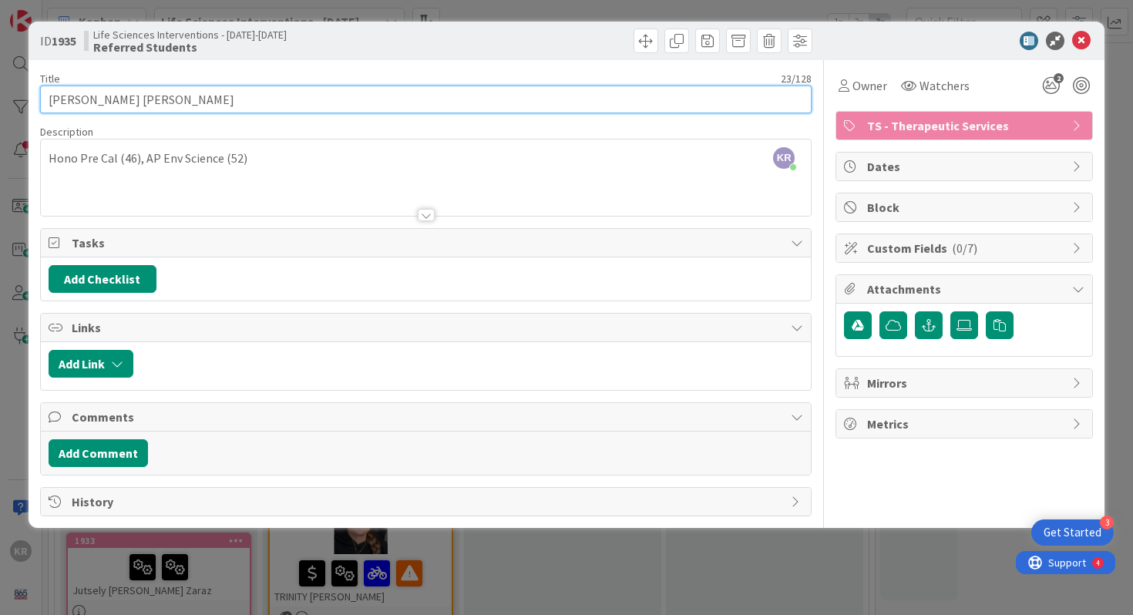
click at [139, 106] on input "[PERSON_NAME] [PERSON_NAME]" at bounding box center [426, 100] width 773 height 28
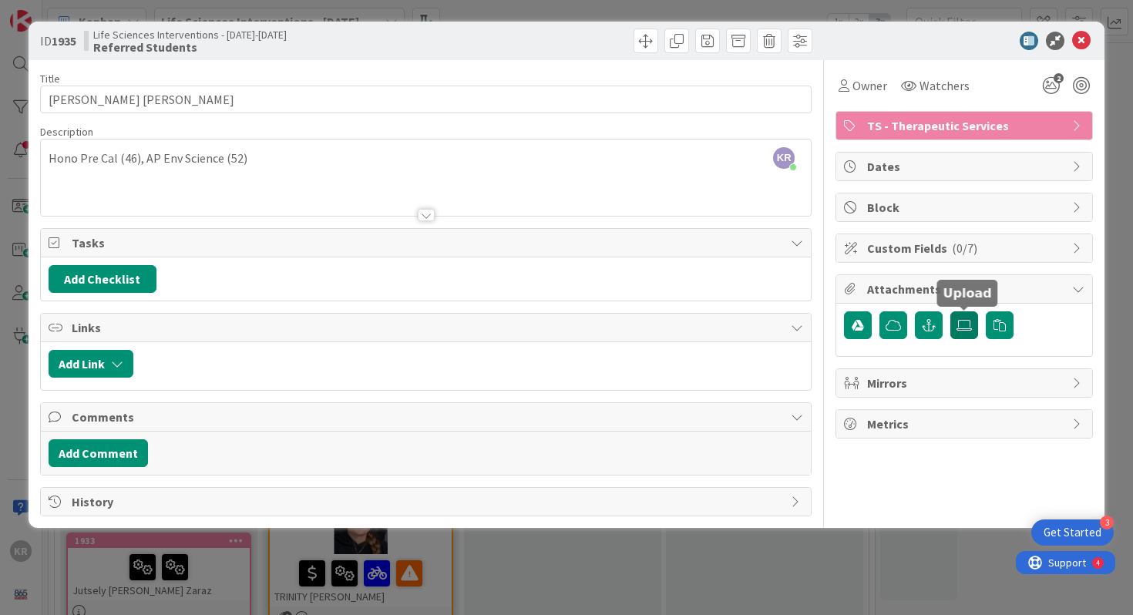
click at [958, 325] on icon at bounding box center [964, 325] width 15 height 12
click at [951, 312] on input "file" at bounding box center [951, 312] width 0 height 0
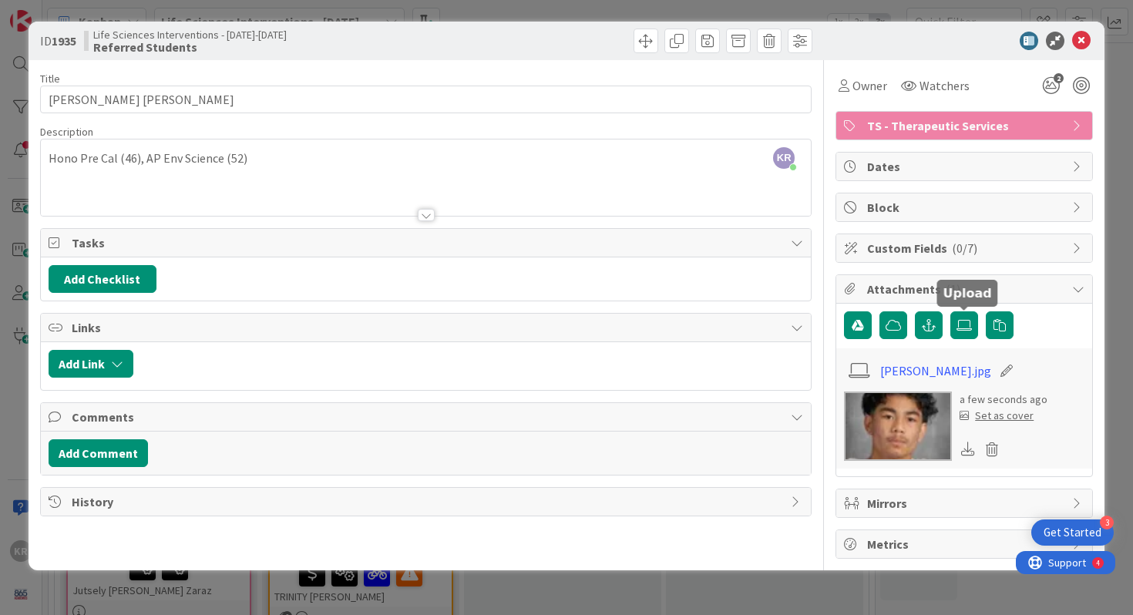
click at [987, 413] on div "Set as cover" at bounding box center [997, 416] width 74 height 16
click at [987, 414] on div "Set as cover" at bounding box center [997, 416] width 74 height 16
click at [1013, 414] on div "Set as cover" at bounding box center [997, 416] width 74 height 16
click at [0, 330] on div "ID 1935 Life Sciences Interventions - [DATE]-[DATE] Referred Students Title 23 …" at bounding box center [566, 307] width 1133 height 615
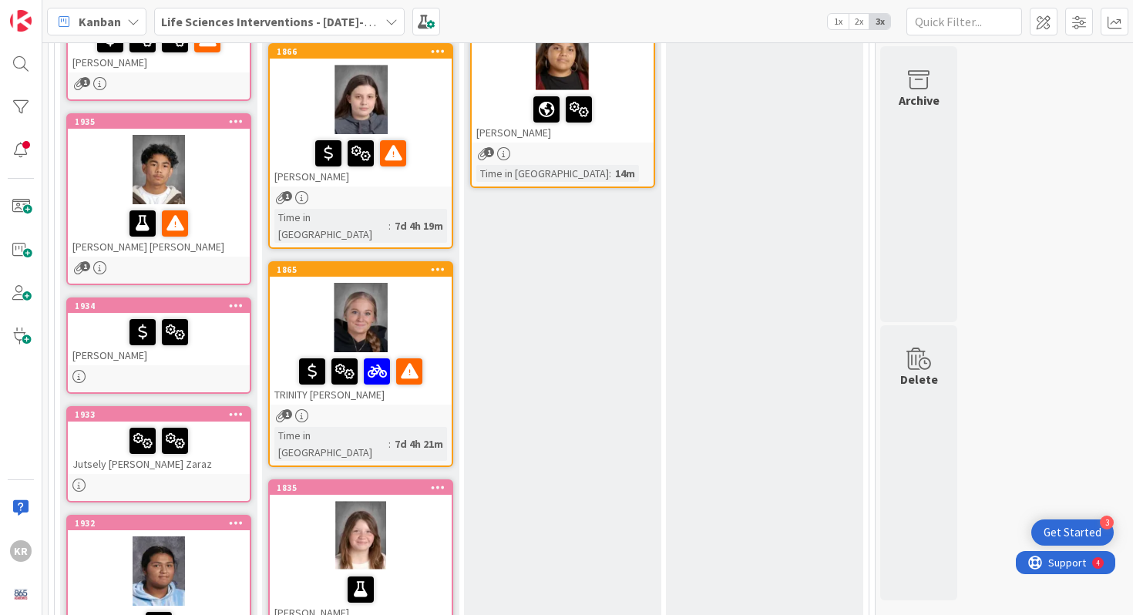
click at [189, 363] on div "[PERSON_NAME]" at bounding box center [159, 339] width 182 height 52
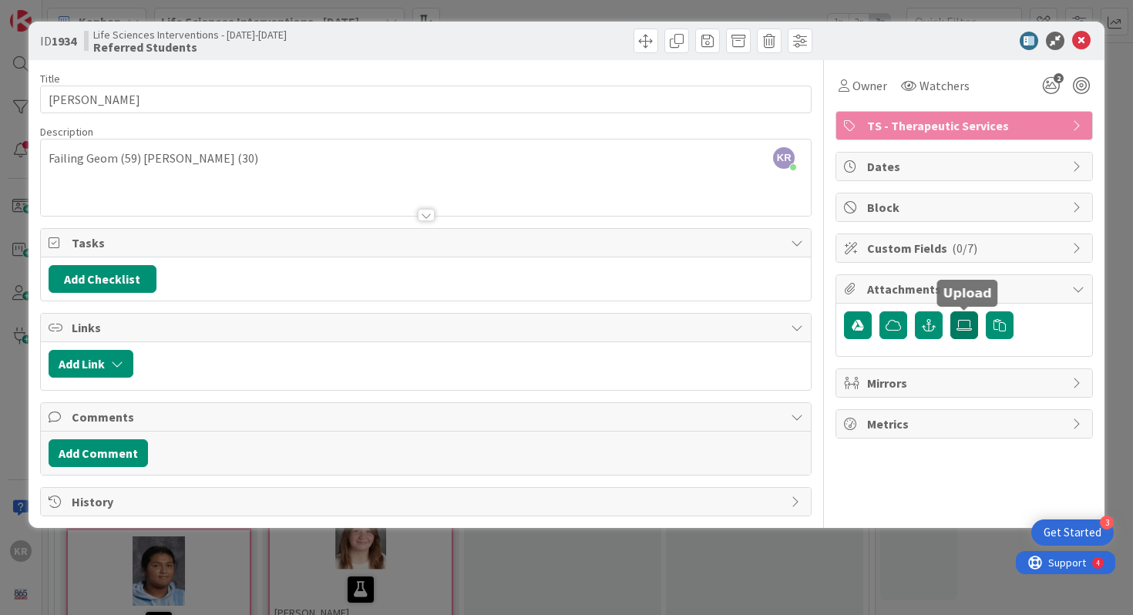
click at [967, 322] on icon at bounding box center [964, 325] width 15 height 12
click at [951, 312] on input "file" at bounding box center [951, 312] width 0 height 0
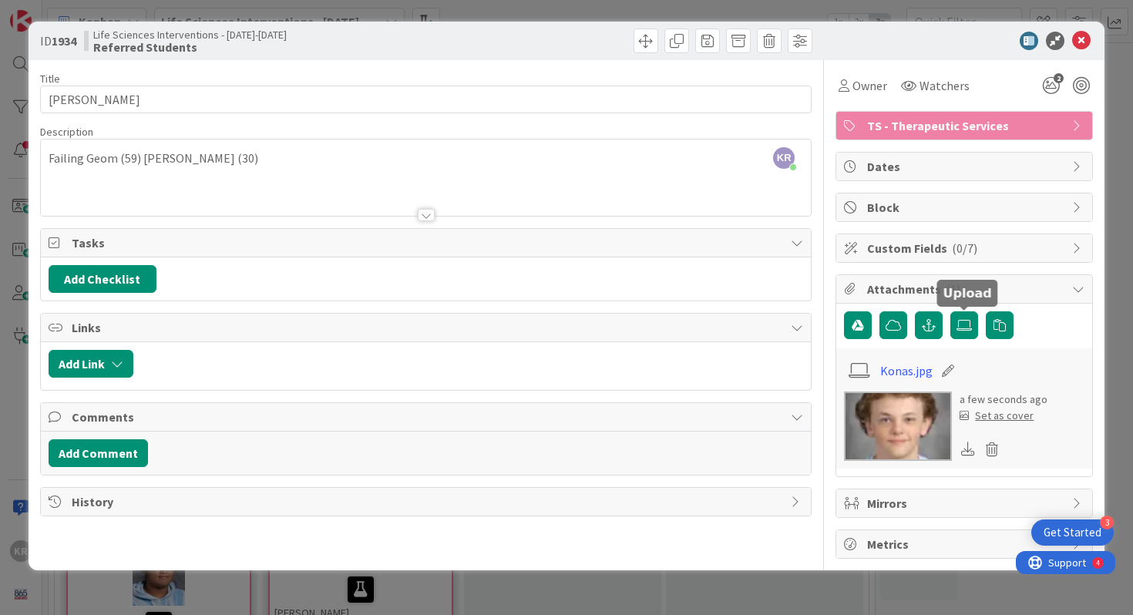
click at [995, 416] on div "Set as cover" at bounding box center [997, 416] width 74 height 16
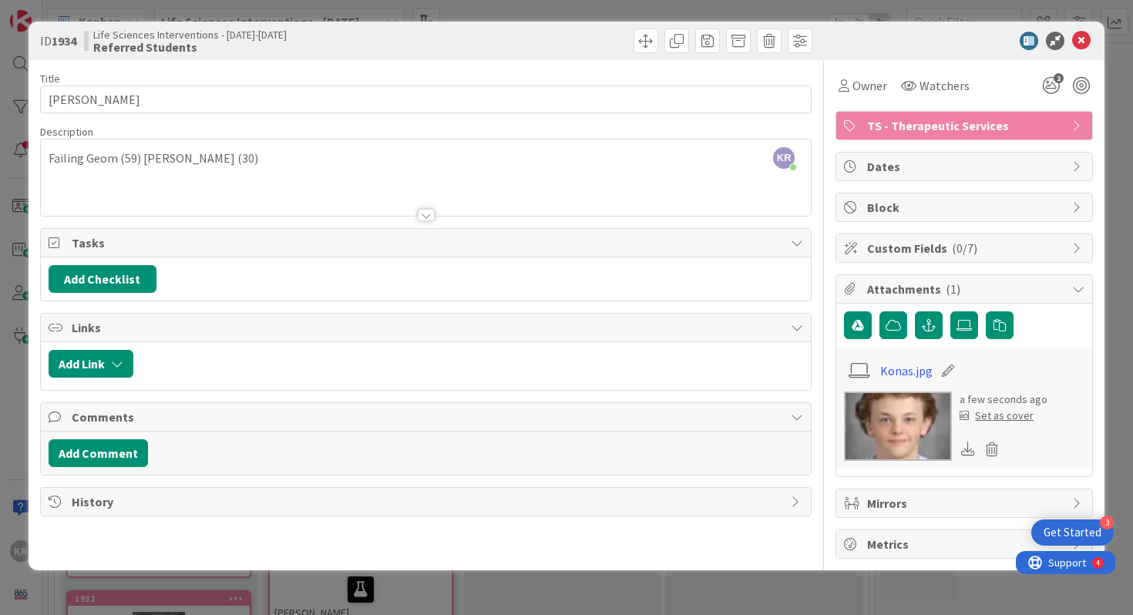
click at [8, 470] on div "ID 1934 Life Sciences Interventions - [DATE]-[DATE] Referred Students Title 12 …" at bounding box center [566, 307] width 1133 height 615
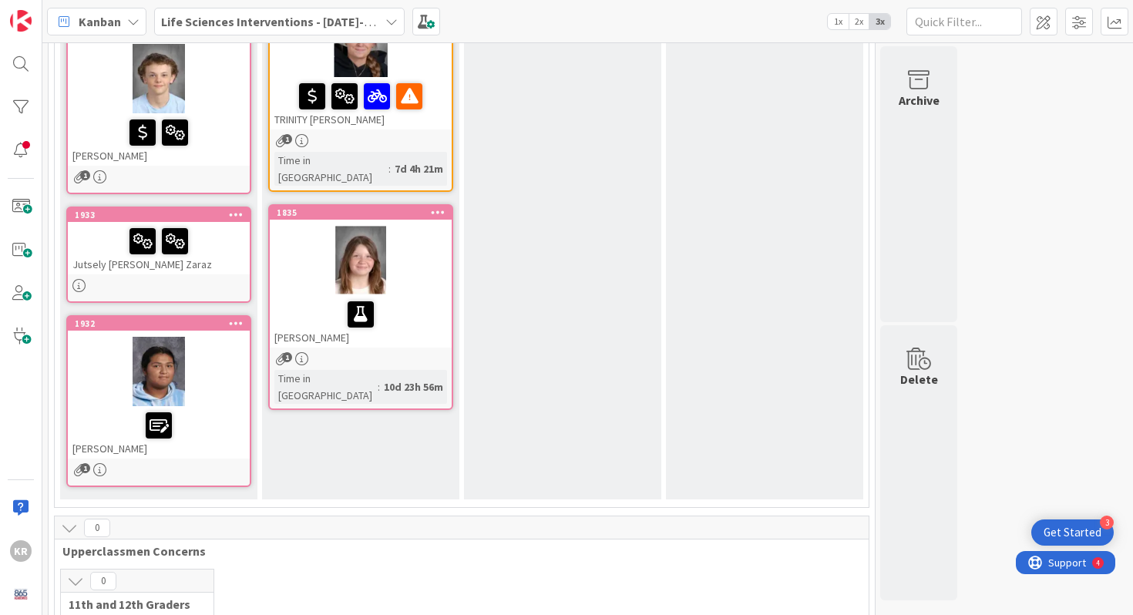
scroll to position [766, 0]
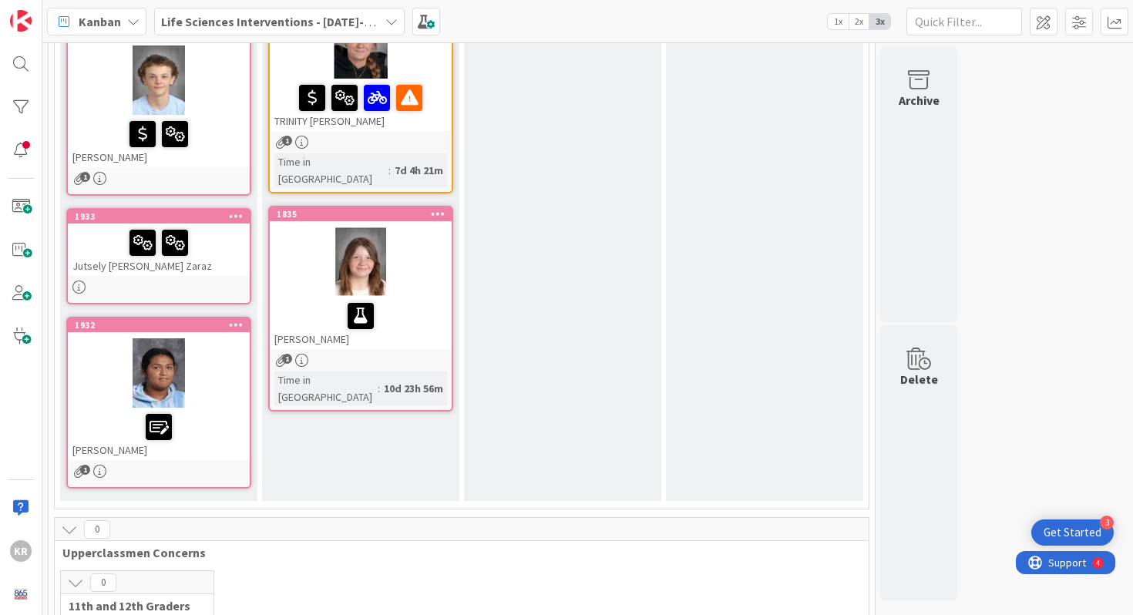
click at [224, 268] on div "Jutsely [PERSON_NAME] Zaraz" at bounding box center [159, 250] width 182 height 52
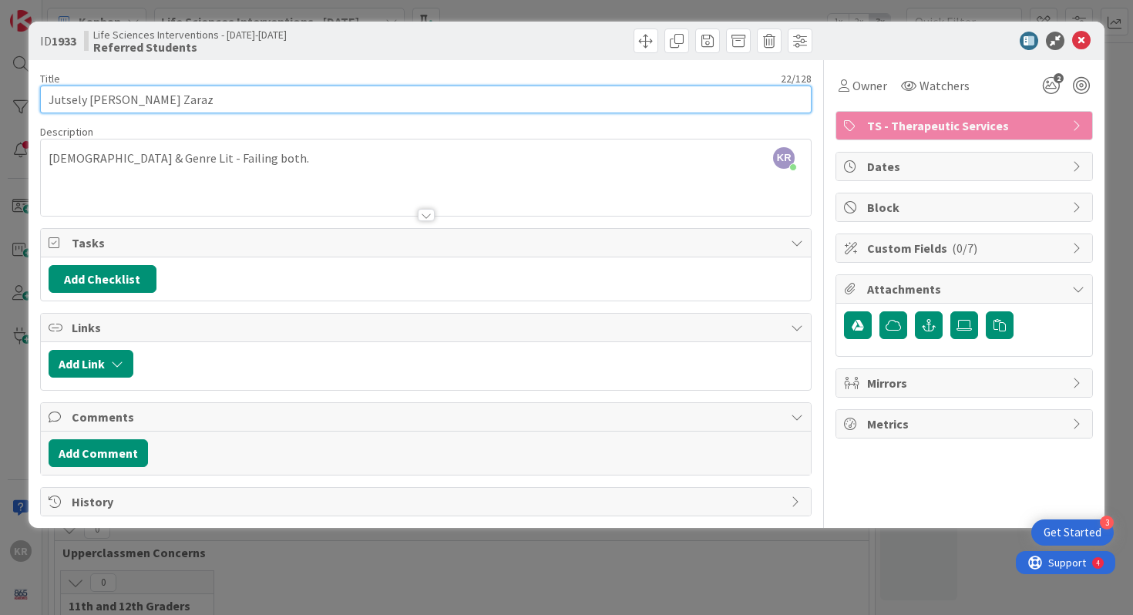
click at [149, 106] on input "Jutsely [PERSON_NAME] Zaraz" at bounding box center [426, 100] width 773 height 28
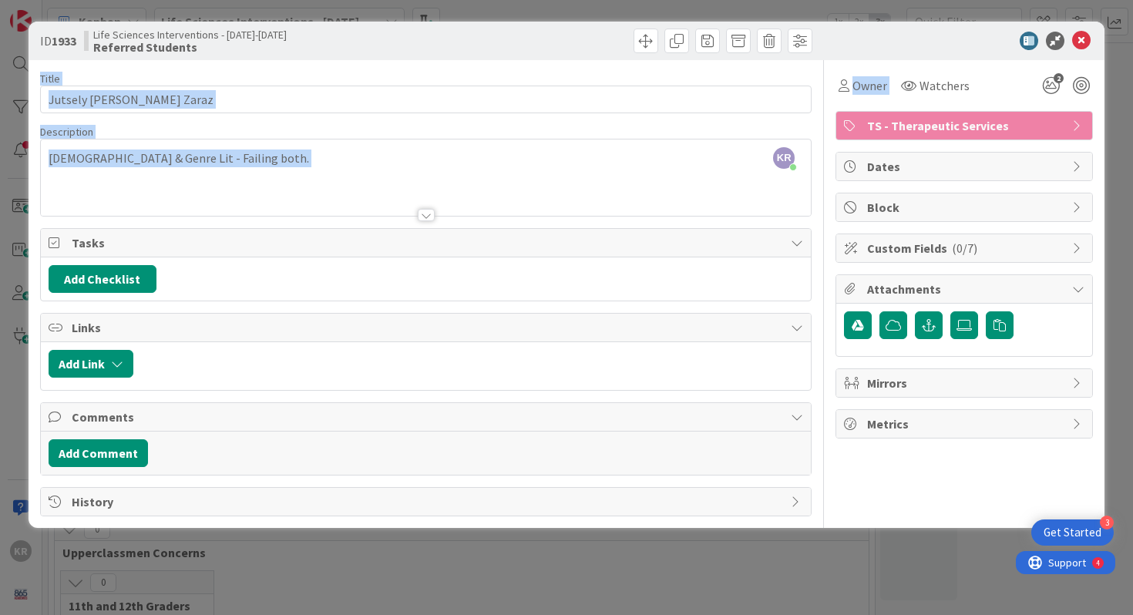
click at [985, 59] on div "ID 1933 Life Sciences Interventions - [DATE]-[DATE] Referred Students Title 22 …" at bounding box center [567, 275] width 1077 height 507
click at [975, 335] on label at bounding box center [965, 326] width 28 height 28
click at [951, 312] on input "file" at bounding box center [951, 312] width 0 height 0
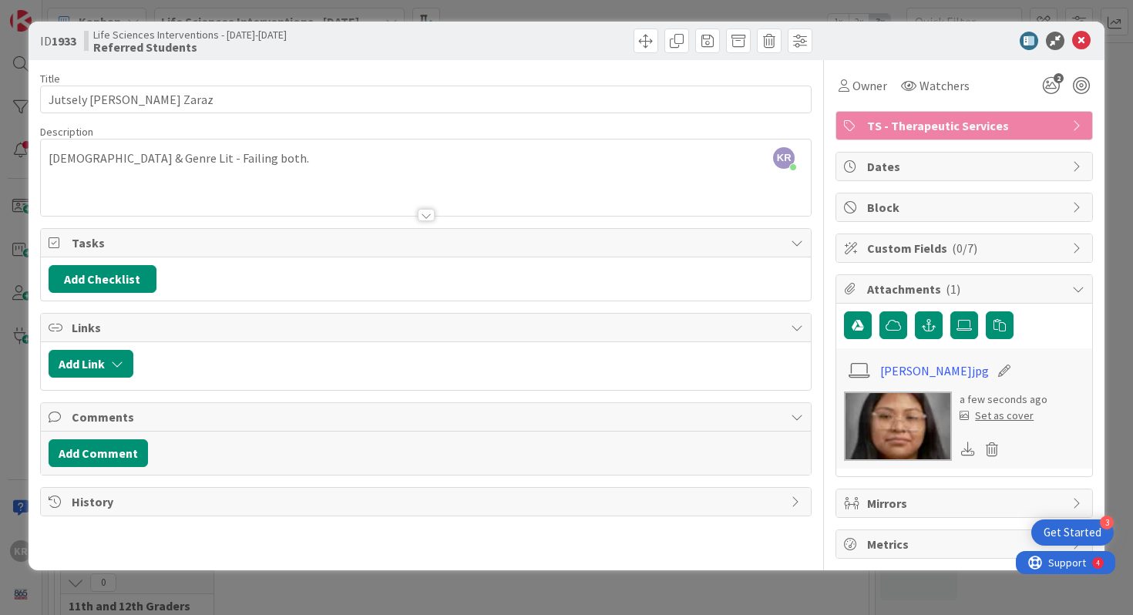
click at [1005, 423] on div "Set as cover" at bounding box center [997, 416] width 74 height 16
click at [1005, 416] on div "Set as cover" at bounding box center [997, 416] width 74 height 16
click at [1079, 46] on icon at bounding box center [1082, 41] width 19 height 19
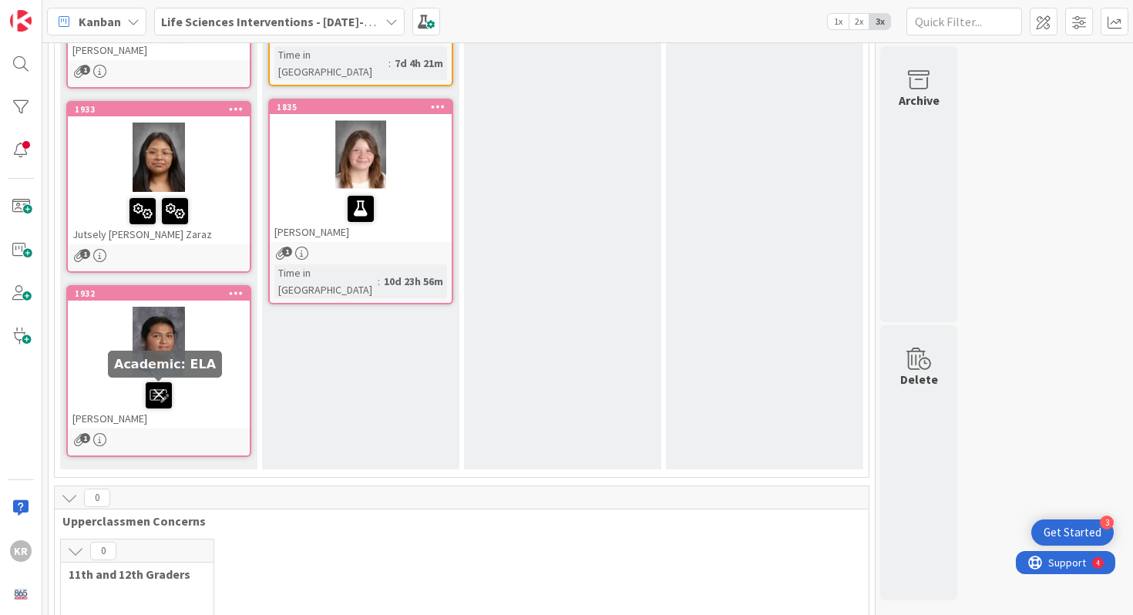
click at [164, 388] on icon at bounding box center [159, 394] width 26 height 25
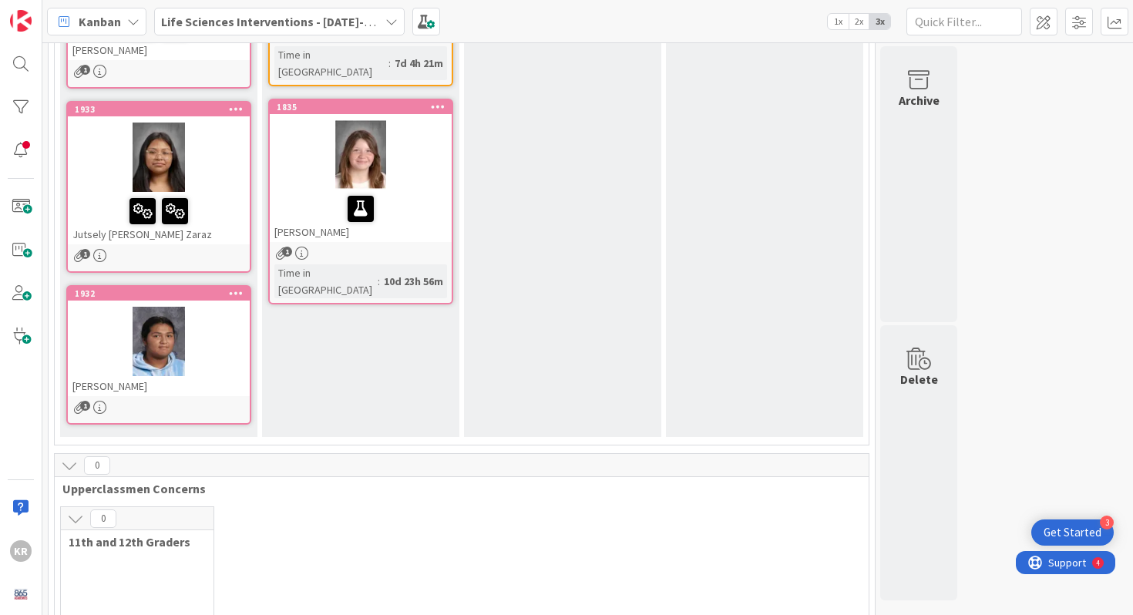
click at [144, 351] on div at bounding box center [159, 341] width 182 height 69
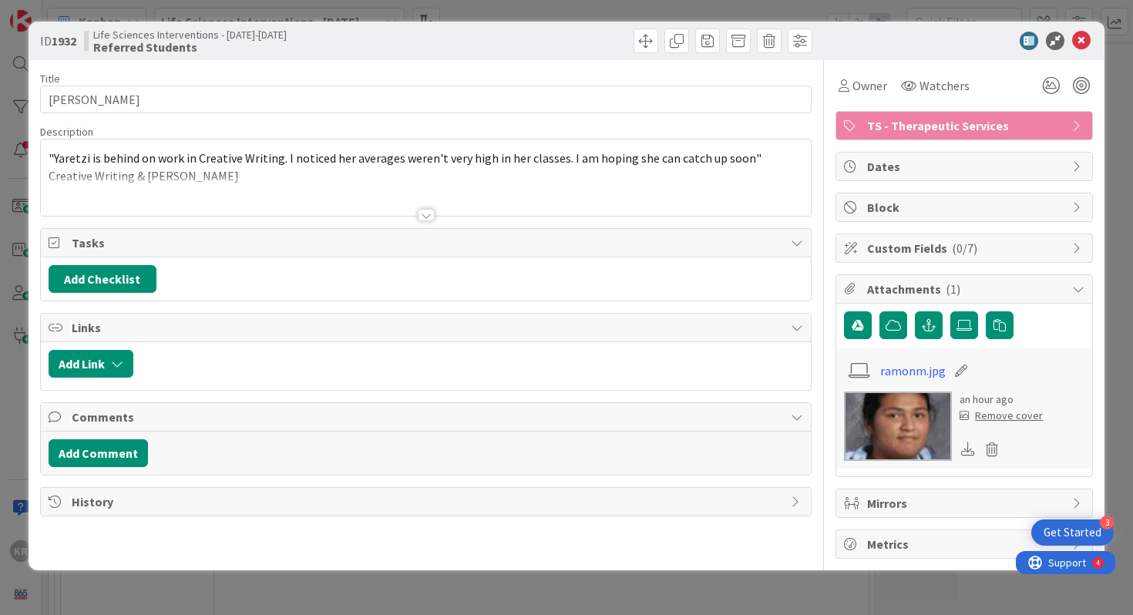
click at [530, 197] on div at bounding box center [426, 196] width 771 height 39
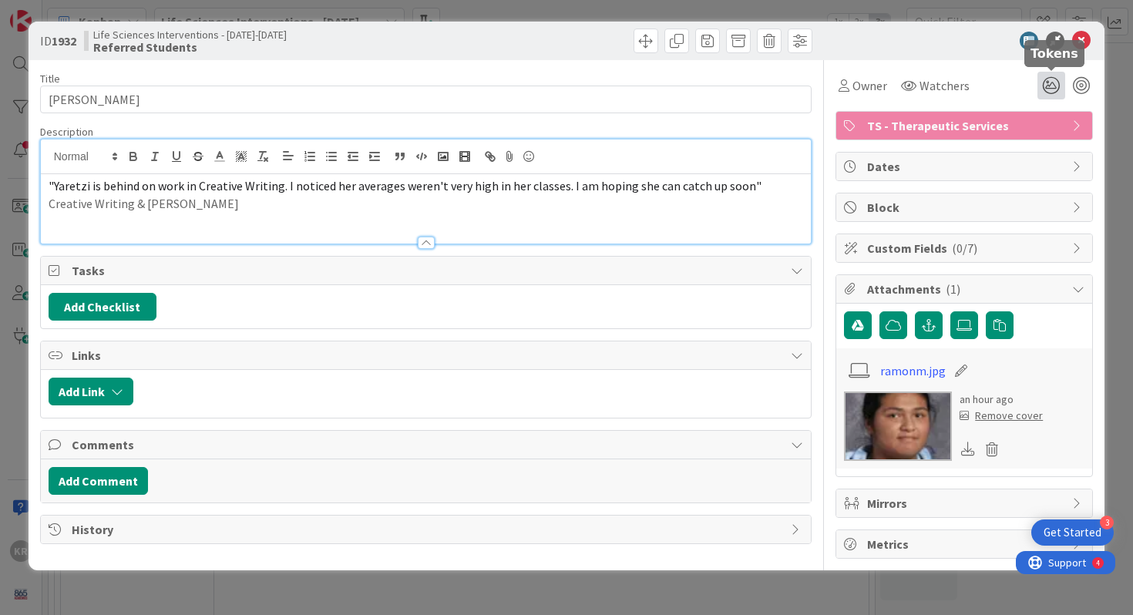
click at [1052, 85] on icon at bounding box center [1052, 86] width 28 height 28
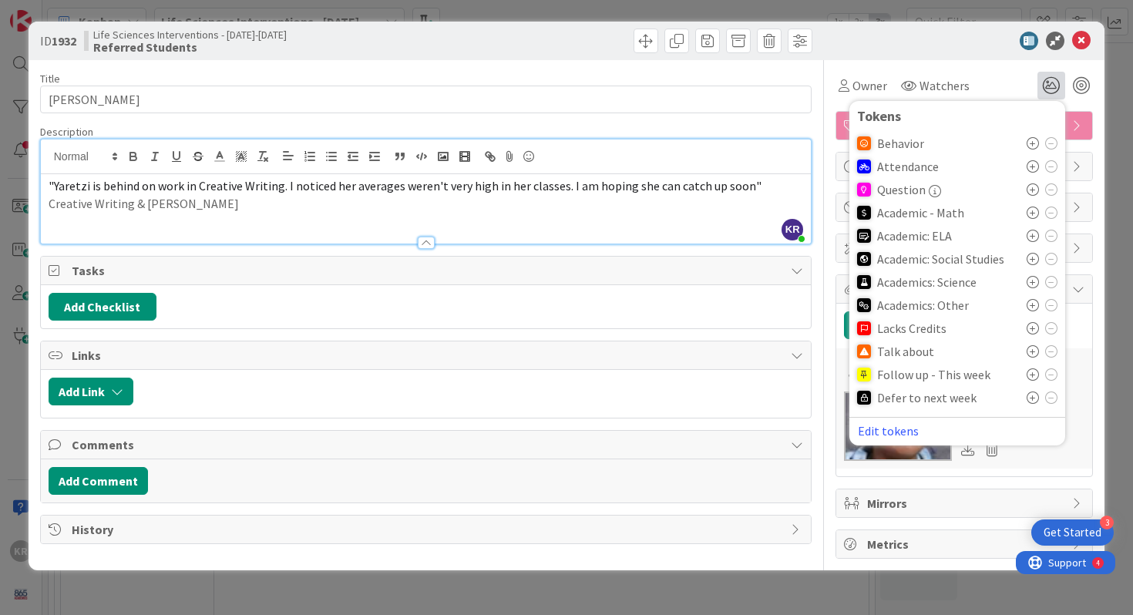
click at [1036, 234] on icon at bounding box center [1033, 236] width 12 height 12
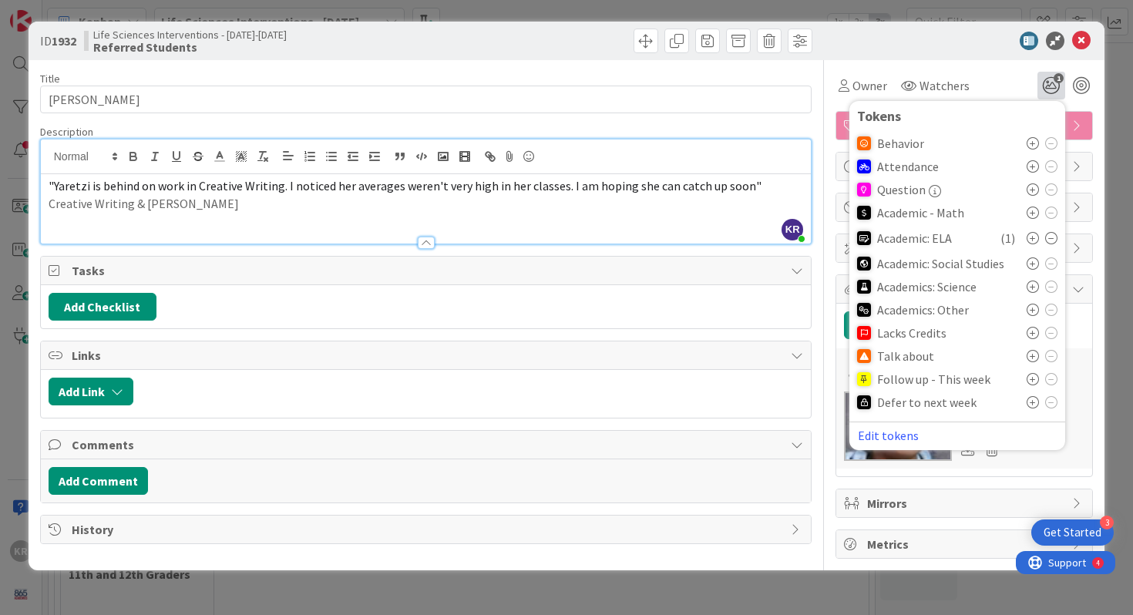
click at [348, 211] on p "Creative Writing & [PERSON_NAME]" at bounding box center [427, 204] width 756 height 18
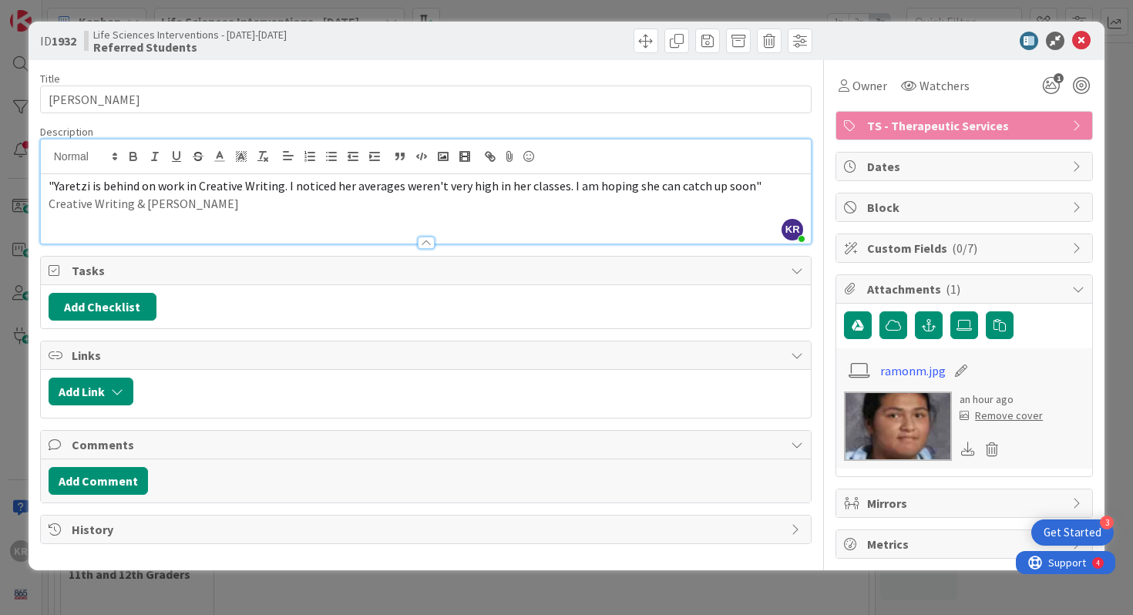
click at [46, 207] on div ""Yaretzi is behind on work in Creative Writing. I noticed her averages weren't …" at bounding box center [426, 208] width 771 height 69
click at [52, 182] on span ""Yaretzi is behind on work in Creative Writing. I noticed her averages weren't …" at bounding box center [405, 185] width 713 height 15
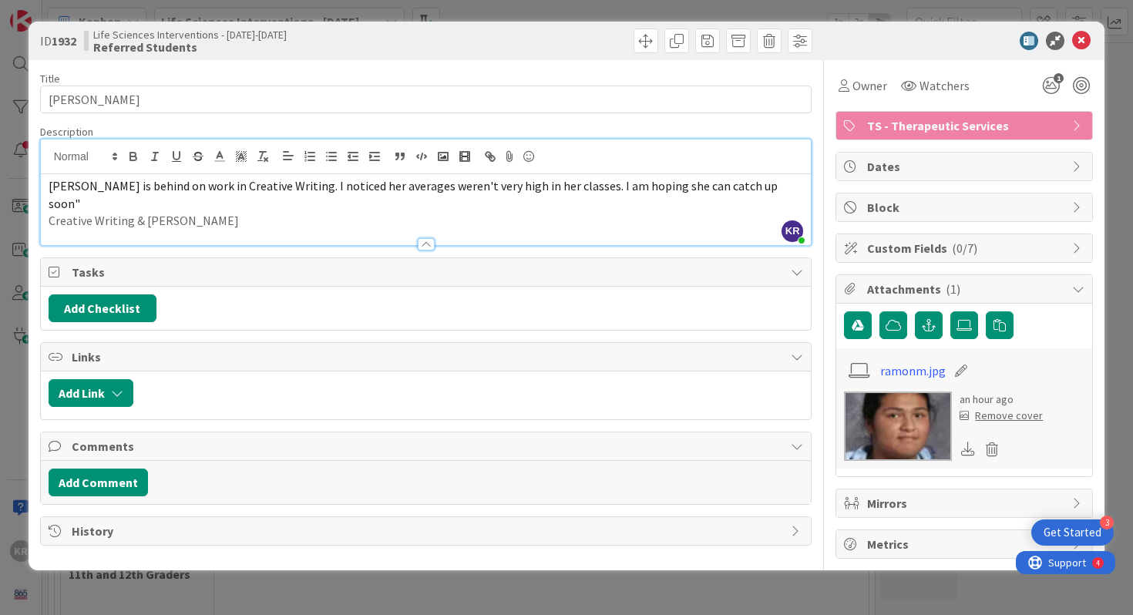
click at [762, 188] on p "[PERSON_NAME] is behind on work in Creative Writing. I noticed her averages wer…" at bounding box center [427, 194] width 756 height 35
click at [7, 376] on div "ID 1932 Life Sciences Interventions - [DATE]-[DATE] Referred Students Title 13 …" at bounding box center [566, 307] width 1133 height 615
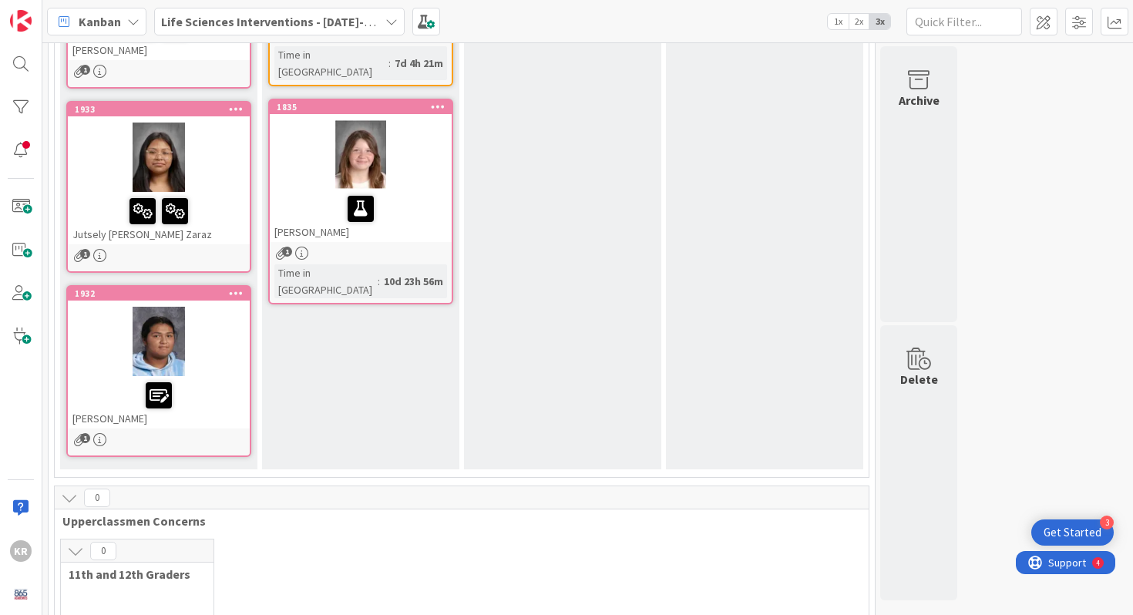
click at [249, 353] on link "1932 [PERSON_NAME] 1" at bounding box center [158, 371] width 185 height 172
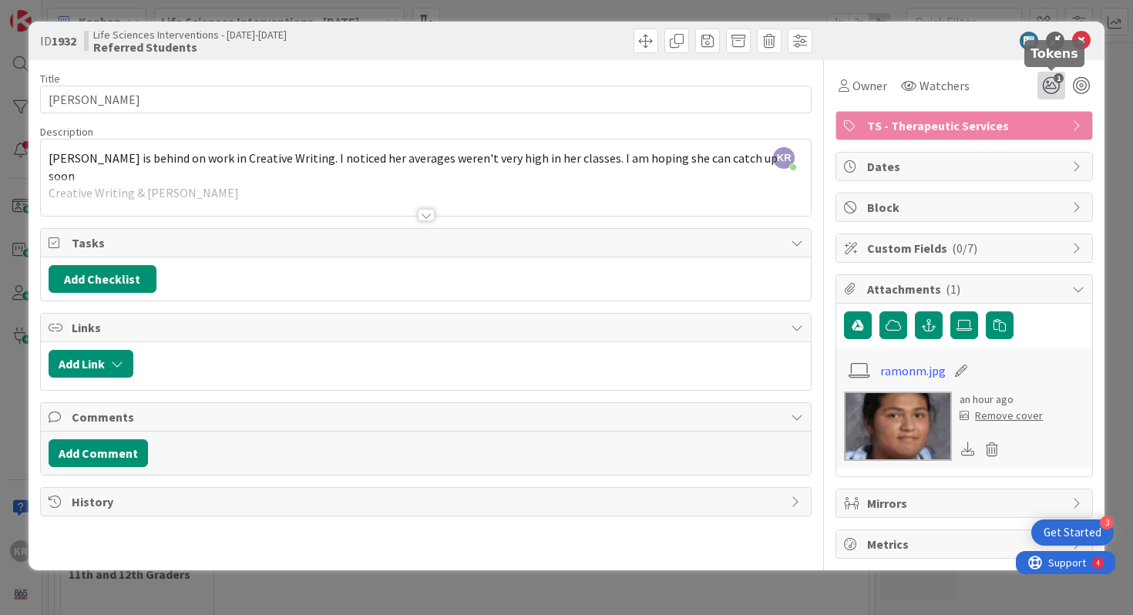
click at [1057, 86] on icon "1" at bounding box center [1052, 86] width 28 height 28
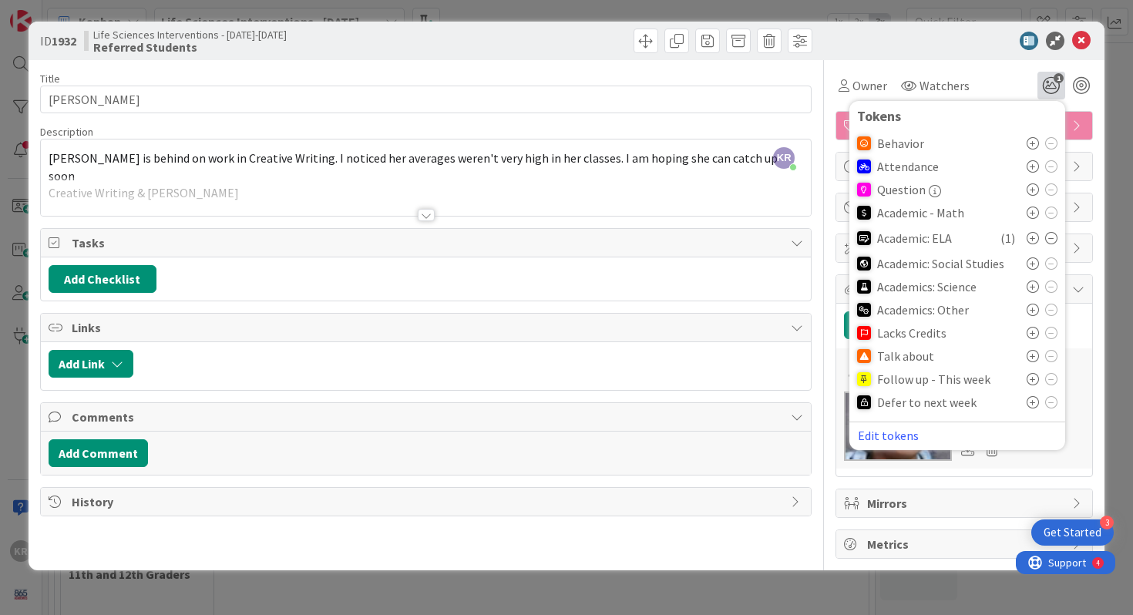
click at [10, 250] on div "ID 1932 Life Sciences Interventions - [DATE]-[DATE] Referred Students Title 13 …" at bounding box center [566, 307] width 1133 height 615
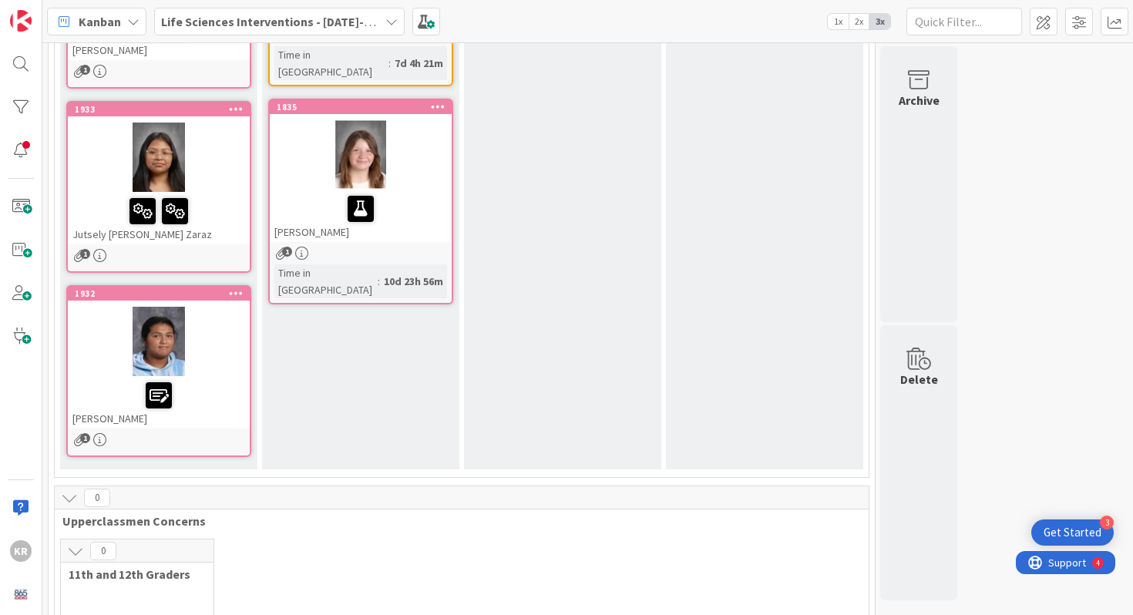
click at [94, 189] on div at bounding box center [159, 157] width 182 height 69
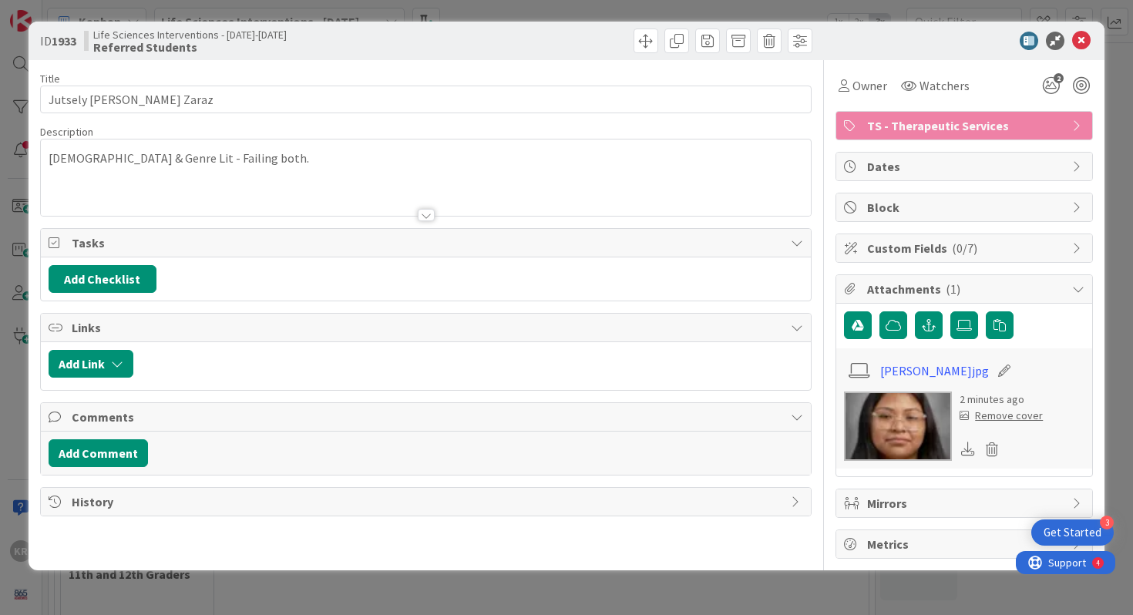
click at [992, 120] on span "TS - Therapeutic Services" at bounding box center [965, 125] width 197 height 19
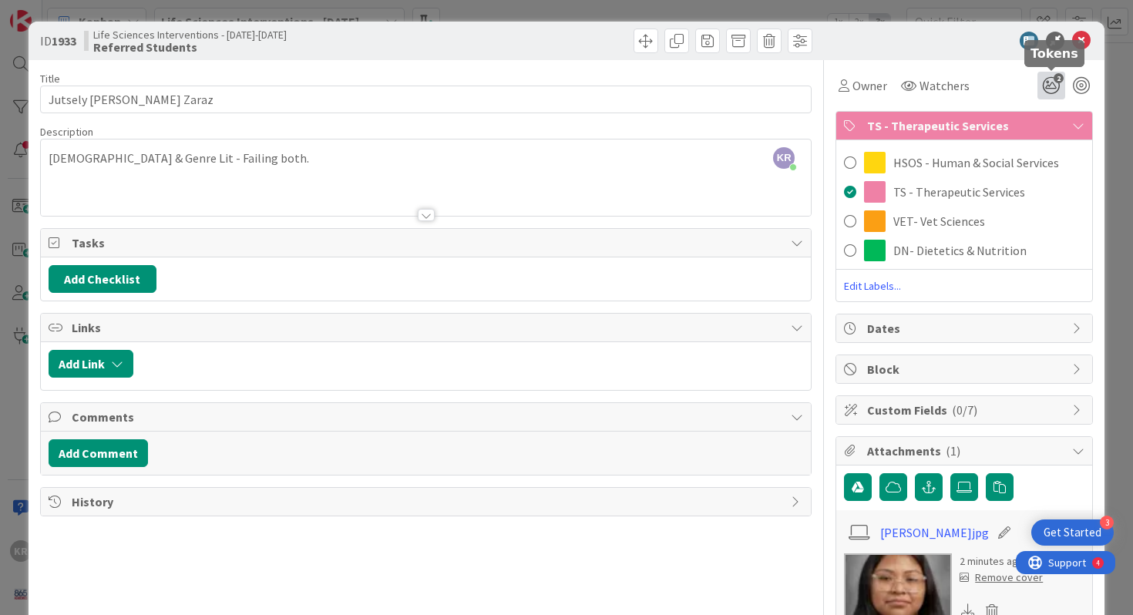
click at [1045, 79] on icon "2" at bounding box center [1052, 86] width 28 height 28
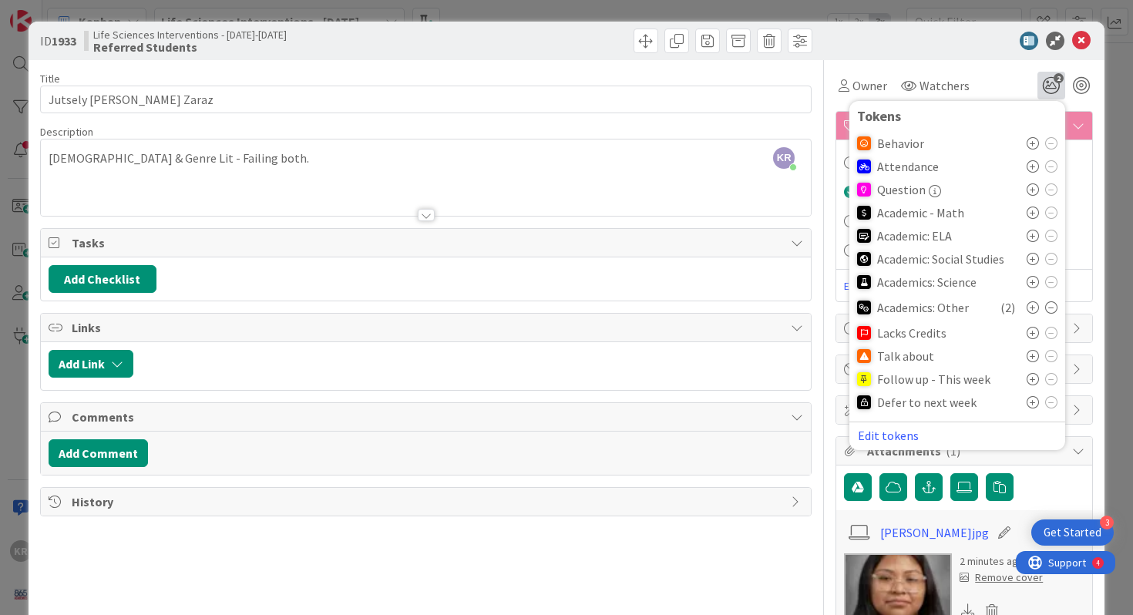
click at [673, 164] on div "KR [PERSON_NAME] just joined [DEMOGRAPHIC_DATA] & Genre Lit - Failing both." at bounding box center [426, 178] width 771 height 76
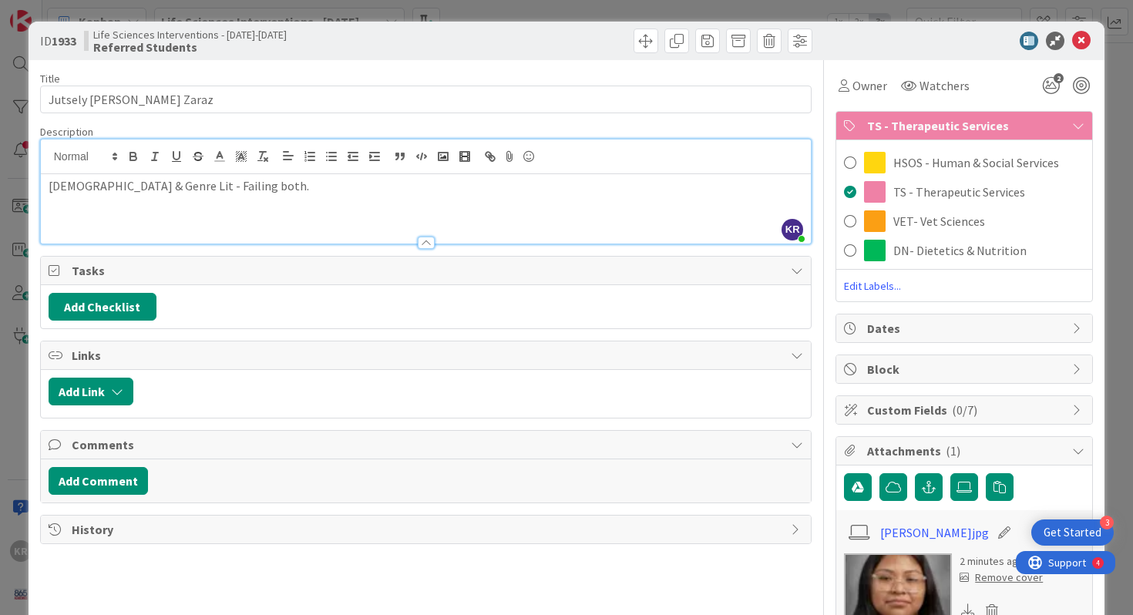
click at [41, 312] on div "Add Checklist" at bounding box center [426, 306] width 771 height 43
click at [26, 315] on div "ID 1933 Life Sciences Interventions - [DATE]-[DATE] Referred Students Title 22 …" at bounding box center [566, 307] width 1133 height 615
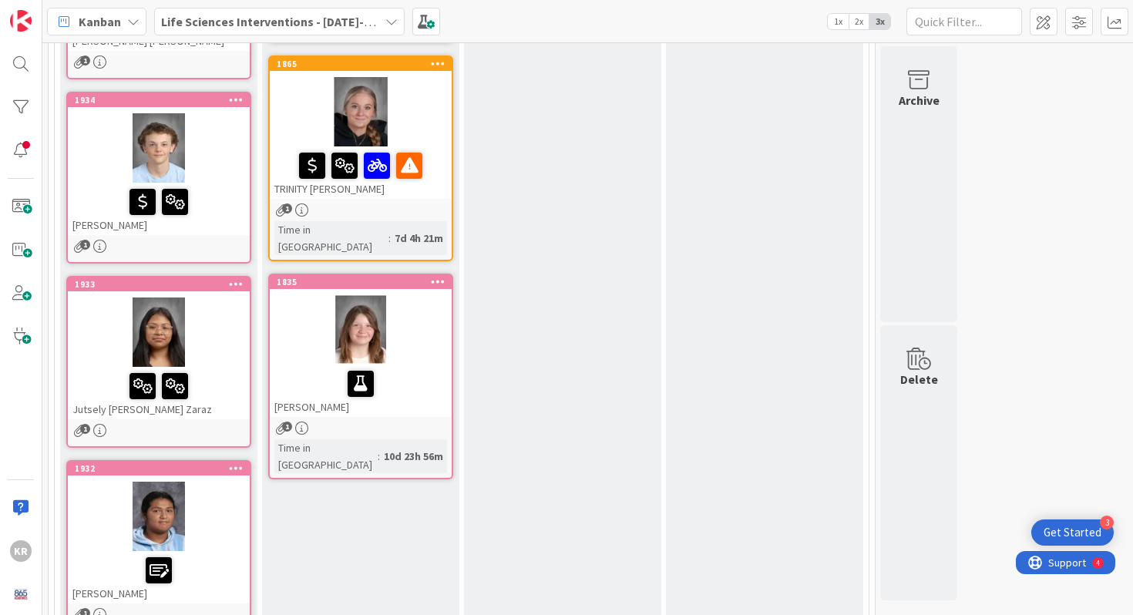
scroll to position [570, 0]
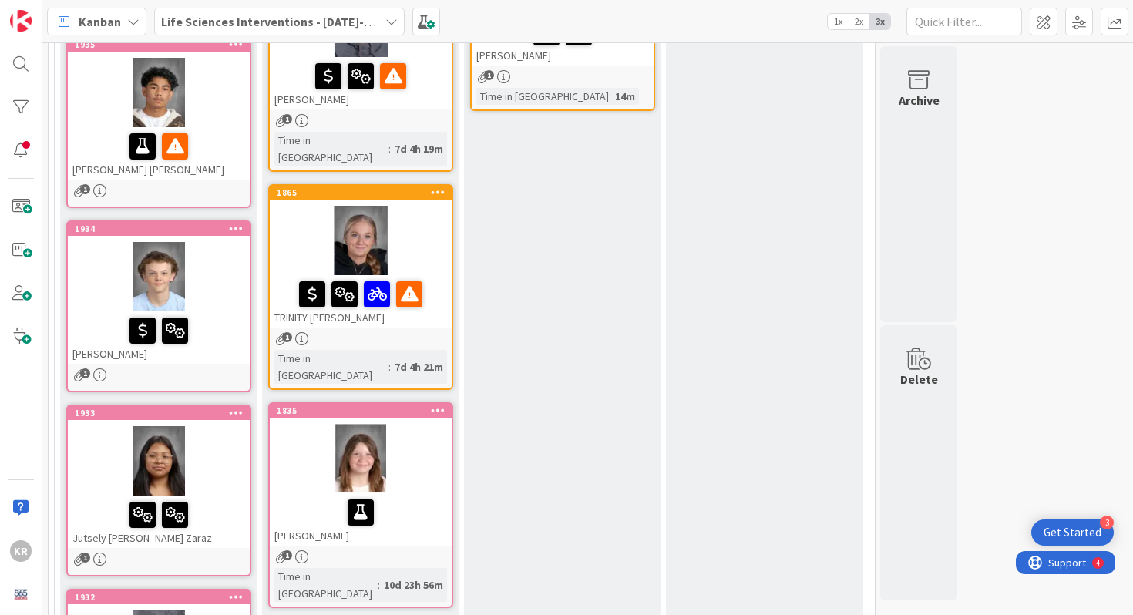
click at [220, 288] on div at bounding box center [159, 276] width 182 height 69
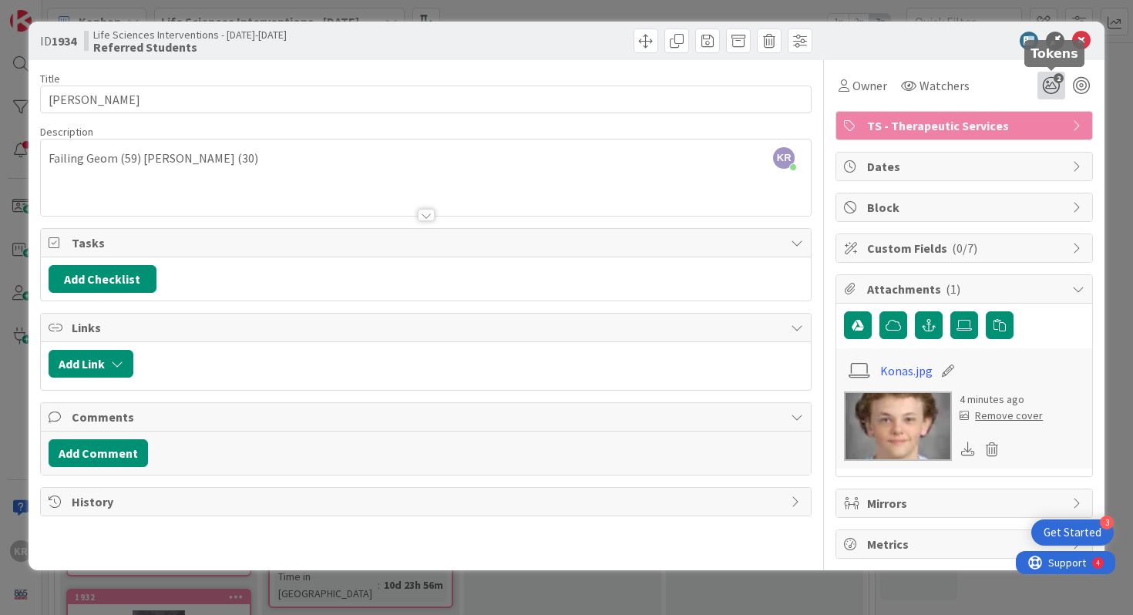
click at [1056, 84] on icon "2" at bounding box center [1052, 86] width 28 height 28
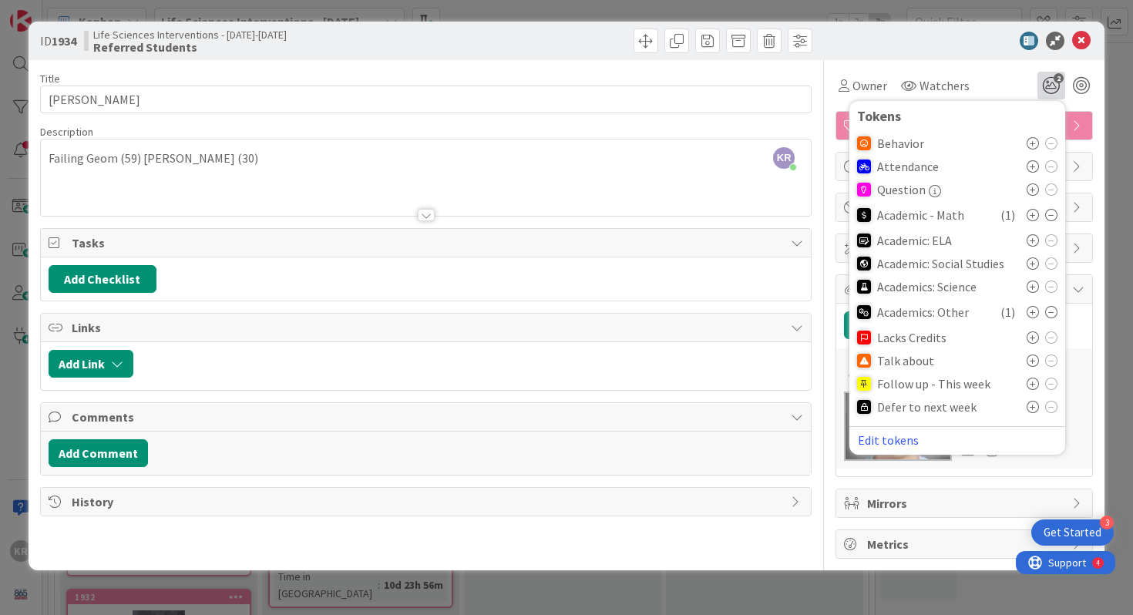
click at [1036, 359] on icon at bounding box center [1033, 361] width 12 height 12
click at [15, 322] on div "ID 1934 Life Sciences Interventions - [DATE]-[DATE] Referred Students Title 12 …" at bounding box center [566, 307] width 1133 height 615
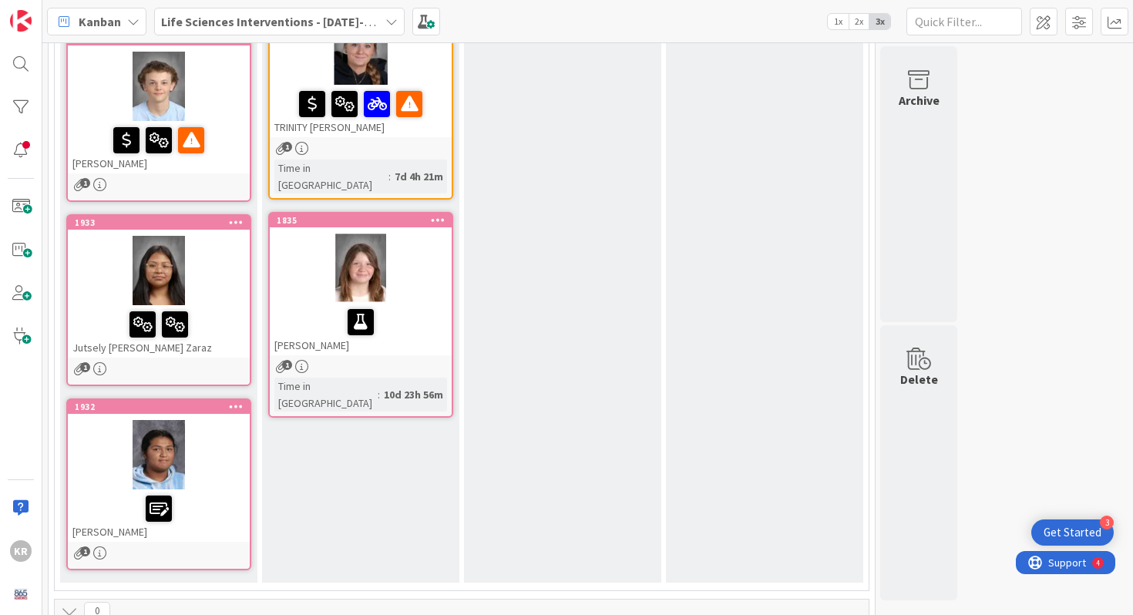
scroll to position [768, 0]
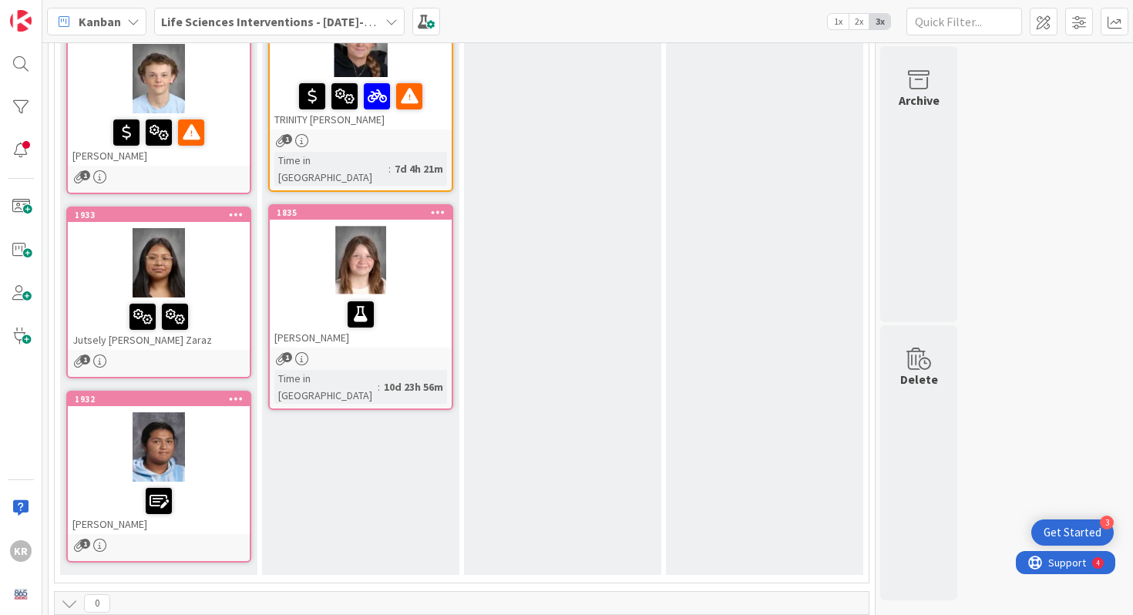
click at [215, 336] on div "Jutsely [PERSON_NAME] Zaraz" at bounding box center [159, 324] width 182 height 52
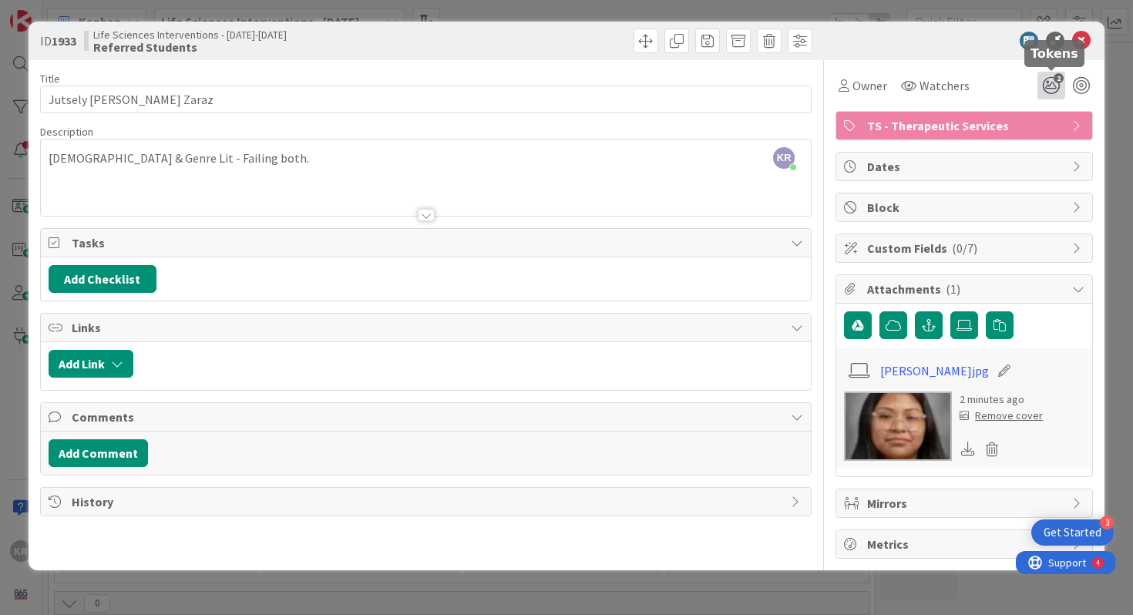
click at [1047, 87] on icon "2" at bounding box center [1052, 86] width 28 height 28
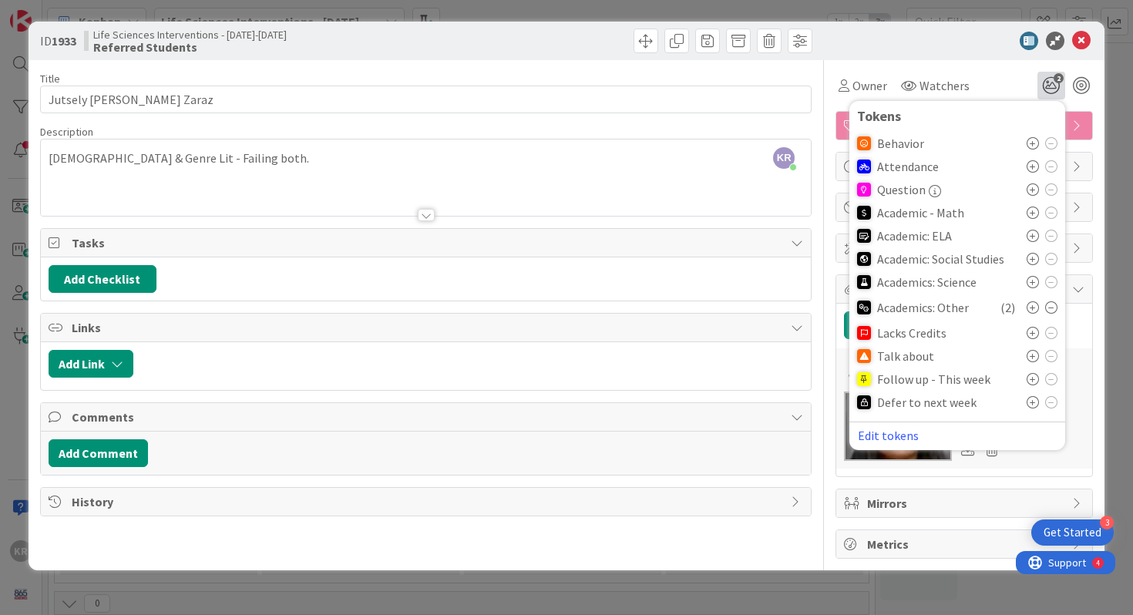
click at [1025, 358] on div "Talk about" at bounding box center [957, 356] width 200 height 23
click at [1032, 358] on icon at bounding box center [1033, 356] width 12 height 12
click at [26, 393] on div "ID 1933 Life Sciences Interventions - [DATE]-[DATE] Referred Students Title 22 …" at bounding box center [566, 307] width 1133 height 615
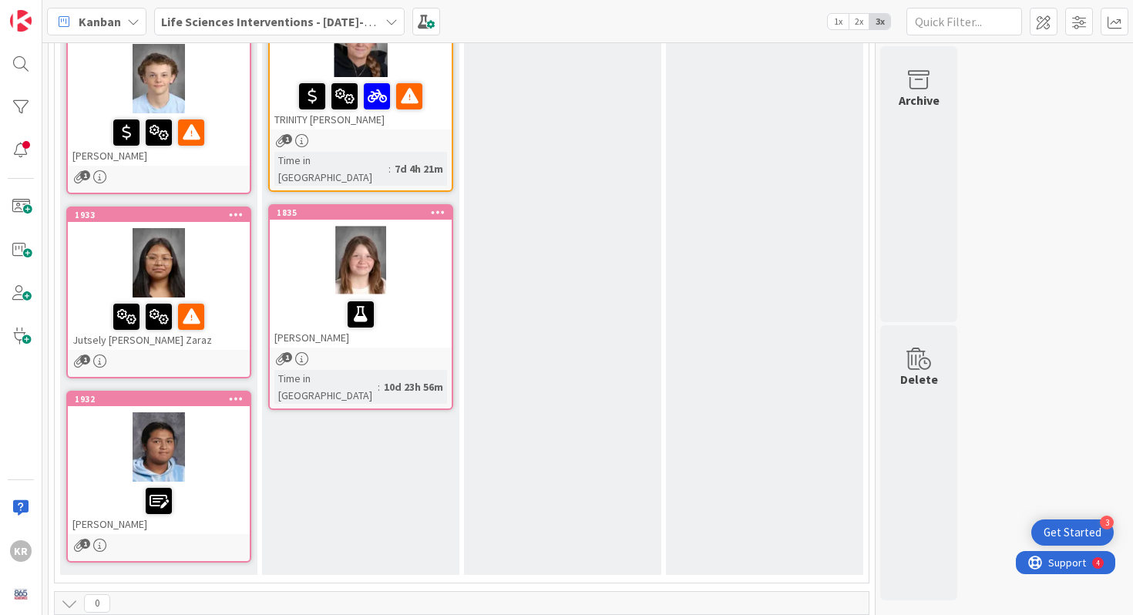
click at [194, 459] on div at bounding box center [159, 447] width 182 height 69
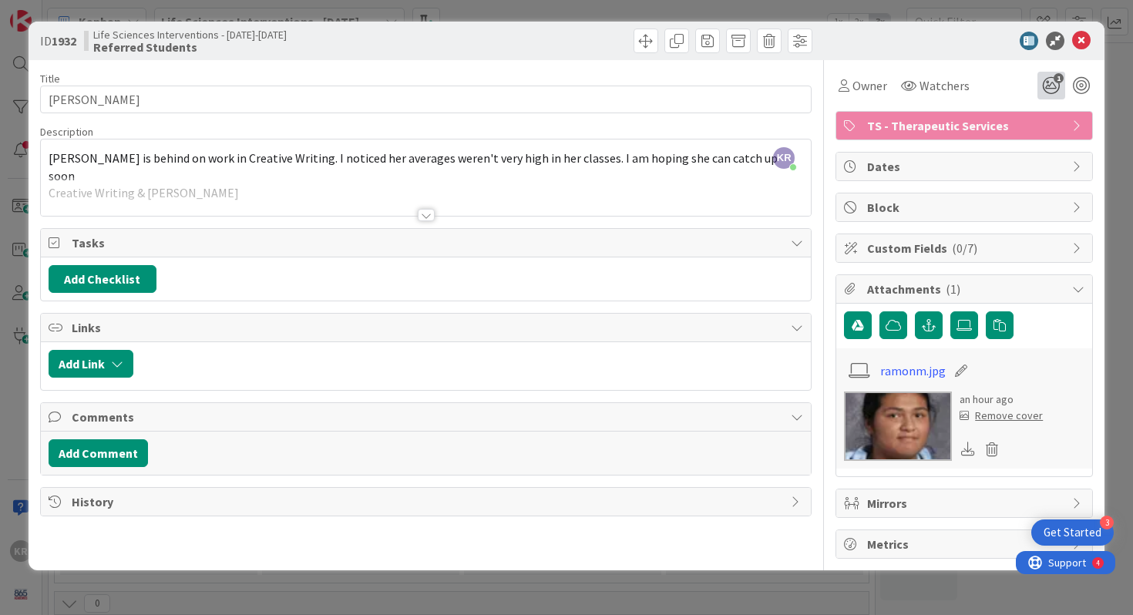
click at [1043, 83] on icon "1" at bounding box center [1052, 86] width 28 height 28
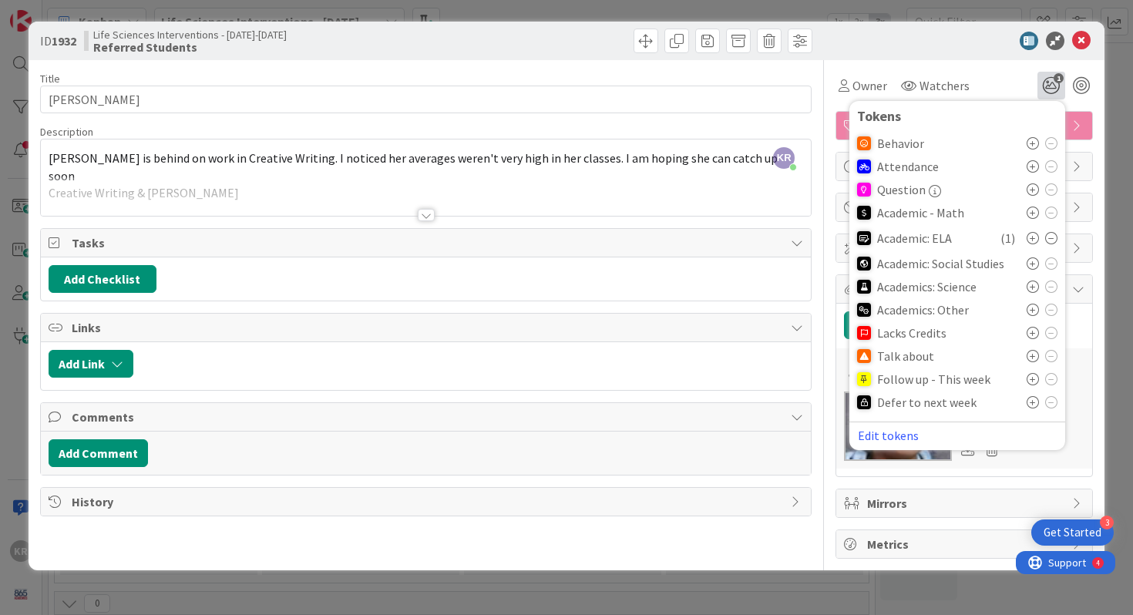
click at [1031, 357] on icon at bounding box center [1033, 356] width 12 height 12
click at [12, 436] on div "ID 1932 Life Sciences Interventions - [DATE]-[DATE] Referred Students Title 13 …" at bounding box center [566, 307] width 1133 height 615
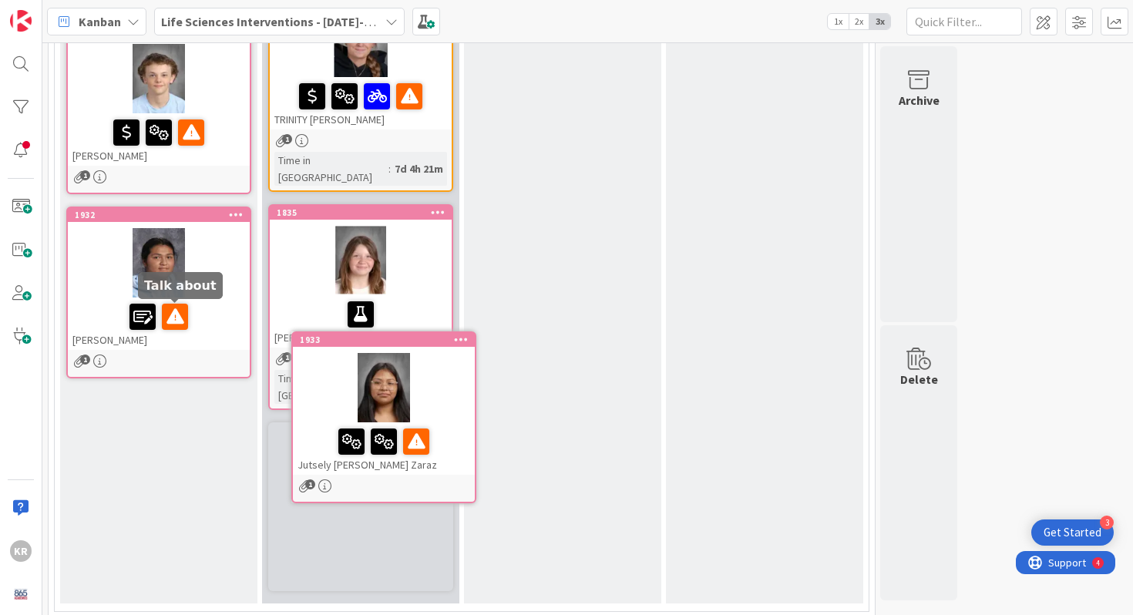
scroll to position [771, 0]
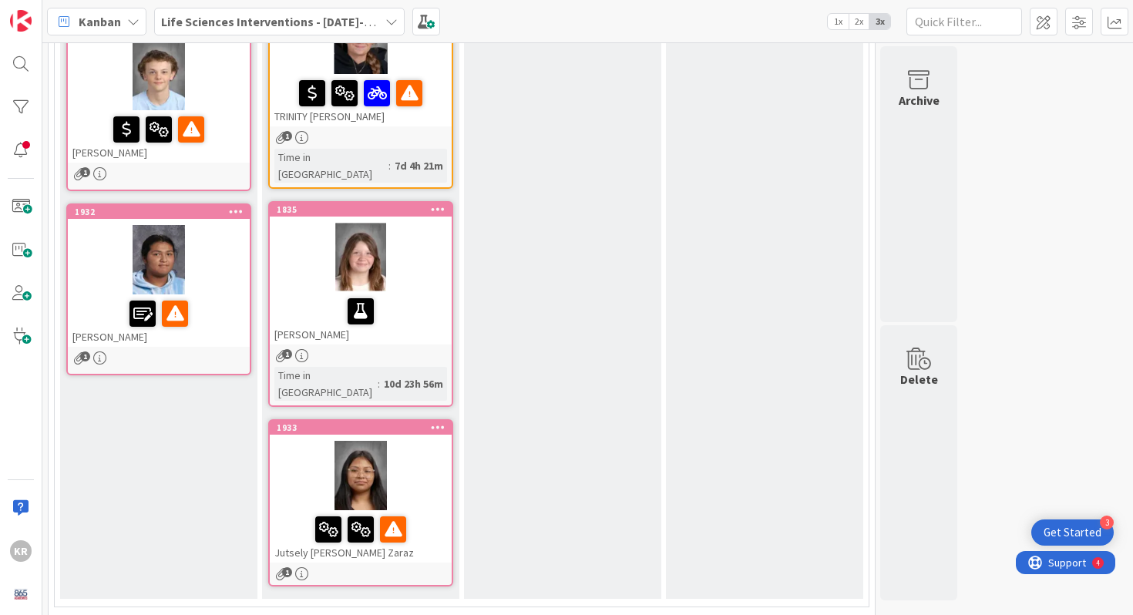
drag, startPoint x: 168, startPoint y: 201, endPoint x: 364, endPoint y: 199, distance: 195.9
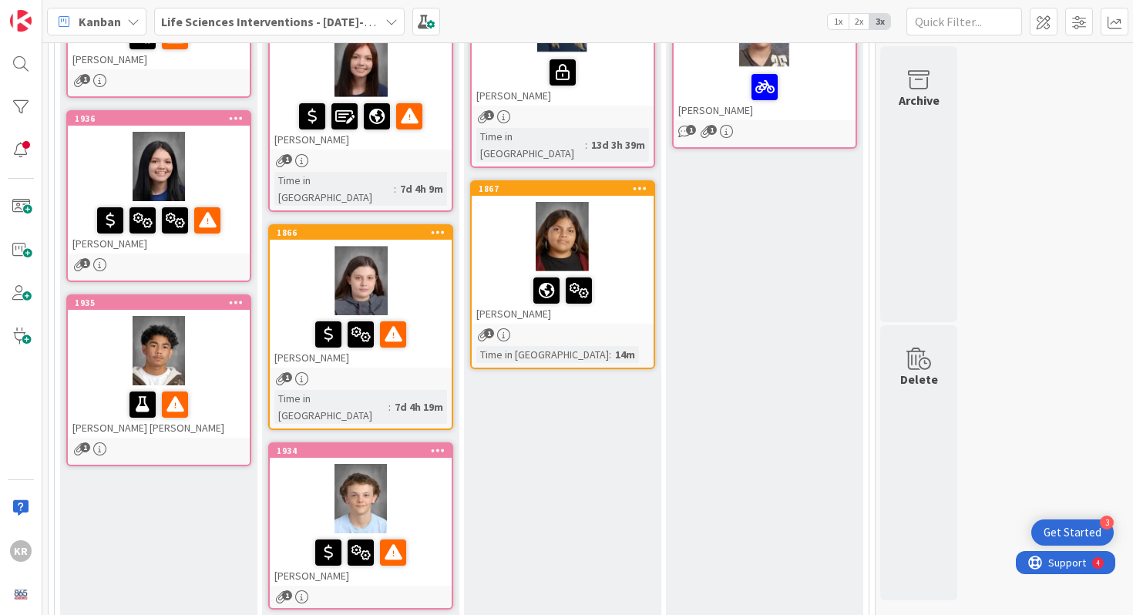
scroll to position [260, 0]
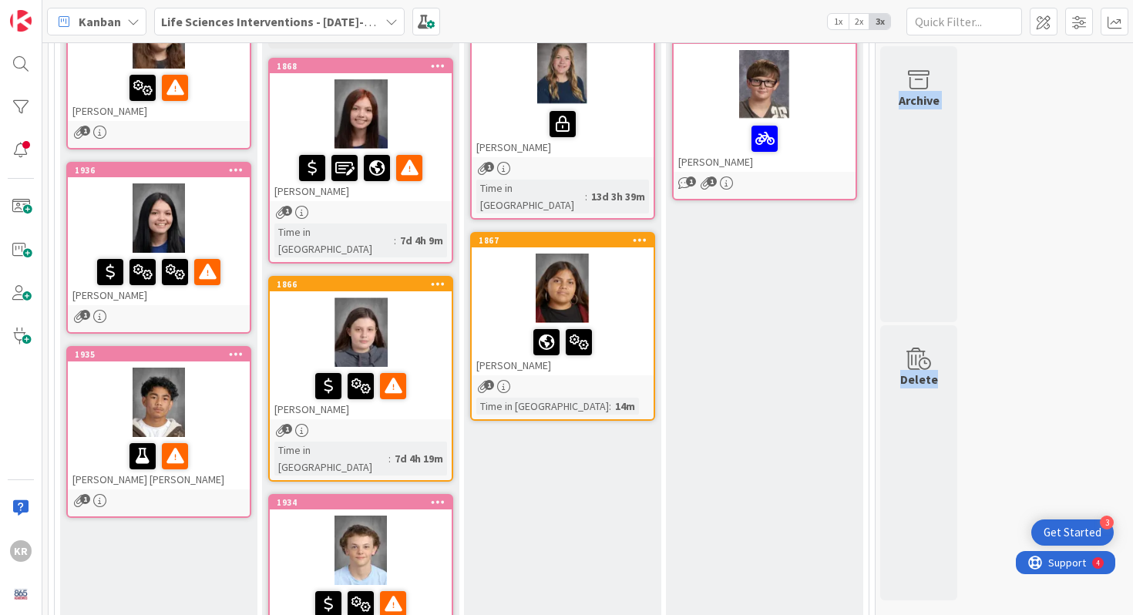
drag, startPoint x: 177, startPoint y: 252, endPoint x: 359, endPoint y: 253, distance: 182.7
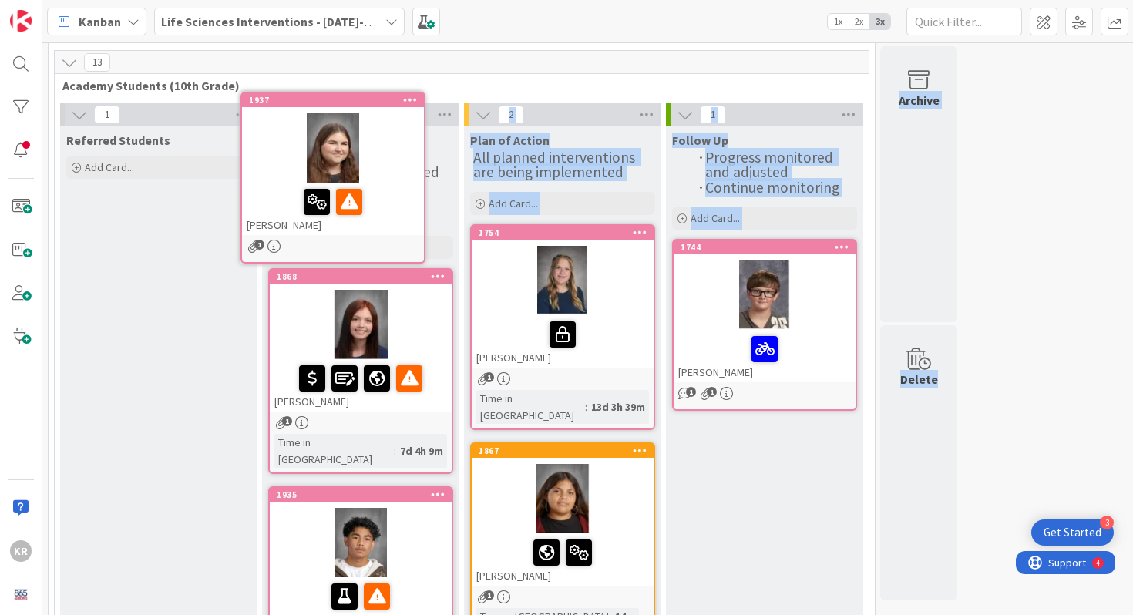
scroll to position [0, 0]
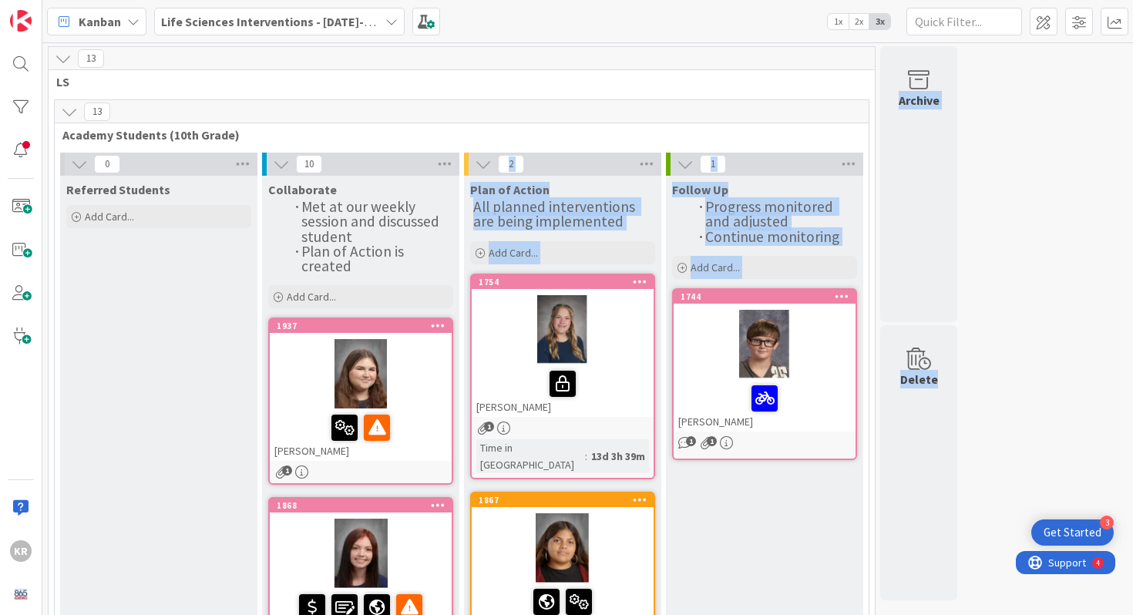
click at [505, 355] on div at bounding box center [563, 329] width 182 height 69
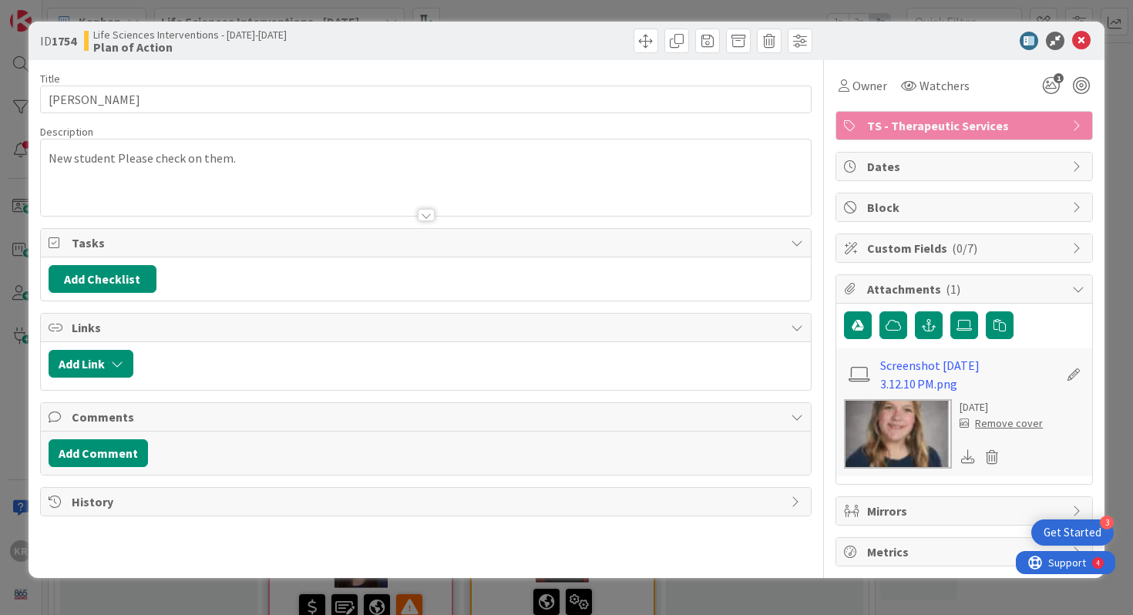
click at [0, 237] on div "ID 1754 Life Sciences Interventions - [DATE]-[DATE] Plan of Action Title 13 / 1…" at bounding box center [566, 307] width 1133 height 615
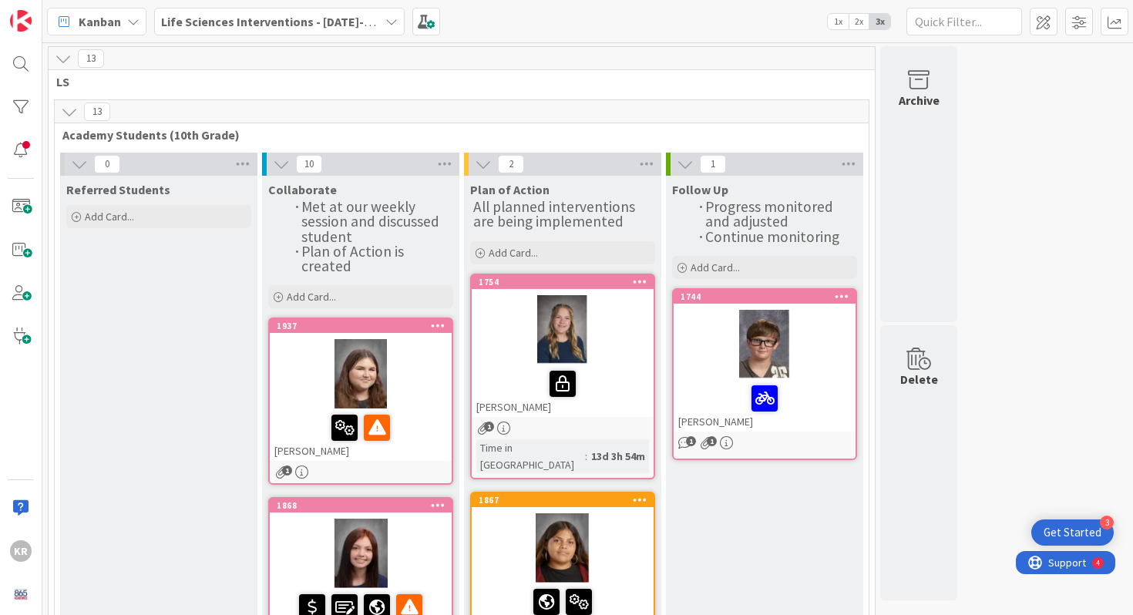
click at [497, 514] on div at bounding box center [563, 548] width 182 height 69
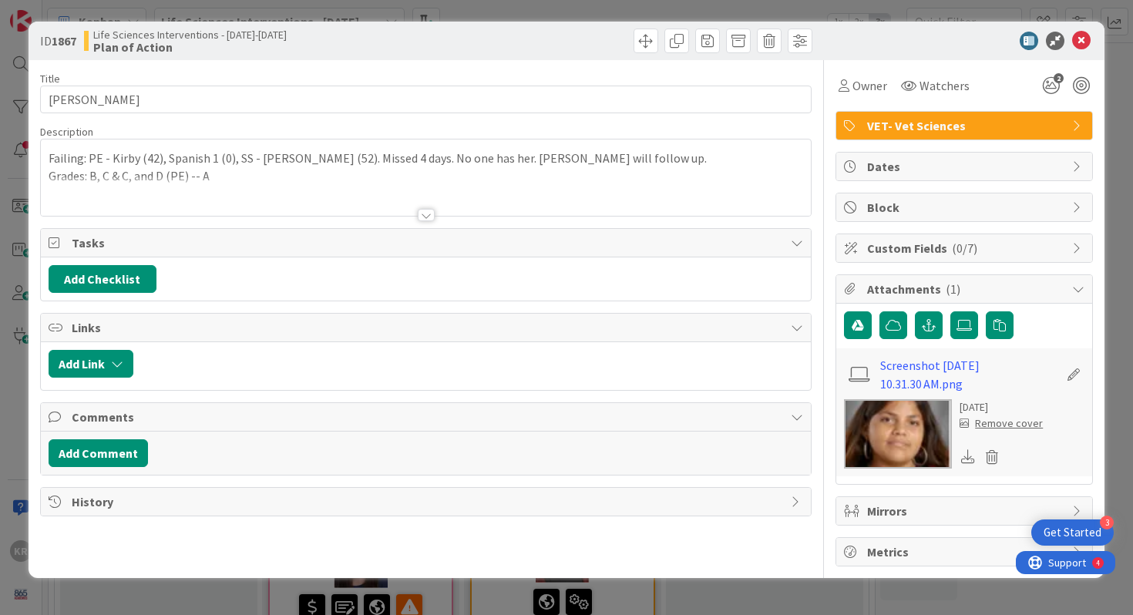
click at [0, 301] on div "ID 1867 Life Sciences Interventions - [DATE]-[DATE] Plan of Action Title 17 / 1…" at bounding box center [566, 307] width 1133 height 615
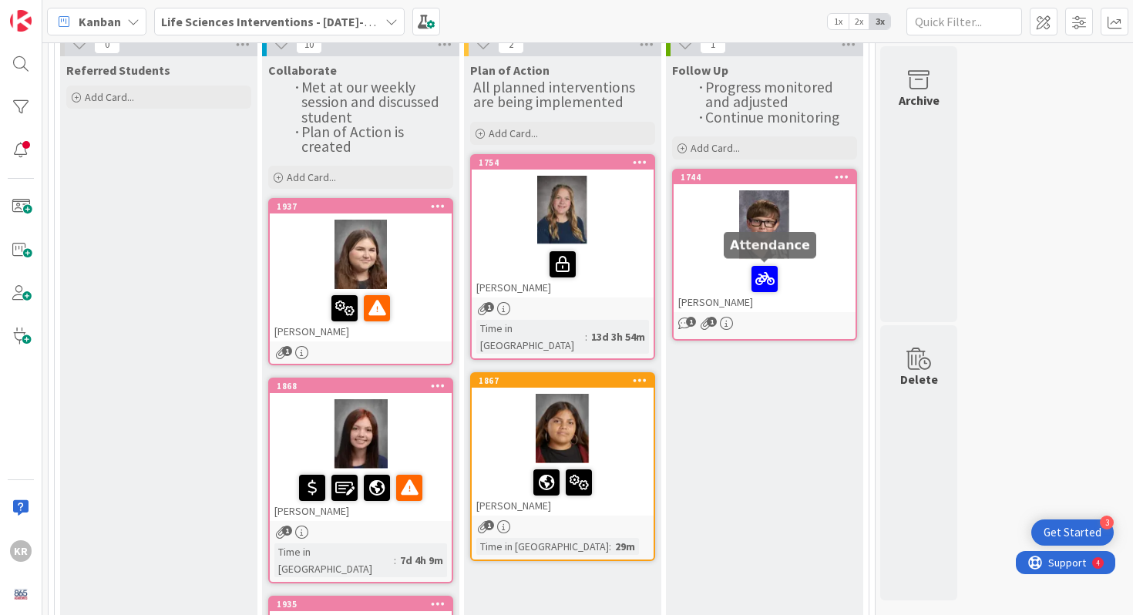
click at [726, 240] on div at bounding box center [765, 224] width 182 height 69
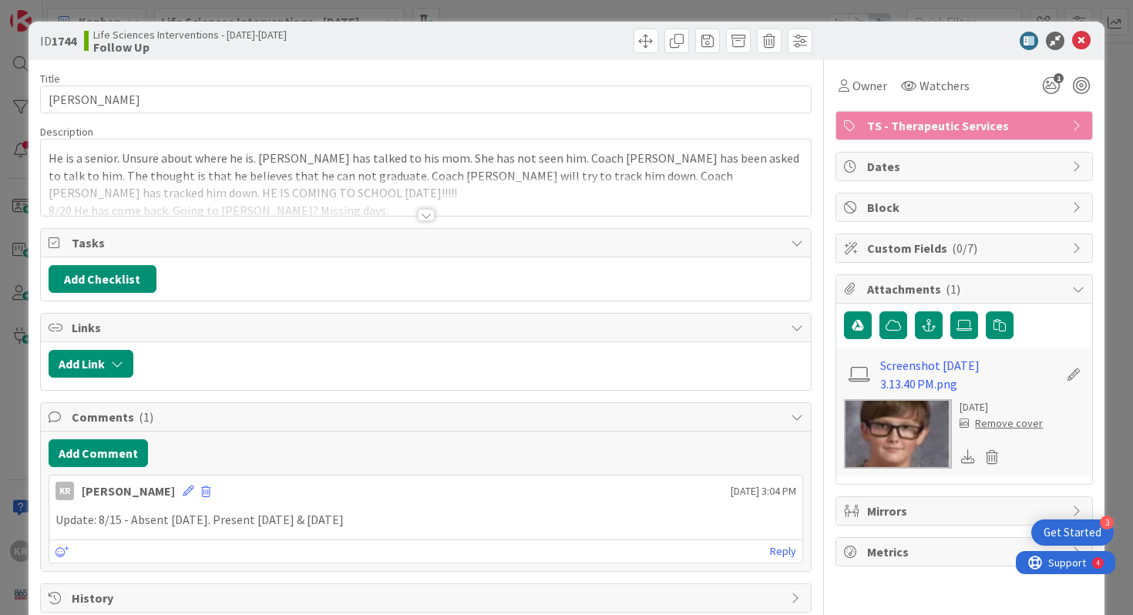
click at [24, 311] on div "ID 1744 Life Sciences Interventions - [DATE]-[DATE] Follow Up Title 11 / 128 [P…" at bounding box center [566, 307] width 1133 height 615
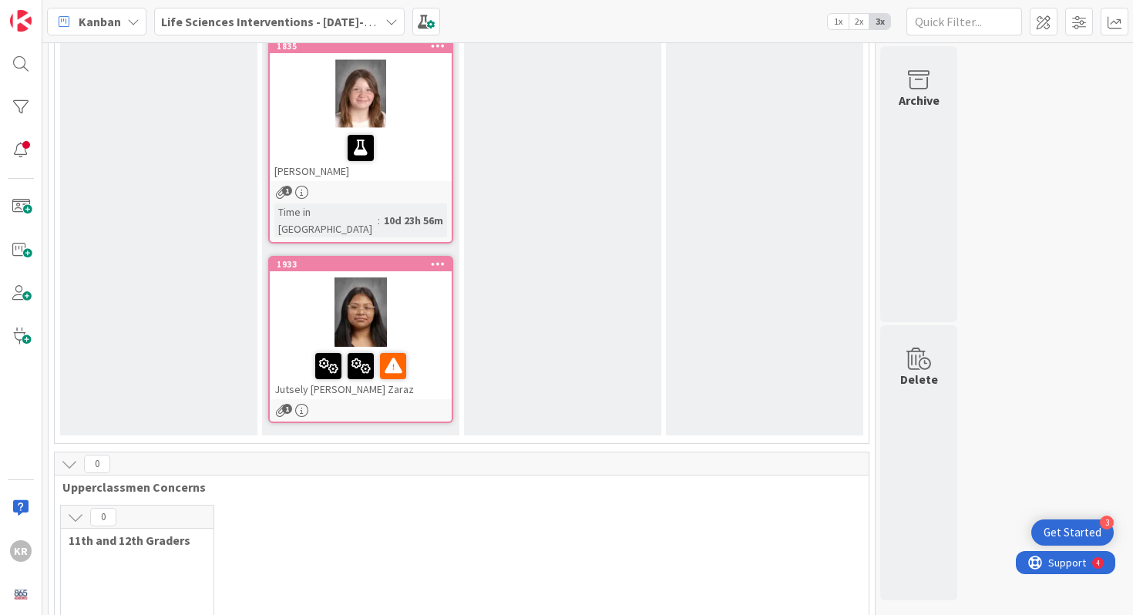
click at [429, 278] on div at bounding box center [361, 312] width 182 height 69
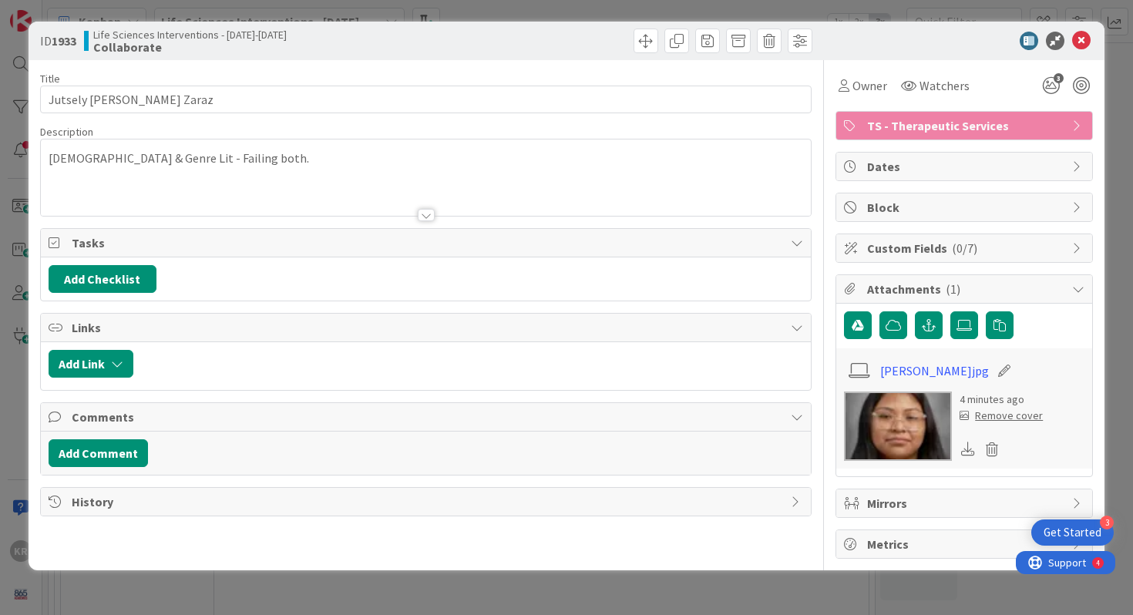
click at [13, 354] on div "ID 1933 Life Sciences Interventions - [DATE]-[DATE] Collaborate Title 22 / 128 …" at bounding box center [566, 307] width 1133 height 615
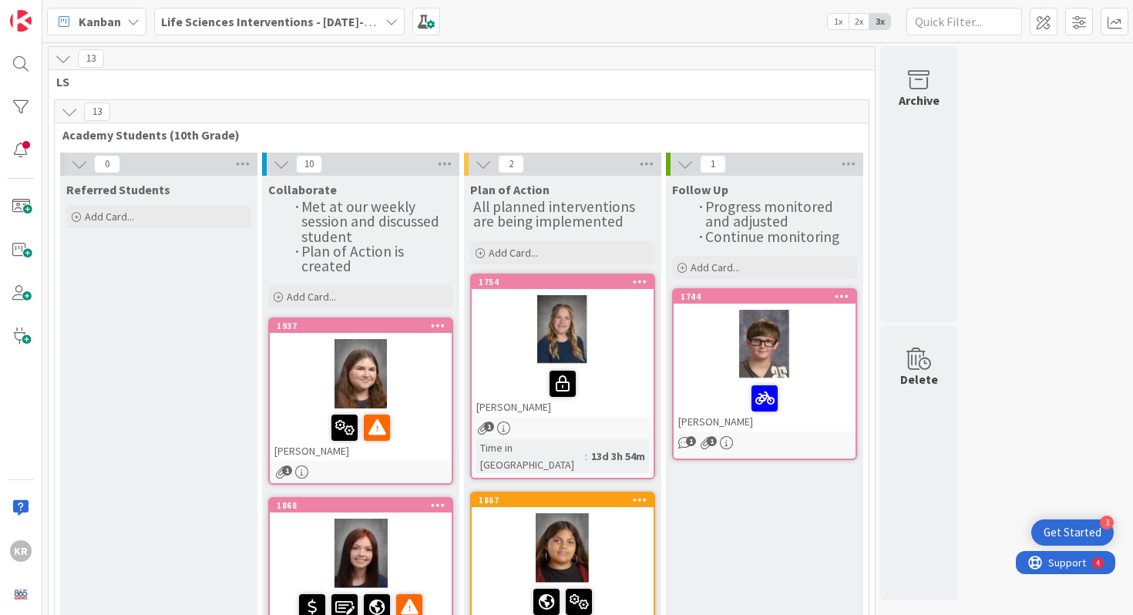
click at [424, 369] on div at bounding box center [361, 373] width 182 height 69
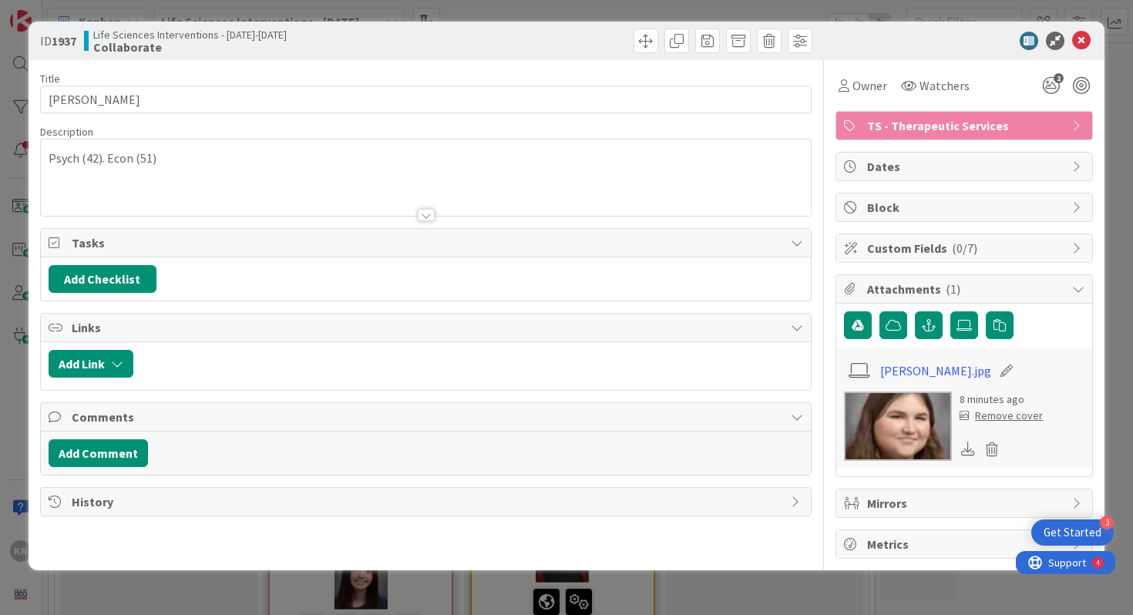
click at [0, 222] on div "ID 1937 Life Sciences Interventions - [DATE]-[DATE] Collaborate Title 17 / 128 …" at bounding box center [566, 307] width 1133 height 615
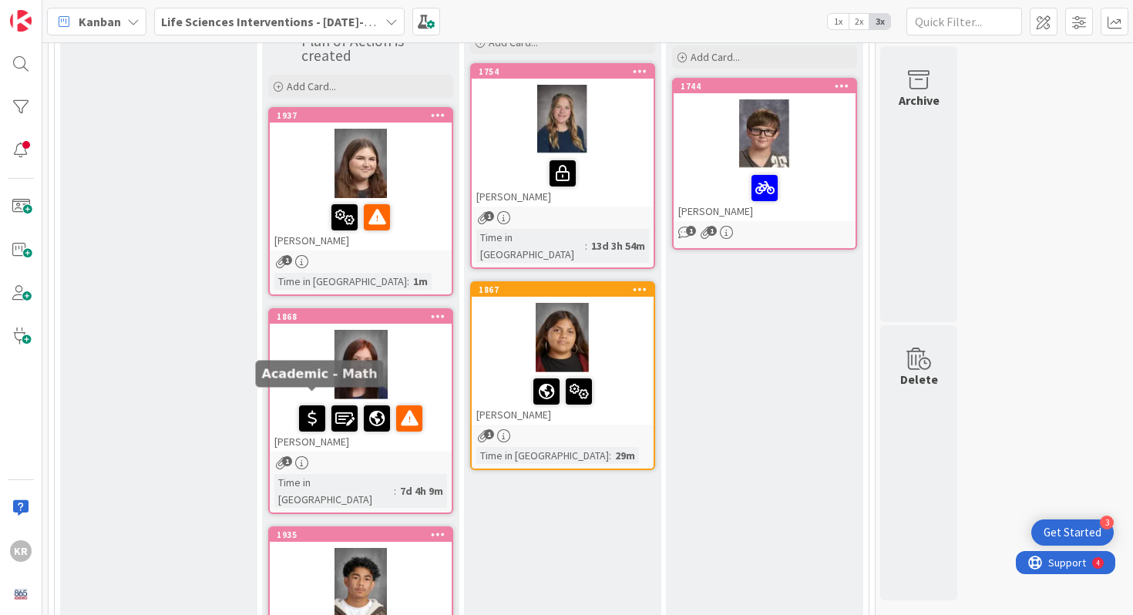
scroll to position [221, 0]
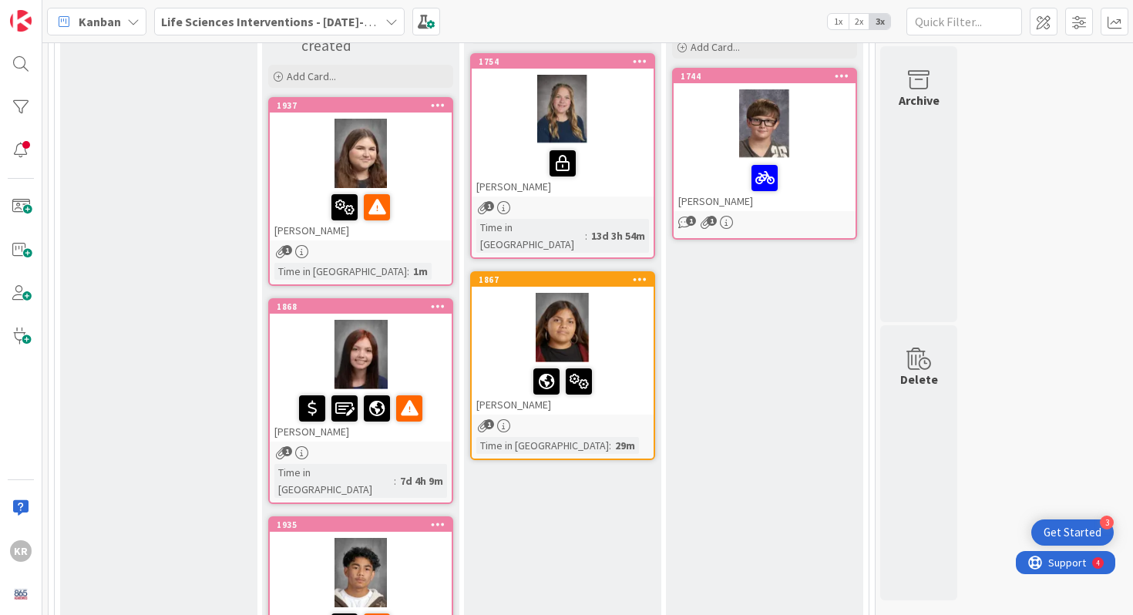
click at [416, 366] on div at bounding box center [361, 354] width 182 height 69
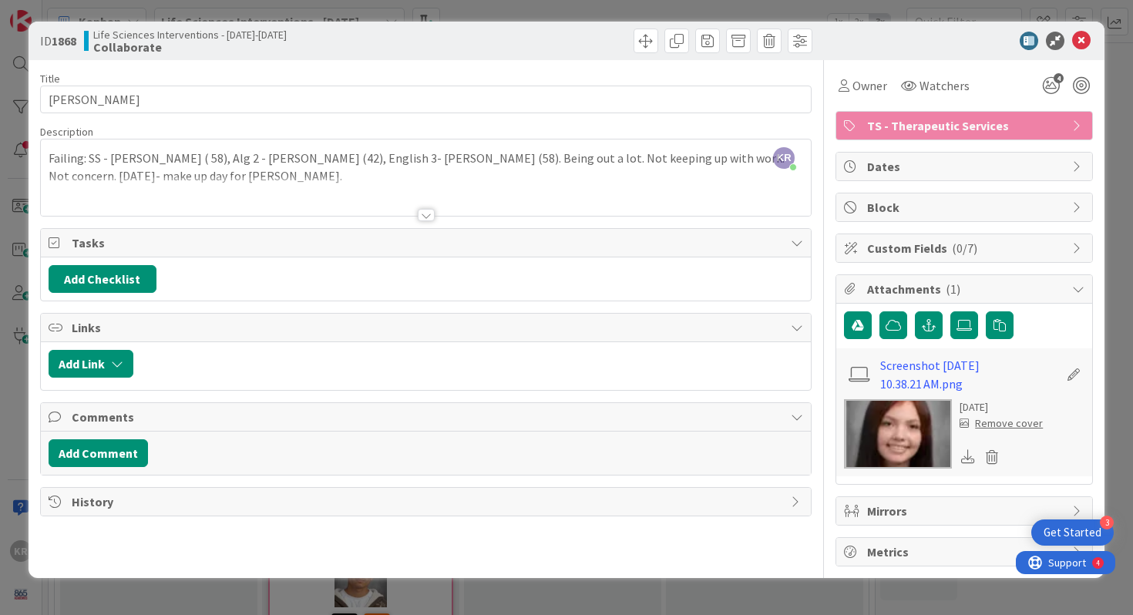
click at [0, 287] on div "ID 1868 Life Sciences Interventions - [DATE]-[DATE] Collaborate Title 14 / 128 …" at bounding box center [566, 307] width 1133 height 615
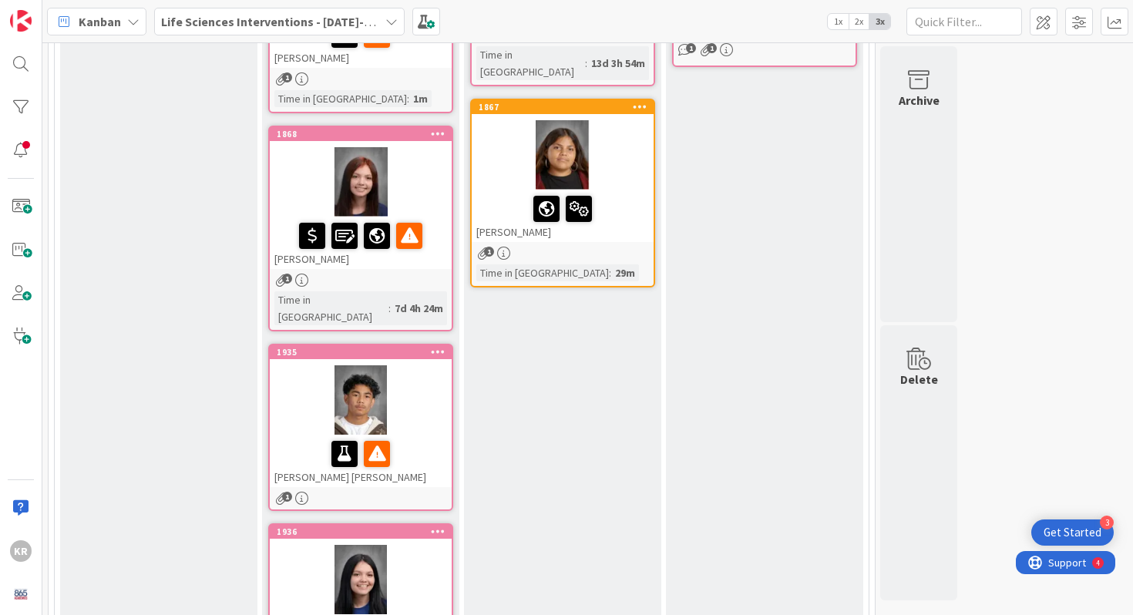
scroll to position [406, 0]
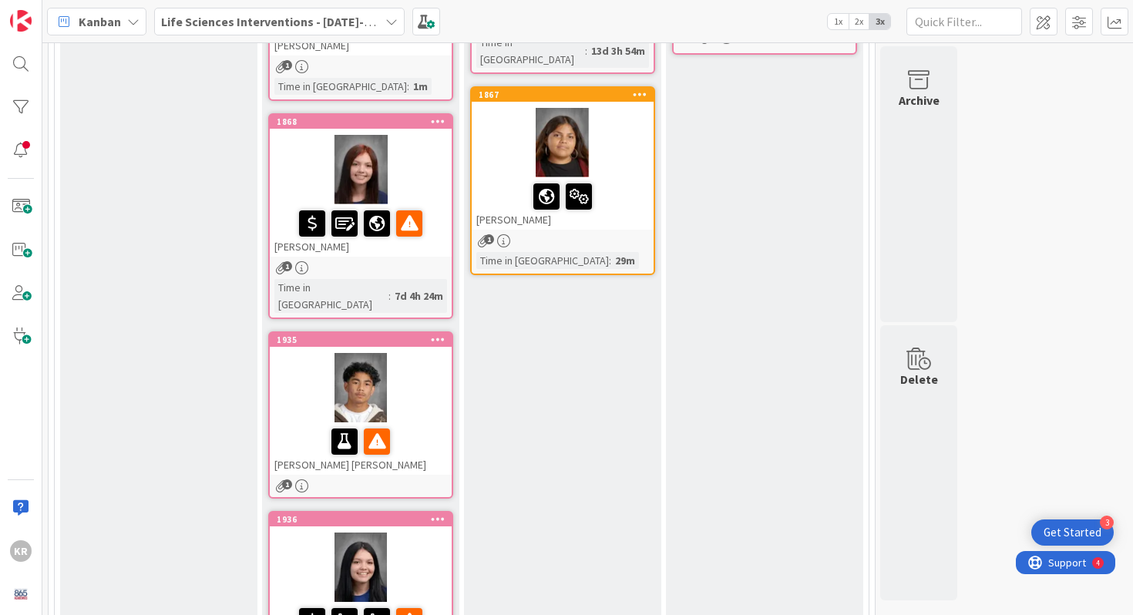
click at [298, 426] on div at bounding box center [360, 442] width 173 height 32
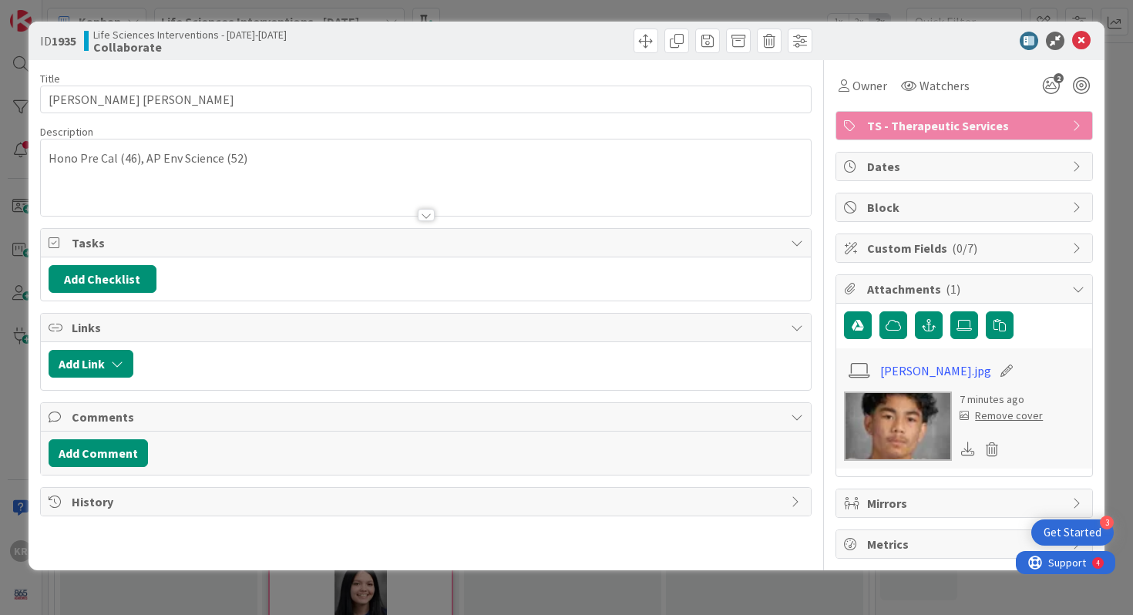
click at [3, 258] on div "ID 1935 Life Sciences Interventions - [DATE]-[DATE] Collaborate Title 23 / 128 …" at bounding box center [566, 307] width 1133 height 615
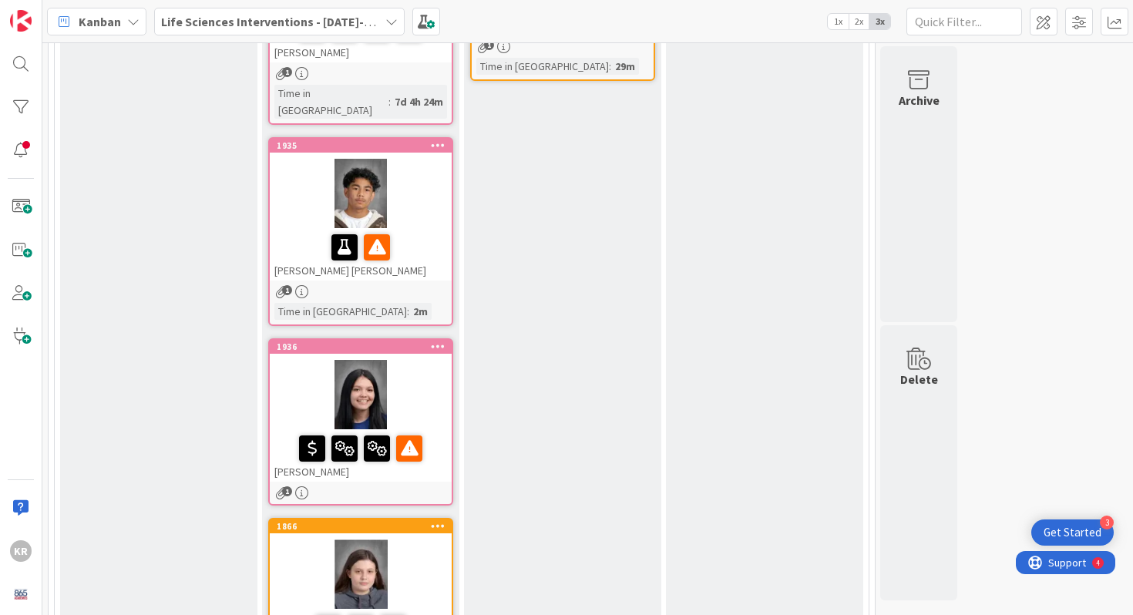
click at [429, 400] on div at bounding box center [361, 394] width 182 height 69
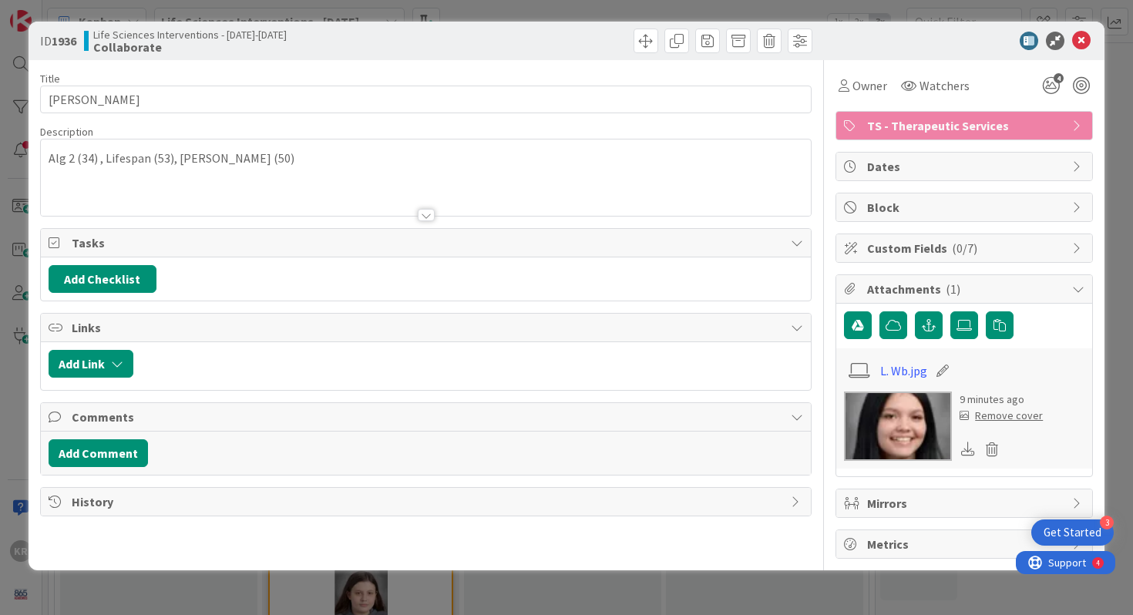
click at [7, 285] on div "ID 1936 Life Sciences Interventions - [DATE]-[DATE] Collaborate Title 13 / 128 …" at bounding box center [566, 307] width 1133 height 615
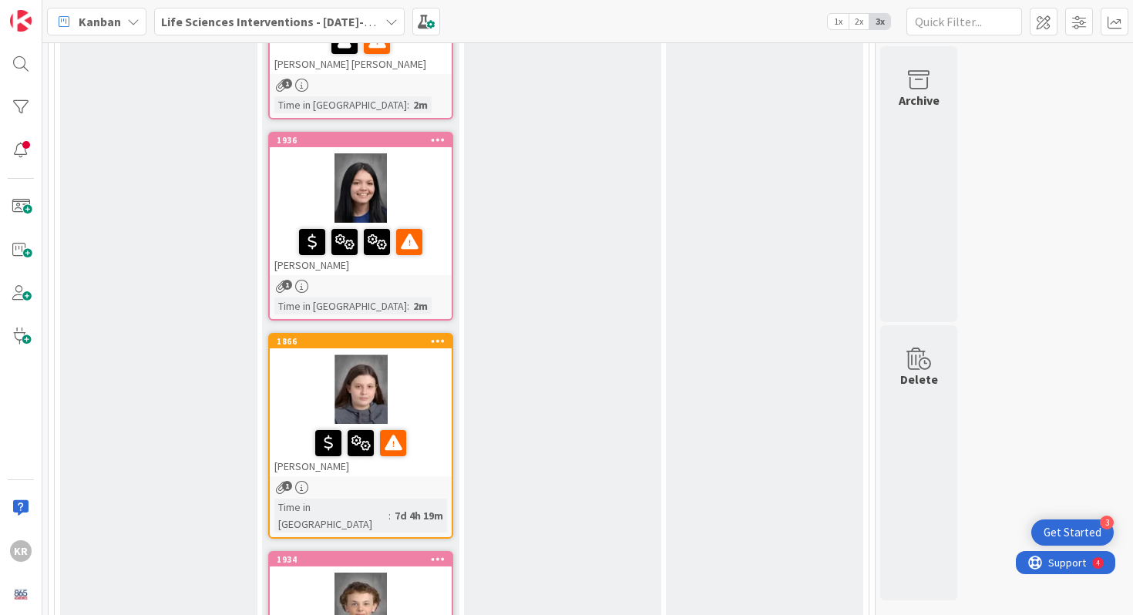
click at [308, 356] on div at bounding box center [361, 389] width 182 height 69
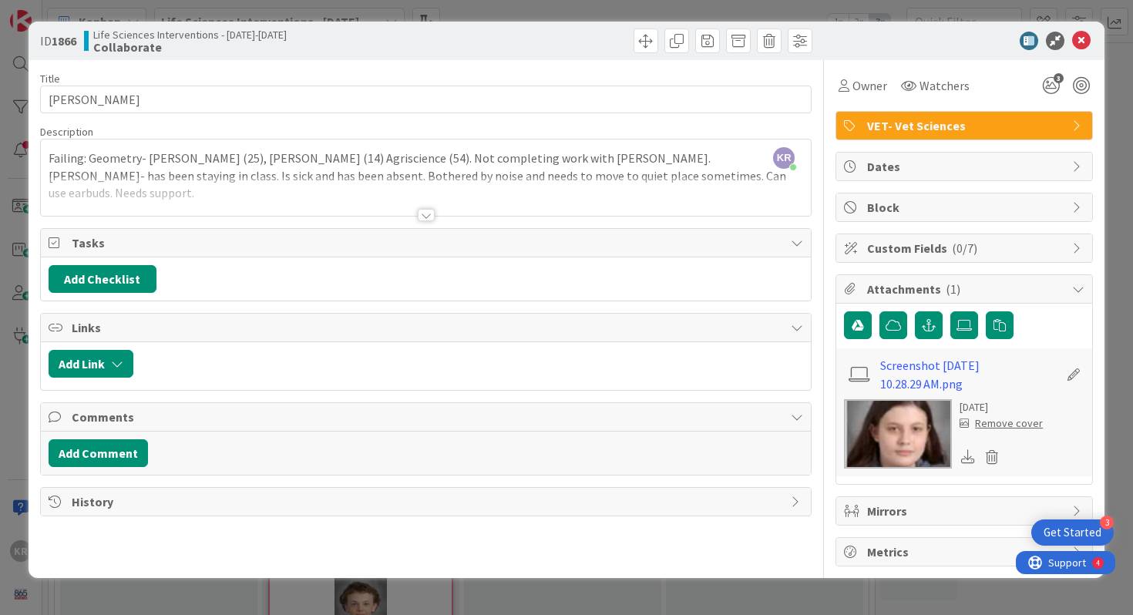
click at [0, 298] on div "ID 1866 Life Sciences Interventions - [DATE]-[DATE] Collaborate Title 11 / 128 …" at bounding box center [566, 307] width 1133 height 615
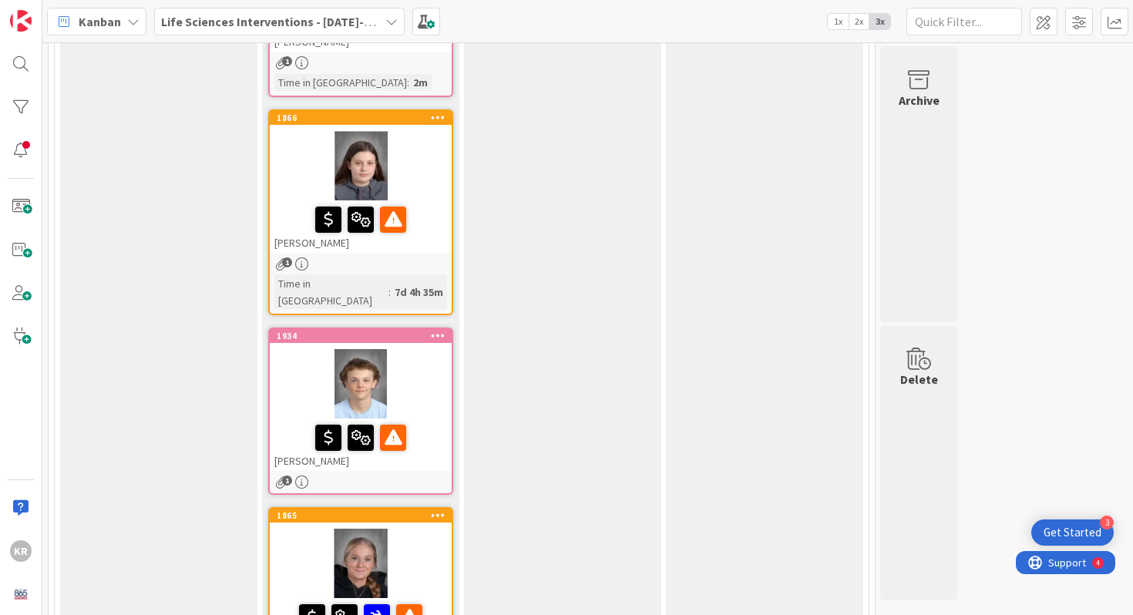
click at [299, 375] on div at bounding box center [361, 383] width 182 height 69
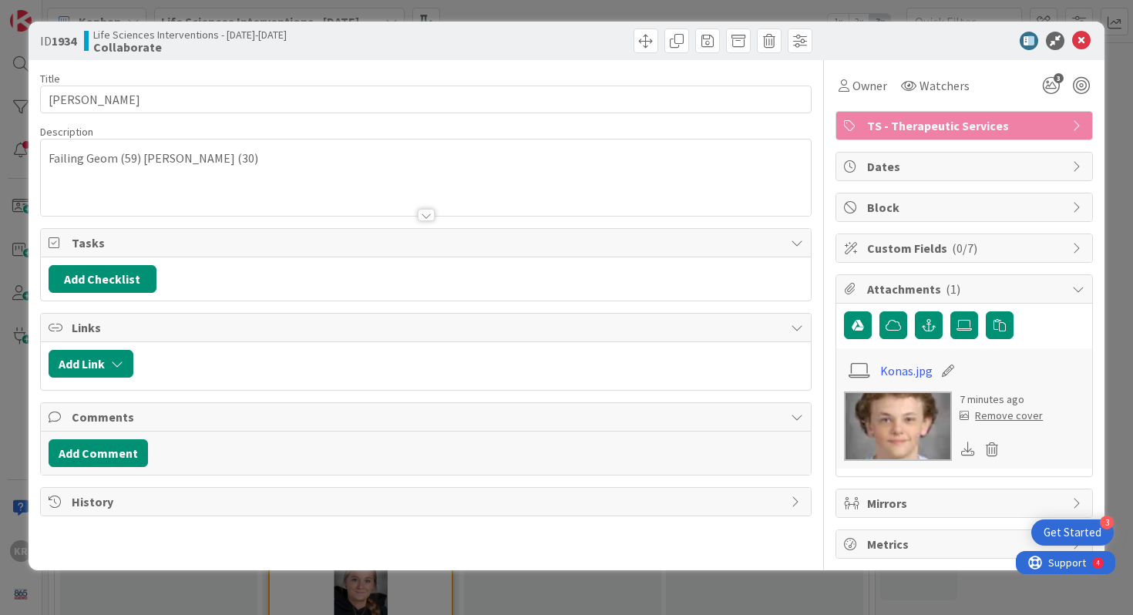
click at [16, 358] on div "ID 1934 Life Sciences Interventions - [DATE]-[DATE] Collaborate Title 12 / 128 …" at bounding box center [566, 307] width 1133 height 615
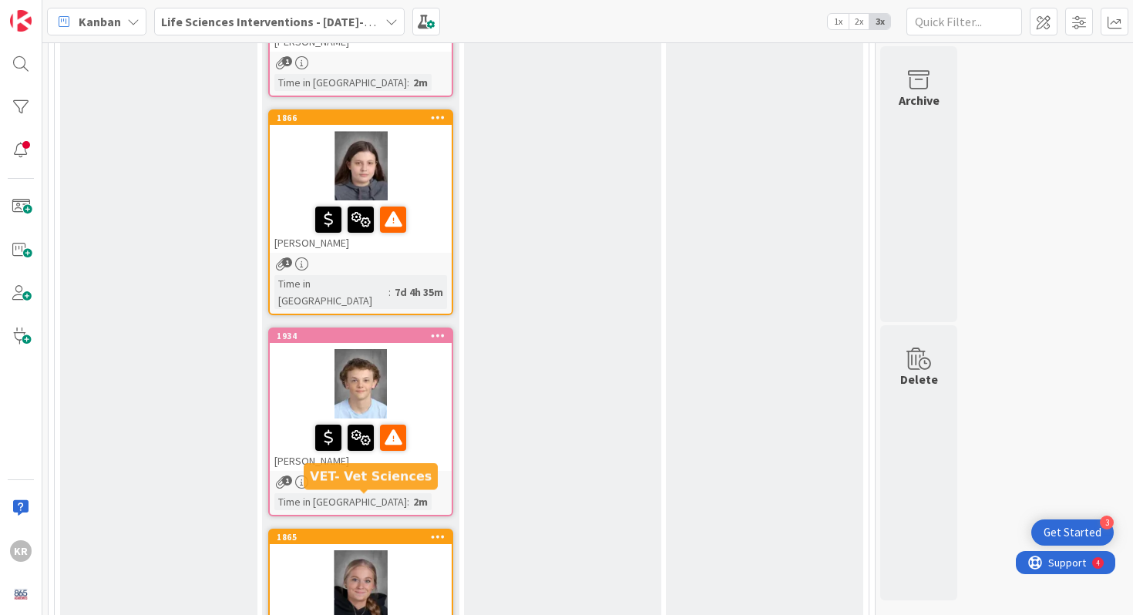
click at [297, 551] on div at bounding box center [361, 585] width 182 height 69
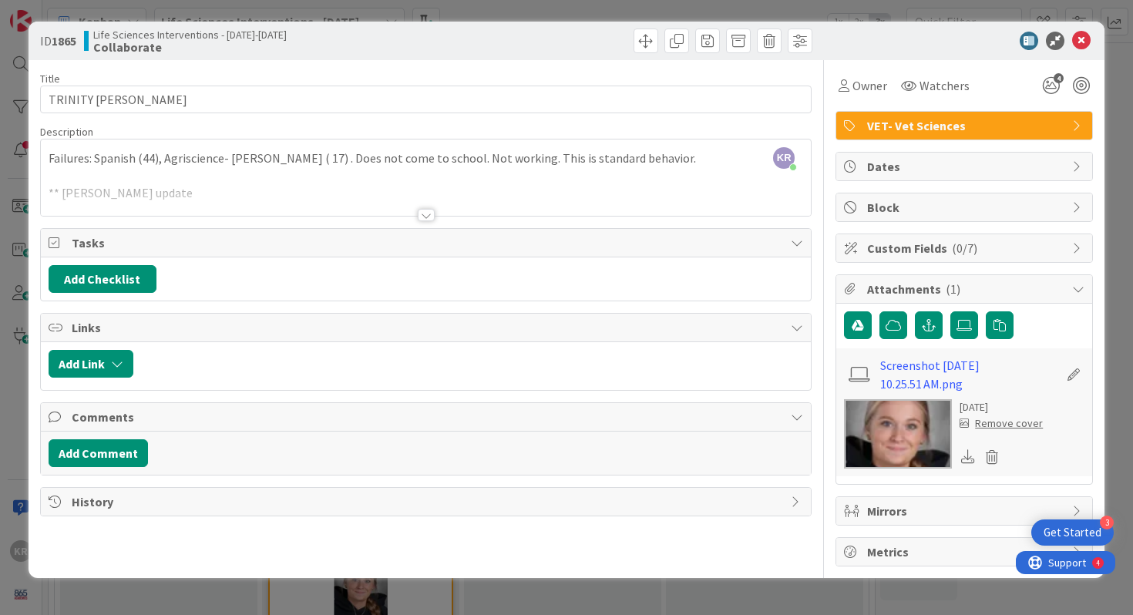
click at [0, 319] on div "ID 1865 Life Sciences Interventions - [DATE]-[DATE] Collaborate Title 15 / 128 …" at bounding box center [566, 307] width 1133 height 615
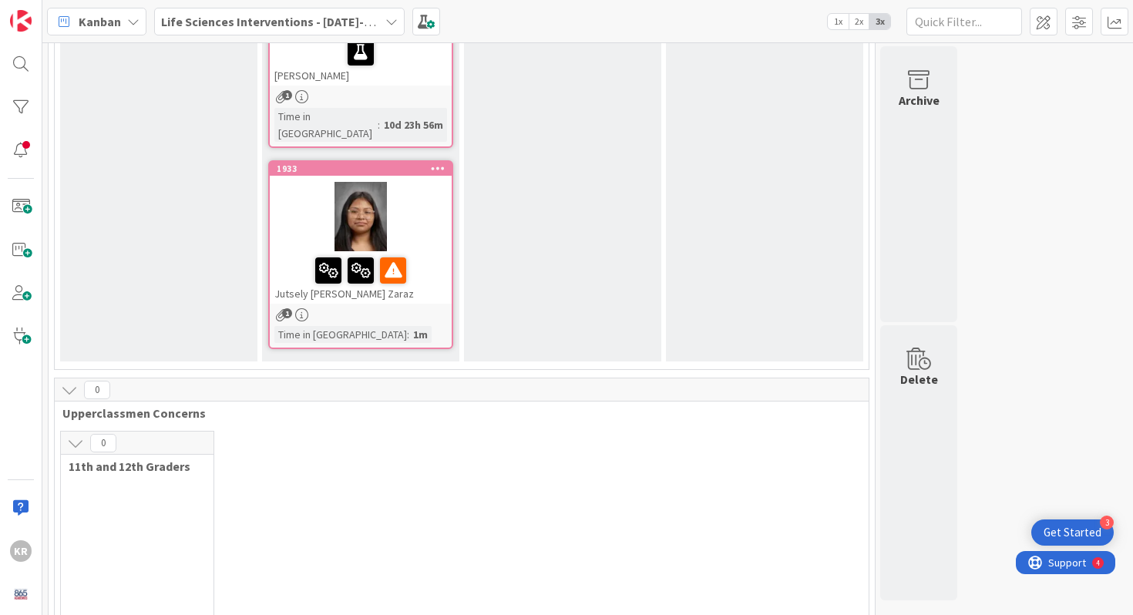
click at [431, 182] on div at bounding box center [361, 216] width 182 height 69
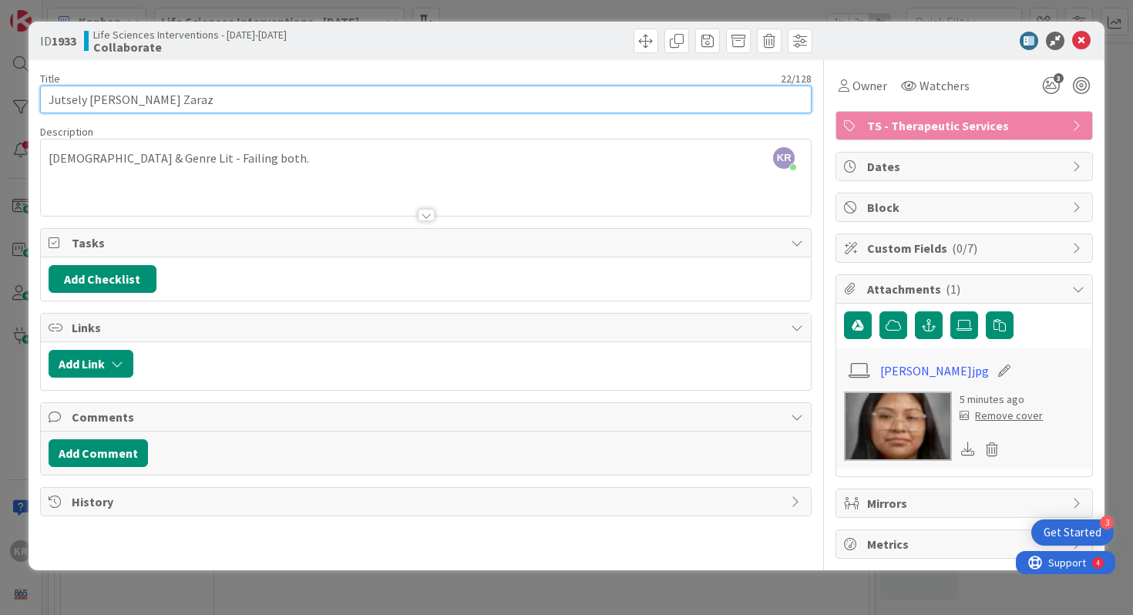
click at [173, 95] on input "Jutsely [PERSON_NAME] Zaraz" at bounding box center [426, 100] width 773 height 28
